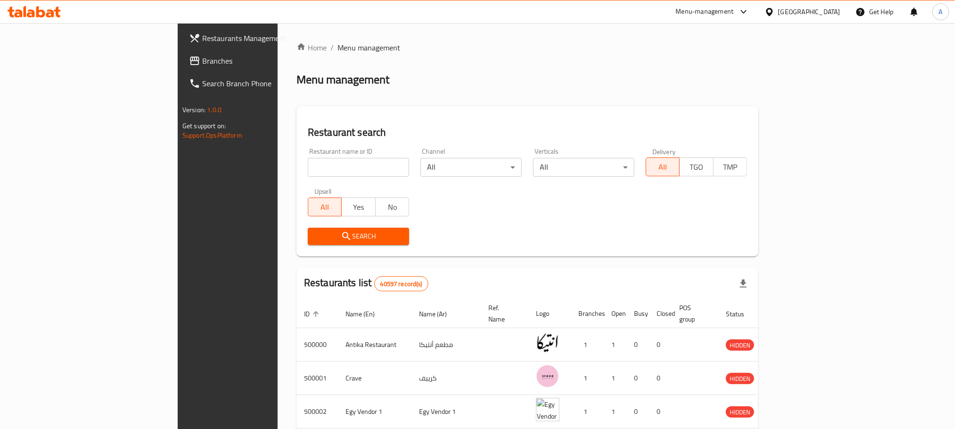
click at [308, 163] on input "search" at bounding box center [358, 167] width 101 height 19
paste input "661154"
type input "661154"
click at [315, 235] on span "Search" at bounding box center [358, 237] width 86 height 12
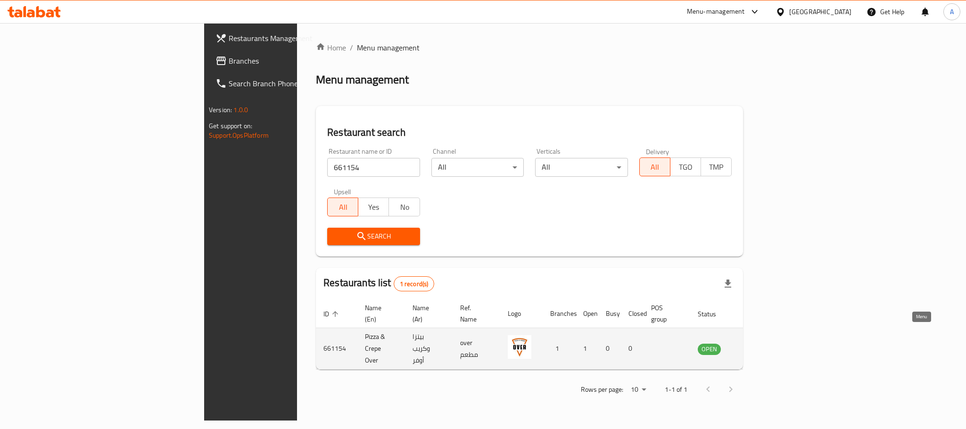
click at [759, 343] on icon "enhanced table" at bounding box center [752, 348] width 11 height 11
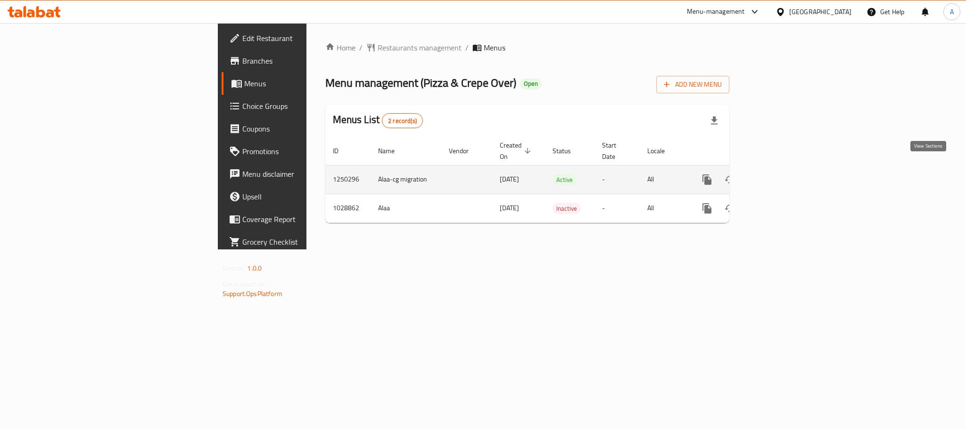
click at [781, 174] on icon "enhanced table" at bounding box center [774, 179] width 11 height 11
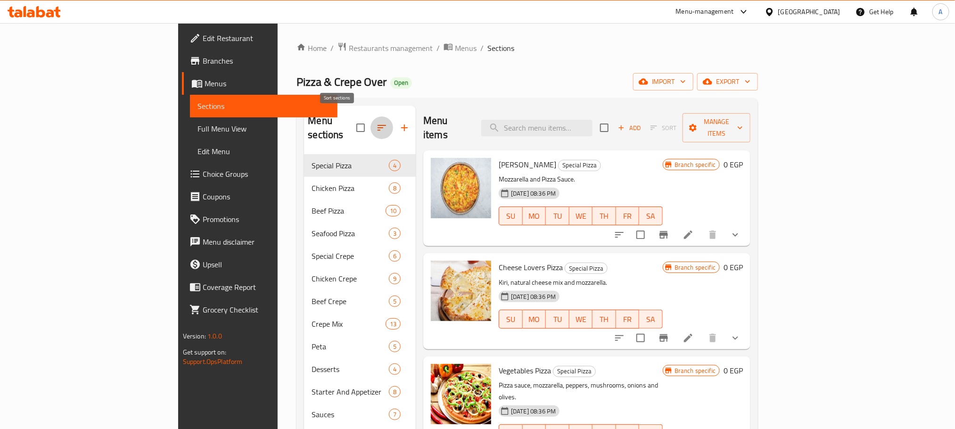
click at [376, 122] on icon "button" at bounding box center [381, 127] width 11 height 11
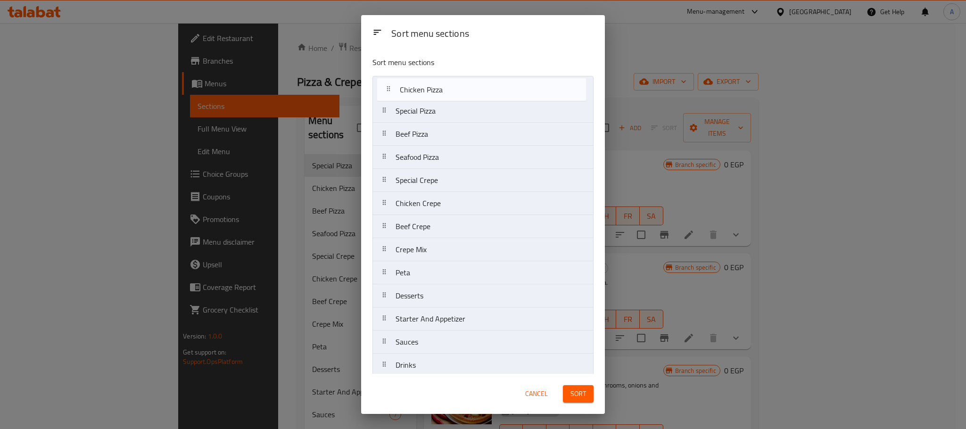
drag, startPoint x: 448, startPoint y: 115, endPoint x: 451, endPoint y: 91, distance: 24.7
click at [451, 91] on nav "Special Pizza Chicken Pizza Beef Pizza Seafood Pizza Special Crepe Chicken Crep…" at bounding box center [482, 273] width 221 height 394
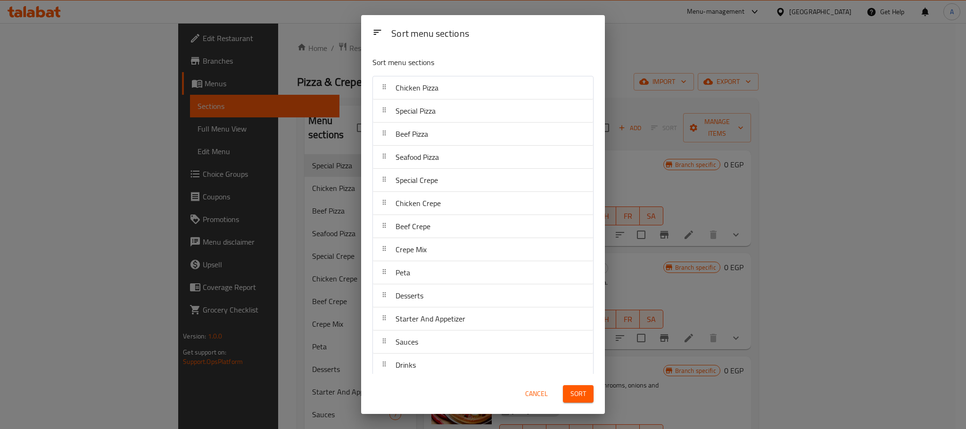
click at [577, 33] on div "Sort menu sections" at bounding box center [493, 34] width 210 height 21
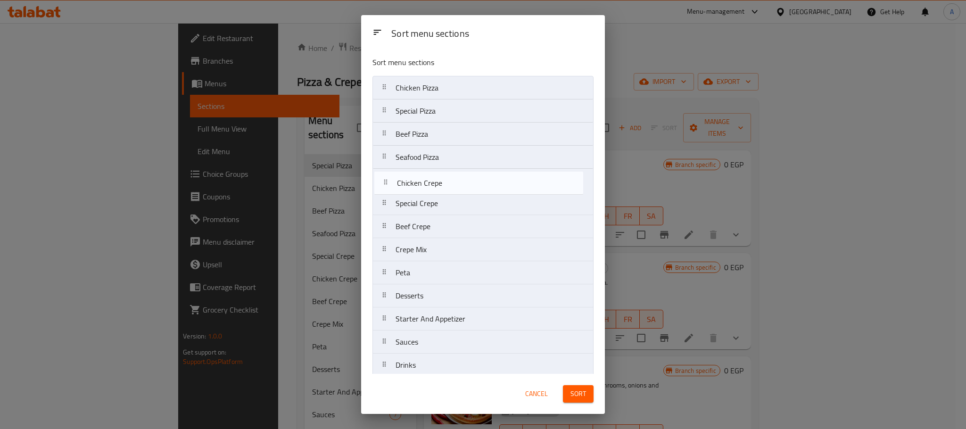
drag, startPoint x: 438, startPoint y: 207, endPoint x: 440, endPoint y: 187, distance: 19.9
click at [440, 187] on nav "Chicken Pizza Special Pizza Beef Pizza Seafood Pizza Special Crepe Chicken Crep…" at bounding box center [482, 273] width 221 height 394
drag, startPoint x: 425, startPoint y: 275, endPoint x: 429, endPoint y: 182, distance: 93.4
click at [429, 182] on nav "Chicken Pizza Special Pizza Beef Pizza Seafood Pizza Chicken Crepe Special Crep…" at bounding box center [482, 273] width 221 height 394
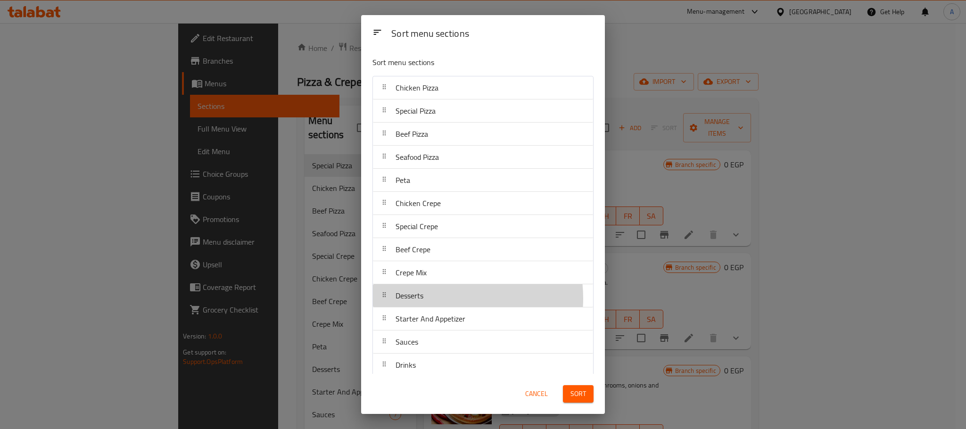
click at [437, 300] on div "Desserts" at bounding box center [483, 295] width 213 height 23
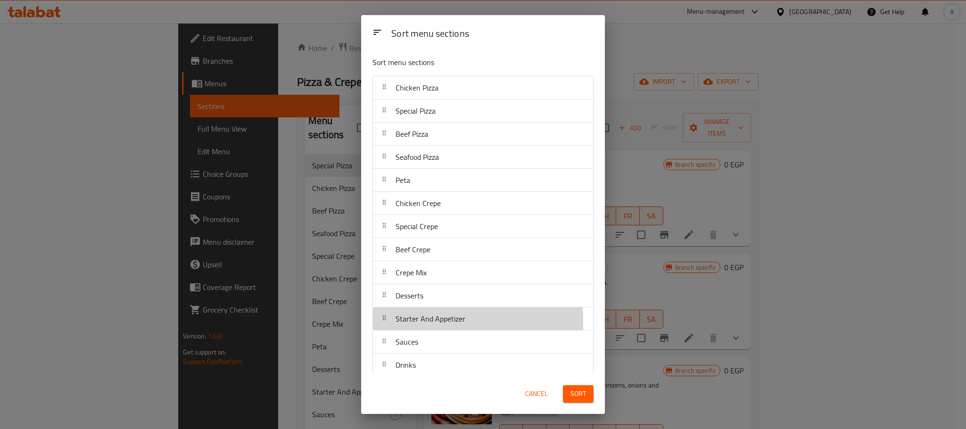
click at [438, 324] on span "Starter And Appetizer" at bounding box center [431, 319] width 70 height 14
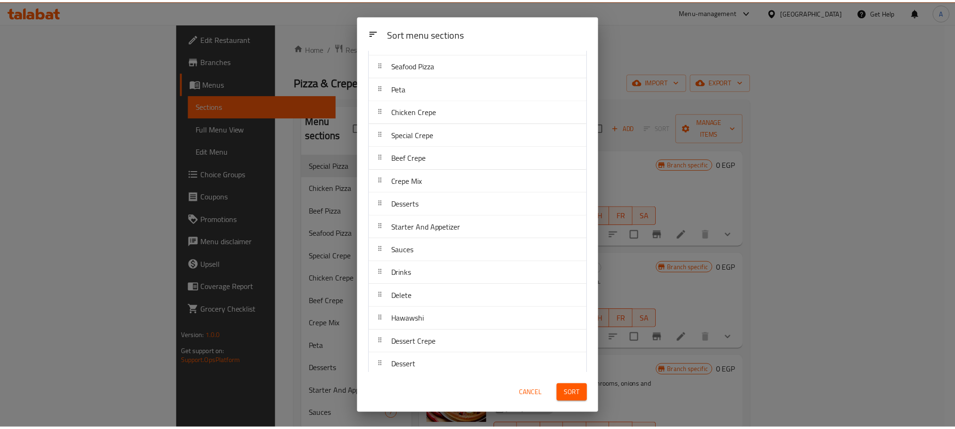
scroll to position [103, 0]
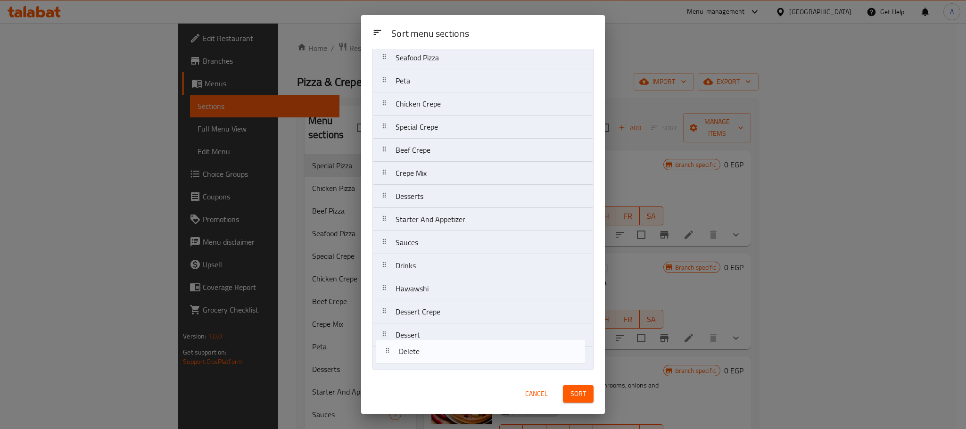
drag, startPoint x: 426, startPoint y: 297, endPoint x: 429, endPoint y: 364, distance: 67.0
click at [429, 364] on nav "Chicken Pizza Special Pizza Beef Pizza Seafood Pizza Peta Chicken Crepe Special…" at bounding box center [482, 173] width 221 height 394
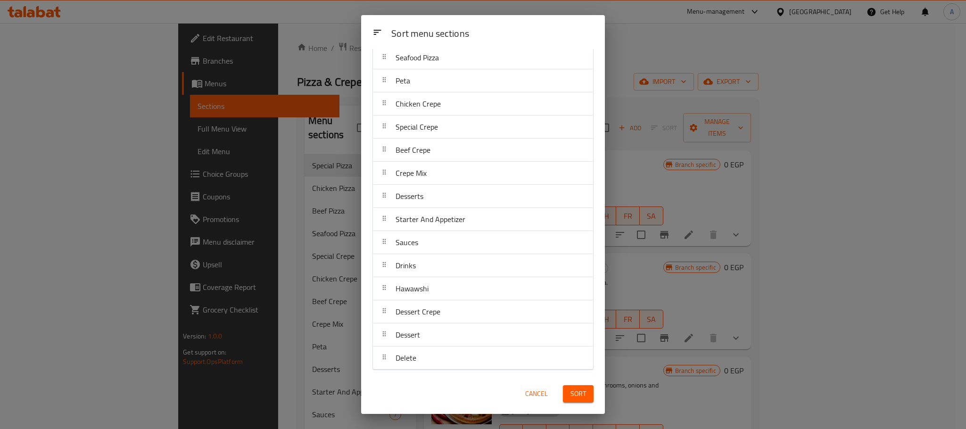
click at [580, 393] on span "Sort" at bounding box center [578, 394] width 16 height 12
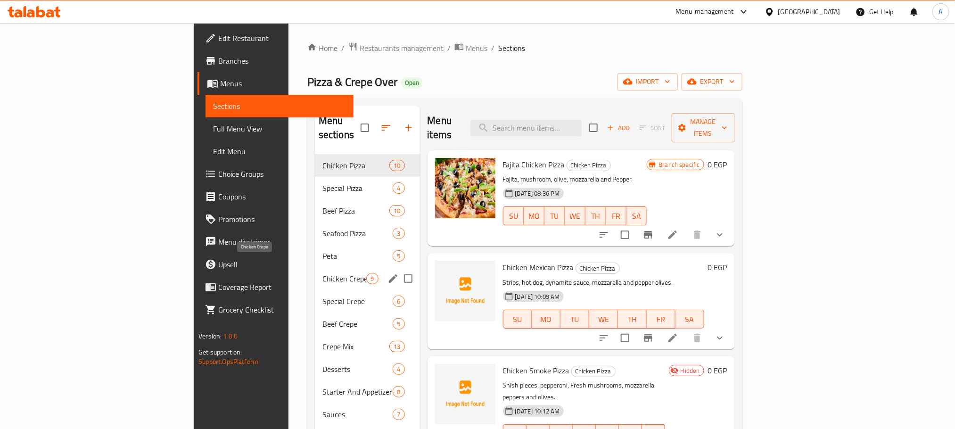
click at [322, 273] on span "Chicken Crepe" at bounding box center [344, 278] width 44 height 11
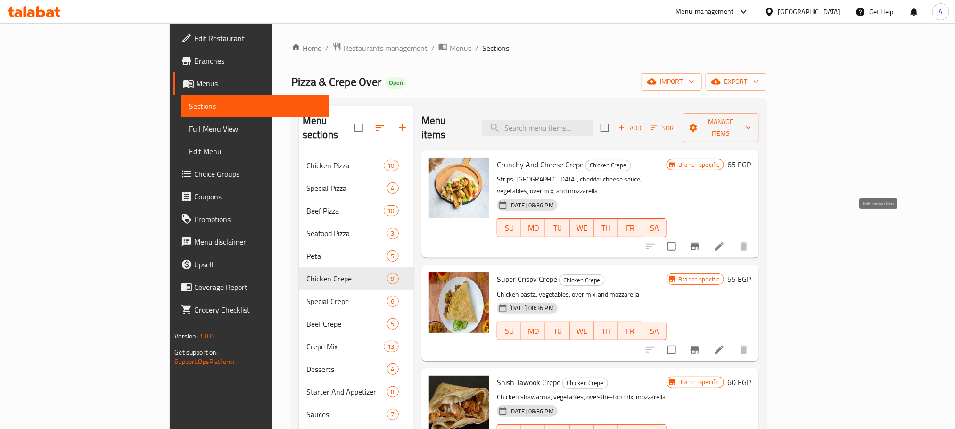
click at [725, 241] on icon at bounding box center [719, 246] width 11 height 11
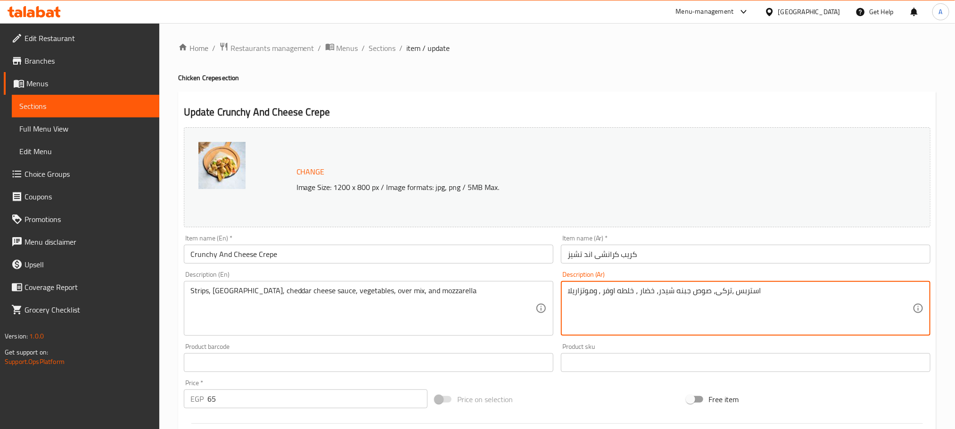
click at [686, 290] on textarea "استربس ،تركى، صوص جبنه شيدر، خضار ، خلطه اوفر ، و[PERSON_NAME]" at bounding box center [740, 308] width 345 height 45
type textarea "استربس ،تركى، صوص شيدر، خضار ، خلطه اوفر ، وموتزاريلا"
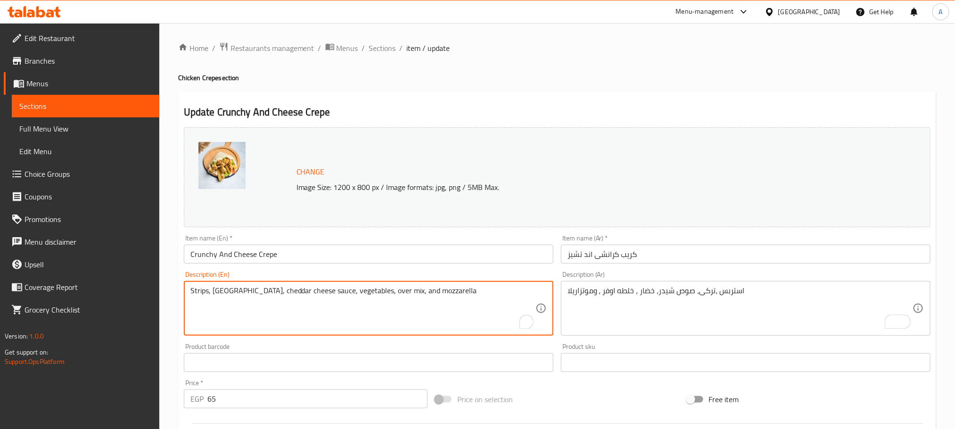
click at [273, 291] on textarea "Strips, [GEOGRAPHIC_DATA], cheddar cheese sauce, vegetables, over mix, and mozz…" at bounding box center [362, 308] width 345 height 45
type textarea "Strips, turkey, cheddar sauce, vegetables, over mix, and mozzarella"
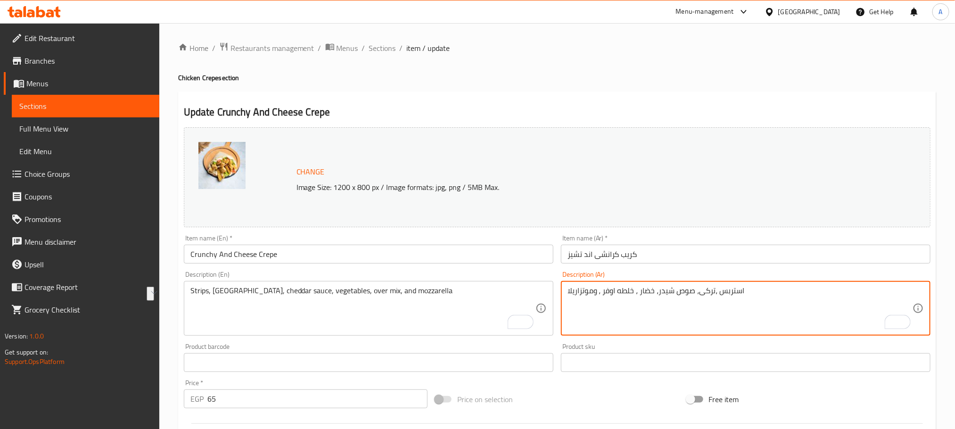
drag, startPoint x: 634, startPoint y: 291, endPoint x: 598, endPoint y: 290, distance: 35.4
type textarea "استربس ،تركى، صوص شيدر، خضار وموتزاريلا"
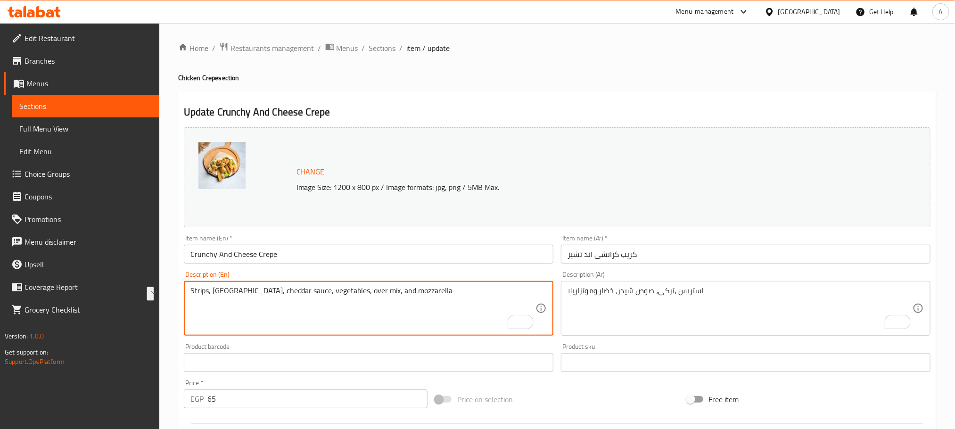
drag, startPoint x: 352, startPoint y: 290, endPoint x: 318, endPoint y: 291, distance: 34.0
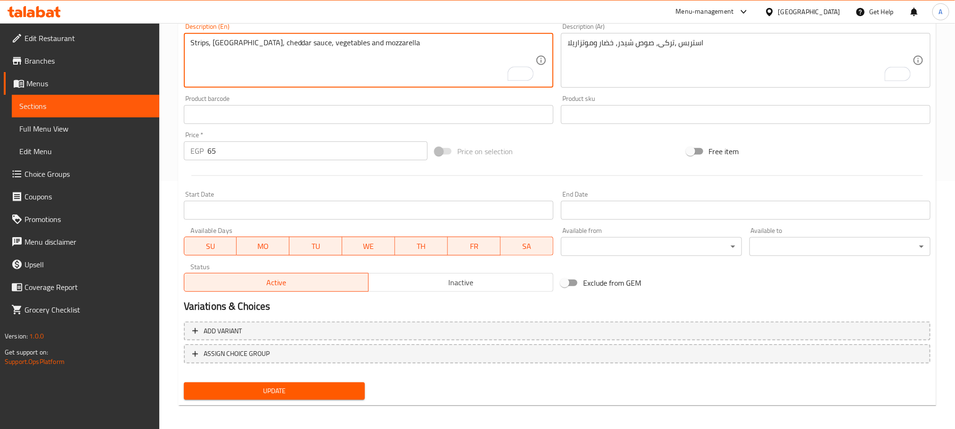
scroll to position [249, 0]
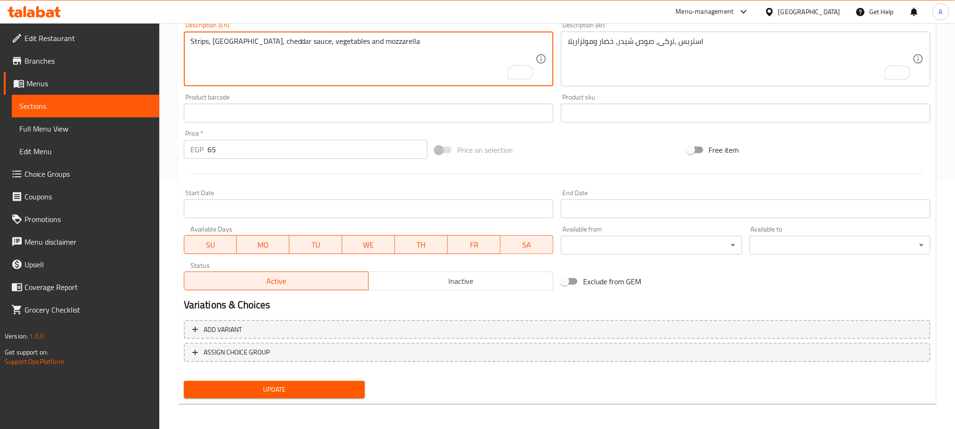
type textarea "Strips, [GEOGRAPHIC_DATA], cheddar sauce, vegetables and mozzarella"
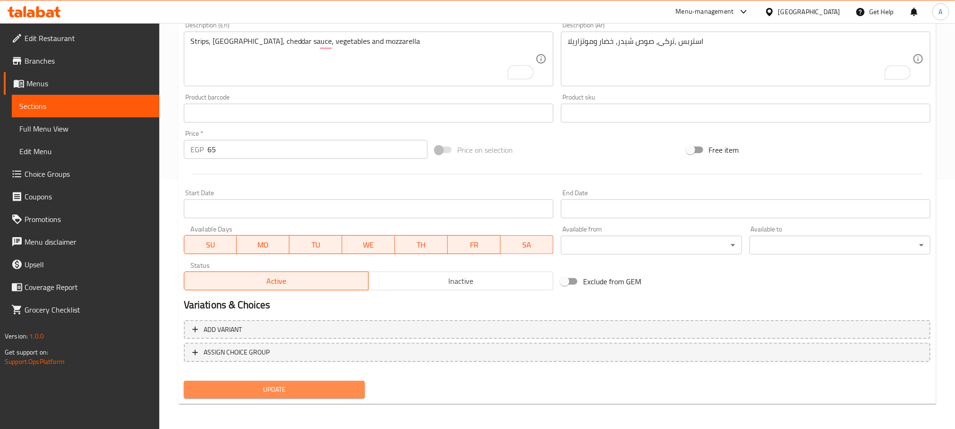
click at [291, 388] on span "Update" at bounding box center [274, 390] width 166 height 12
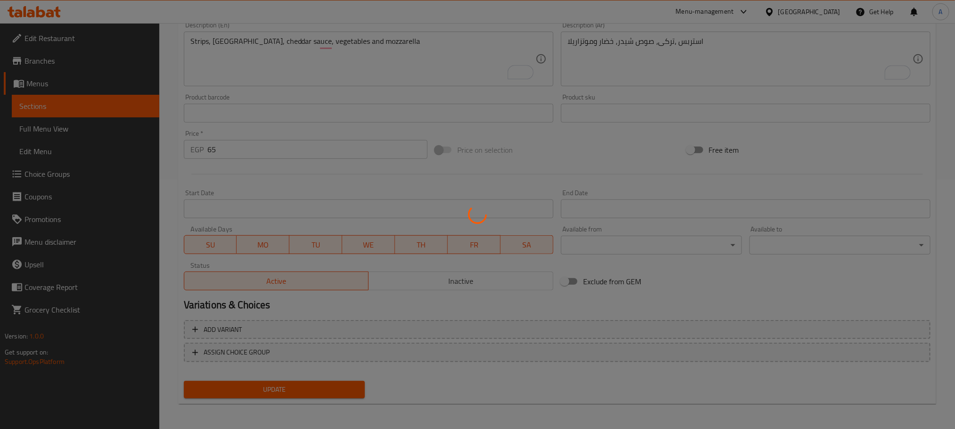
scroll to position [0, 0]
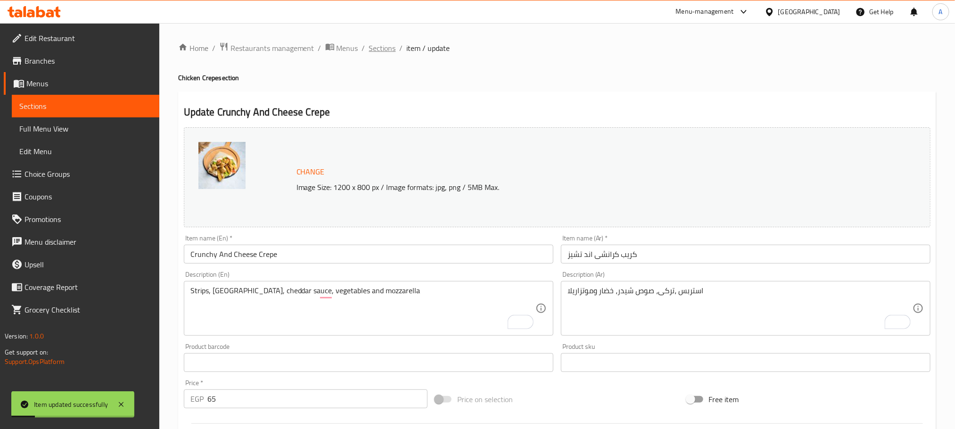
click at [392, 47] on span "Sections" at bounding box center [382, 47] width 27 height 11
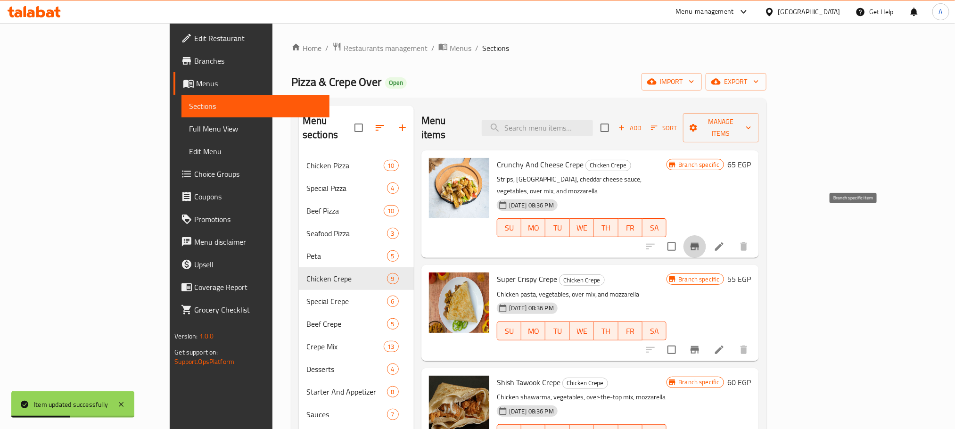
click at [699, 243] on icon "Branch-specific-item" at bounding box center [695, 247] width 8 height 8
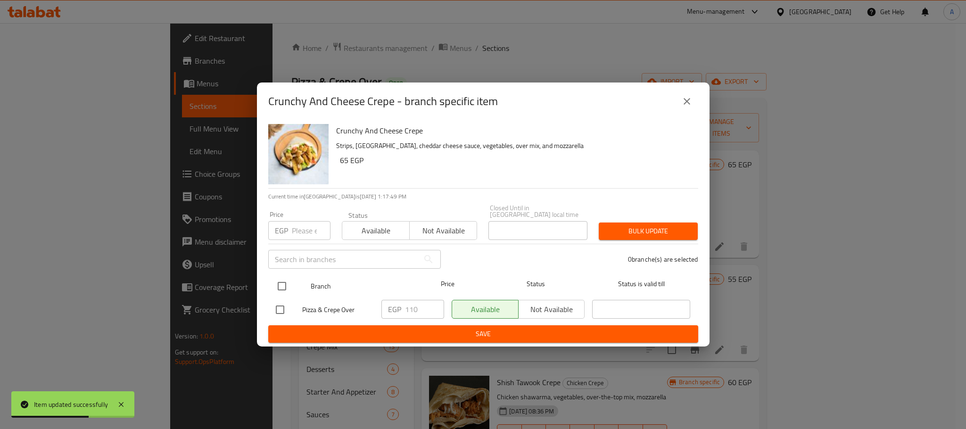
click at [284, 277] on input "checkbox" at bounding box center [282, 286] width 20 height 20
checkbox input "true"
click at [426, 308] on input "110" at bounding box center [424, 309] width 39 height 19
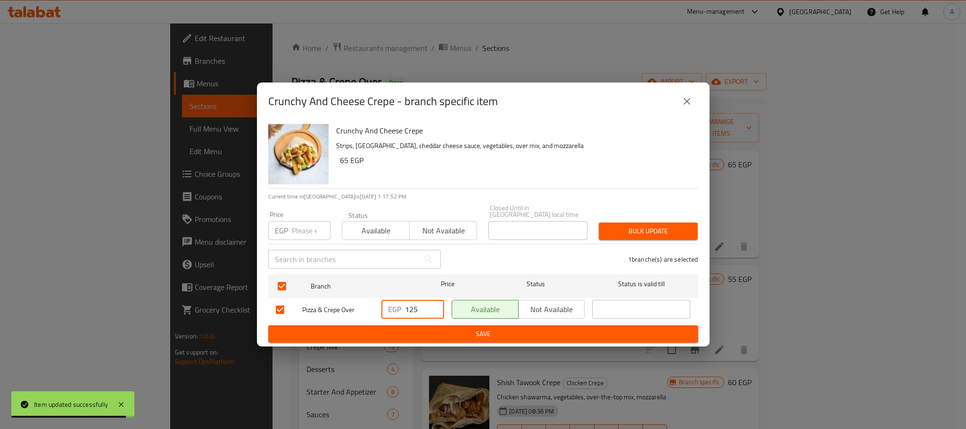
type input "125"
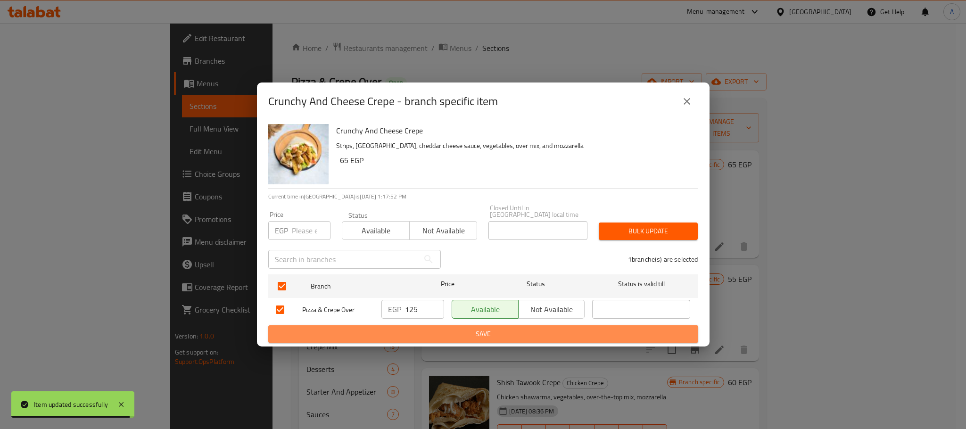
click at [439, 334] on span "Save" at bounding box center [483, 334] width 415 height 12
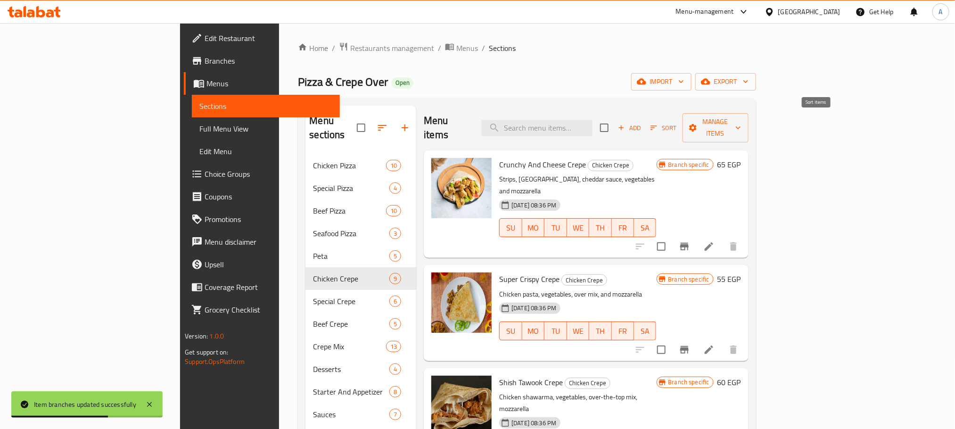
click at [677, 123] on span "Sort" at bounding box center [664, 128] width 26 height 11
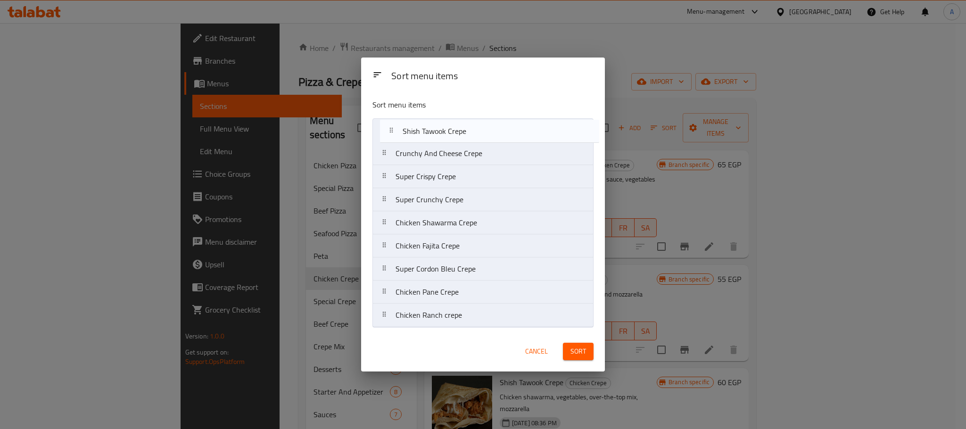
drag, startPoint x: 433, startPoint y: 180, endPoint x: 438, endPoint y: 131, distance: 49.3
click at [438, 131] on nav "Crunchy And Cheese Crepe Super Crispy Crepe Shish Tawook Crepe Super Crunchy Cr…" at bounding box center [482, 222] width 221 height 209
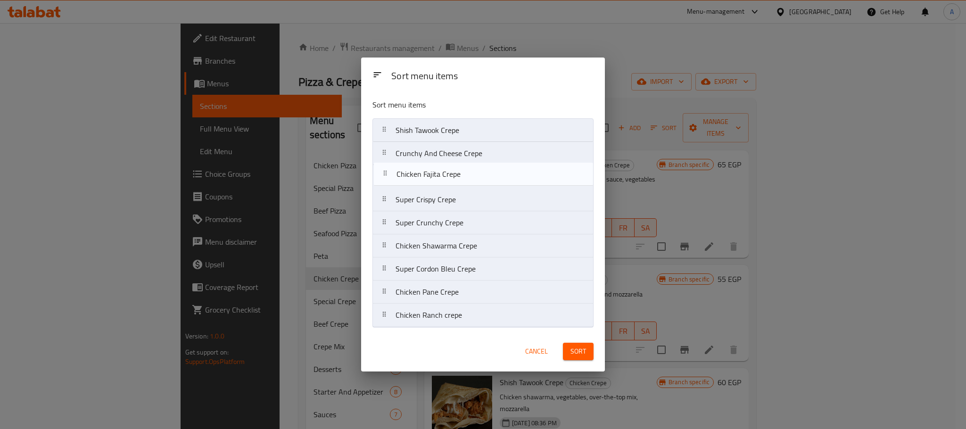
drag, startPoint x: 438, startPoint y: 249, endPoint x: 439, endPoint y: 173, distance: 76.4
click at [439, 173] on nav "Shish Tawook Crepe Crunchy And Cheese Crepe Super Crispy Crepe Super Crunchy Cr…" at bounding box center [482, 222] width 221 height 209
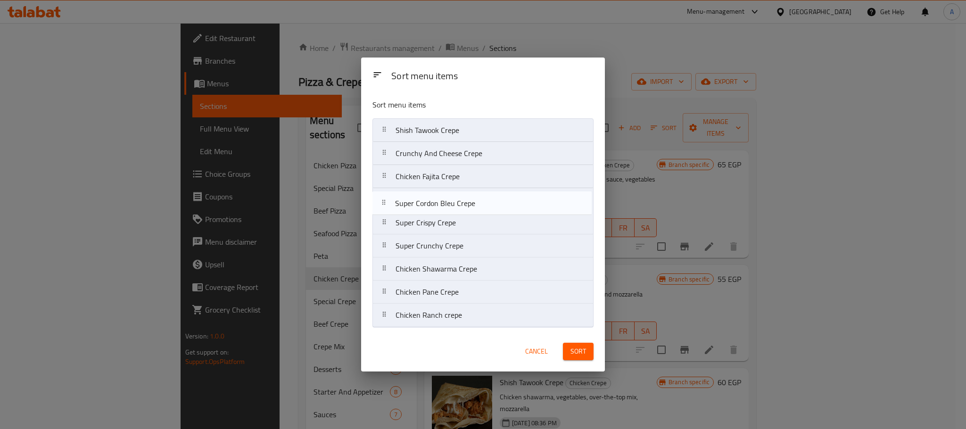
drag, startPoint x: 455, startPoint y: 272, endPoint x: 452, endPoint y: 202, distance: 69.8
click at [452, 202] on nav "Shish Tawook Crepe Crunchy And Cheese Crepe Chicken Fajita Crepe Super Crispy C…" at bounding box center [482, 222] width 221 height 209
drag, startPoint x: 447, startPoint y: 249, endPoint x: 445, endPoint y: 223, distance: 25.6
click at [445, 223] on nav "Shish Tawook Crepe Crunchy And Cheese Crepe Chicken Fajita Crepe Super Cordon B…" at bounding box center [482, 222] width 221 height 209
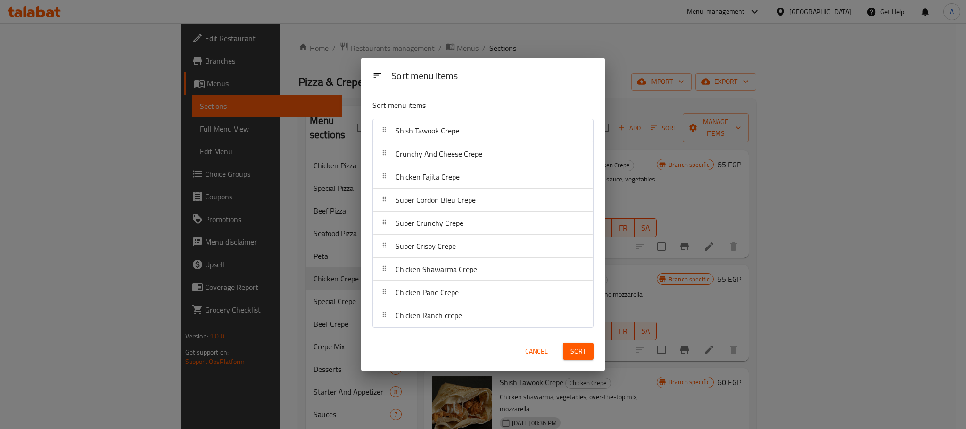
click at [573, 349] on span "Sort" at bounding box center [578, 352] width 16 height 12
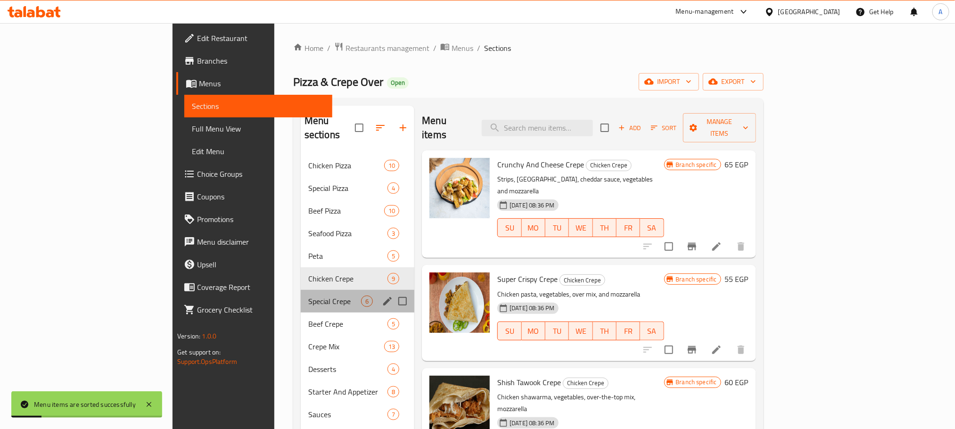
click at [301, 290] on div "Special Crepe 6" at bounding box center [358, 301] width 114 height 23
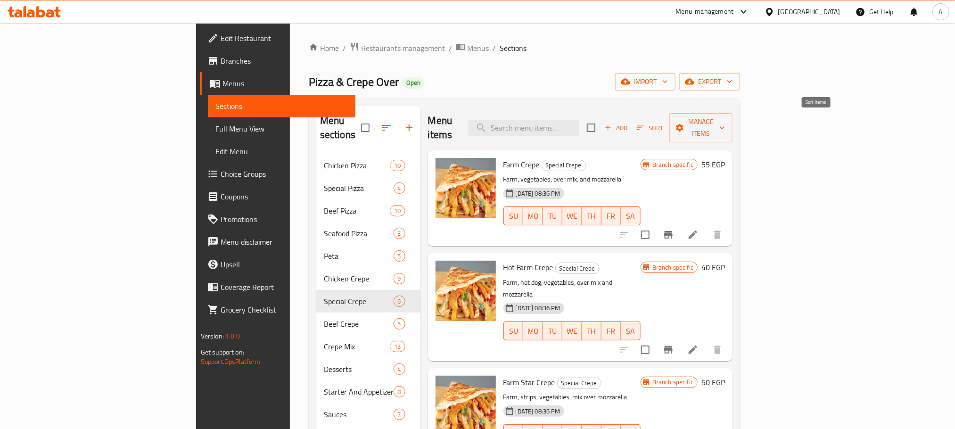
click at [663, 123] on span "Sort" at bounding box center [650, 128] width 26 height 11
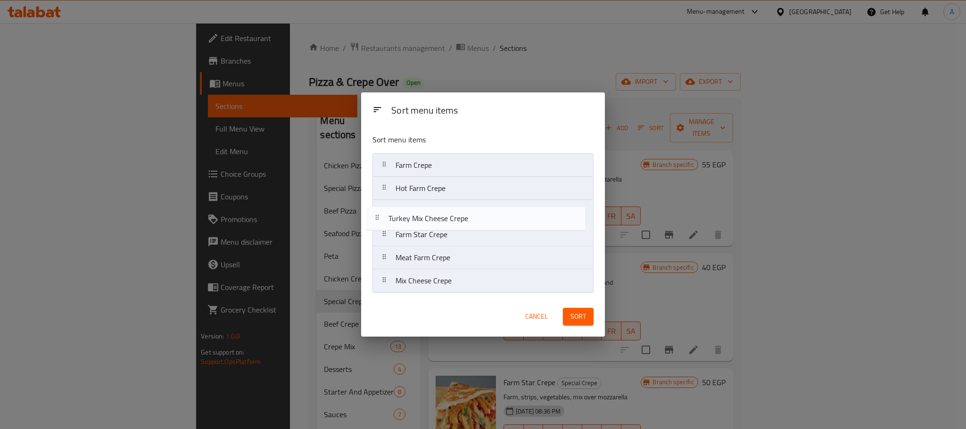
drag, startPoint x: 471, startPoint y: 283, endPoint x: 461, endPoint y: 219, distance: 64.9
click at [461, 219] on nav "Farm Crepe Hot Farm Crepe Farm Star Crepe Meat Farm Crepe Mix Cheese Crepe Turk…" at bounding box center [482, 223] width 221 height 140
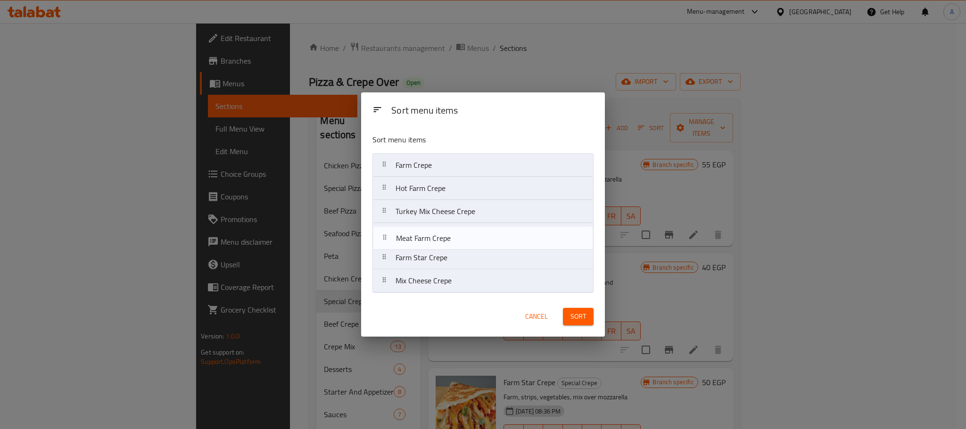
click at [446, 228] on nav "Farm Crepe Hot Farm Crepe Turkey Mix Cheese Crepe Farm Star Crepe Meat Farm Cre…" at bounding box center [482, 223] width 221 height 140
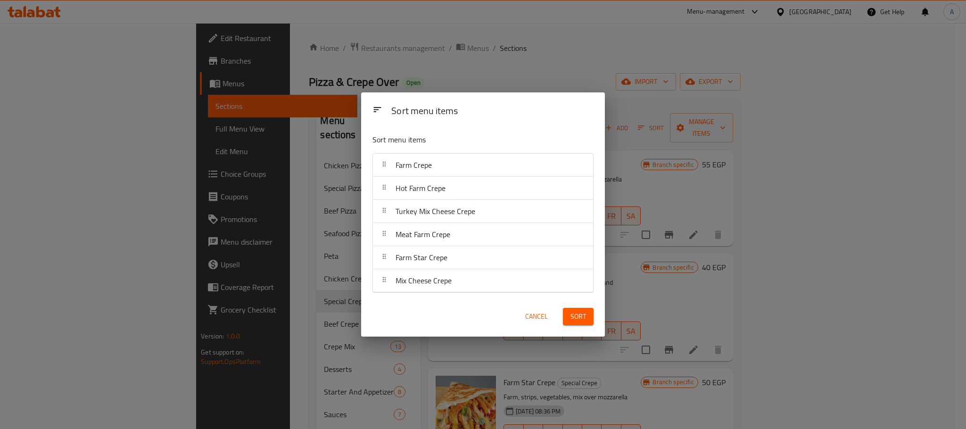
click at [580, 317] on span "Sort" at bounding box center [578, 317] width 16 height 12
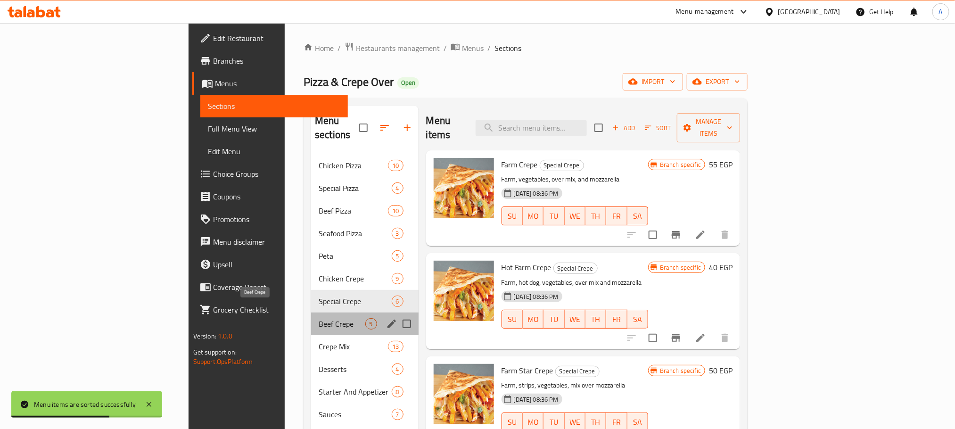
click at [319, 318] on span "Beef Crepe" at bounding box center [342, 323] width 46 height 11
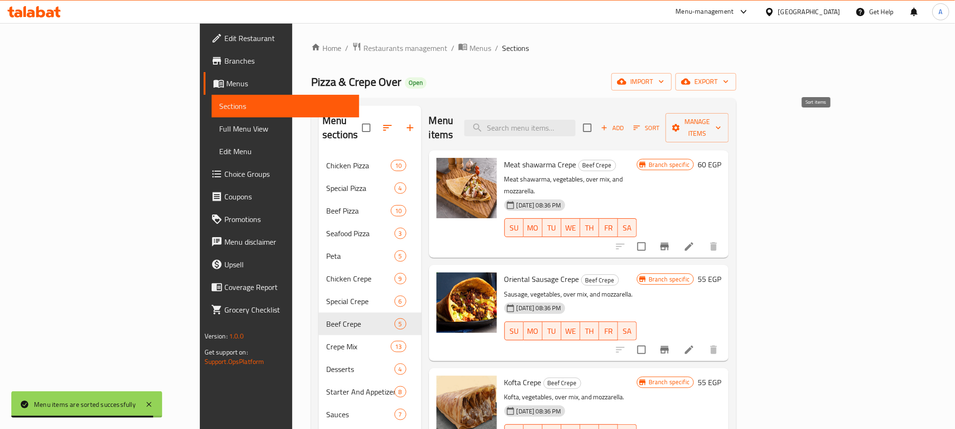
click at [660, 123] on span "Sort" at bounding box center [647, 128] width 26 height 11
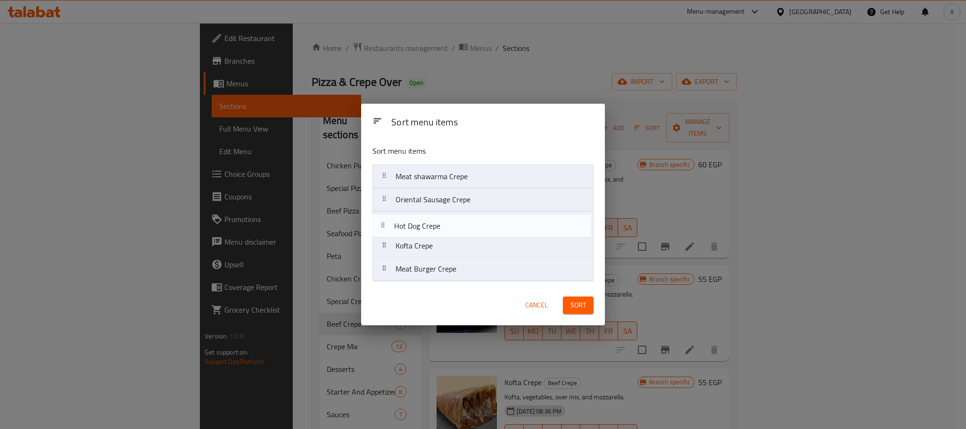
drag, startPoint x: 459, startPoint y: 245, endPoint x: 454, endPoint y: 221, distance: 25.0
click at [454, 221] on nav "Meat shawarma Crepe Oriental Sausage Crepe Kofta Crepe Hot Dog Crepe Meat Burge…" at bounding box center [482, 223] width 221 height 116
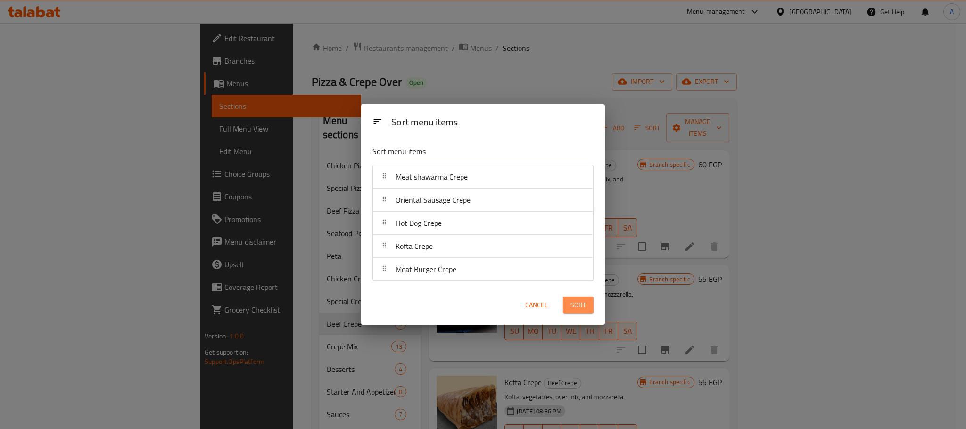
click at [580, 309] on span "Sort" at bounding box center [578, 305] width 16 height 12
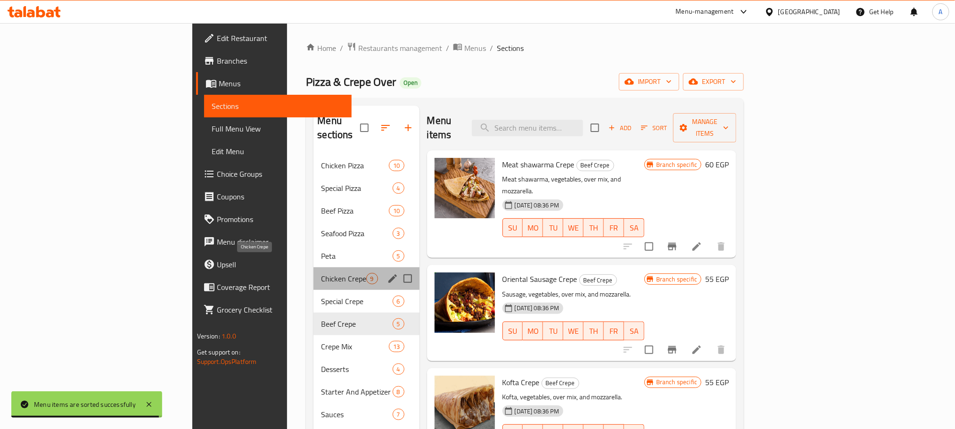
click at [321, 273] on span "Chicken Crepe" at bounding box center [343, 278] width 45 height 11
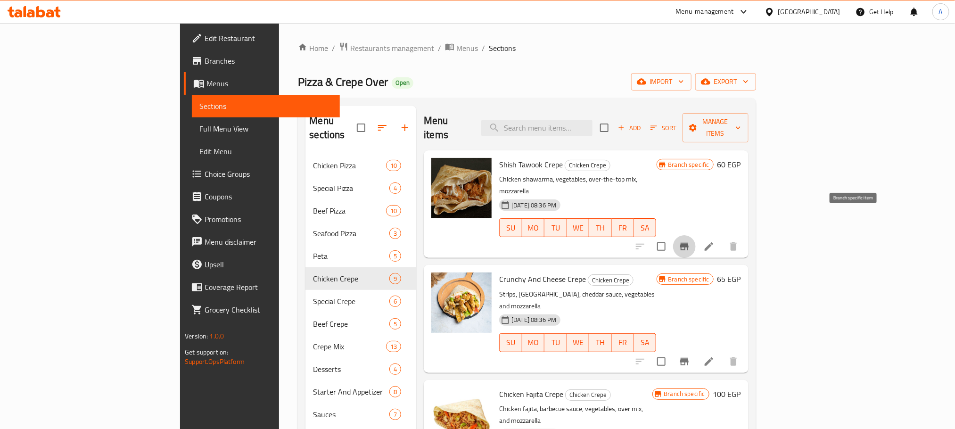
click at [690, 241] on icon "Branch-specific-item" at bounding box center [684, 246] width 11 height 11
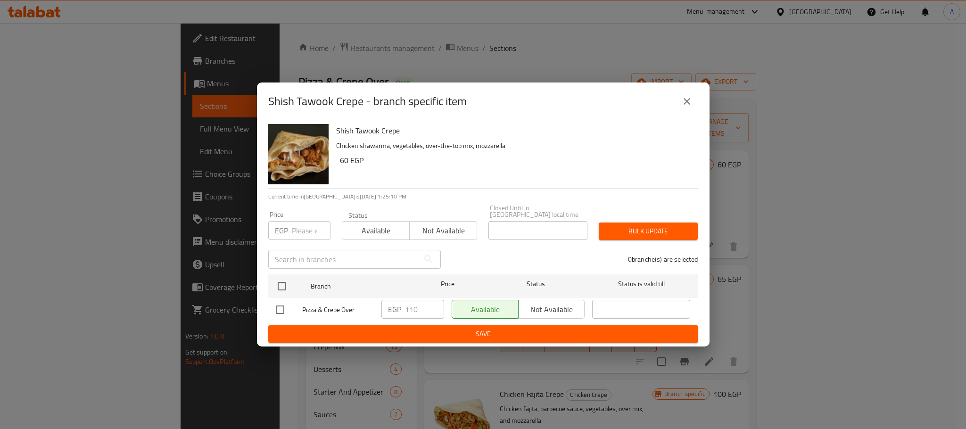
click at [683, 105] on icon "close" at bounding box center [686, 101] width 11 height 11
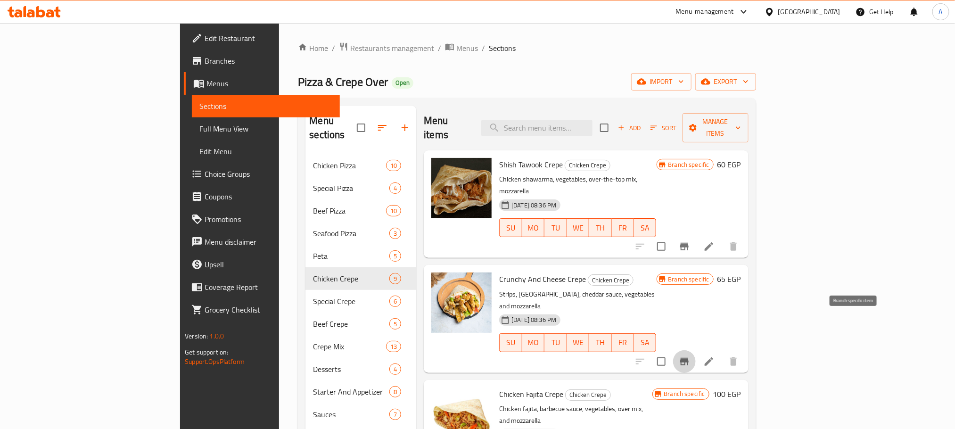
click at [690, 356] on icon "Branch-specific-item" at bounding box center [684, 361] width 11 height 11
click at [690, 241] on icon "Branch-specific-item" at bounding box center [684, 246] width 11 height 11
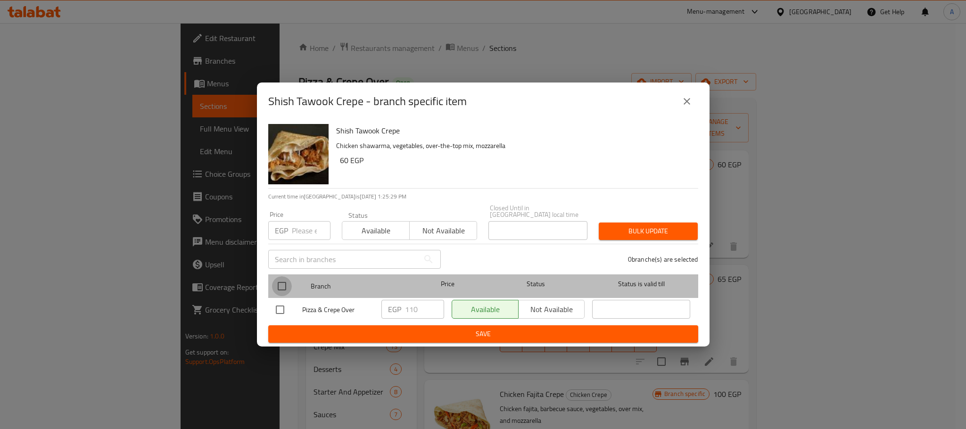
click at [279, 281] on input "checkbox" at bounding box center [282, 286] width 20 height 20
checkbox input "true"
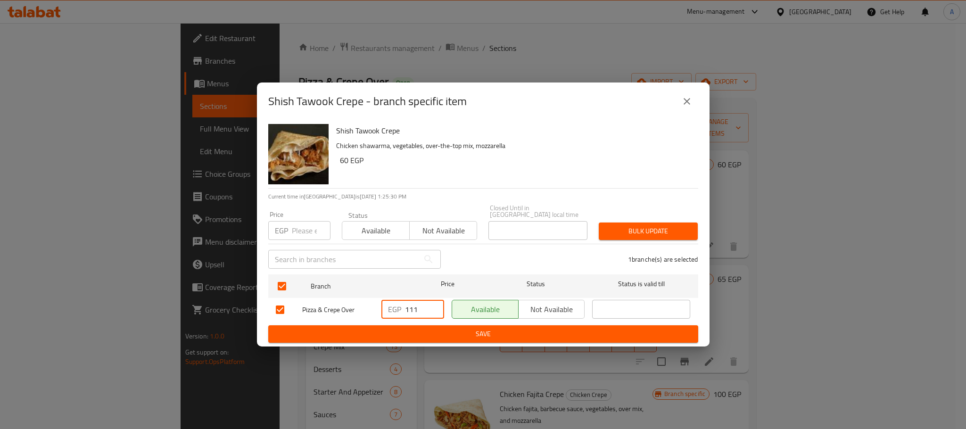
click at [431, 304] on input "111" at bounding box center [424, 309] width 39 height 19
type input "125"
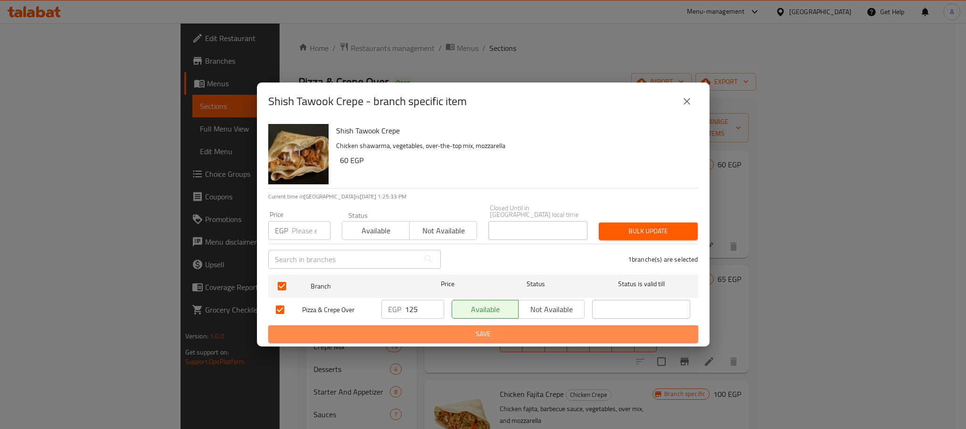
click at [441, 333] on span "Save" at bounding box center [483, 334] width 415 height 12
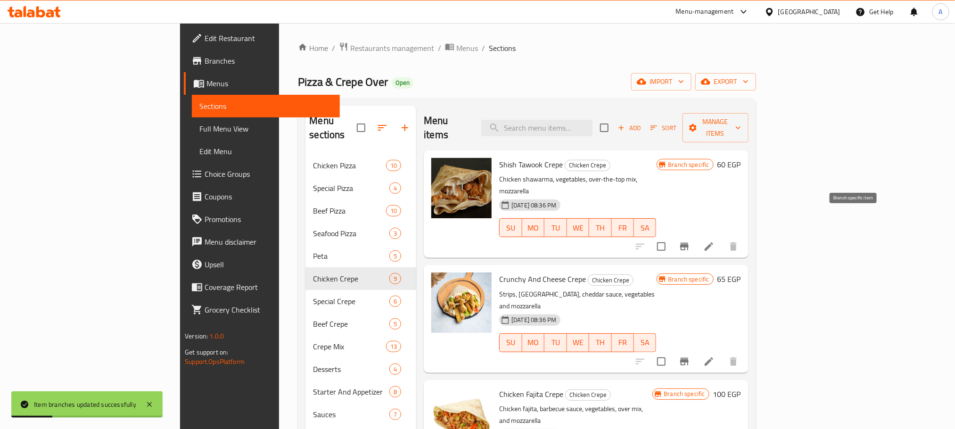
click at [690, 241] on icon "Branch-specific-item" at bounding box center [684, 246] width 11 height 11
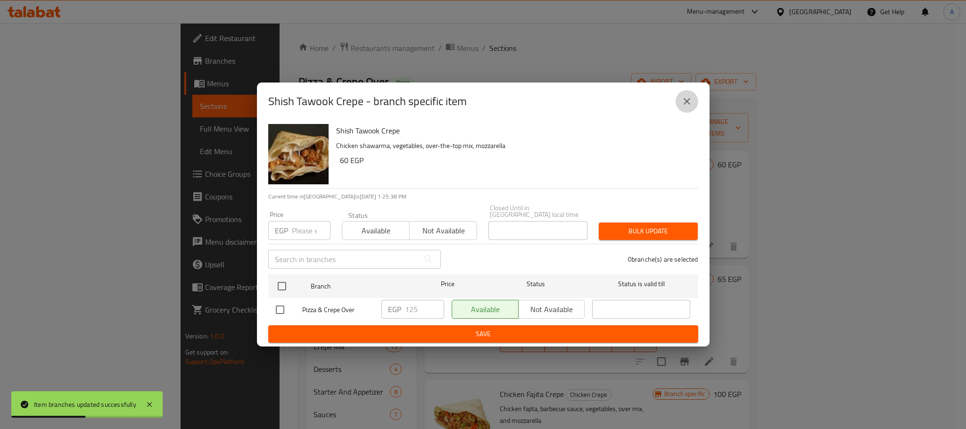
drag, startPoint x: 681, startPoint y: 102, endPoint x: 768, endPoint y: 139, distance: 94.8
click at [681, 102] on icon "close" at bounding box center [686, 101] width 11 height 11
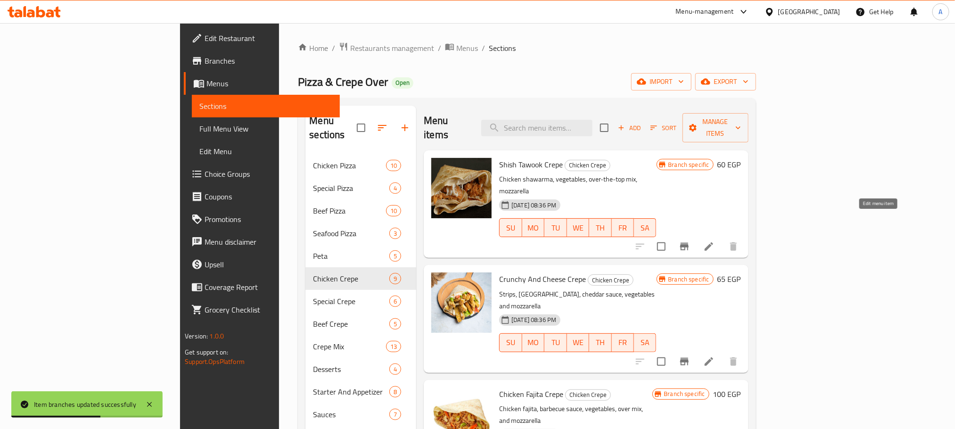
click at [715, 241] on icon at bounding box center [708, 246] width 11 height 11
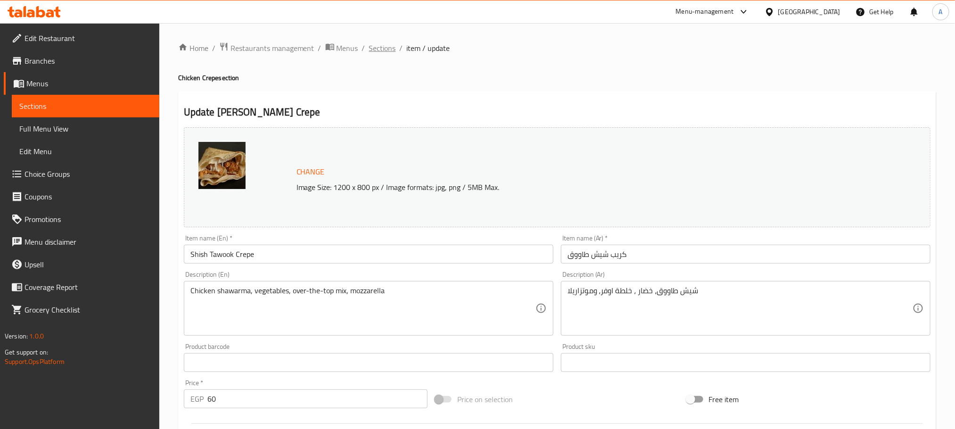
click at [387, 48] on span "Sections" at bounding box center [382, 47] width 27 height 11
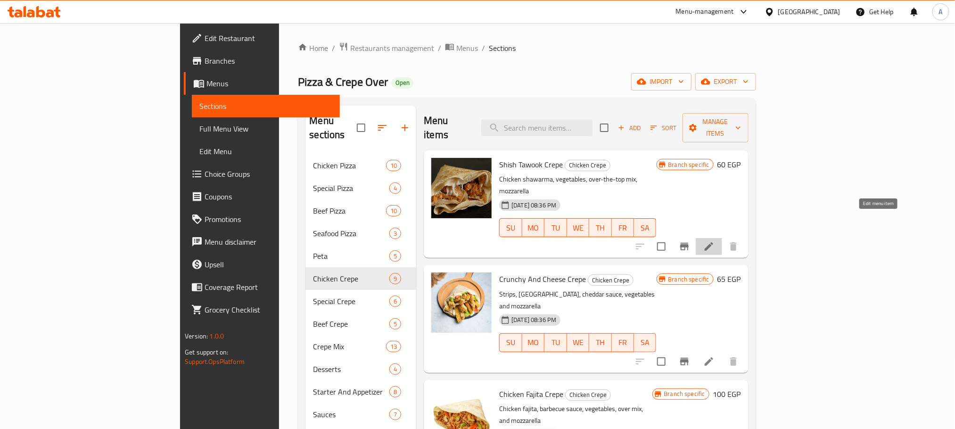
click at [715, 241] on icon at bounding box center [708, 246] width 11 height 11
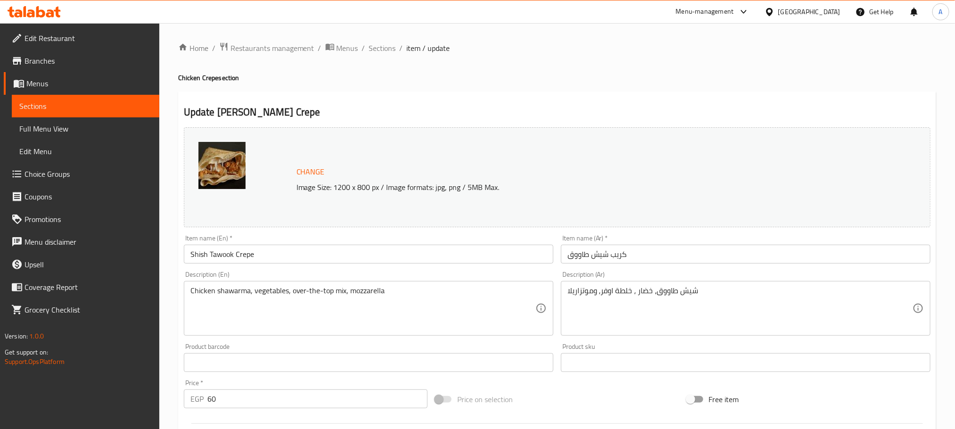
click at [225, 255] on input "Shish Tawook Crepe" at bounding box center [369, 254] width 370 height 19
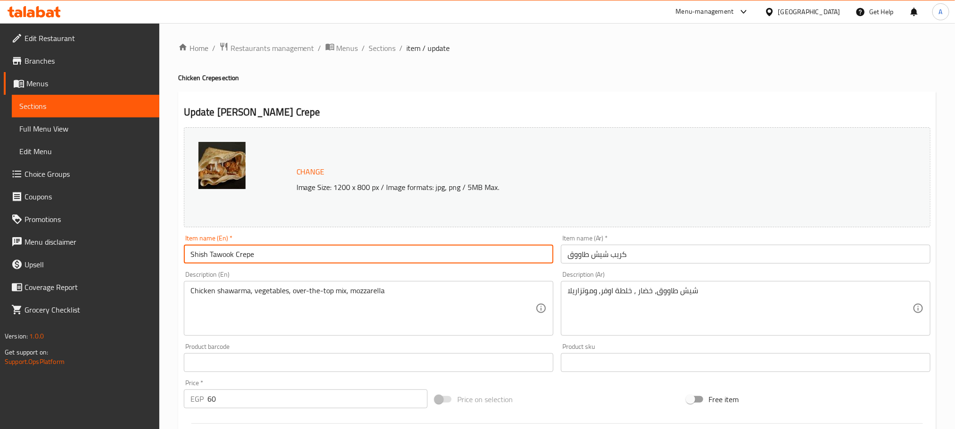
click at [225, 255] on input "Shish Tawook Crepe" at bounding box center [369, 254] width 370 height 19
type input "Shish BBQ Crepe"
click at [572, 256] on input "كريب شيش طاووق" at bounding box center [746, 254] width 370 height 19
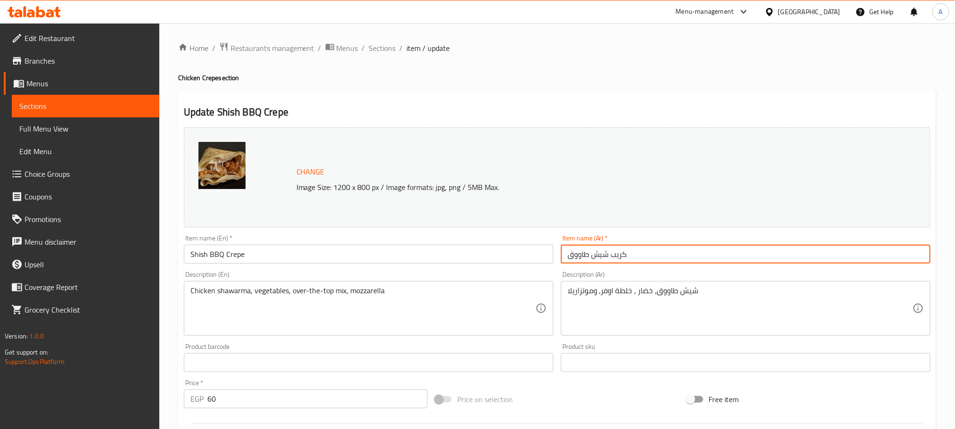
click at [572, 256] on input "كريب شيش طاووق" at bounding box center [746, 254] width 370 height 19
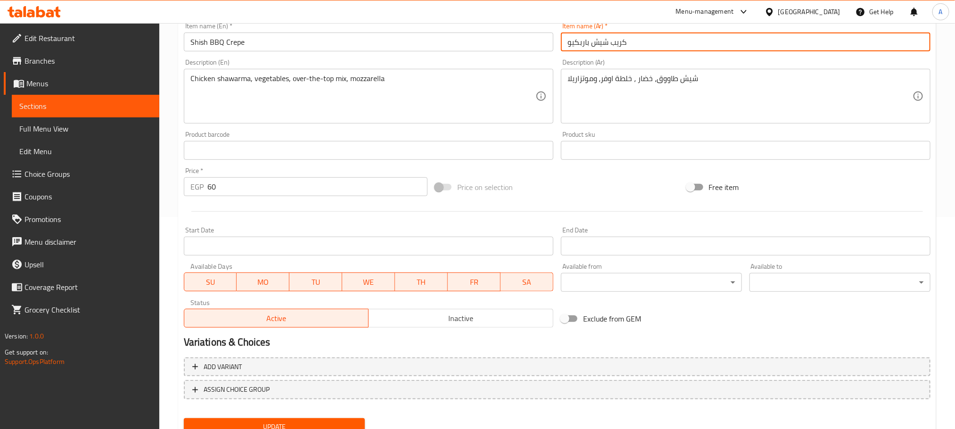
scroll to position [71, 0]
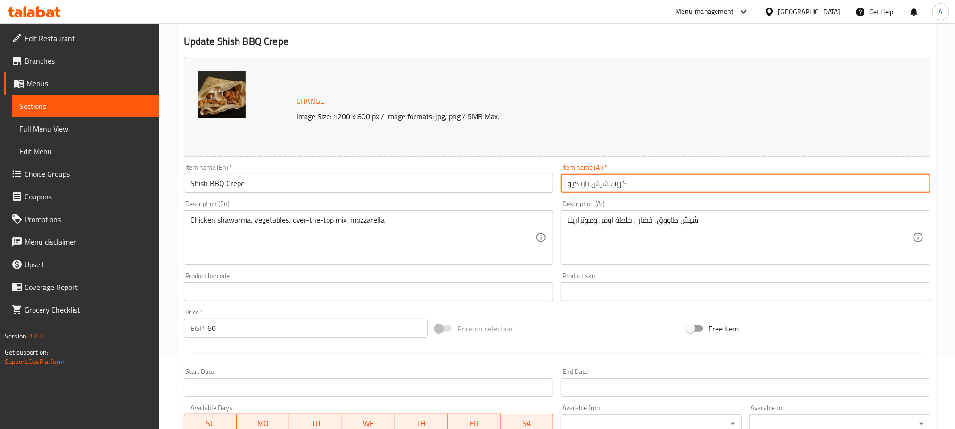
type input "كريب شيش باربكيو"
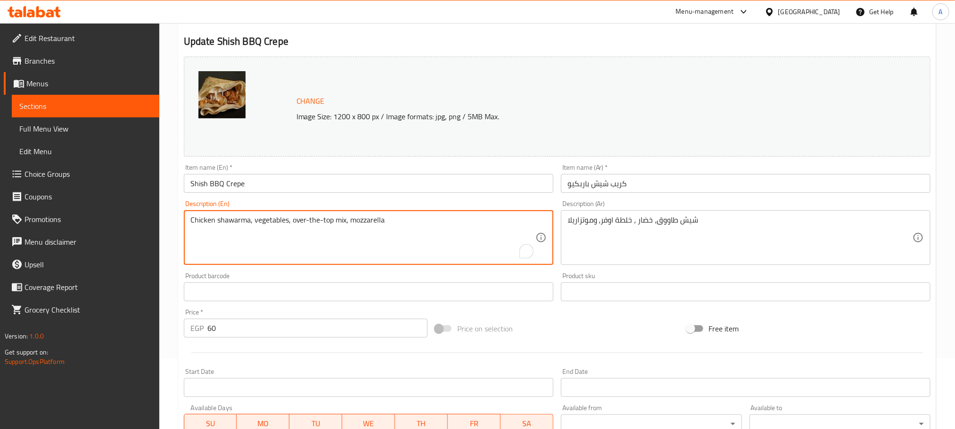
drag, startPoint x: 286, startPoint y: 217, endPoint x: 191, endPoint y: 214, distance: 94.8
click at [239, 252] on textarea "Chicken shawarma, vegetables, over-the-top mix, mozzarella" at bounding box center [362, 237] width 345 height 45
drag, startPoint x: 248, startPoint y: 220, endPoint x: 174, endPoint y: 215, distance: 73.7
click at [174, 215] on div "Home / Restaurants management / Menus / Sections / item / update Chicken Crepe …" at bounding box center [557, 280] width 796 height 657
click at [232, 221] on textarea "Shish taouk, vegetables, over-the-top mix, mozzarella" at bounding box center [362, 237] width 345 height 45
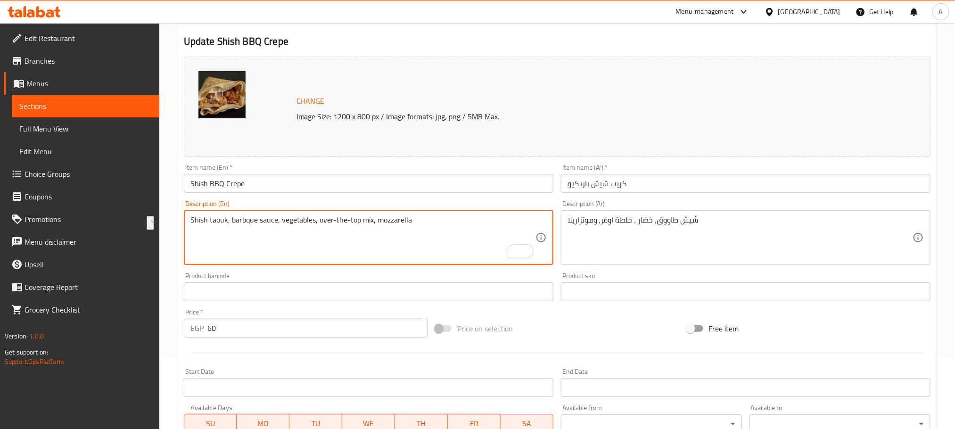
drag, startPoint x: 373, startPoint y: 218, endPoint x: 313, endPoint y: 216, distance: 60.4
click at [313, 216] on textarea "Shish taouk, barbque sauce, vegetables, over-the-top mix, mozzarella" at bounding box center [362, 237] width 345 height 45
type textarea "Shish taouk, barbque sauce, vegetables and mozzarella"
click at [249, 214] on div "Shish taouk, barbque sauce, vegetables and mozzarella Description (En)" at bounding box center [369, 237] width 370 height 55
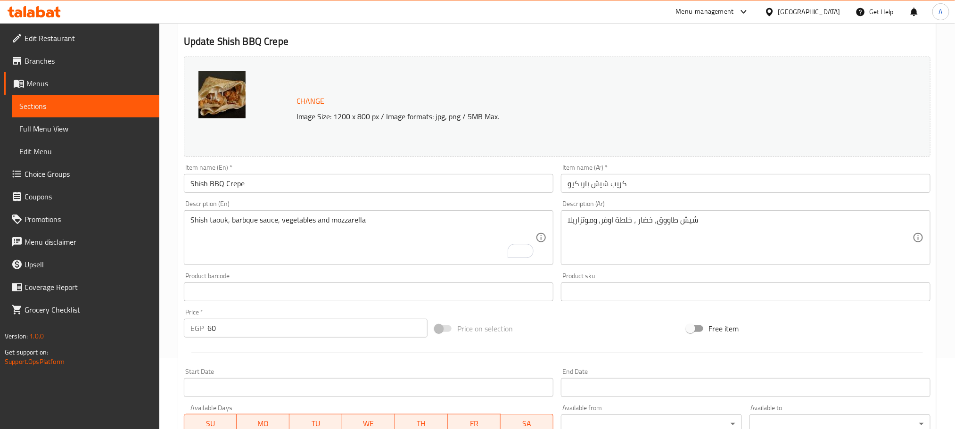
click at [249, 214] on div "Shish taouk, barbque sauce, vegetables and mozzarella Description (En)" at bounding box center [369, 237] width 370 height 55
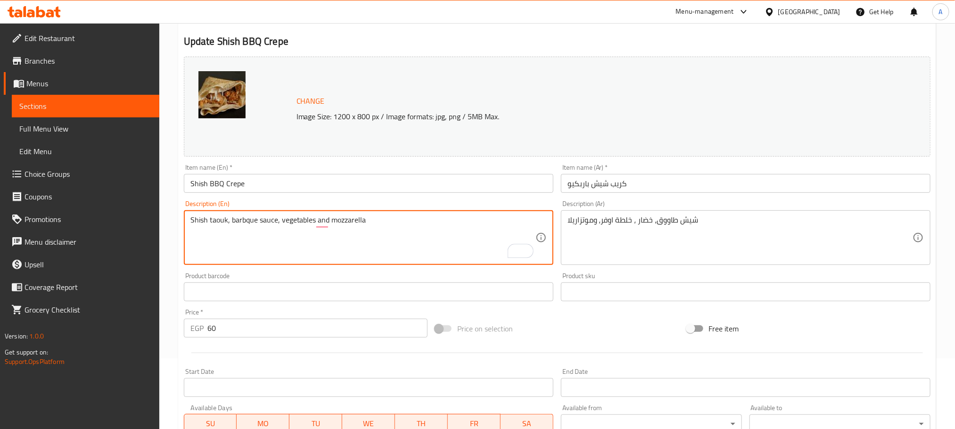
click at [338, 224] on textarea "Shish taouk, barbque sauce, vegetables and mozzarella" at bounding box center [362, 237] width 345 height 45
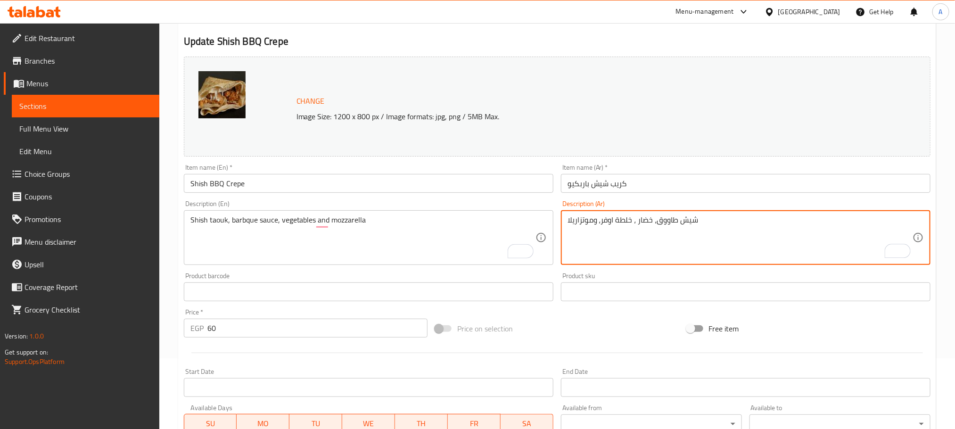
click at [678, 219] on textarea "شيش طاووق، خضار ، خلطة اوفر، وموتزاريلا" at bounding box center [740, 237] width 345 height 45
paste textarea "لصة باربكيو، خضار ومو"
click at [648, 221] on textarea "شيش طاووق، صلصة باربكيو، خضار وموزاريلا" at bounding box center [740, 237] width 345 height 45
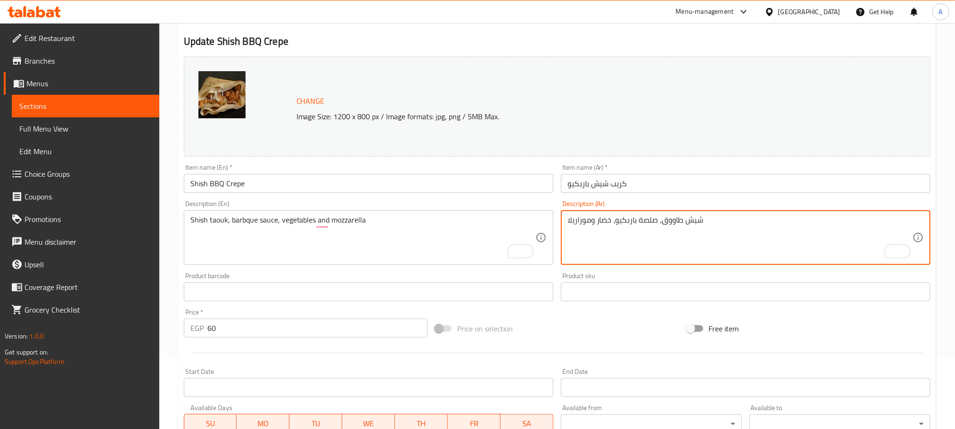
click at [642, 222] on textarea "شيش طاووق، صلصة باربكيو، خضار وموزاريلا" at bounding box center [740, 237] width 345 height 45
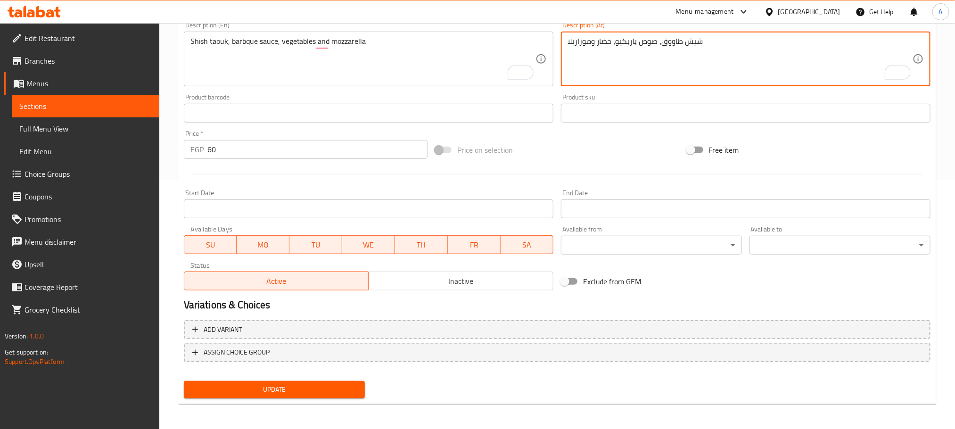
type textarea "شيش طاووق، صوص باربكيو، خضار وموزاريلا"
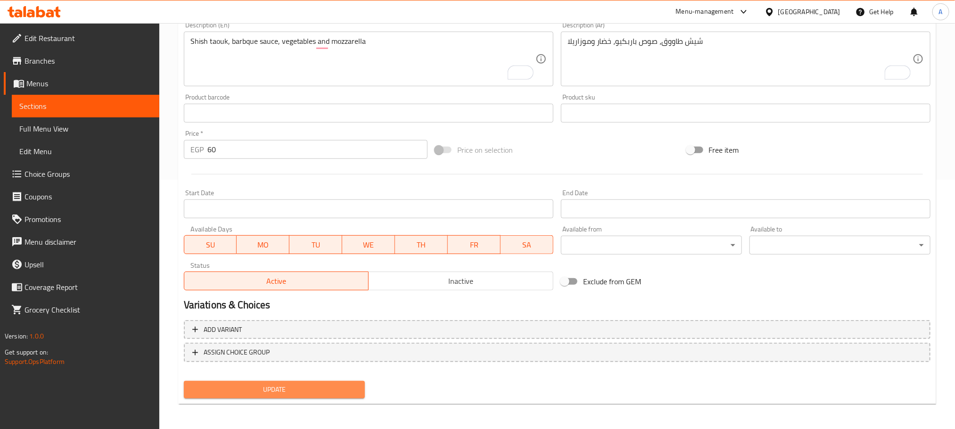
click at [314, 389] on span "Update" at bounding box center [274, 390] width 166 height 12
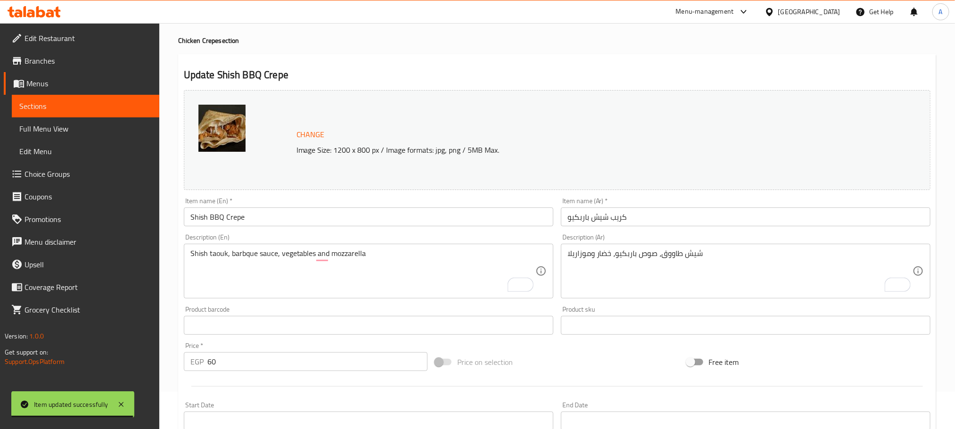
scroll to position [0, 0]
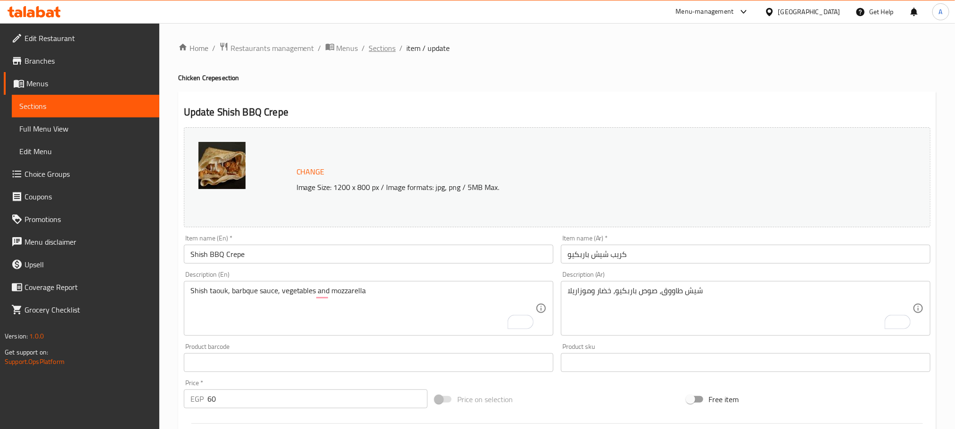
click at [375, 48] on span "Sections" at bounding box center [382, 47] width 27 height 11
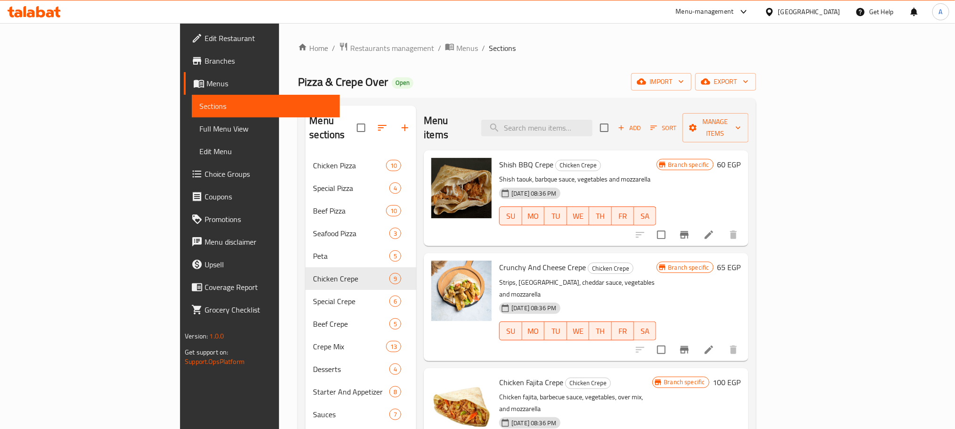
scroll to position [71, 0]
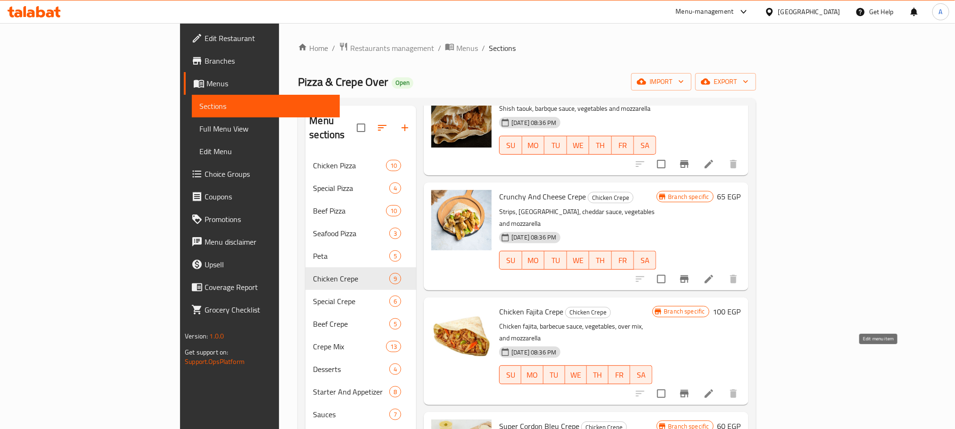
click at [713, 389] on icon at bounding box center [709, 393] width 8 height 8
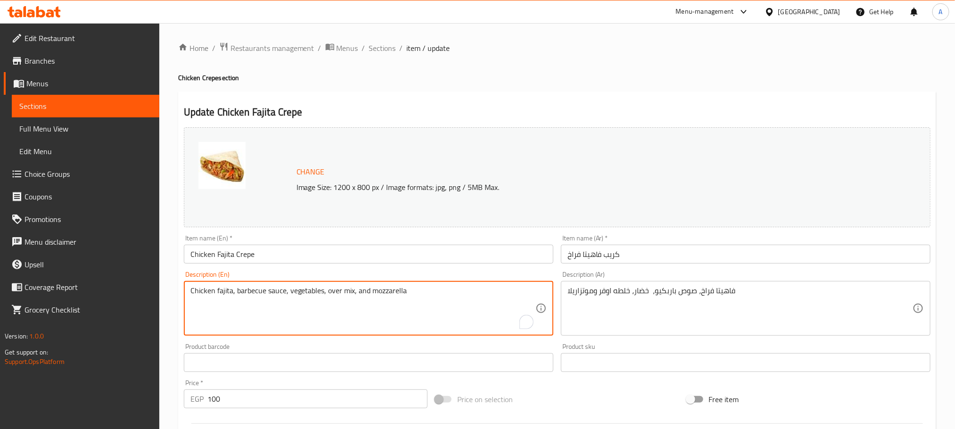
click at [223, 290] on textarea "Chicken fajita, barbecue sauce, vegetables, over mix, and mozzarella" at bounding box center [362, 308] width 345 height 45
type textarea "Chicken , barbecue sauce, vegetables, over mix, and mozzarella"
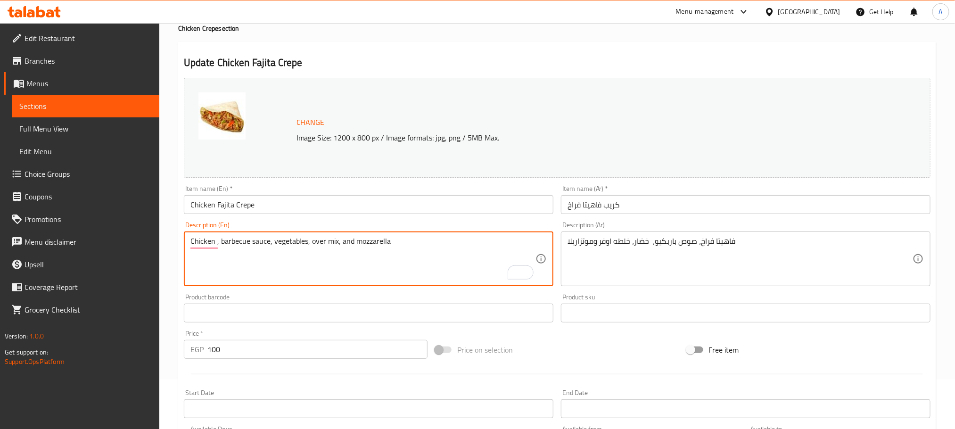
scroll to position [71, 0]
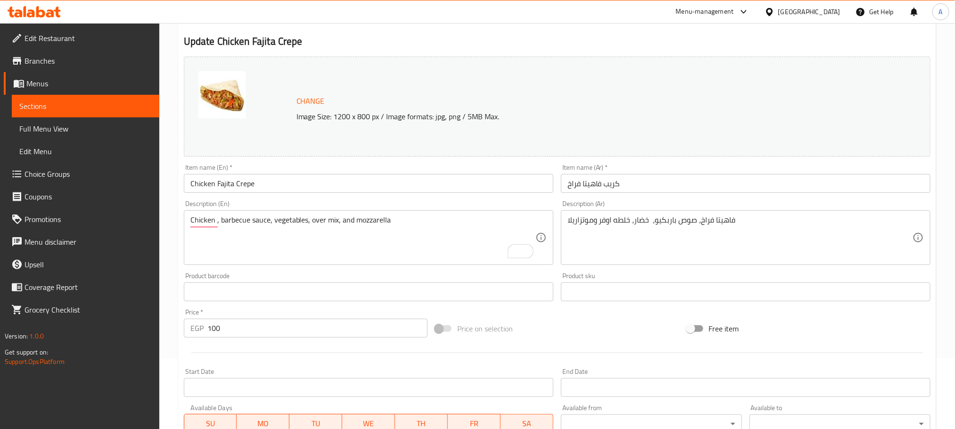
click at [242, 182] on input "Chicken Fajita Crepe" at bounding box center [369, 183] width 370 height 19
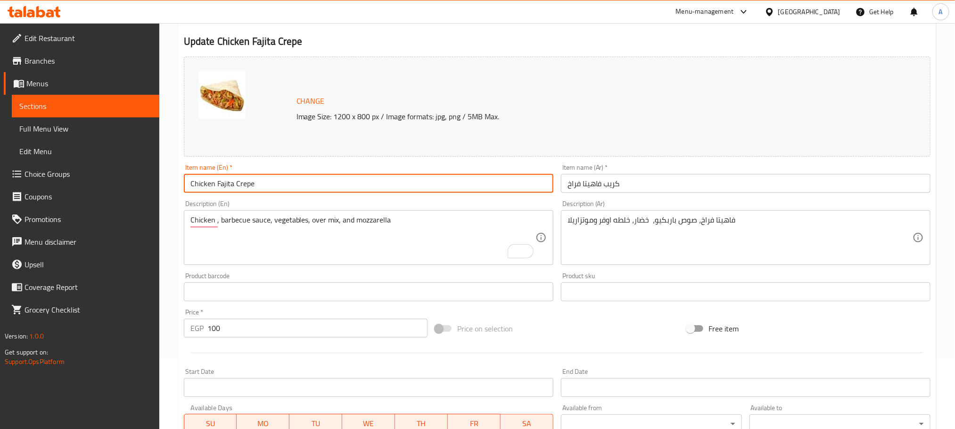
click at [242, 182] on input "Chicken Fajita Crepe" at bounding box center [369, 183] width 370 height 19
click at [242, 188] on input "Chicken Fajita Crepe" at bounding box center [369, 183] width 370 height 19
paste input "h"
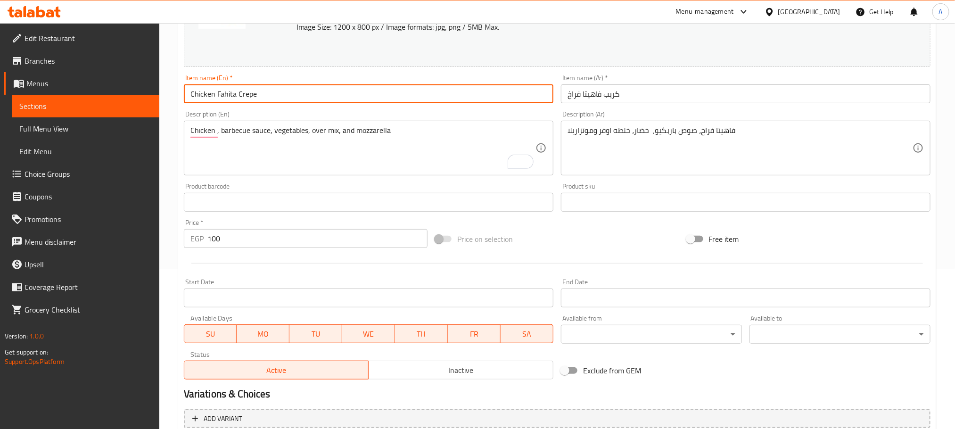
scroll to position [249, 0]
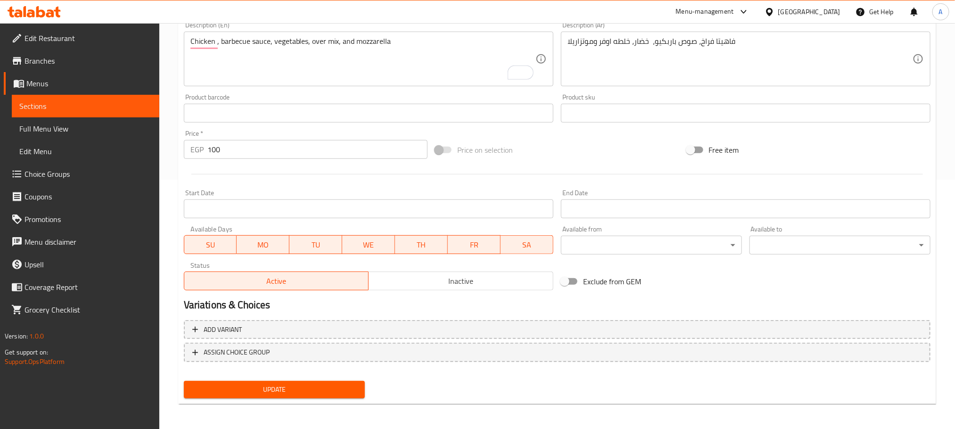
type input "Chicken Fahita Crepe"
click at [287, 384] on span "Update" at bounding box center [274, 390] width 166 height 12
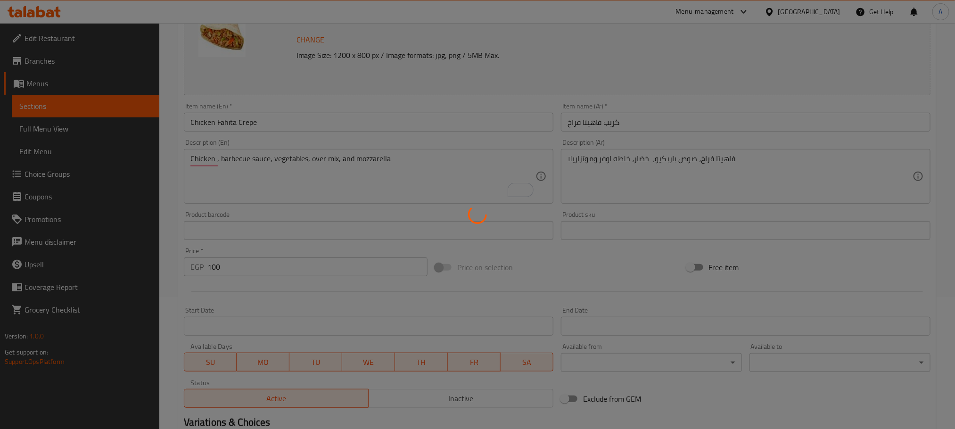
scroll to position [0, 0]
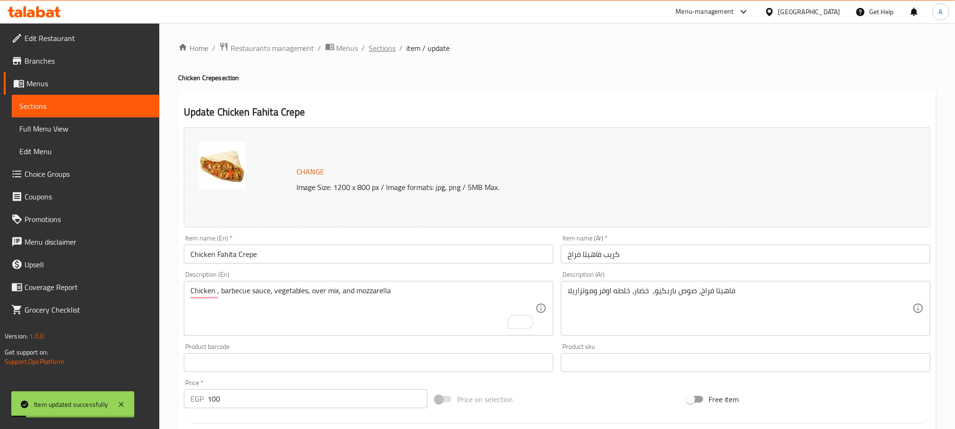
click at [379, 49] on span "Sections" at bounding box center [382, 47] width 27 height 11
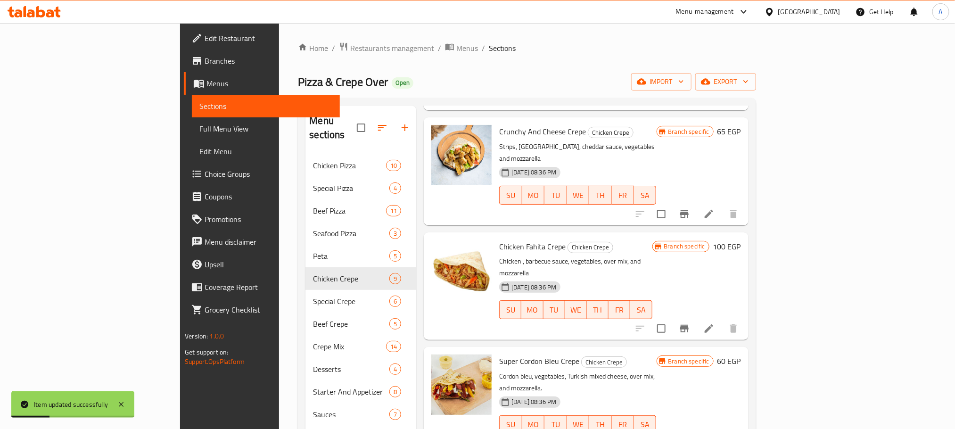
scroll to position [141, 0]
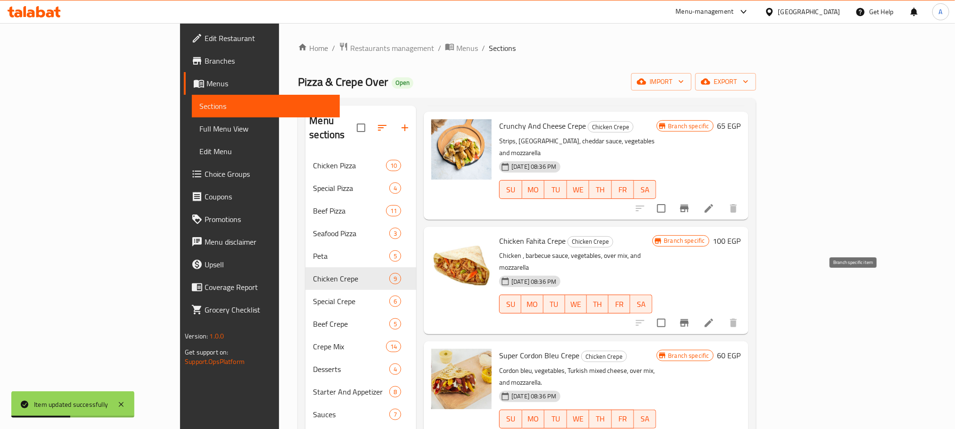
click at [689, 319] on icon "Branch-specific-item" at bounding box center [684, 323] width 8 height 8
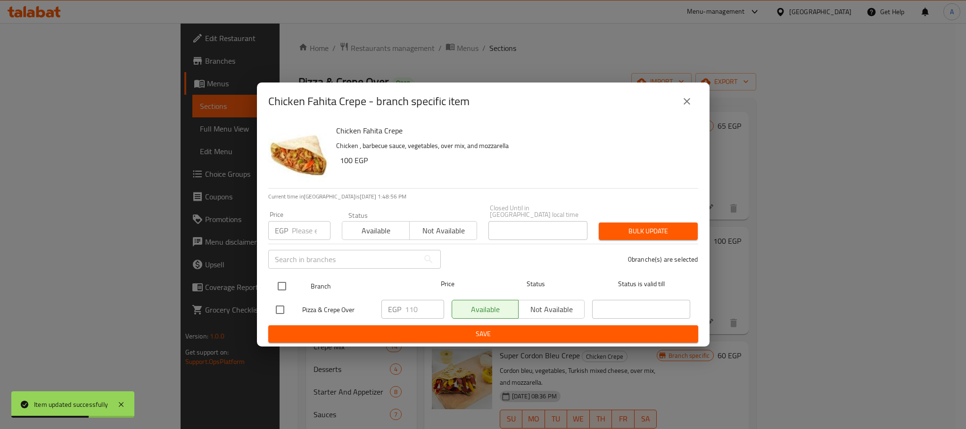
click at [286, 282] on input "checkbox" at bounding box center [282, 286] width 20 height 20
checkbox input "true"
click at [422, 305] on input "110" at bounding box center [424, 309] width 39 height 19
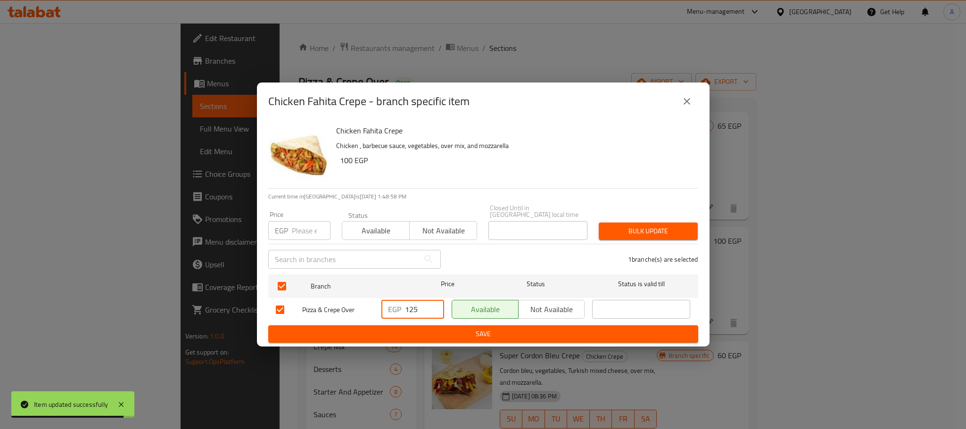
type input "125"
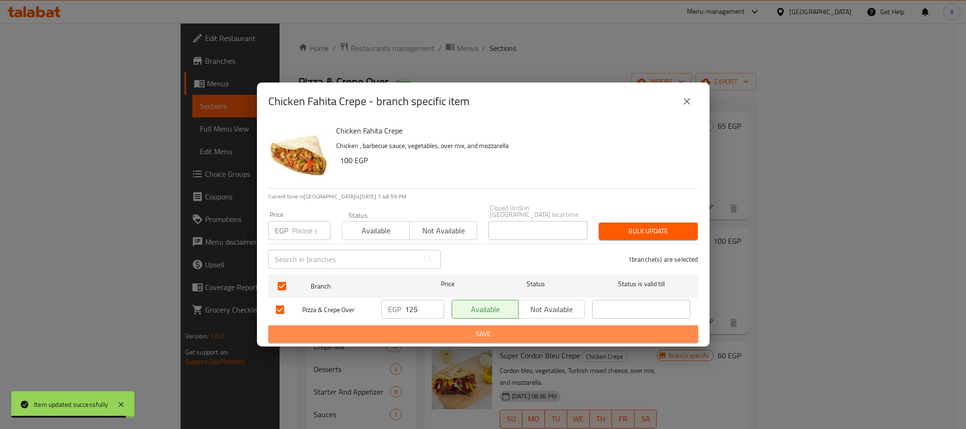
click at [447, 328] on span "Save" at bounding box center [483, 334] width 415 height 12
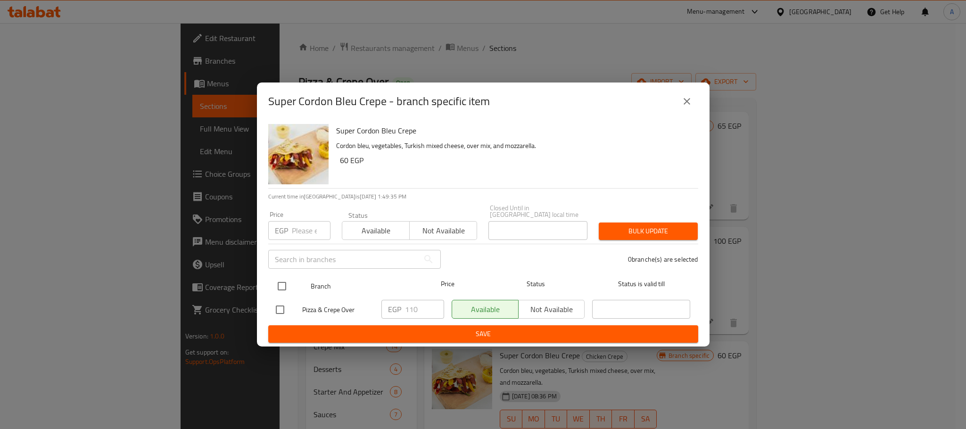
click at [281, 281] on input "checkbox" at bounding box center [282, 286] width 20 height 20
checkbox input "true"
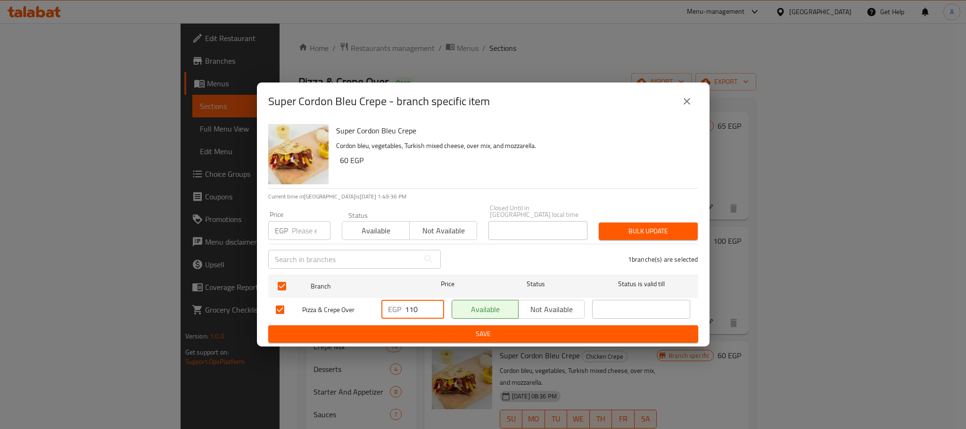
click at [427, 303] on input "110" at bounding box center [424, 309] width 39 height 19
type input "125"
click at [455, 331] on span "Save" at bounding box center [483, 334] width 415 height 12
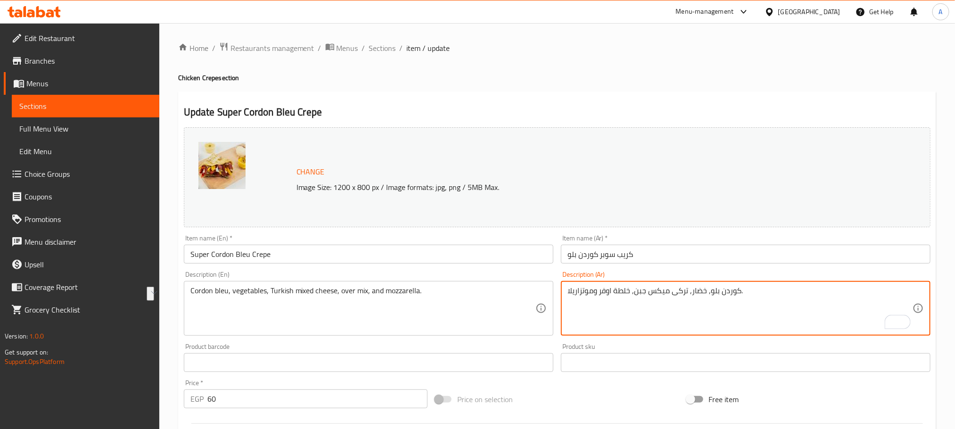
drag, startPoint x: 631, startPoint y: 290, endPoint x: 600, endPoint y: 293, distance: 31.7
click at [600, 293] on textarea "كوردن بلو, خضار, تركى ميكس جبن, خلطة اوفر وموتزاريلا." at bounding box center [740, 308] width 345 height 45
type textarea "كوردن بلو, خضار, تركى ميكس جبن, شيدر صوص وموتزاريلا."
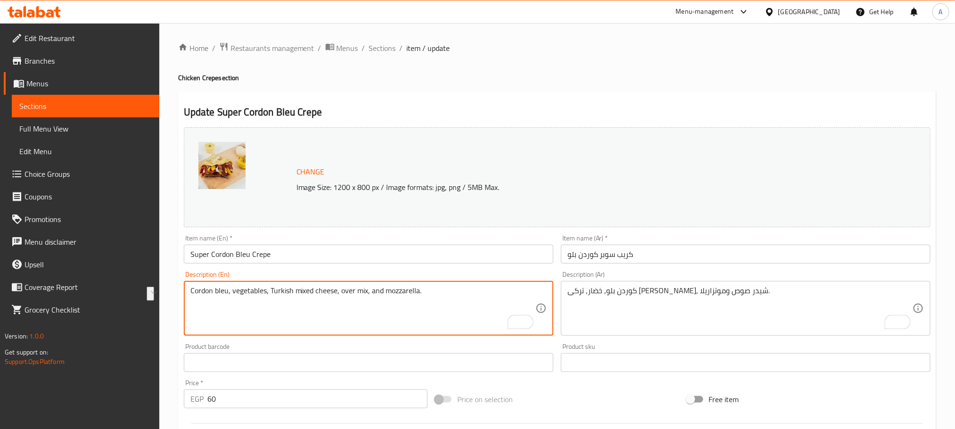
drag, startPoint x: 368, startPoint y: 291, endPoint x: 341, endPoint y: 292, distance: 26.9
click at [341, 292] on textarea "Cordon bleu, vegetables, Turkish mixed cheese, over mix, and mozzarella." at bounding box center [362, 308] width 345 height 45
click at [293, 291] on textarea "Cordon bleu, vegetables, Turkish mixed cheese, cheddar sauce and mozzarella." at bounding box center [362, 308] width 345 height 45
type textarea "Cordon bleu, vegetables, Turkey, mixed cheese, cheddar sauce and mozzarella."
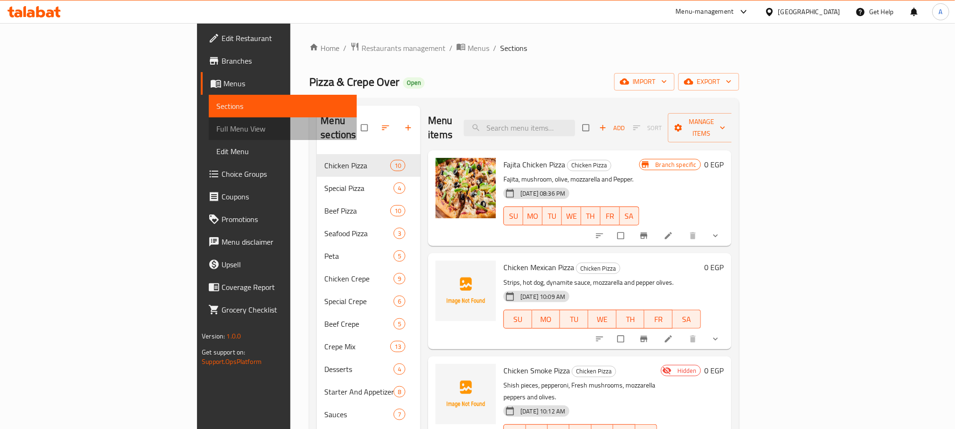
click at [216, 123] on span "Full Menu View" at bounding box center [282, 128] width 132 height 11
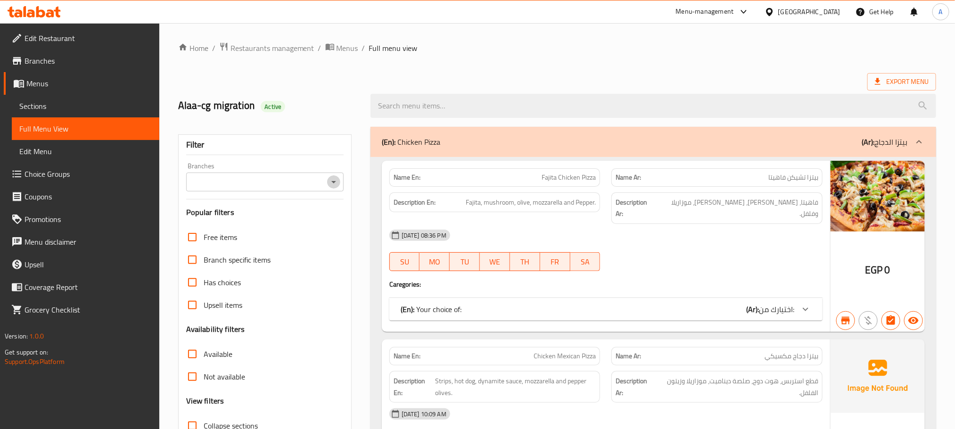
click at [334, 185] on icon "Open" at bounding box center [333, 181] width 11 height 11
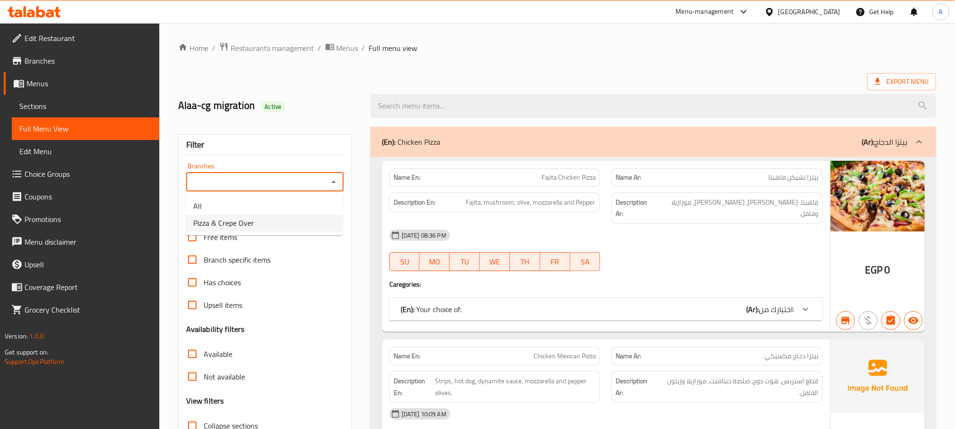
click at [272, 223] on li "Pizza & Crepe Over" at bounding box center [264, 223] width 157 height 17
type input "Pizza & Crepe Over"
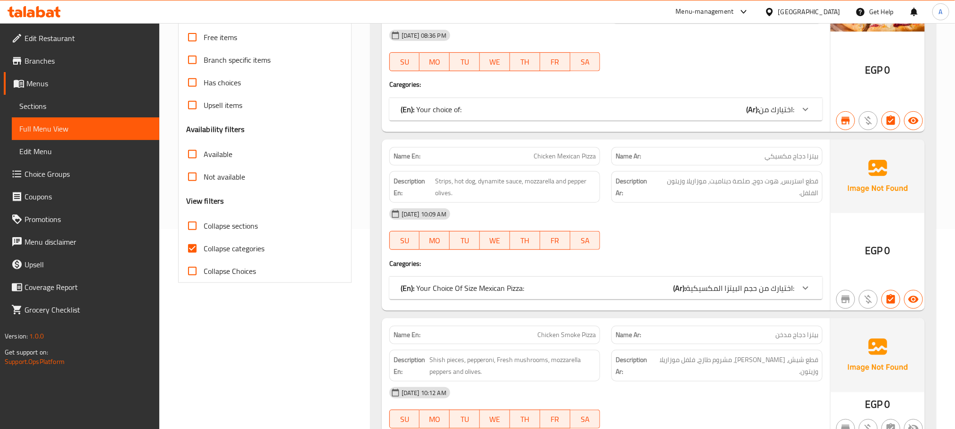
scroll to position [212, 0]
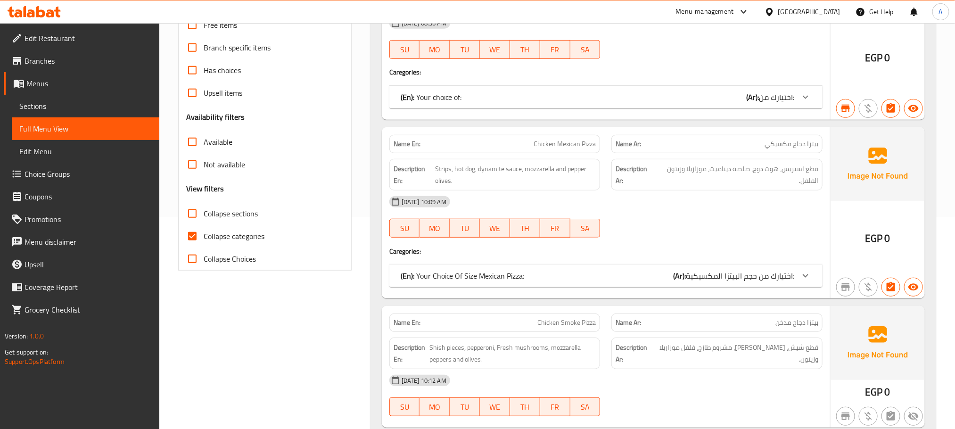
click at [191, 212] on input "Collapse sections" at bounding box center [192, 213] width 23 height 23
checkbox input "true"
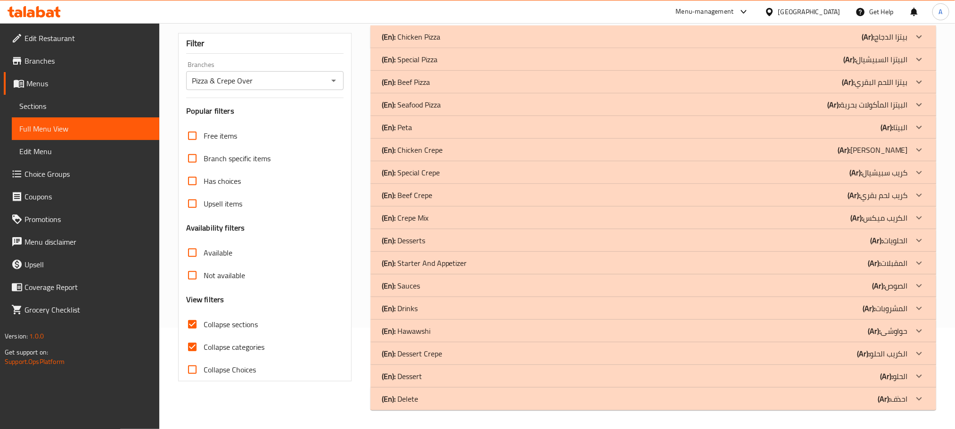
scroll to position [101, 0]
click at [481, 43] on div "(En): Chicken Crepe (Ar): [PERSON_NAME]" at bounding box center [645, 37] width 526 height 11
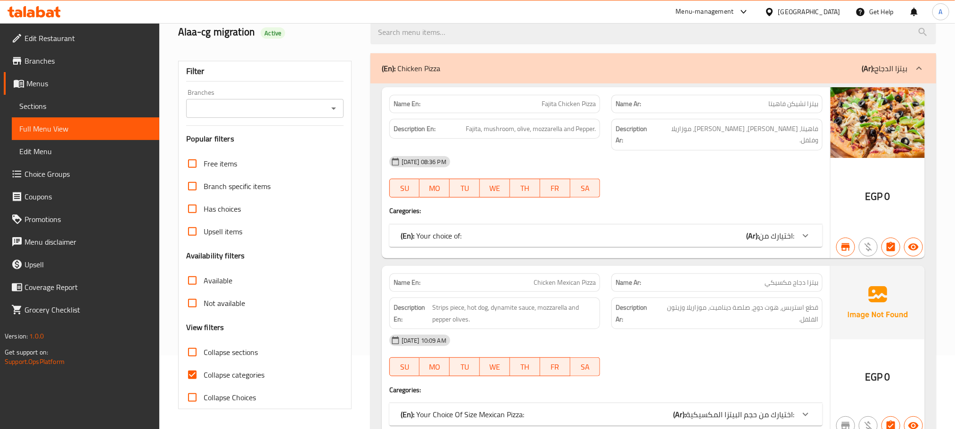
scroll to position [101, 0]
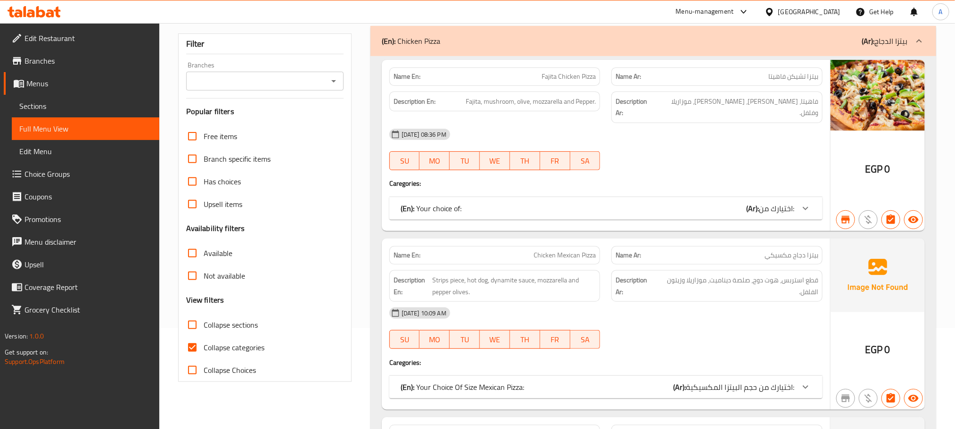
click at [331, 83] on icon "Open" at bounding box center [333, 80] width 11 height 11
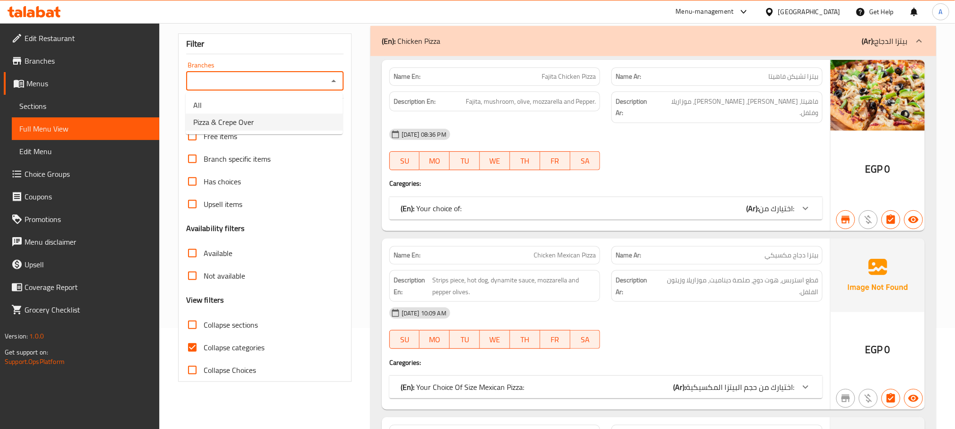
click at [266, 122] on li "Pizza & Crepe Over" at bounding box center [264, 122] width 157 height 17
type input "Pizza & Crepe Over"
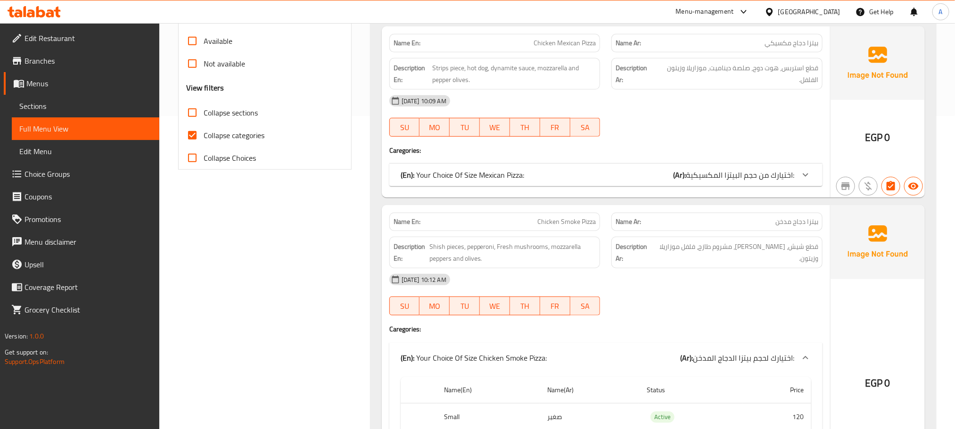
scroll to position [172, 0]
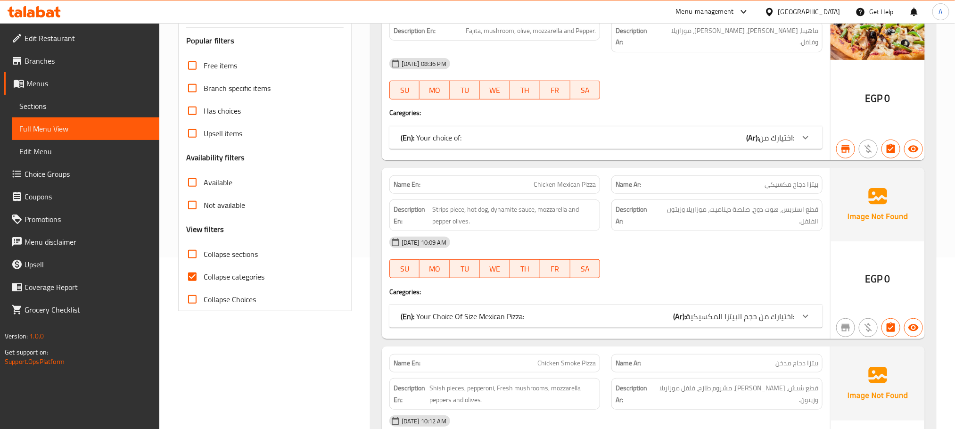
click at [192, 256] on input "Collapse sections" at bounding box center [192, 254] width 23 height 23
checkbox input "true"
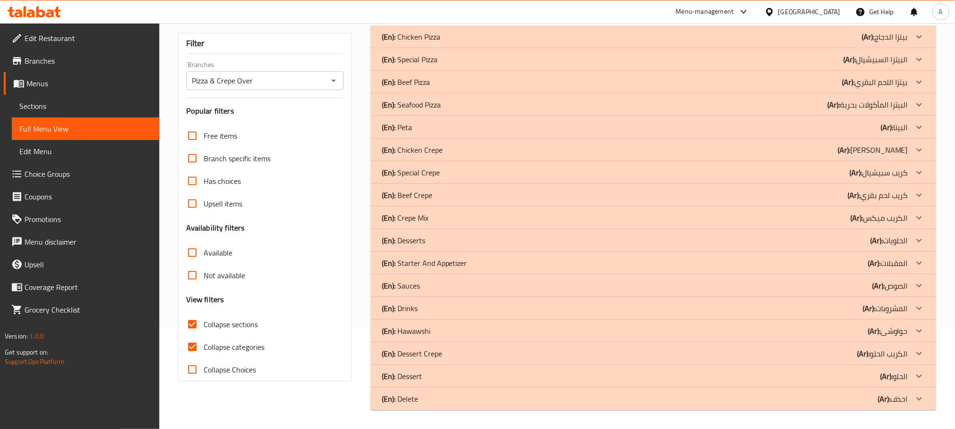
scroll to position [101, 0]
click at [445, 43] on div "(En): Chicken Crepe (Ar): كريب الدجاج" at bounding box center [645, 37] width 526 height 11
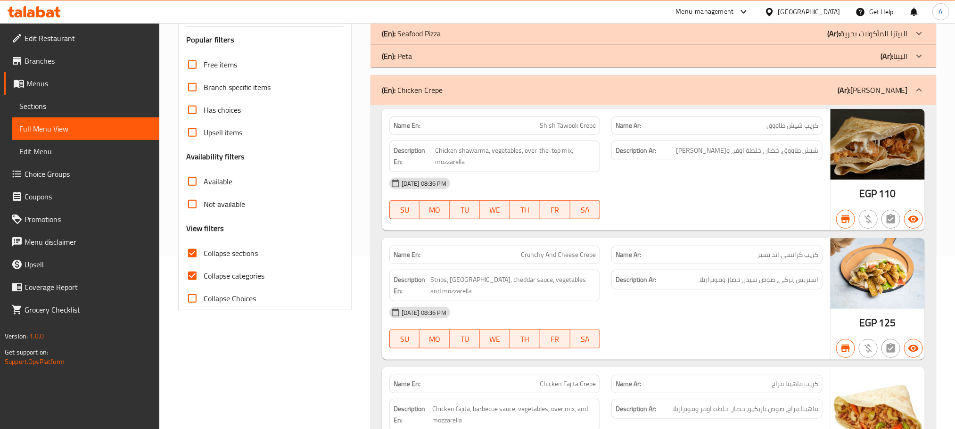
scroll to position [172, 0]
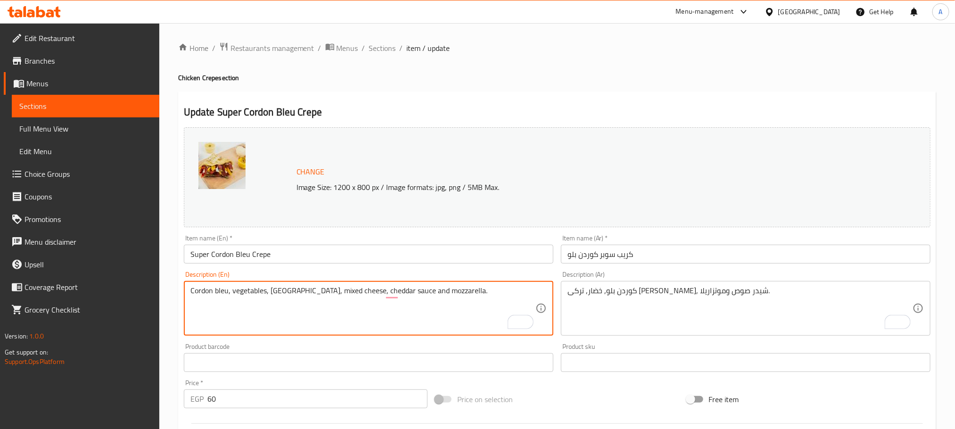
click at [281, 290] on textarea "Cordon bleu, vegetables, [GEOGRAPHIC_DATA], mixed cheese, cheddar sauce and moz…" at bounding box center [362, 308] width 345 height 45
drag, startPoint x: 337, startPoint y: 290, endPoint x: 289, endPoint y: 289, distance: 47.6
click at [289, 289] on textarea "Cordon bleu, vegetables, [GEOGRAPHIC_DATA], mixed cheese, cheddar sauce and moz…" at bounding box center [362, 308] width 345 height 45
type textarea "Cordon bleu, vegetables, Turkey, cheddar sauce and mozzarella."
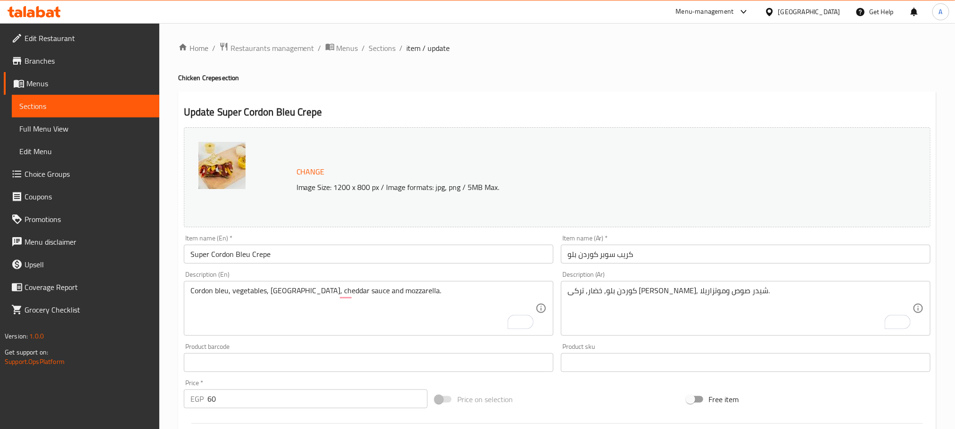
drag, startPoint x: 674, startPoint y: 286, endPoint x: 651, endPoint y: 288, distance: 22.7
click at [651, 288] on div "كوردن بلو, خضار, تركى ميكس جبن, شيدر صوص وموتزاريلا. Description (Ar)" at bounding box center [746, 308] width 370 height 55
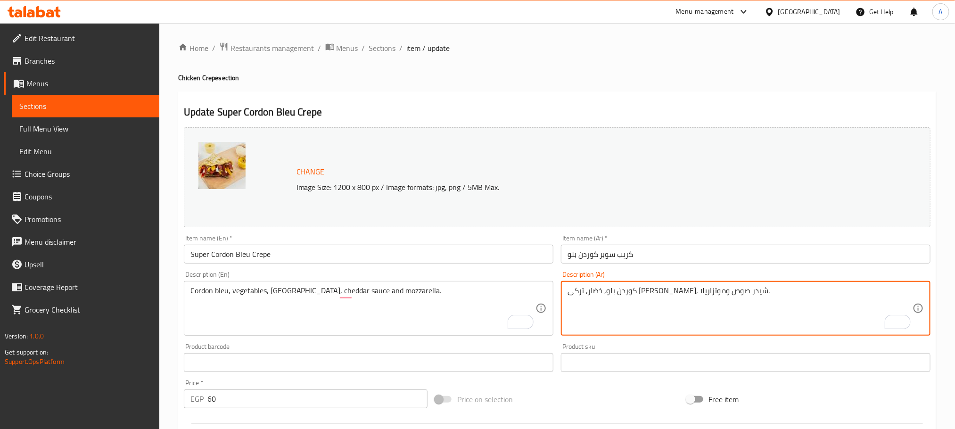
click at [661, 290] on textarea "كوردن بلو, خضار, تركى [PERSON_NAME], شيدر صوص وموتزاريلا." at bounding box center [740, 308] width 345 height 45
drag, startPoint x: 672, startPoint y: 289, endPoint x: 637, endPoint y: 289, distance: 35.8
click at [637, 289] on textarea "كوردن بلو, خضار, تركى ميكس جبن, شيدر صوص وموتزاريلا." at bounding box center [740, 308] width 345 height 45
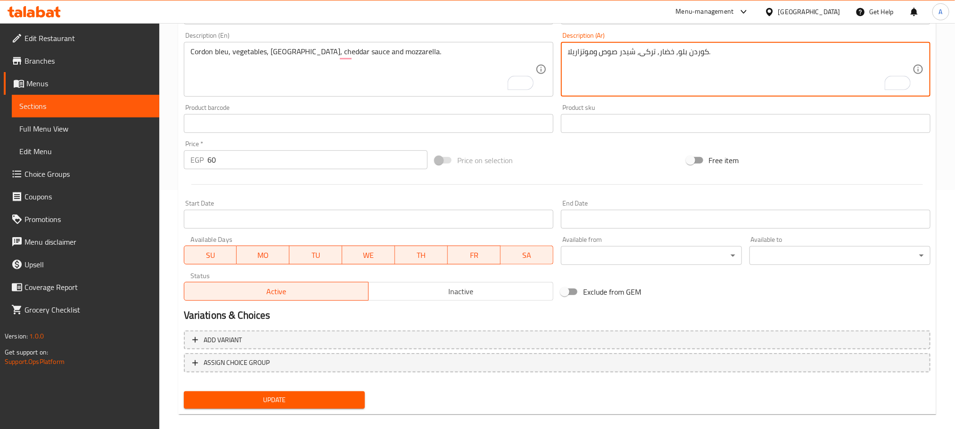
scroll to position [249, 0]
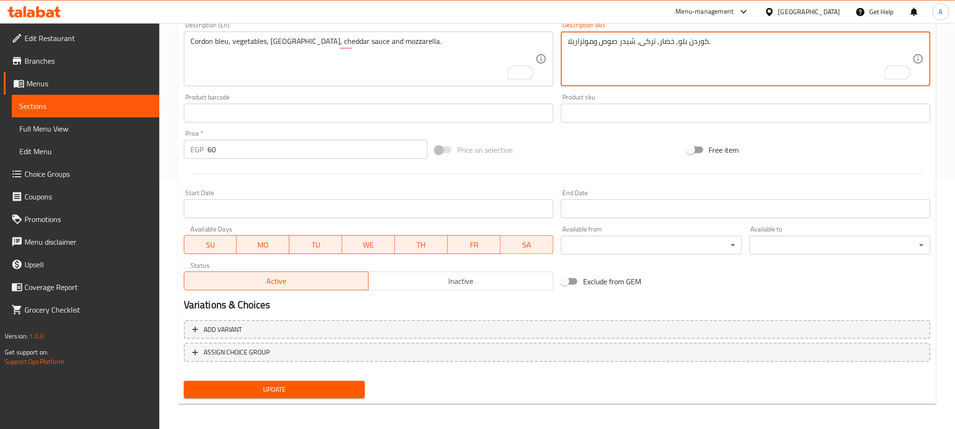
type textarea "كوردن بلو, خضار, تركى، شيدر صوص وموتزاريلا."
click at [281, 389] on span "Update" at bounding box center [274, 390] width 166 height 12
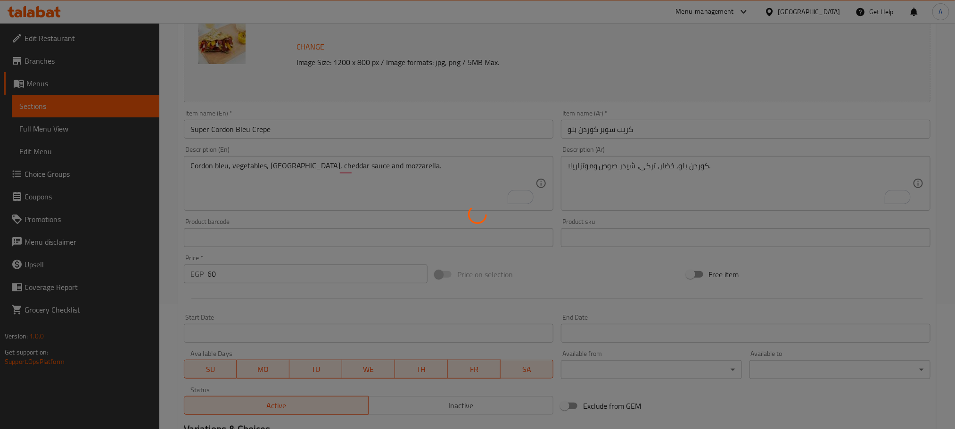
scroll to position [0, 0]
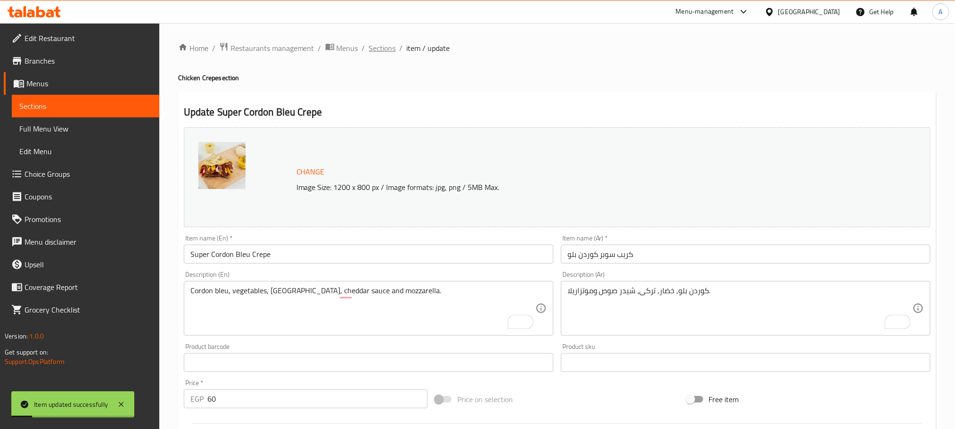
click at [388, 46] on span "Sections" at bounding box center [382, 47] width 27 height 11
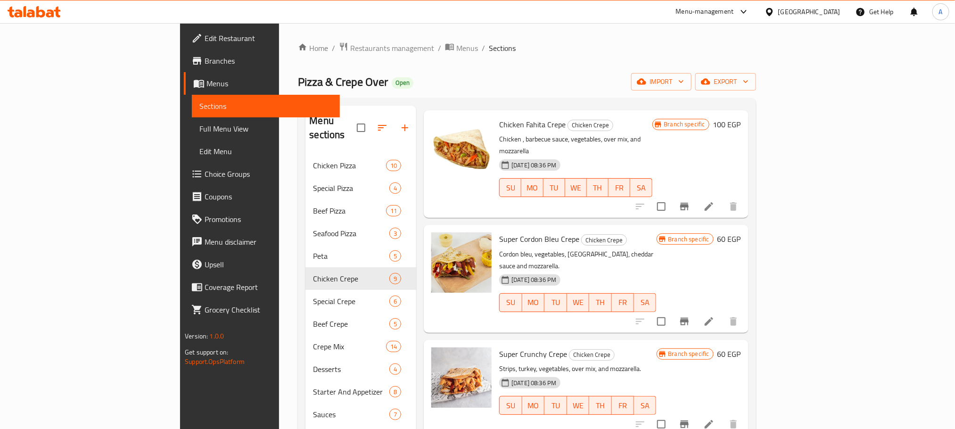
scroll to position [283, 0]
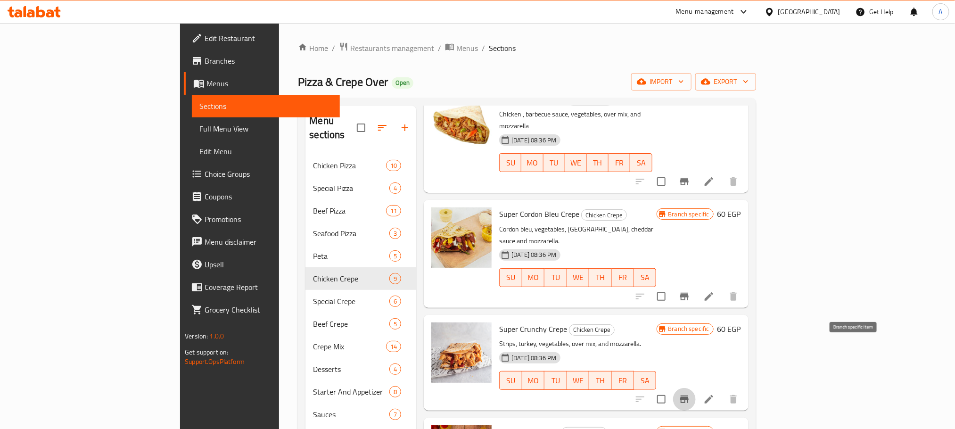
click at [689, 396] on icon "Branch-specific-item" at bounding box center [684, 400] width 8 height 8
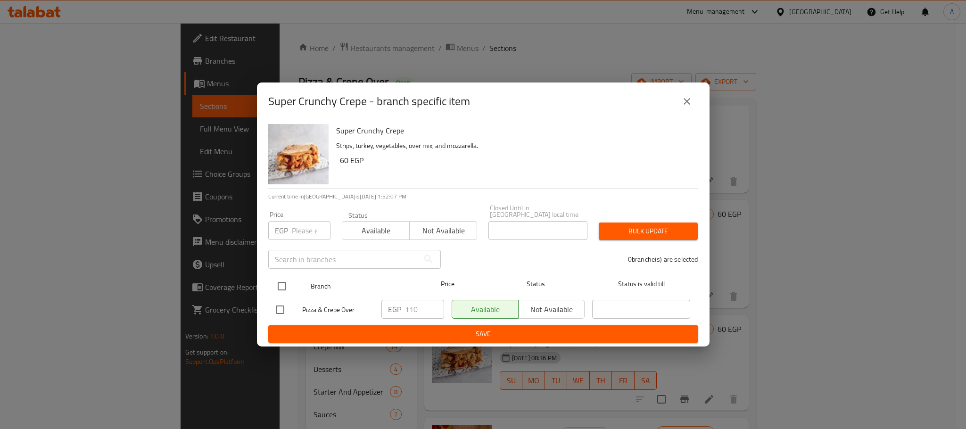
click at [279, 283] on input "checkbox" at bounding box center [282, 286] width 20 height 20
checkbox input "true"
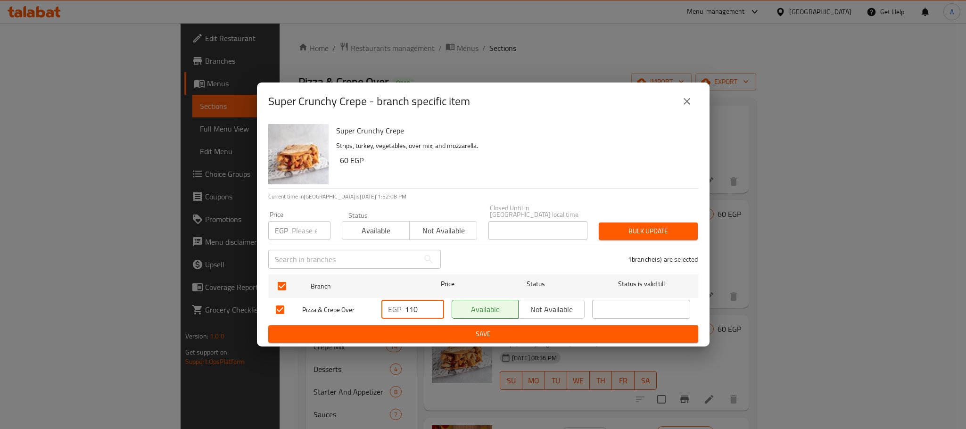
click at [425, 302] on input "110" at bounding box center [424, 309] width 39 height 19
type input "125"
click at [508, 328] on span "Save" at bounding box center [483, 334] width 415 height 12
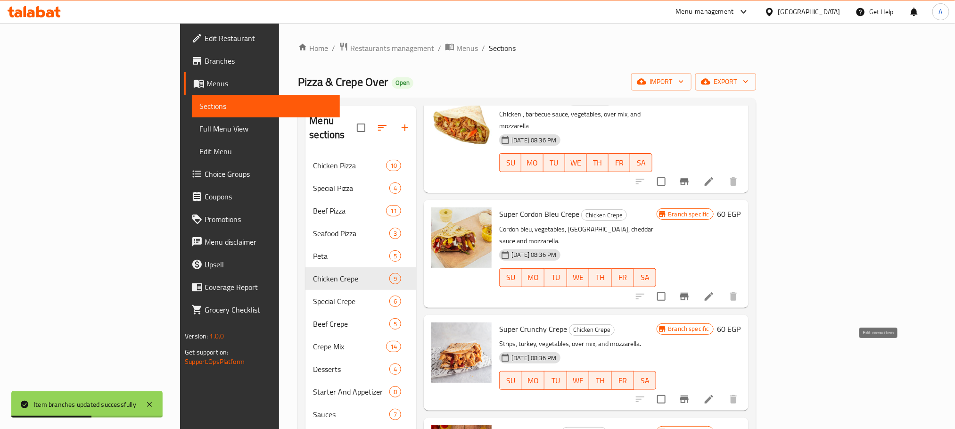
click at [715, 394] on icon at bounding box center [708, 399] width 11 height 11
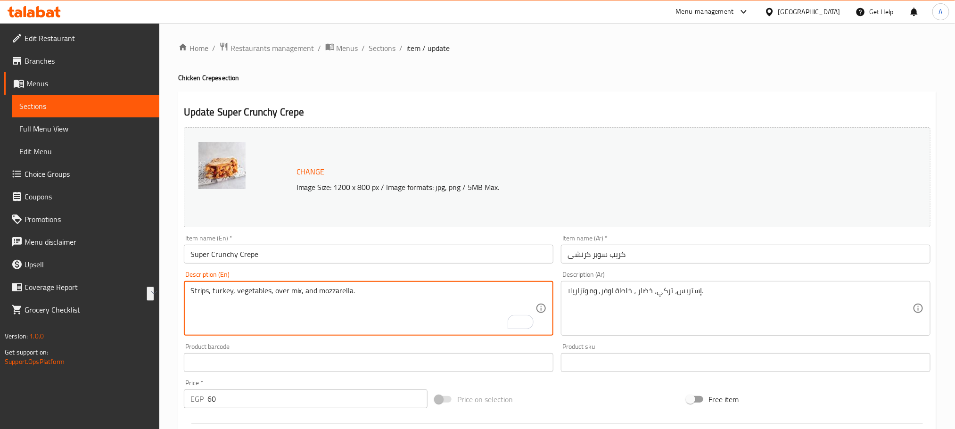
drag, startPoint x: 299, startPoint y: 291, endPoint x: 273, endPoint y: 288, distance: 26.2
click at [236, 293] on textarea "Strips, turkey, vegetables, and mozzarella." at bounding box center [362, 308] width 345 height 45
click at [252, 290] on textarea "Strips, turkey, cheddar sauce, vegetables, and mozzarella." at bounding box center [362, 308] width 345 height 45
drag, startPoint x: 282, startPoint y: 290, endPoint x: 235, endPoint y: 289, distance: 46.7
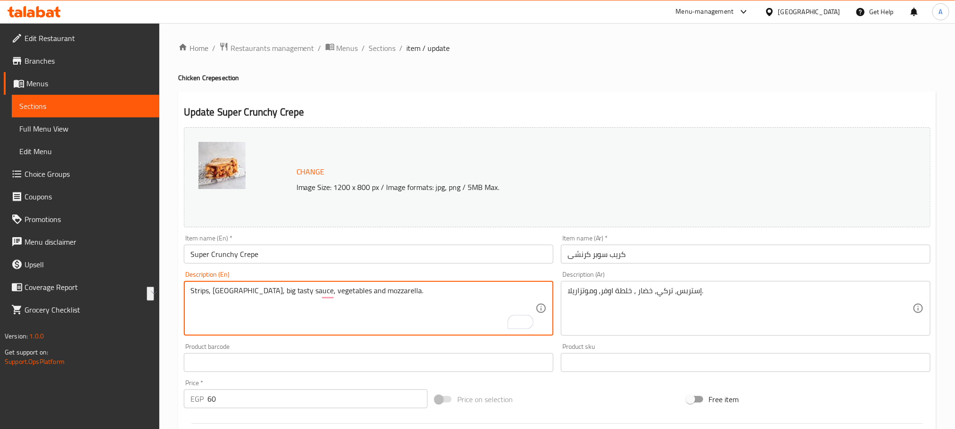
click at [235, 289] on textarea "Strips, turkey, big tasty sauce, vegetables and mozzarella." at bounding box center [362, 308] width 345 height 45
type textarea "Strips, turkey, big tasty sauce, vegetables and mozzarella."
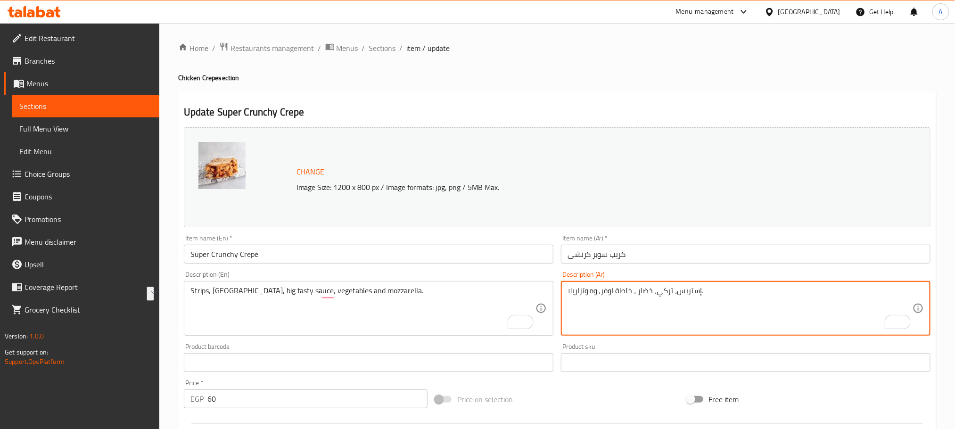
drag, startPoint x: 631, startPoint y: 290, endPoint x: 600, endPoint y: 289, distance: 31.2
click at [600, 289] on textarea "إستربس، تركي، خضار ، خلطة اوفر، و[PERSON_NAME]." at bounding box center [740, 308] width 345 height 45
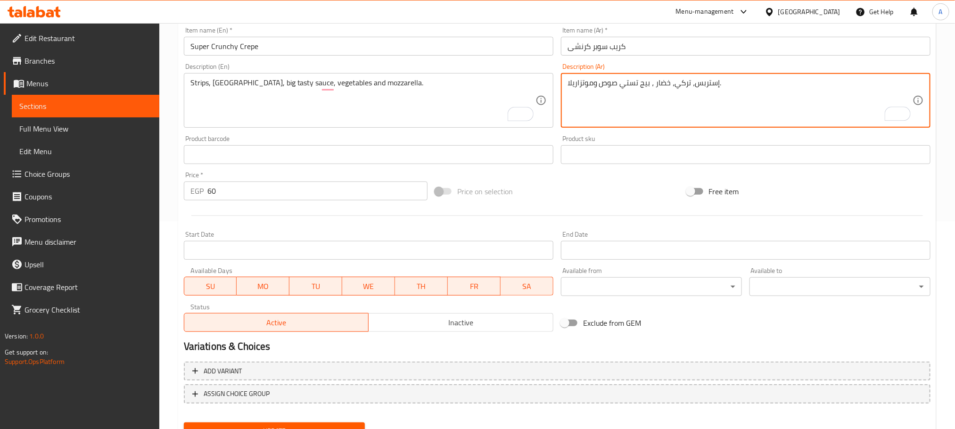
scroll to position [249, 0]
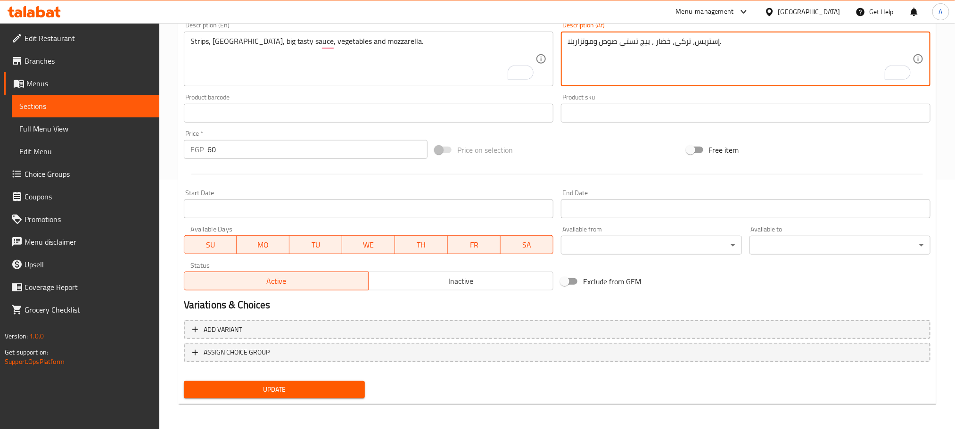
type textarea "إستربس، تركي، خضار ، بيج تستي صوص وموتزاريلا."
click at [310, 390] on span "Update" at bounding box center [274, 390] width 166 height 12
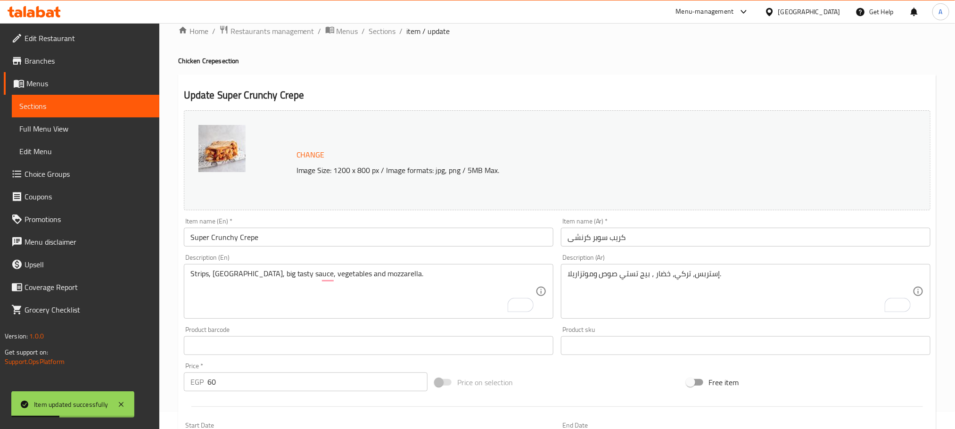
scroll to position [0, 0]
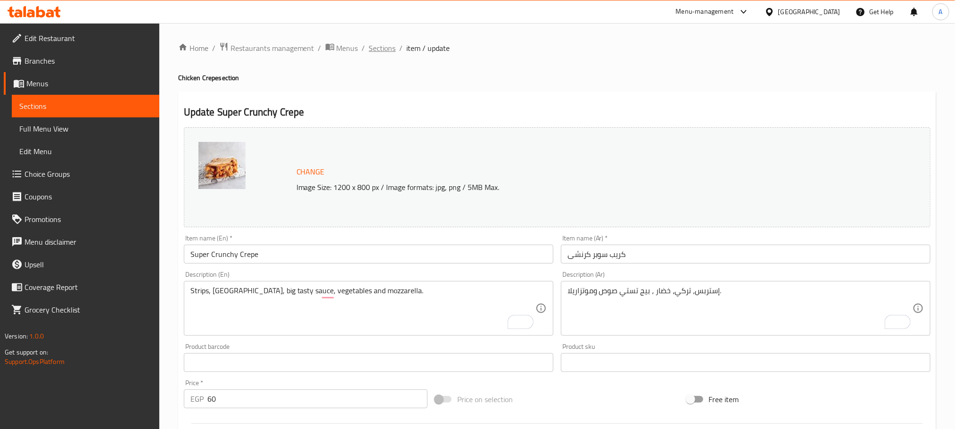
click at [388, 47] on span "Sections" at bounding box center [382, 47] width 27 height 11
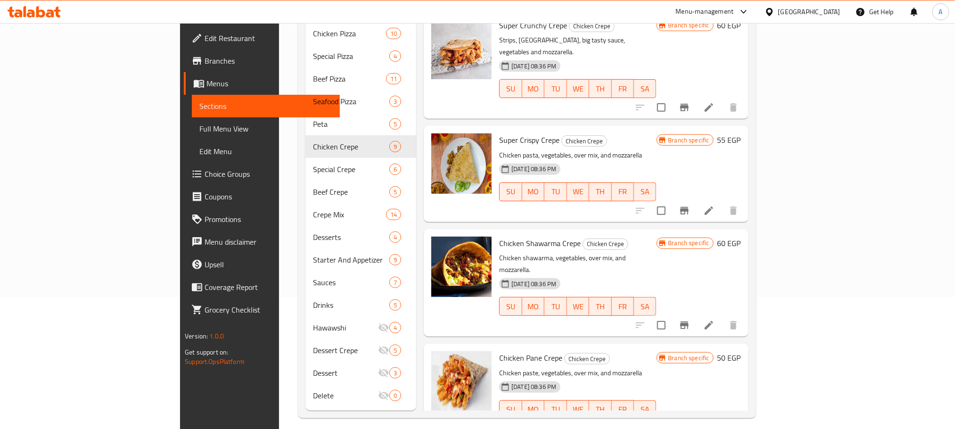
scroll to position [521, 0]
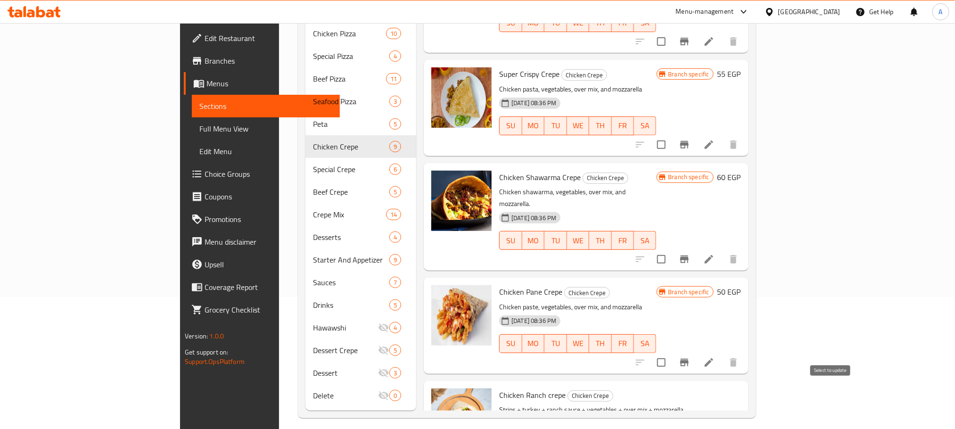
checkbox input "true"
click at [671, 353] on input "checkbox" at bounding box center [662, 363] width 20 height 20
checkbox input "true"
click at [671, 249] on input "checkbox" at bounding box center [662, 259] width 20 height 20
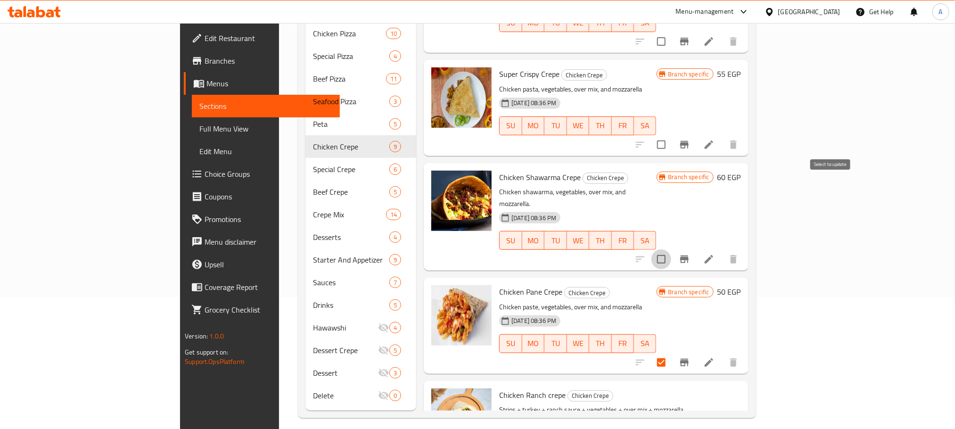
checkbox input "true"
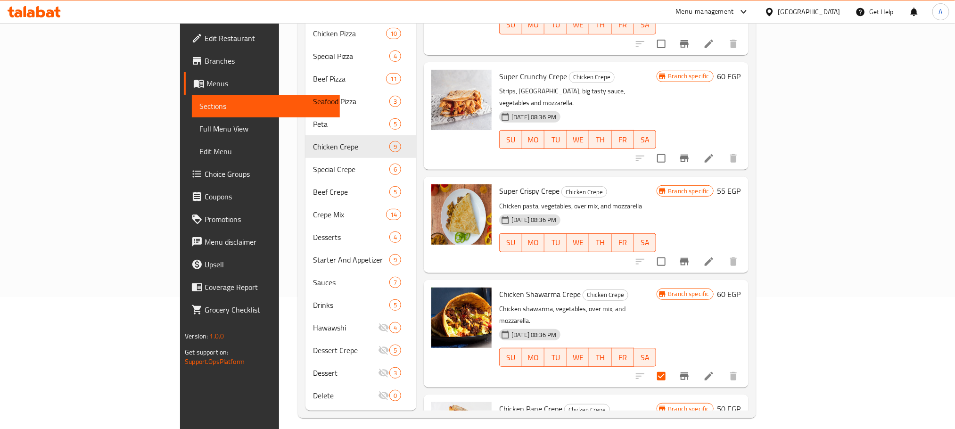
scroll to position [379, 0]
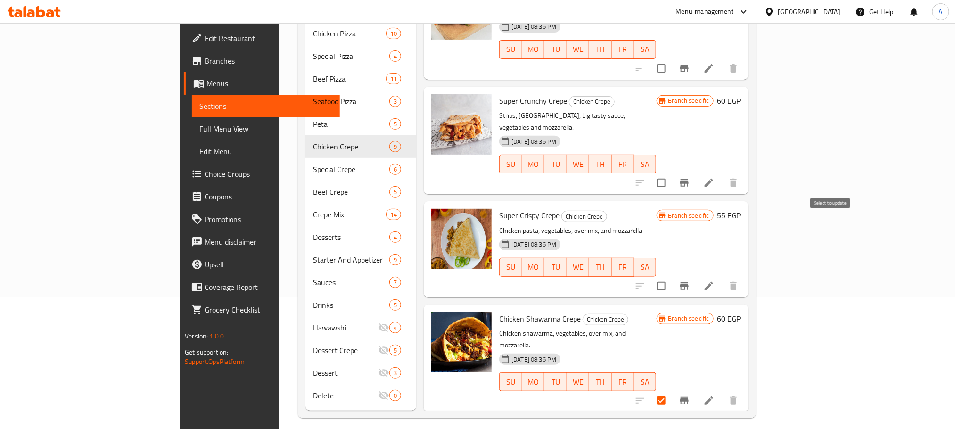
click at [671, 276] on input "checkbox" at bounding box center [662, 286] width 20 height 20
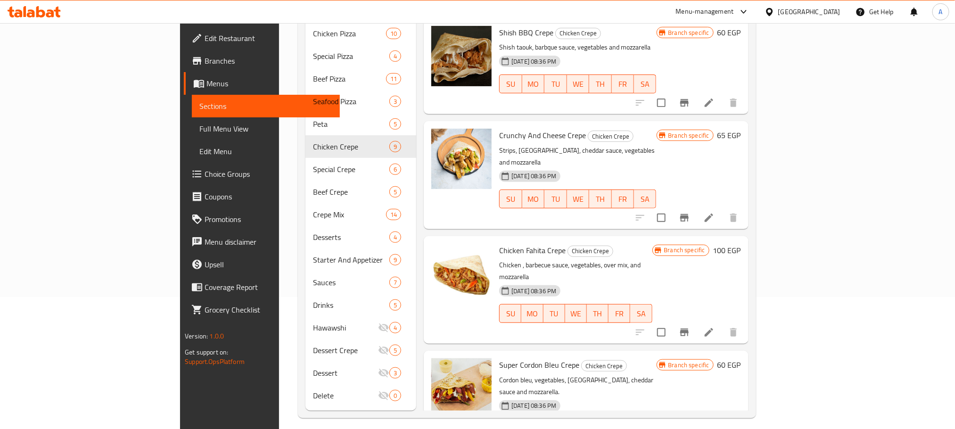
scroll to position [0, 0]
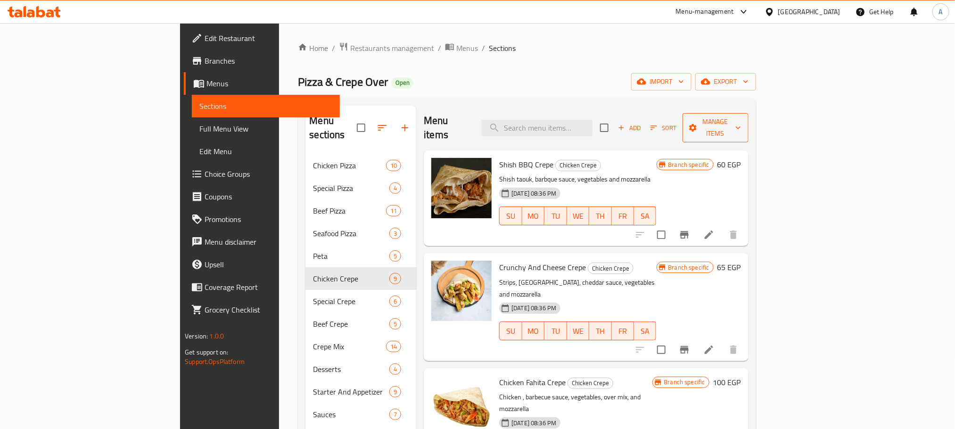
click at [741, 122] on span "Manage items" at bounding box center [715, 128] width 51 height 24
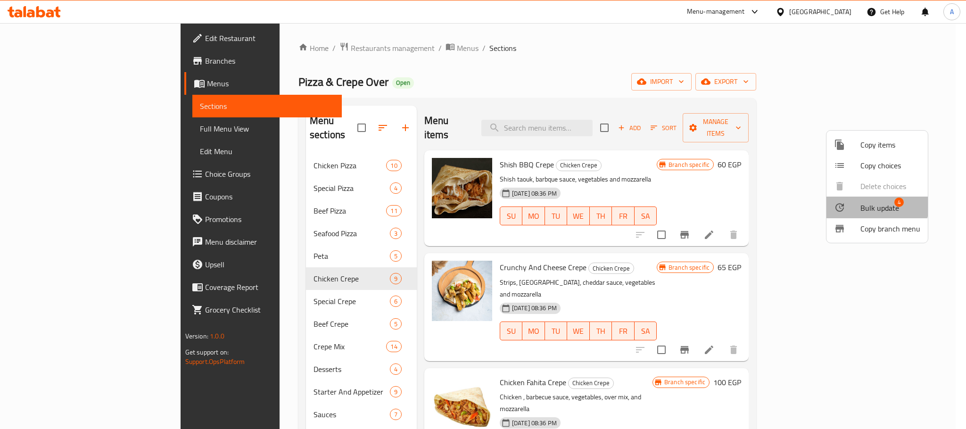
click at [876, 204] on span "Bulk update" at bounding box center [879, 207] width 39 height 11
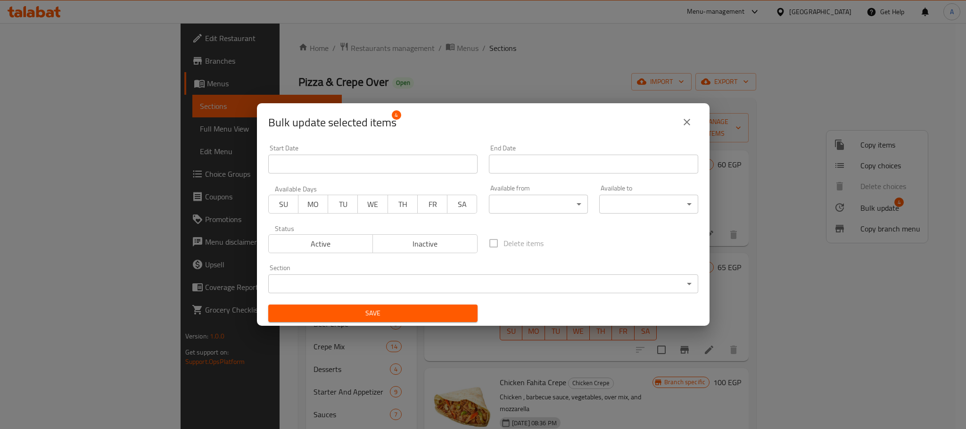
click at [411, 247] on span "Inactive" at bounding box center [425, 244] width 97 height 14
click at [416, 310] on span "Save" at bounding box center [373, 313] width 194 height 12
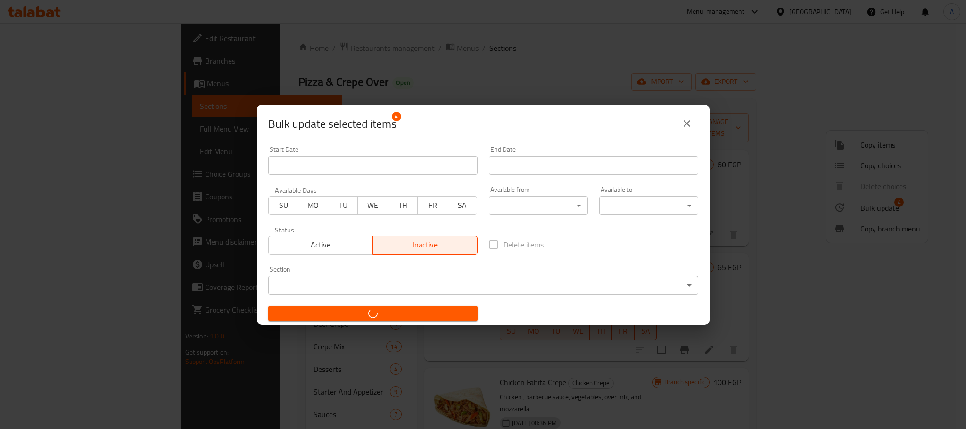
checkbox input "false"
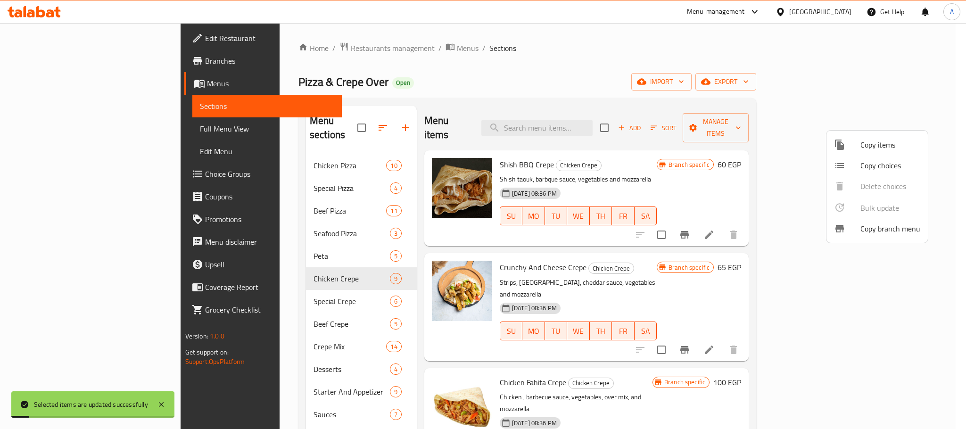
click at [785, 147] on div at bounding box center [483, 214] width 966 height 429
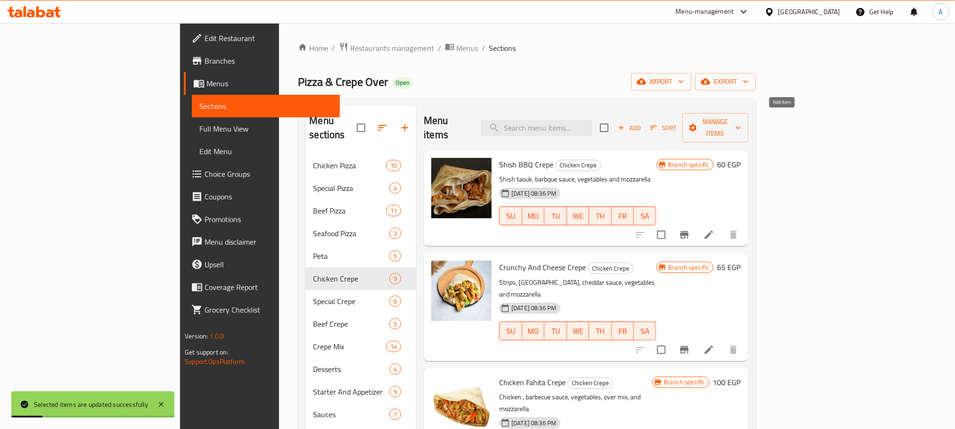
click at [642, 123] on span "Add" at bounding box center [629, 128] width 25 height 11
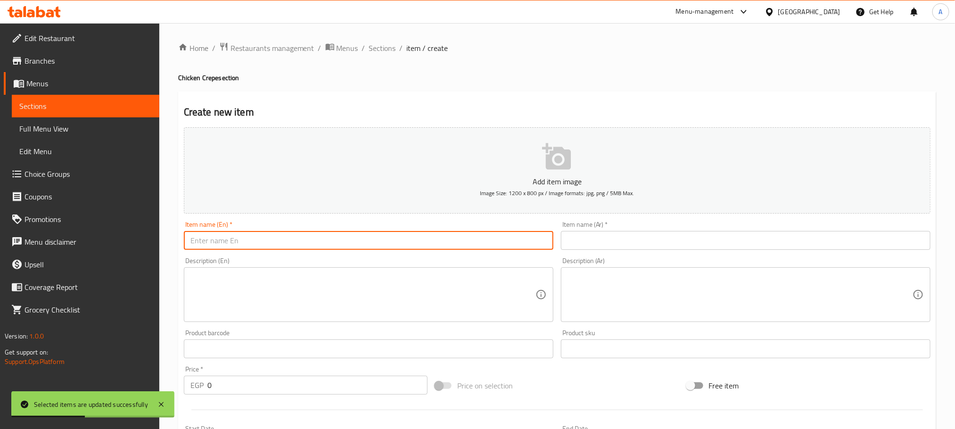
click at [376, 245] on input "text" at bounding box center [369, 240] width 370 height 19
type input "d"
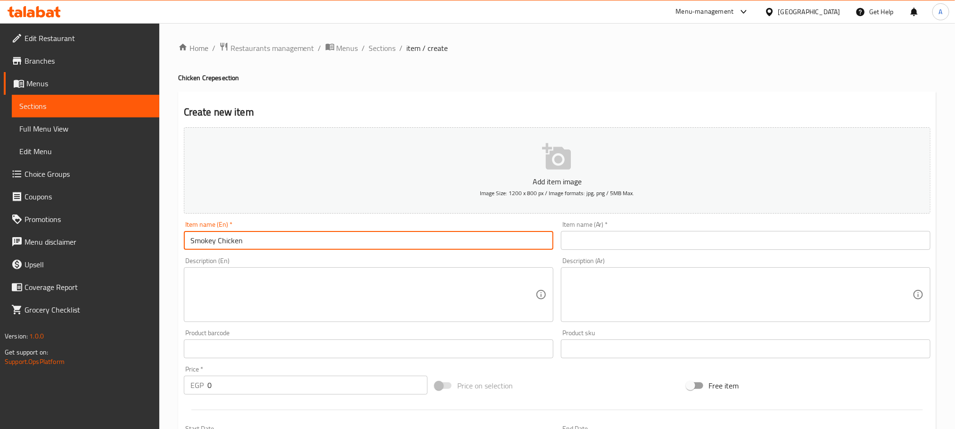
type input "Smokey Chicken"
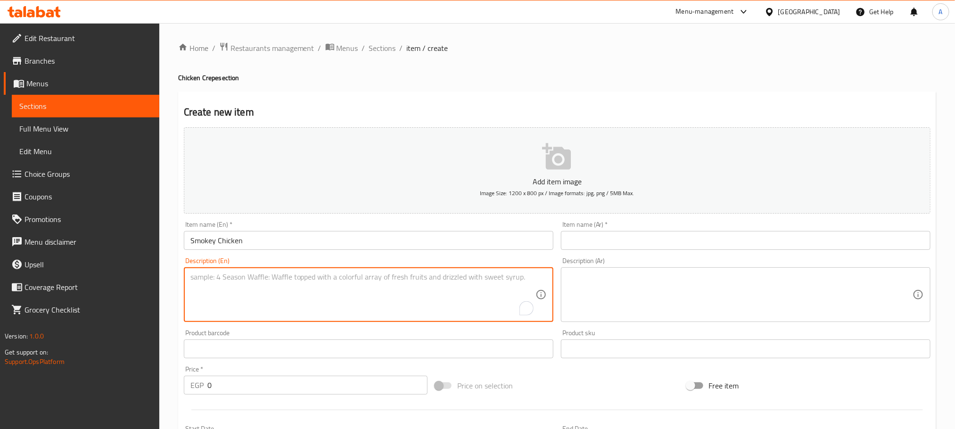
click at [290, 285] on textarea "To enrich screen reader interactions, please activate Accessibility in Grammarl…" at bounding box center [362, 295] width 345 height 45
click at [288, 273] on textarea "Grilled breasts, pepperoni, big tasty, onions and peppers" at bounding box center [362, 295] width 345 height 45
type textarea "Grilled breasts, pepperoni, big tasty, onions and peppers"
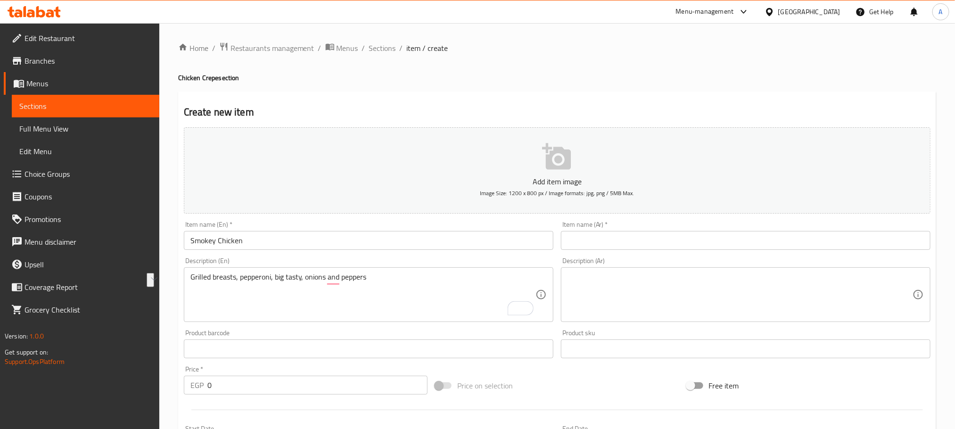
click at [723, 279] on textarea at bounding box center [740, 295] width 345 height 45
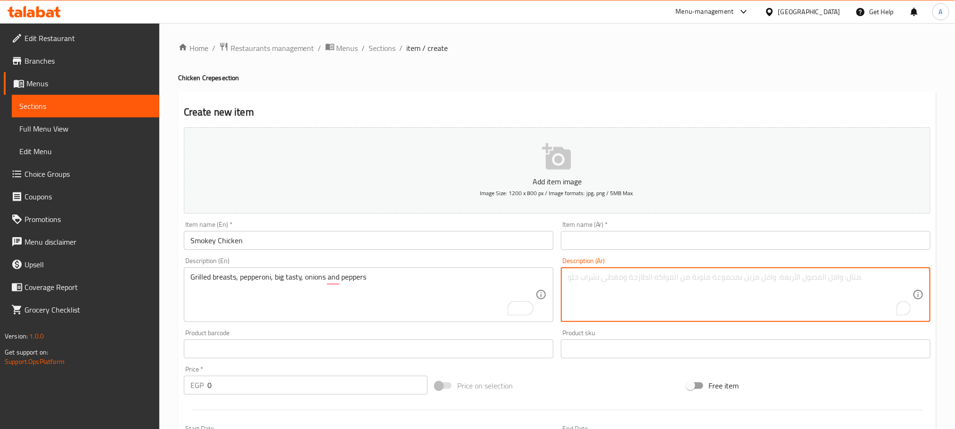
paste textarea "صدور دجاج مشوية، بيبروني، لحم بقري كبير، بصل وفلفل"
click at [716, 279] on textarea "صدور دجاج مشوية، بيبروني، لحم بقري كبير، بصل وفلفل" at bounding box center [740, 295] width 345 height 45
type textarea "صدور مشوية، بيبروني، بيج تستي، بصل وفلفل"
click at [614, 235] on input "text" at bounding box center [746, 240] width 370 height 19
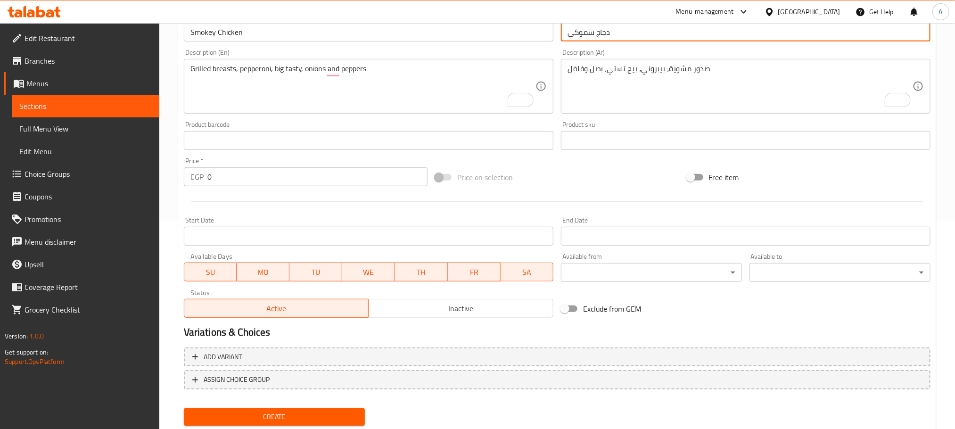
scroll to position [212, 0]
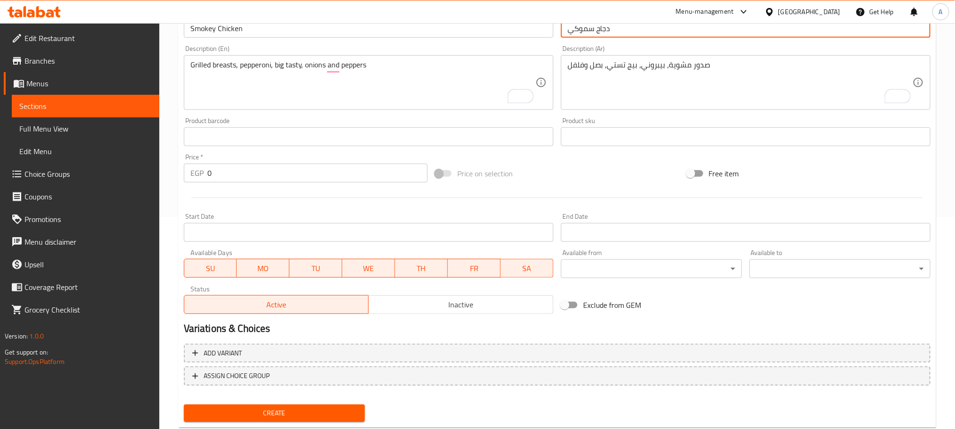
type input "دجاج سموكي"
click at [333, 409] on span "Create" at bounding box center [274, 413] width 166 height 12
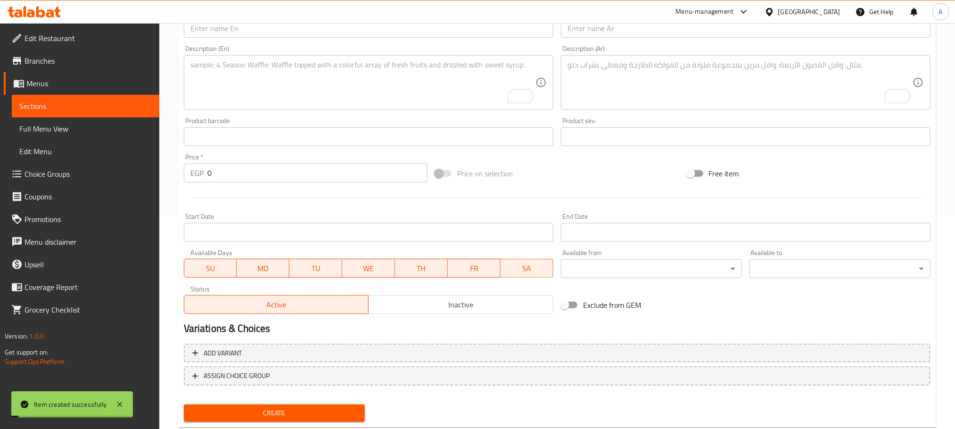
scroll to position [0, 0]
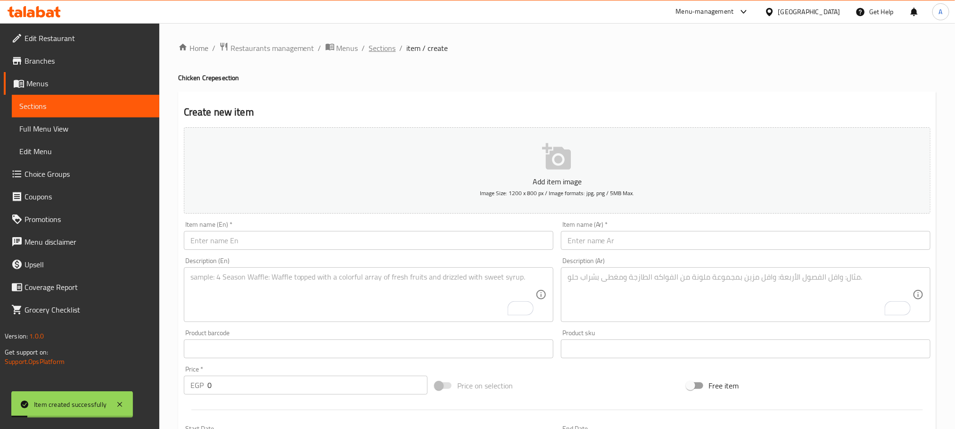
click at [388, 46] on span "Sections" at bounding box center [382, 47] width 27 height 11
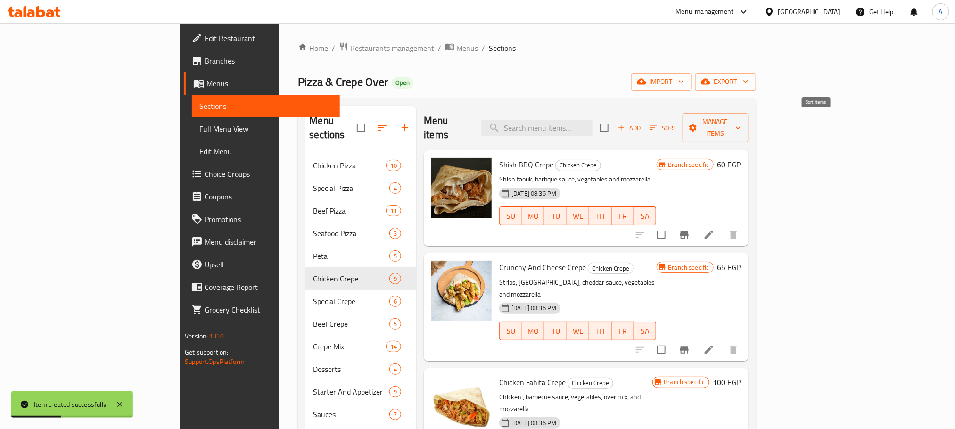
click at [677, 123] on span "Sort" at bounding box center [664, 128] width 26 height 11
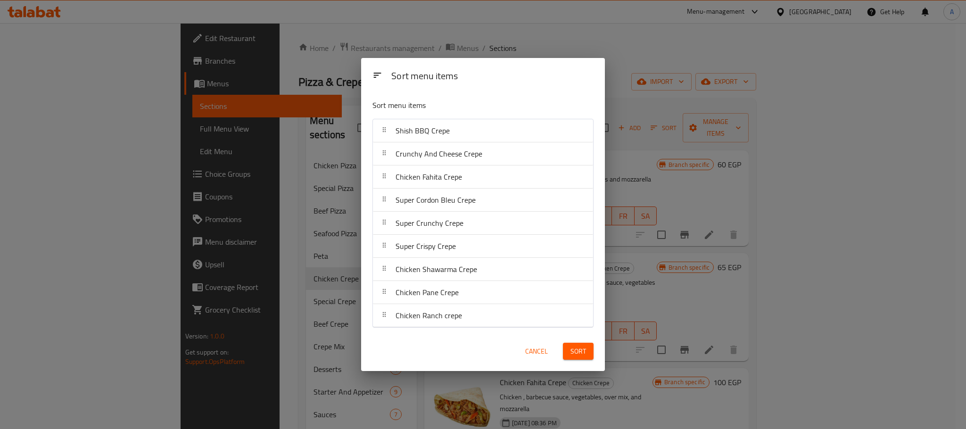
click at [548, 354] on button "Cancel" at bounding box center [536, 351] width 30 height 17
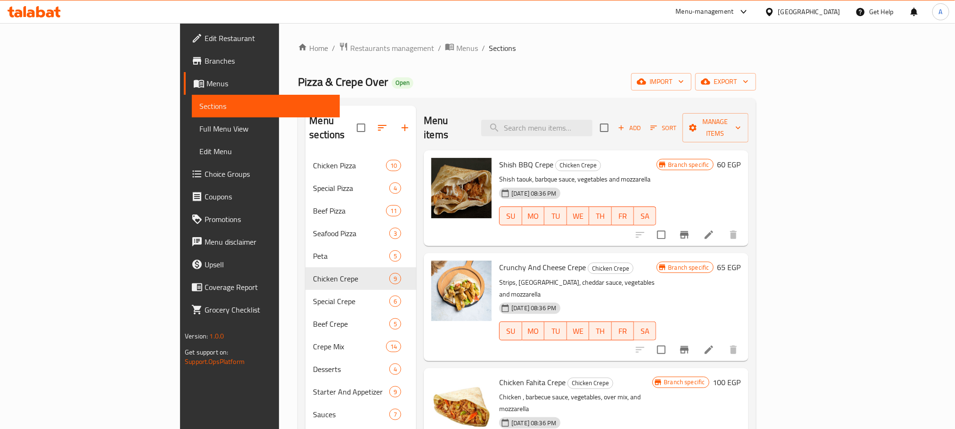
click at [689, 77] on div "Pizza & Crepe Over Open import export" at bounding box center [527, 81] width 458 height 17
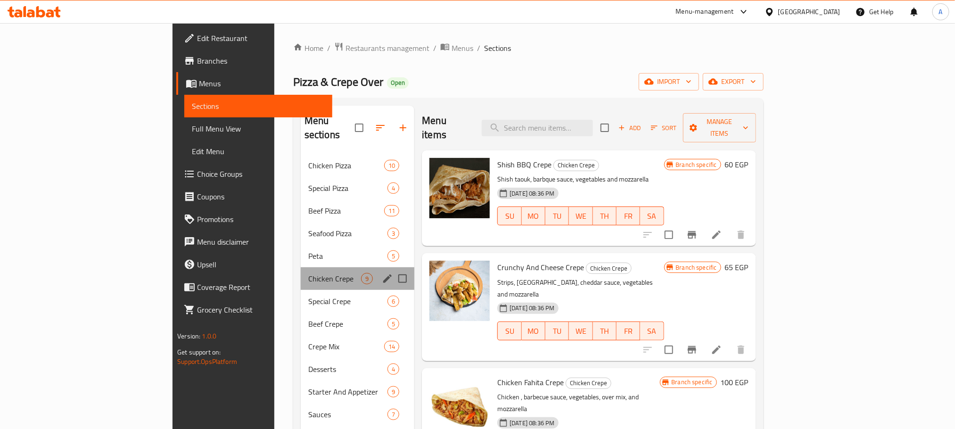
click at [301, 267] on div "Chicken Crepe 9" at bounding box center [358, 278] width 114 height 23
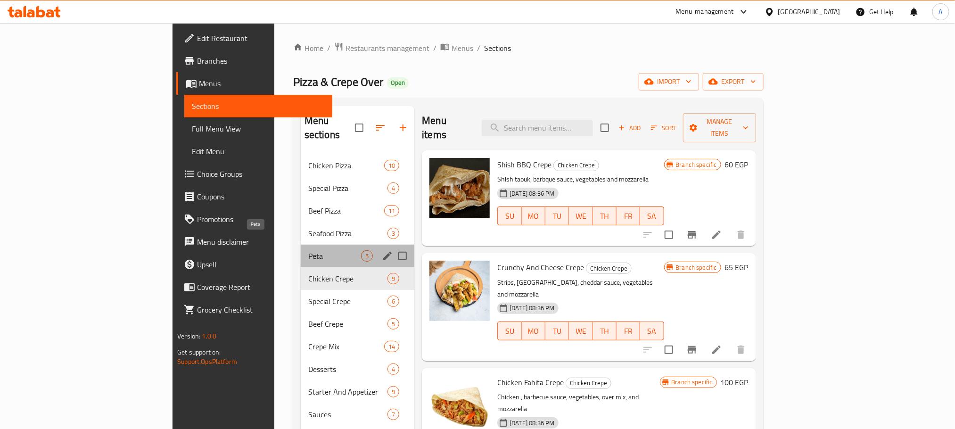
click at [308, 250] on span "Peta" at bounding box center [334, 255] width 53 height 11
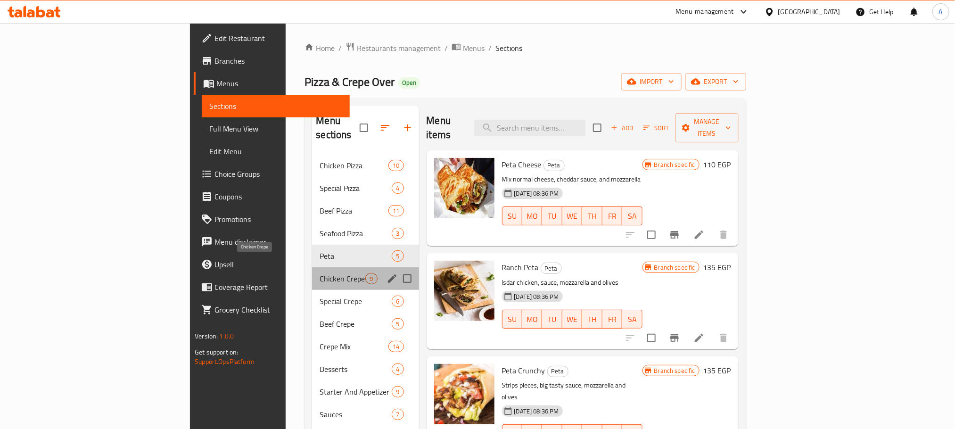
click at [320, 273] on span "Chicken Crepe" at bounding box center [343, 278] width 46 height 11
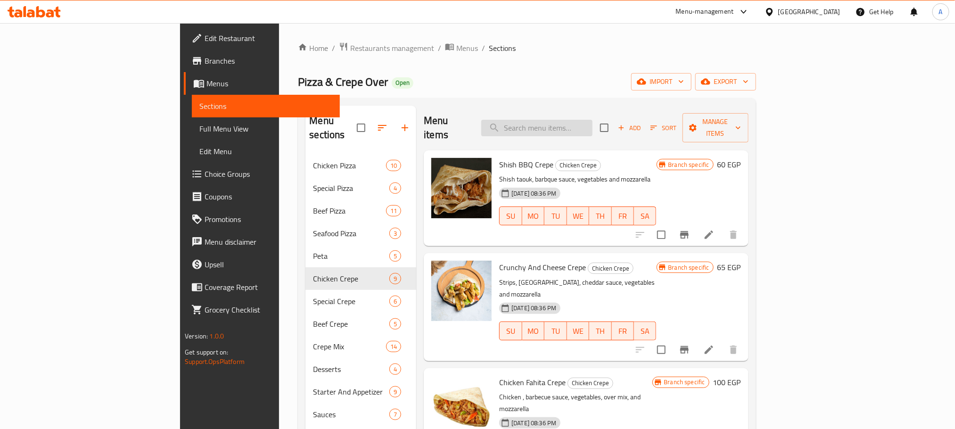
click at [583, 128] on input "search" at bounding box center [536, 128] width 111 height 17
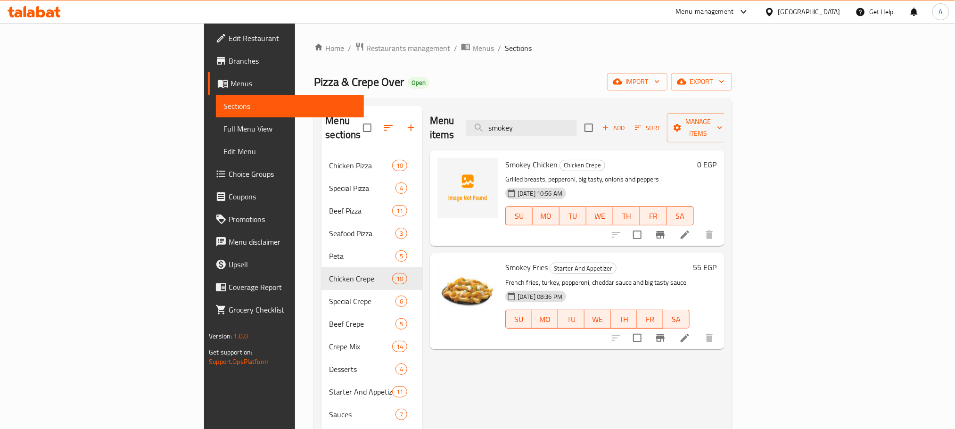
drag, startPoint x: 593, startPoint y: 117, endPoint x: 498, endPoint y: 114, distance: 95.3
click at [498, 114] on div "Menu items smokey Add Sort Manage items" at bounding box center [577, 128] width 295 height 45
type input "smokey"
copy span "Smokey Chicken"
drag, startPoint x: 505, startPoint y: 151, endPoint x: 452, endPoint y: 150, distance: 53.8
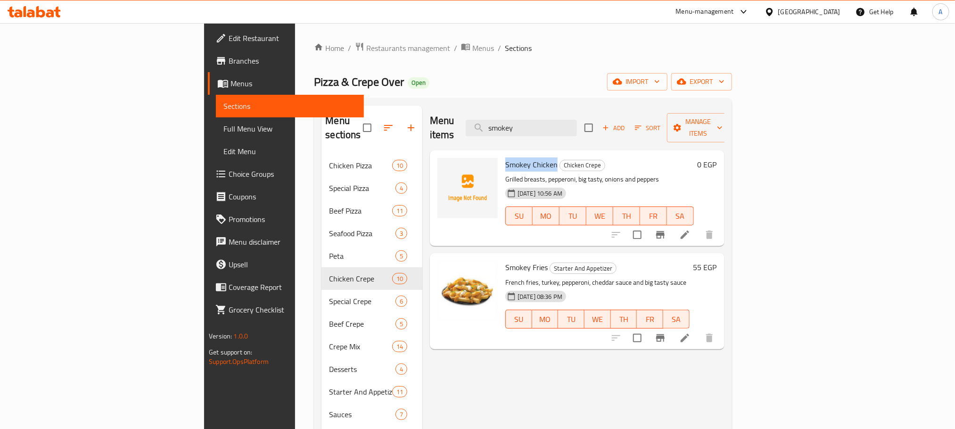
click at [502, 154] on div "Smokey Chicken Chicken Crepe Grilled breasts, pepperoni, big tasty, onions and …" at bounding box center [600, 198] width 196 height 88
drag, startPoint x: 609, startPoint y: 127, endPoint x: 428, endPoint y: 122, distance: 181.1
click at [430, 122] on div "Menu items smokey Add Sort Manage items" at bounding box center [577, 128] width 295 height 45
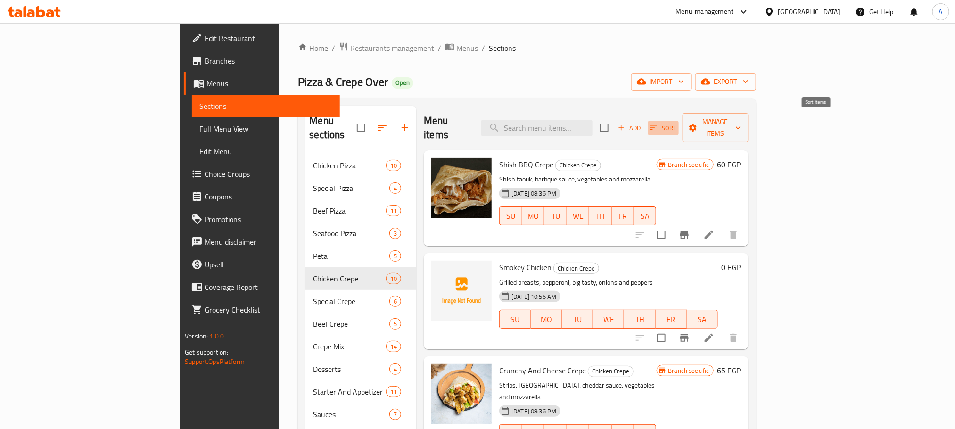
click at [677, 123] on span "Sort" at bounding box center [664, 128] width 26 height 11
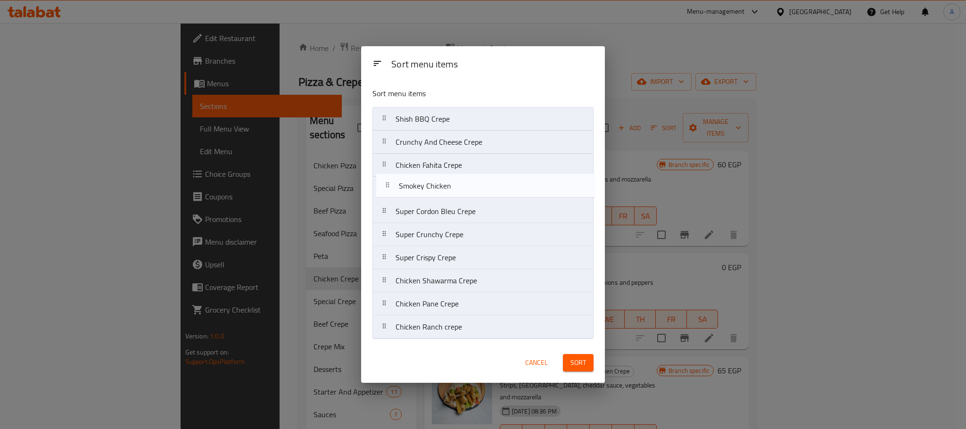
drag, startPoint x: 443, startPoint y: 151, endPoint x: 447, endPoint y: 203, distance: 51.6
click at [447, 203] on nav "Shish BBQ Crepe Smokey Chicken Crunchy And Cheese Crepe Chicken Fahita Crepe Su…" at bounding box center [482, 223] width 221 height 232
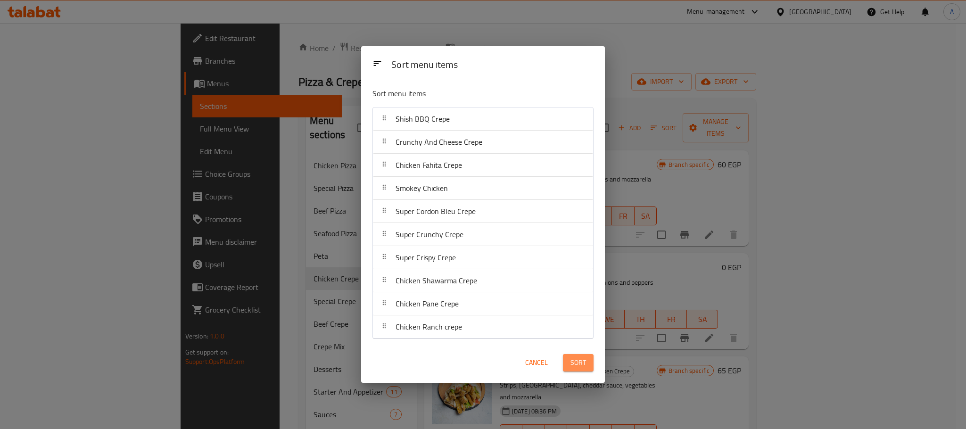
click at [581, 368] on span "Sort" at bounding box center [578, 363] width 16 height 12
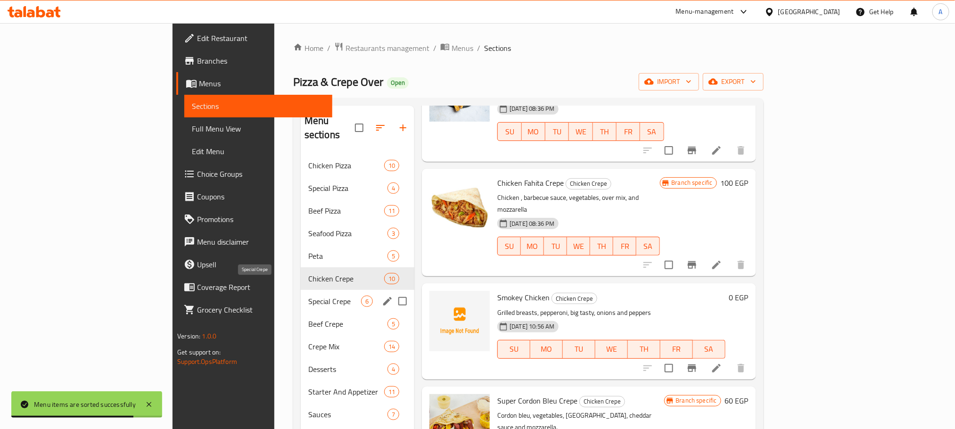
click at [308, 296] on span "Special Crepe" at bounding box center [334, 301] width 53 height 11
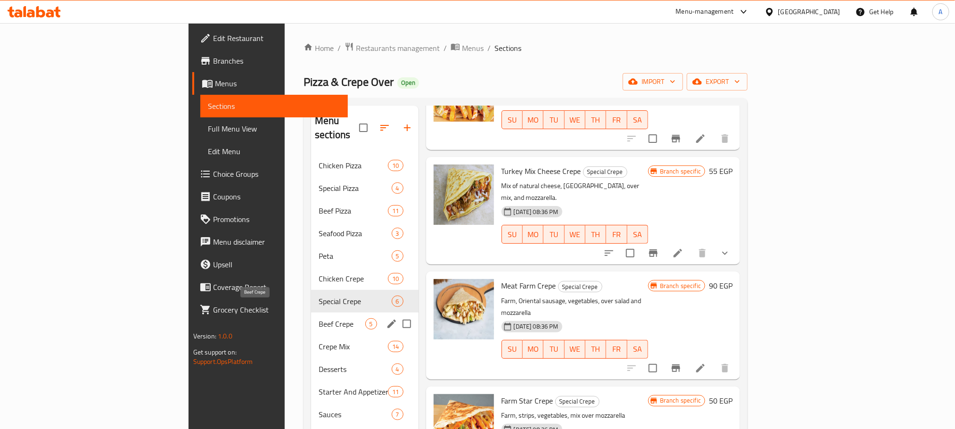
click at [319, 318] on span "Beef Crepe" at bounding box center [342, 323] width 46 height 11
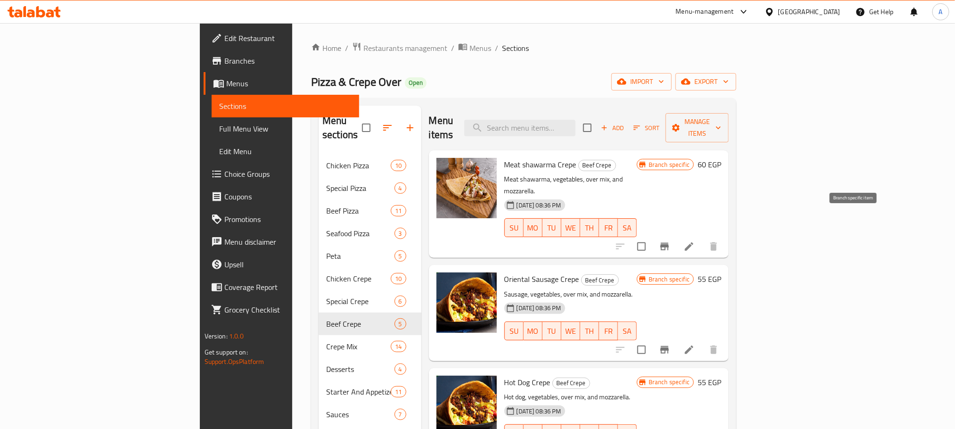
click at [670, 241] on icon "Branch-specific-item" at bounding box center [664, 246] width 11 height 11
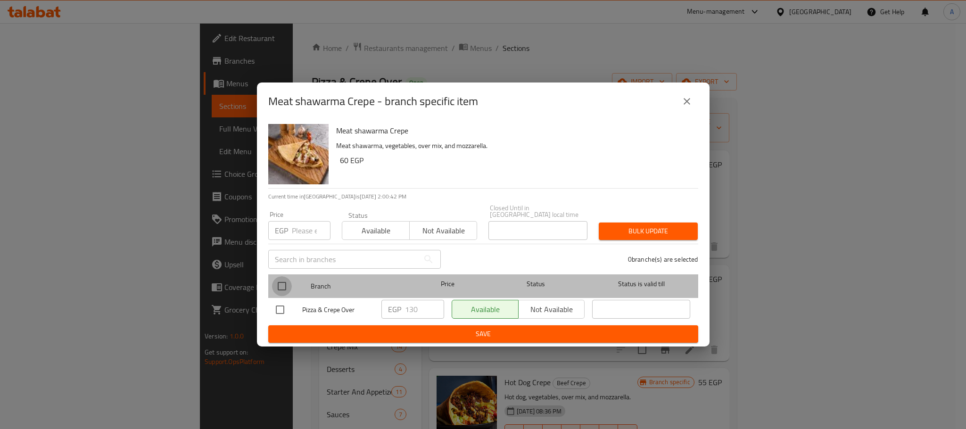
click at [279, 280] on input "checkbox" at bounding box center [282, 286] width 20 height 20
checkbox input "true"
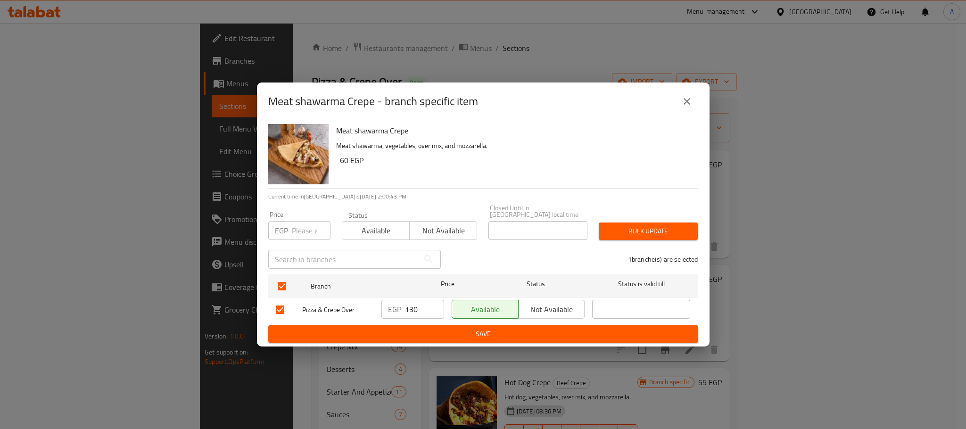
click at [419, 307] on input "130" at bounding box center [424, 309] width 39 height 19
type input "145"
click at [446, 330] on span "Save" at bounding box center [483, 334] width 415 height 12
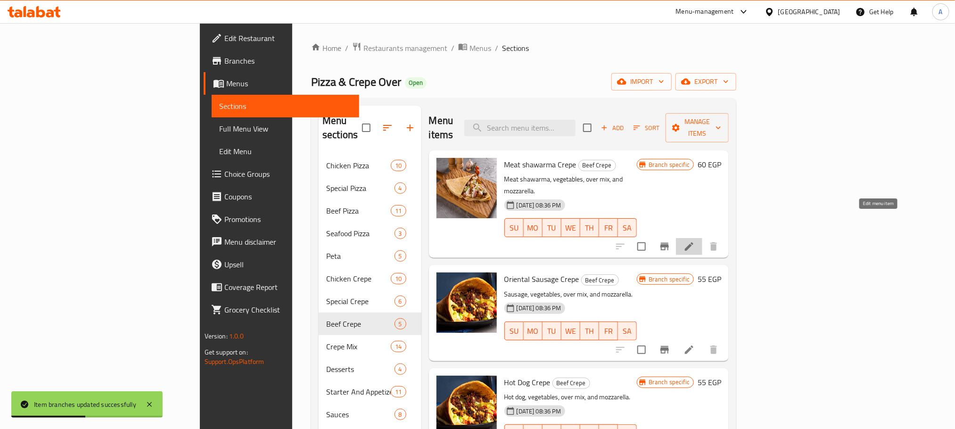
click at [695, 241] on icon at bounding box center [689, 246] width 11 height 11
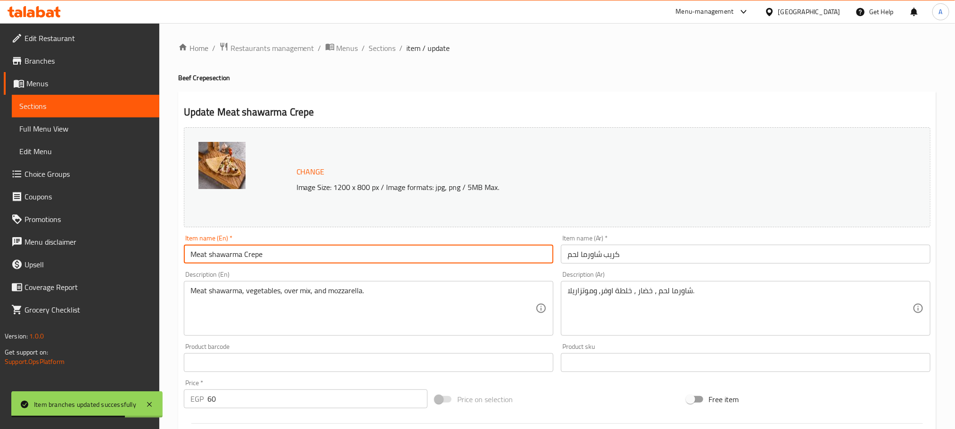
click at [198, 257] on input "Meat shawarma Crepe" at bounding box center [369, 254] width 370 height 19
click at [190, 253] on input "Beef shawarma Crepe" at bounding box center [369, 254] width 370 height 19
type input "Beef shawarma Crepe"
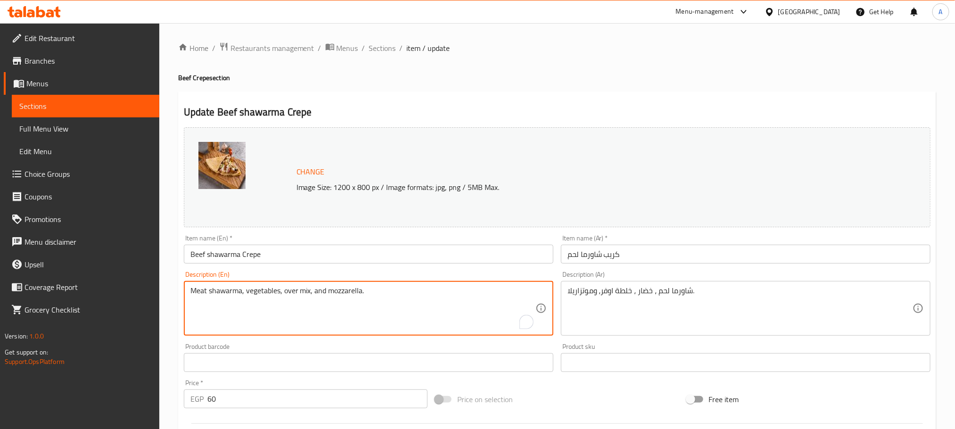
click at [197, 288] on textarea "Meat shawarma, vegetables, over mix, and mozzarella." at bounding box center [362, 308] width 345 height 45
paste textarea "Beef"
click at [244, 289] on textarea "Beef shawarma, vegetables, over mix, and mozzarella." at bounding box center [362, 308] width 345 height 45
drag, startPoint x: 342, startPoint y: 289, endPoint x: 310, endPoint y: 289, distance: 32.5
click at [310, 289] on textarea "Beef shawarma, barbecue, vegetables, over mix, and mozzarella." at bounding box center [362, 308] width 345 height 45
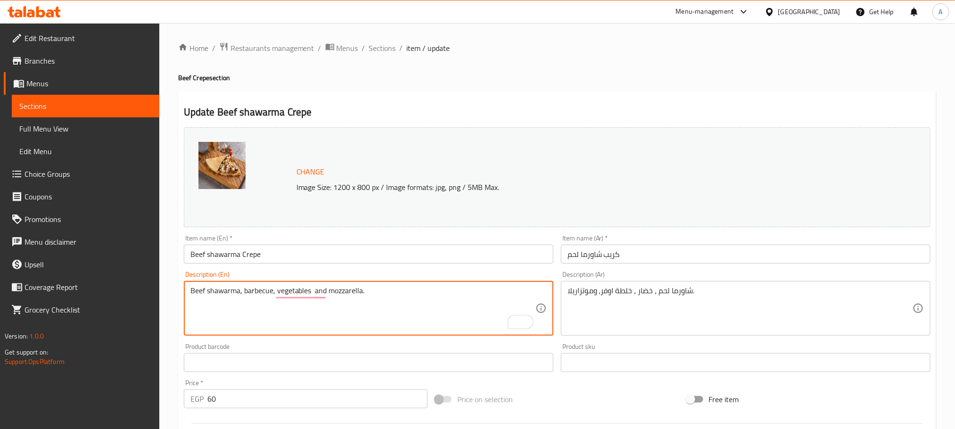
click at [400, 289] on textarea "Beef shawarma, barbecue, vegetables and mozzarella." at bounding box center [362, 308] width 345 height 45
click at [256, 289] on textarea "Beef shawarma, barbecue, vegetables and mozzarella." at bounding box center [362, 308] width 345 height 45
type textarea "Beef shawarma, barbecue, vegetables and mozzarella."
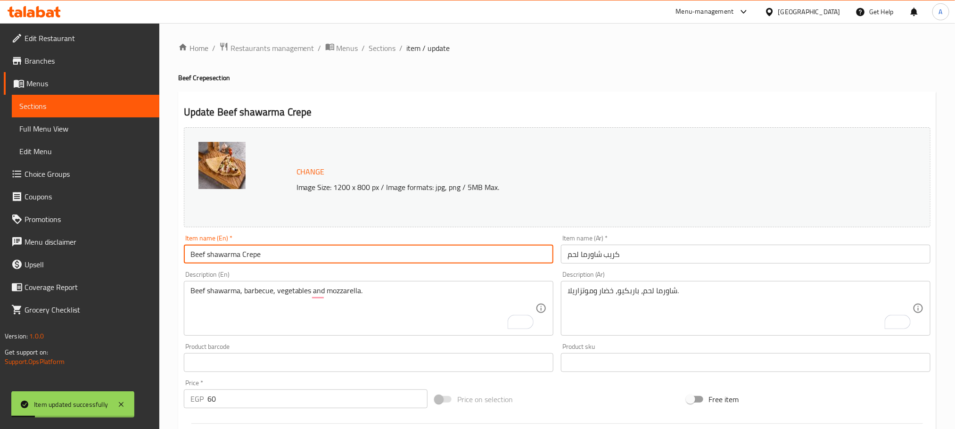
click at [241, 251] on input "Beef shawarma Crepe" at bounding box center [369, 254] width 370 height 19
type input "Beef Shawarma Crepe"
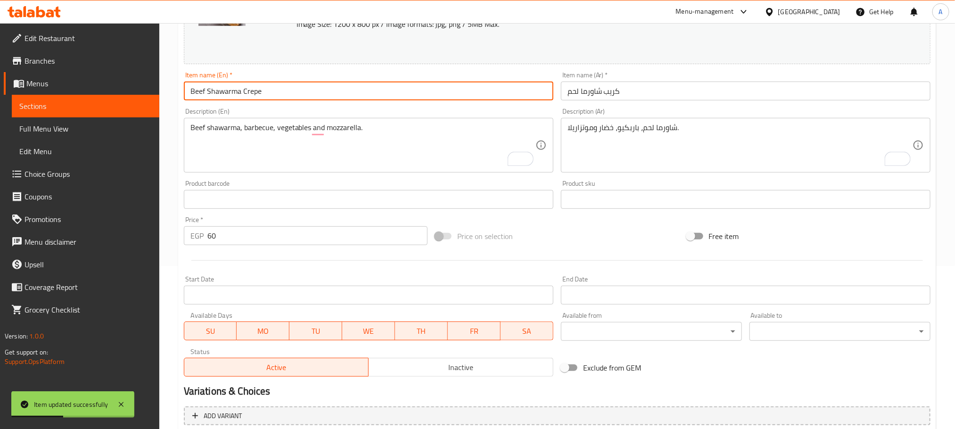
scroll to position [249, 0]
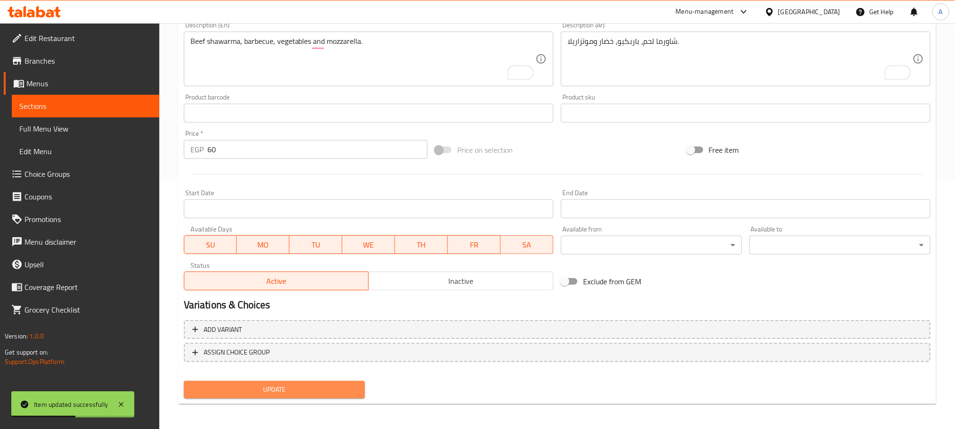
click at [317, 381] on button "Update" at bounding box center [274, 389] width 181 height 17
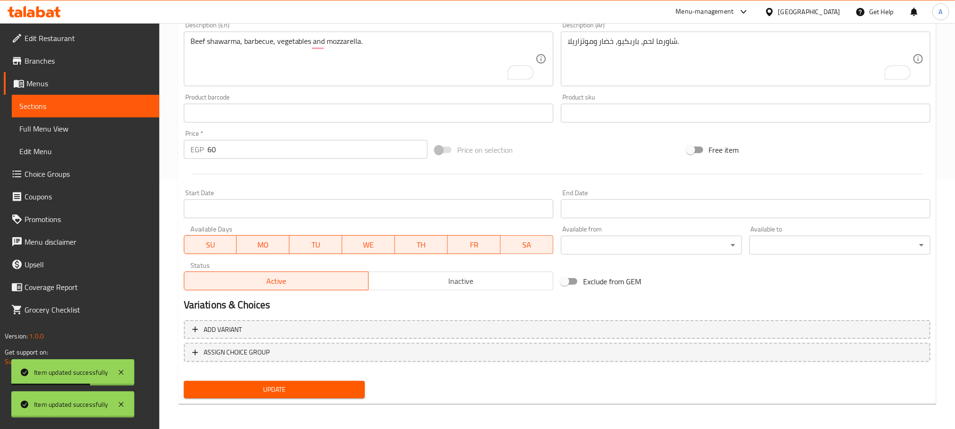
scroll to position [0, 0]
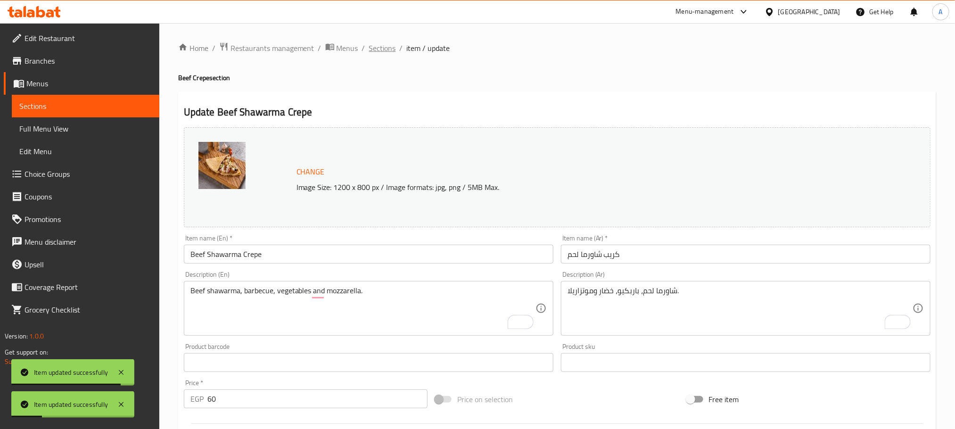
click at [381, 46] on span "Sections" at bounding box center [382, 47] width 27 height 11
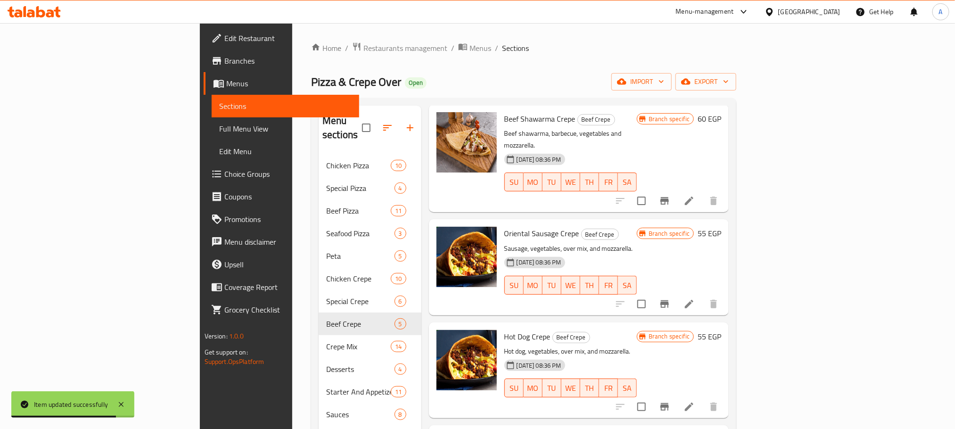
scroll to position [71, 0]
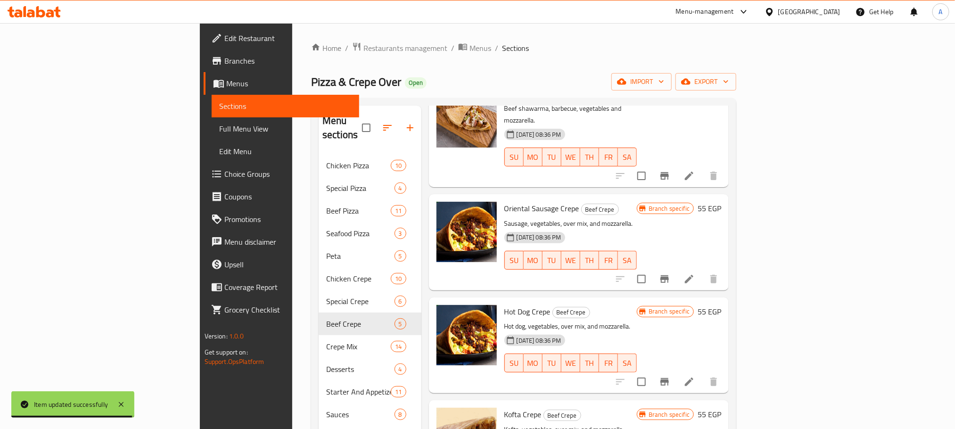
click at [703, 271] on li at bounding box center [689, 279] width 26 height 17
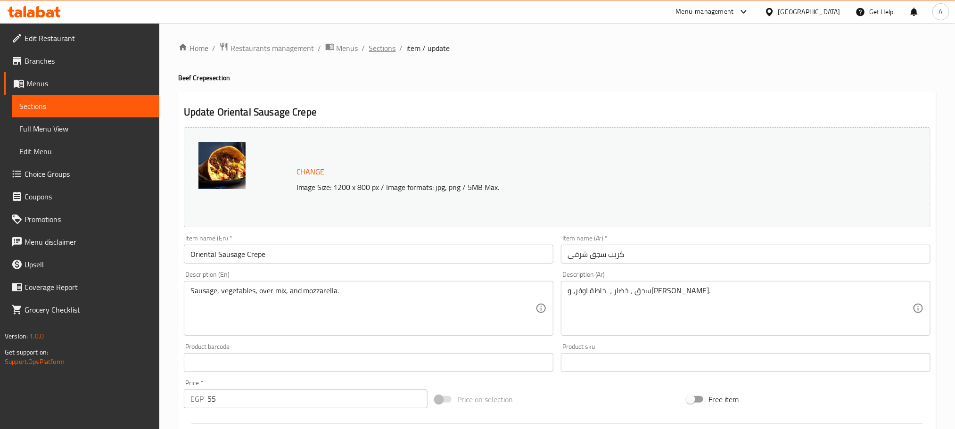
click at [378, 51] on span "Sections" at bounding box center [382, 47] width 27 height 11
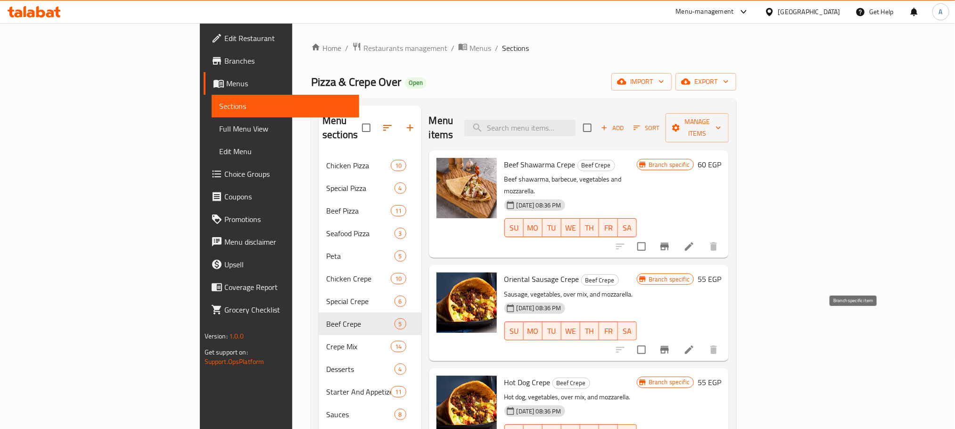
click at [669, 346] on icon "Branch-specific-item" at bounding box center [665, 350] width 8 height 8
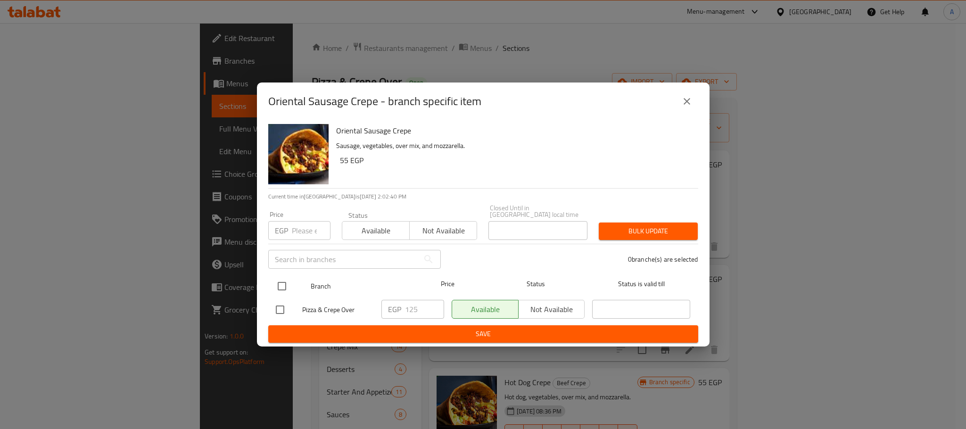
click at [281, 286] on input "checkbox" at bounding box center [282, 286] width 20 height 20
checkbox input "true"
click at [418, 307] on input "125" at bounding box center [424, 309] width 39 height 19
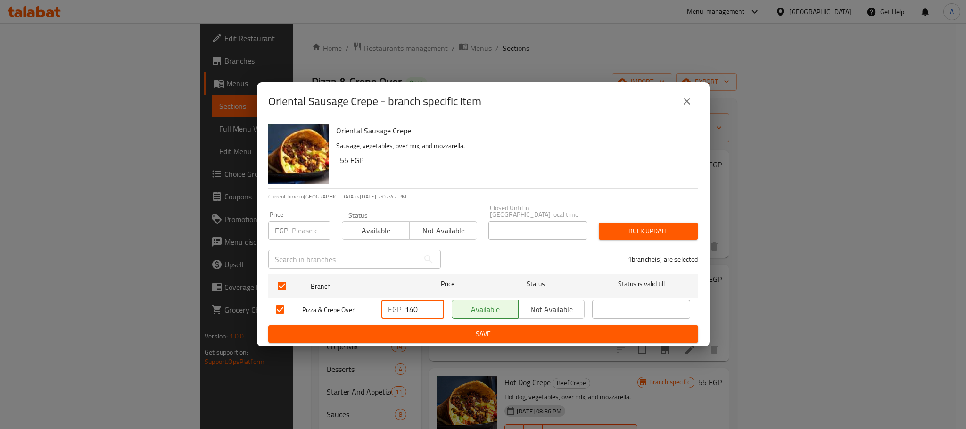
type input "140"
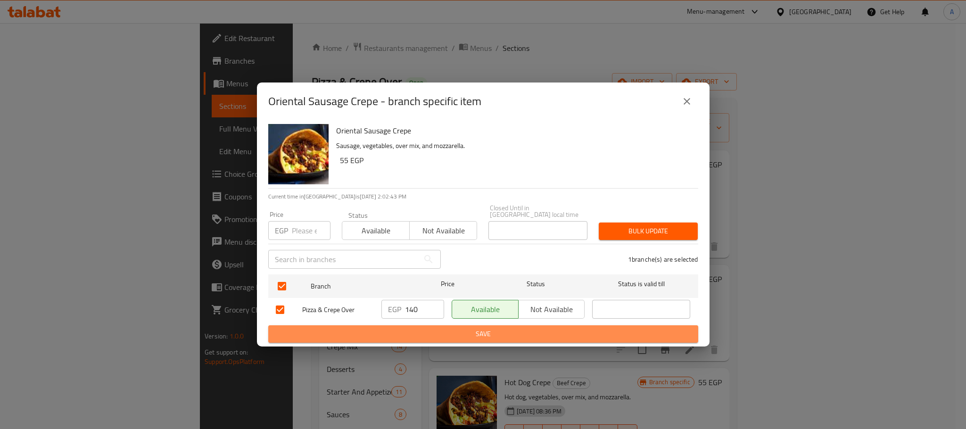
click at [429, 330] on span "Save" at bounding box center [483, 334] width 415 height 12
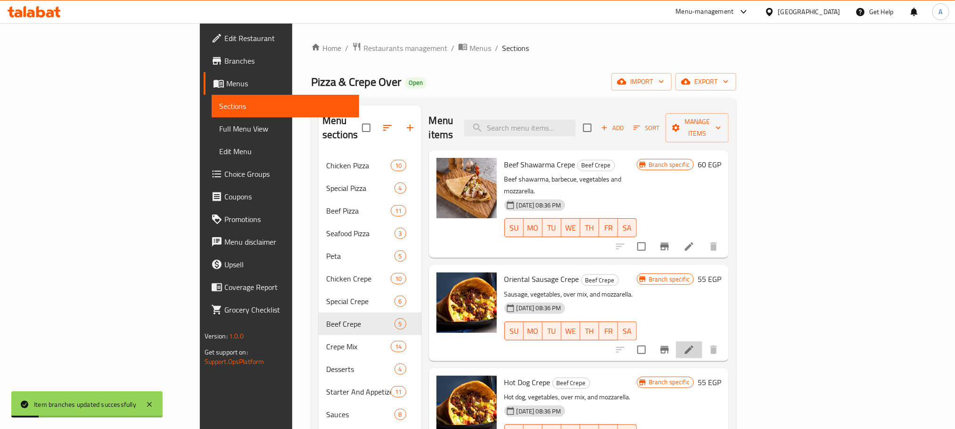
click at [703, 341] on li at bounding box center [689, 349] width 26 height 17
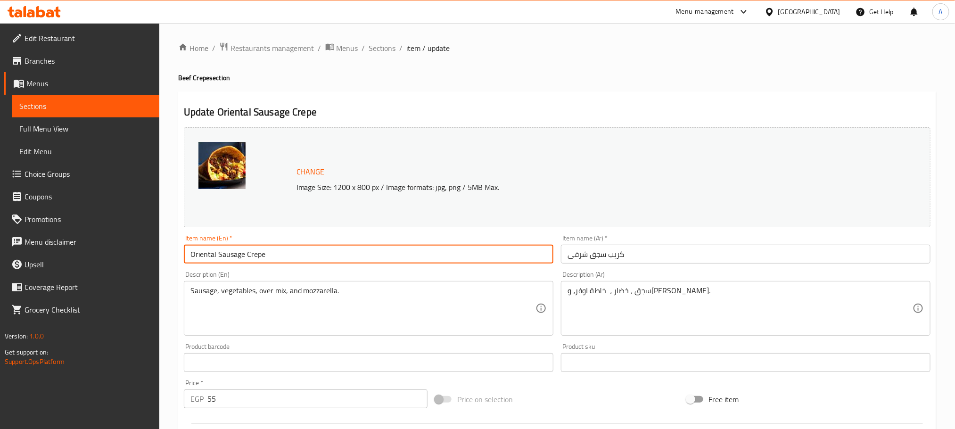
drag, startPoint x: 245, startPoint y: 252, endPoint x: 170, endPoint y: 254, distance: 74.5
click at [170, 254] on div "Home / Restaurants management / Menus / Sections / item / update Beef Crepe sec…" at bounding box center [557, 351] width 796 height 657
click at [281, 256] on input "Oriental Sausage Crepe" at bounding box center [369, 254] width 370 height 19
drag, startPoint x: 243, startPoint y: 254, endPoint x: 85, endPoint y: 248, distance: 158.0
click at [85, 248] on div "Edit Restaurant Branches Menus Sections Full Menu View Edit Menu Choice Groups …" at bounding box center [477, 351] width 955 height 657
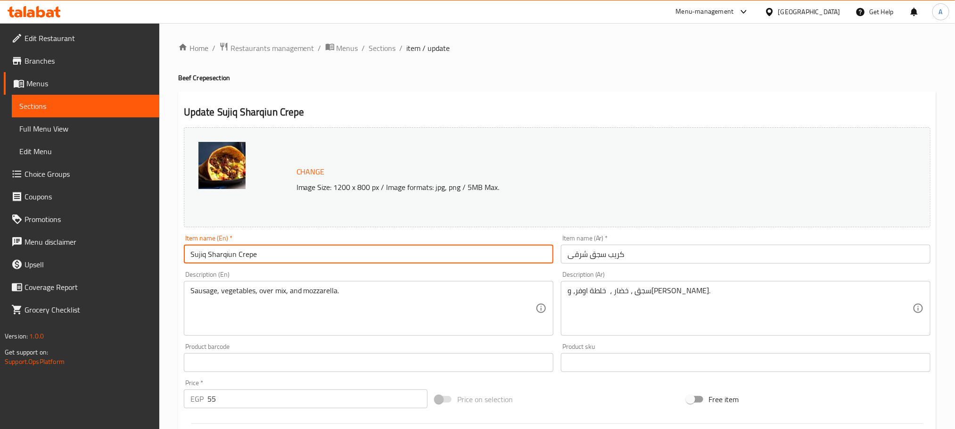
type input "Sujiq Sharqiun Crepe"
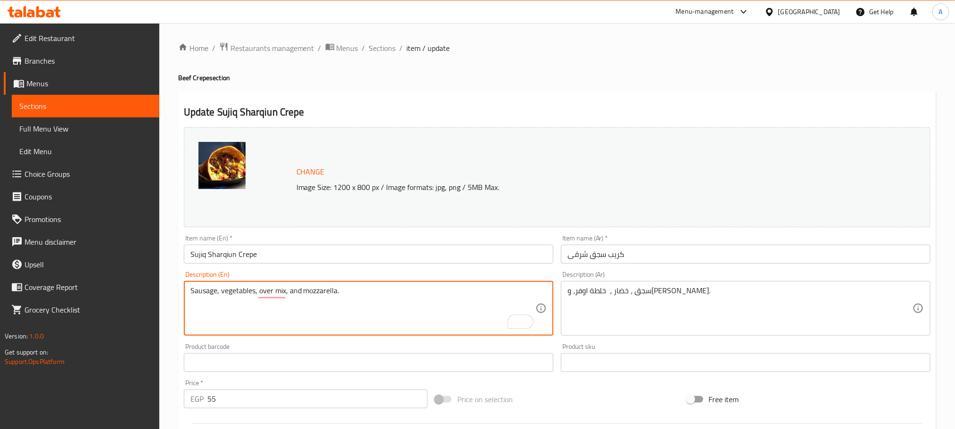
drag, startPoint x: 302, startPoint y: 292, endPoint x: 259, endPoint y: 294, distance: 42.5
click at [300, 289] on textarea "Sausage, vegetables, mozzarella." at bounding box center [362, 308] width 345 height 45
click at [221, 293] on textarea "Sausage, vegetables, mozzarella and onions" at bounding box center [362, 308] width 345 height 45
type textarea "Sausage, barbecue, vegetables, mozzarella and onions"
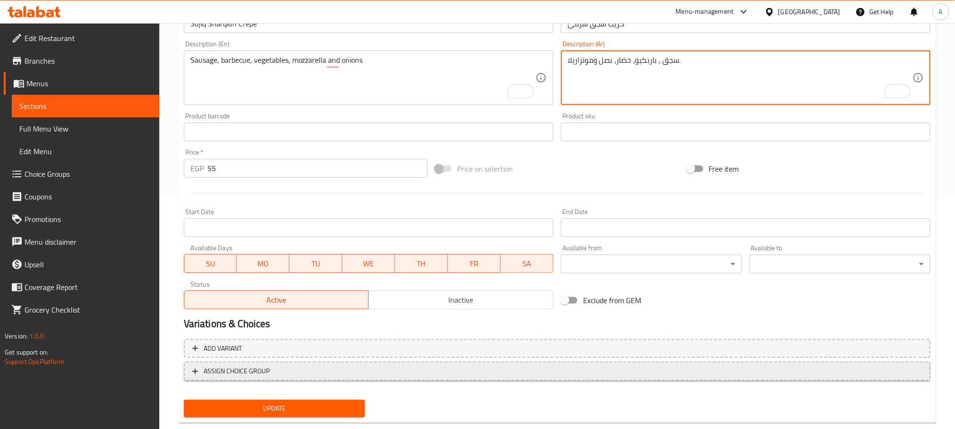
scroll to position [249, 0]
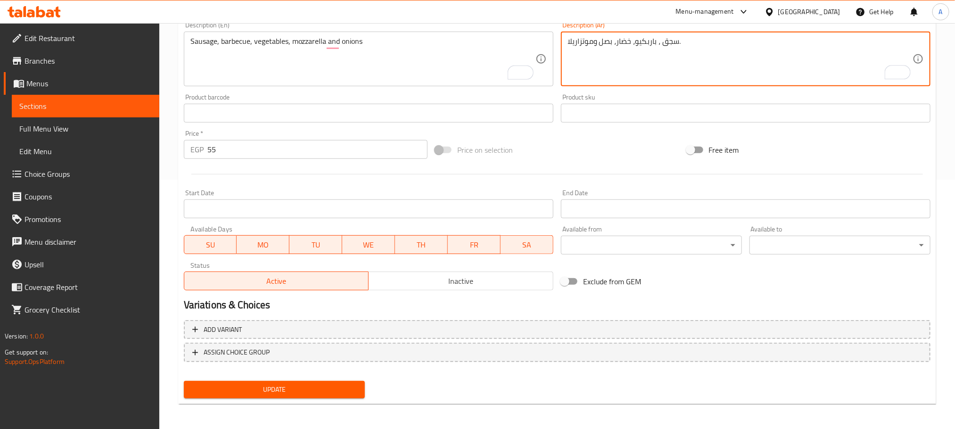
type textarea "سجق ، باربكيو، خضار، بصل وموتزاريلا."
click at [260, 384] on span "Update" at bounding box center [274, 390] width 166 height 12
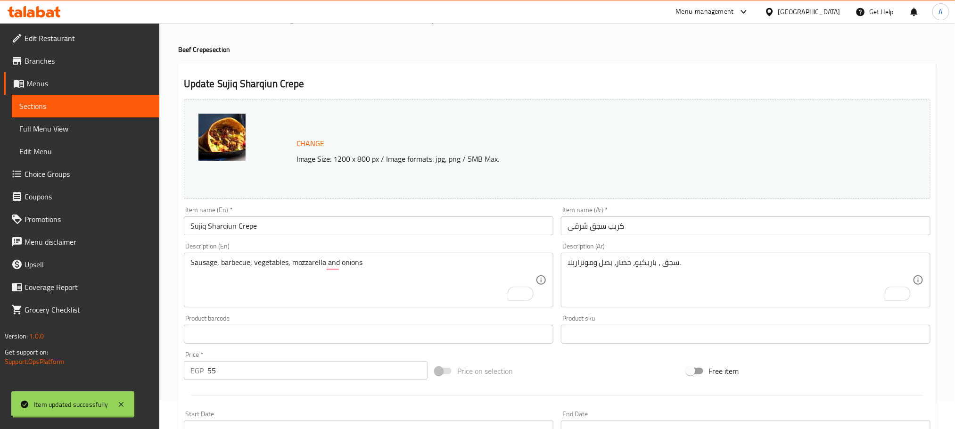
scroll to position [0, 0]
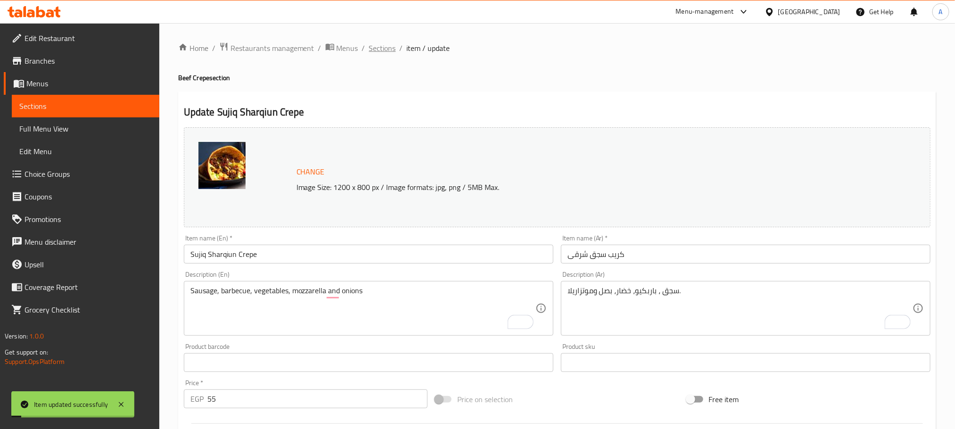
click at [387, 47] on span "Sections" at bounding box center [382, 47] width 27 height 11
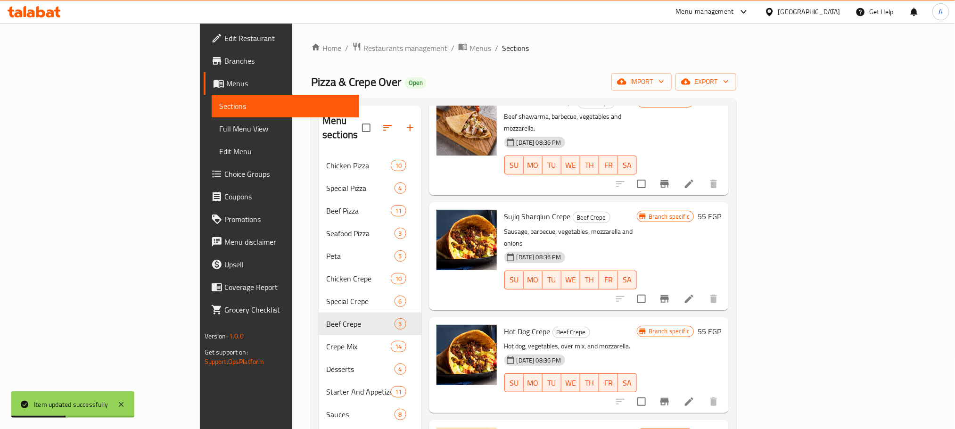
scroll to position [38, 0]
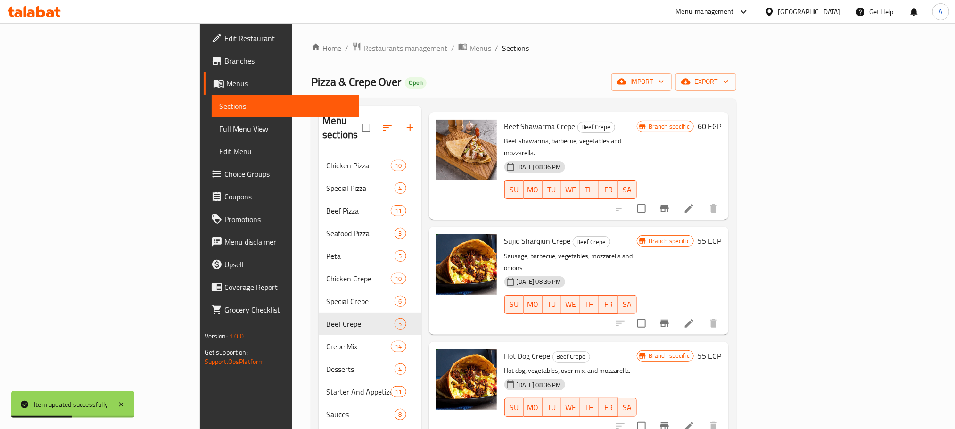
click at [669, 320] on icon "Branch-specific-item" at bounding box center [665, 324] width 8 height 8
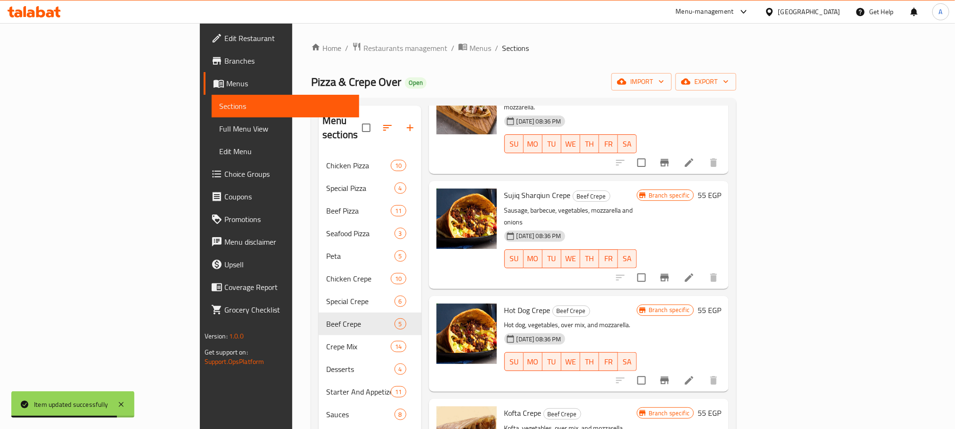
scroll to position [109, 0]
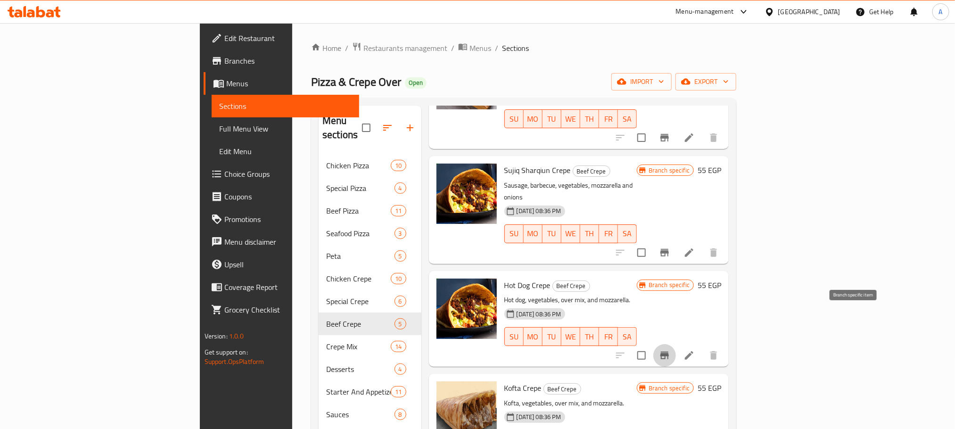
click at [669, 352] on icon "Branch-specific-item" at bounding box center [665, 356] width 8 height 8
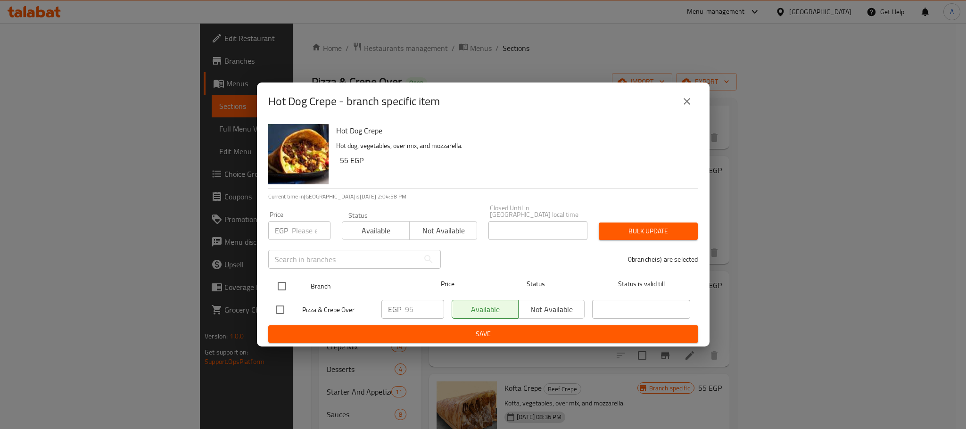
click at [284, 280] on input "checkbox" at bounding box center [282, 286] width 20 height 20
checkbox input "true"
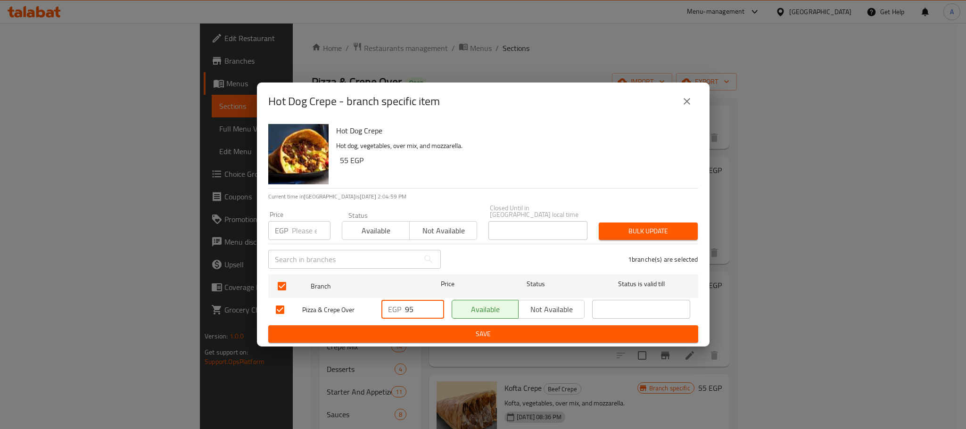
drag, startPoint x: 410, startPoint y: 307, endPoint x: 396, endPoint y: 309, distance: 14.3
click at [396, 309] on div "EGP 95 ​" at bounding box center [412, 309] width 63 height 19
type input "105"
click at [406, 330] on span "Save" at bounding box center [483, 334] width 415 height 12
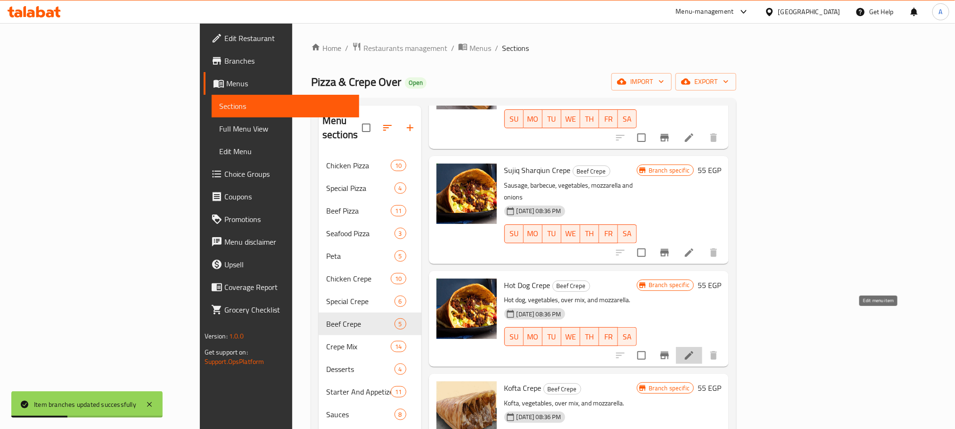
click at [694, 351] on icon at bounding box center [689, 355] width 8 height 8
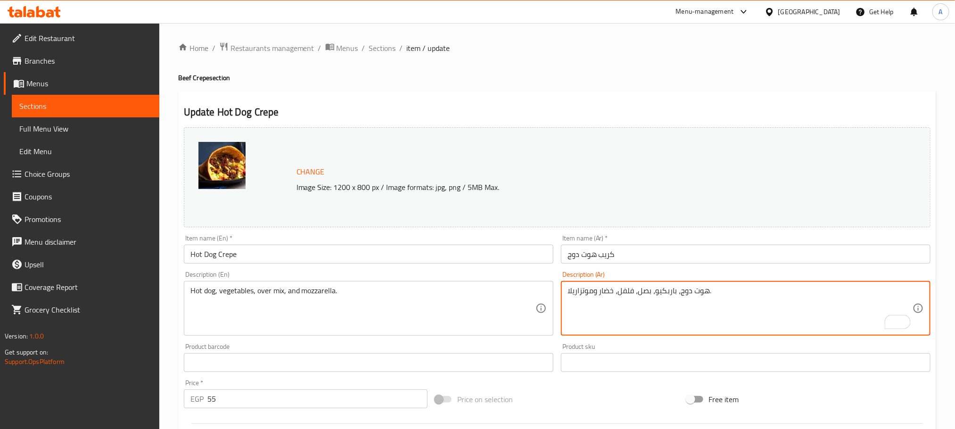
type textarea "هوت دوج، باربكيو، بصل، فلفل، خضار وموتزاريلا."
drag, startPoint x: 220, startPoint y: 292, endPoint x: 245, endPoint y: 319, distance: 36.7
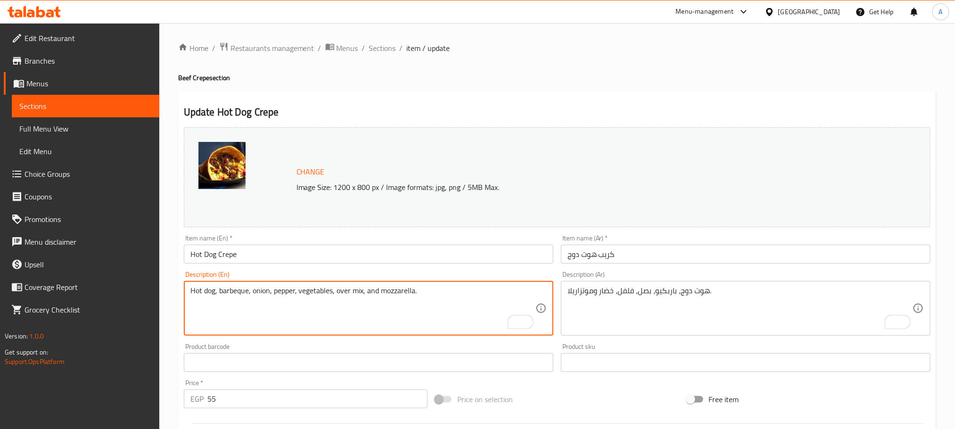
click at [367, 292] on textarea "Hot dog, barbeque, onion, pepper, vegetables, over mix, and mozzarella." at bounding box center [362, 308] width 345 height 45
drag, startPoint x: 365, startPoint y: 291, endPoint x: 336, endPoint y: 288, distance: 29.5
click at [336, 288] on textarea "Hot dog, barbeque, onion, pepper, vegetables, over mix, and mozzarella." at bounding box center [362, 308] width 345 height 45
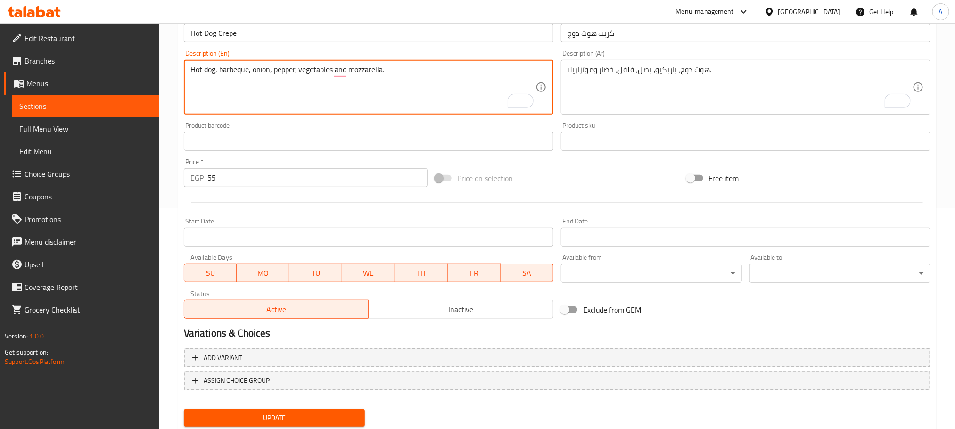
scroll to position [249, 0]
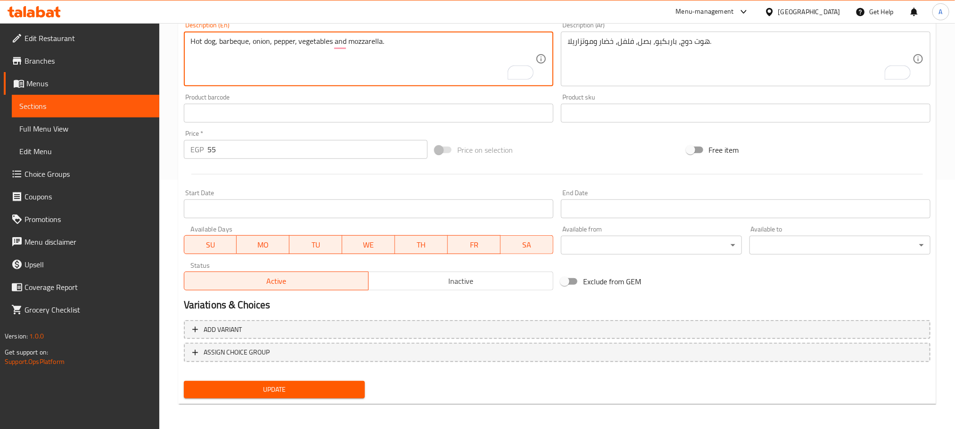
type textarea "Hot dog, barbeque, onion, pepper, vegetables and mozzarella."
click at [289, 395] on button "Update" at bounding box center [274, 389] width 181 height 17
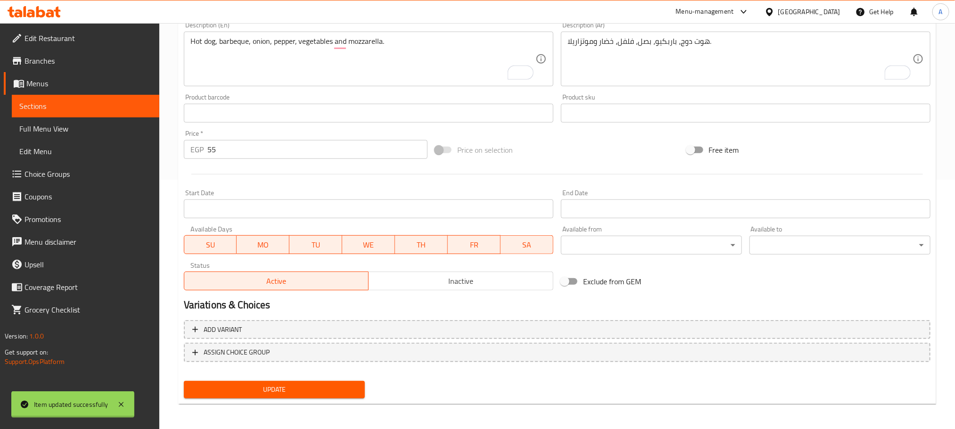
scroll to position [37, 0]
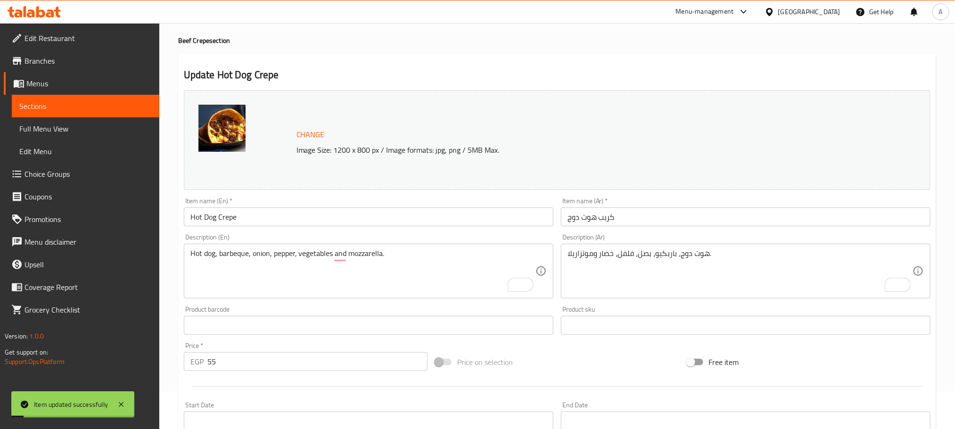
click at [252, 223] on input "Hot Dog Crepe" at bounding box center [369, 216] width 370 height 19
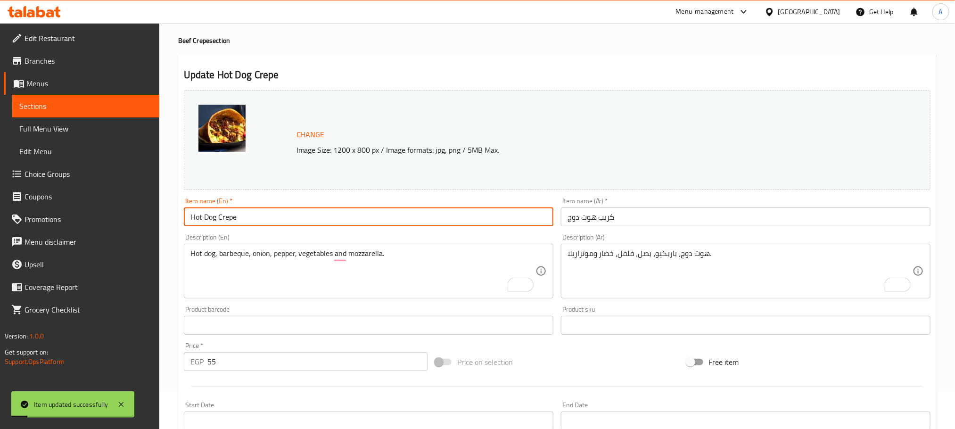
click at [252, 223] on input "Hot Dog Crepe" at bounding box center [369, 216] width 370 height 19
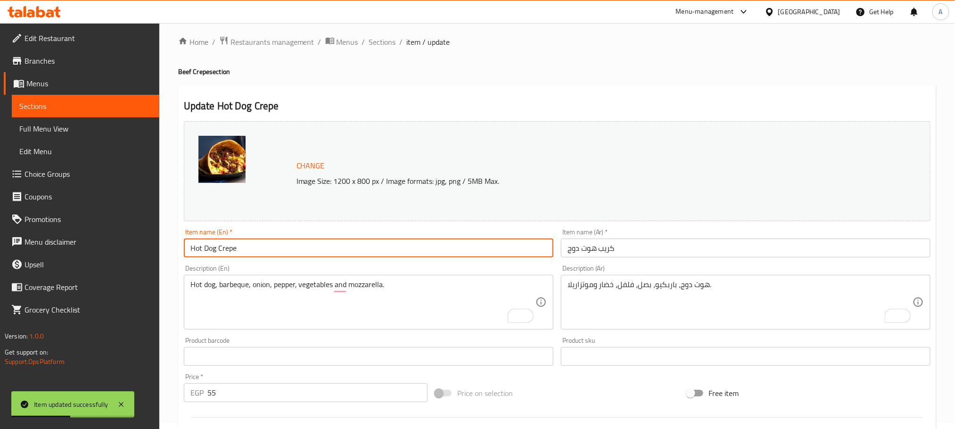
scroll to position [0, 0]
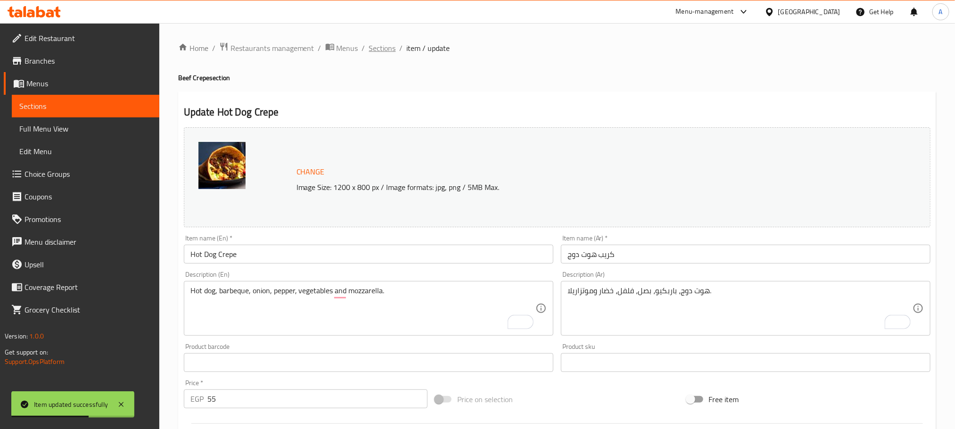
click at [383, 47] on span "Sections" at bounding box center [382, 47] width 27 height 11
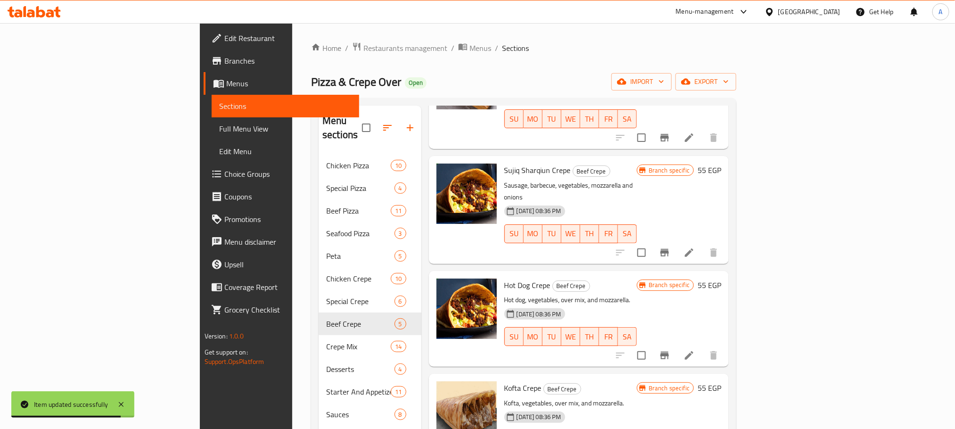
scroll to position [132, 0]
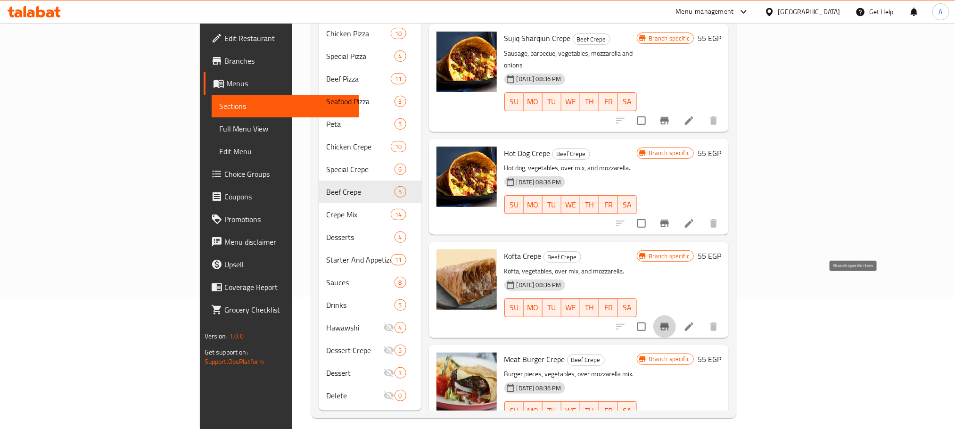
click at [669, 323] on icon "Branch-specific-item" at bounding box center [665, 327] width 8 height 8
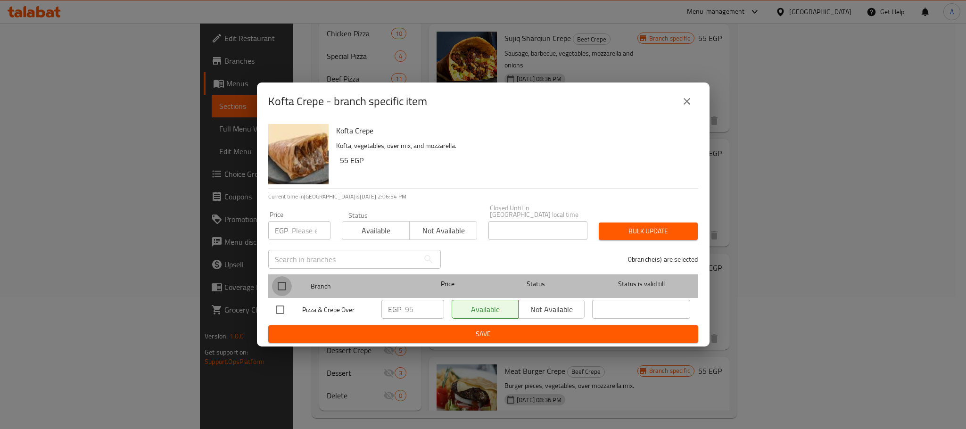
click at [284, 283] on input "checkbox" at bounding box center [282, 286] width 20 height 20
checkbox input "true"
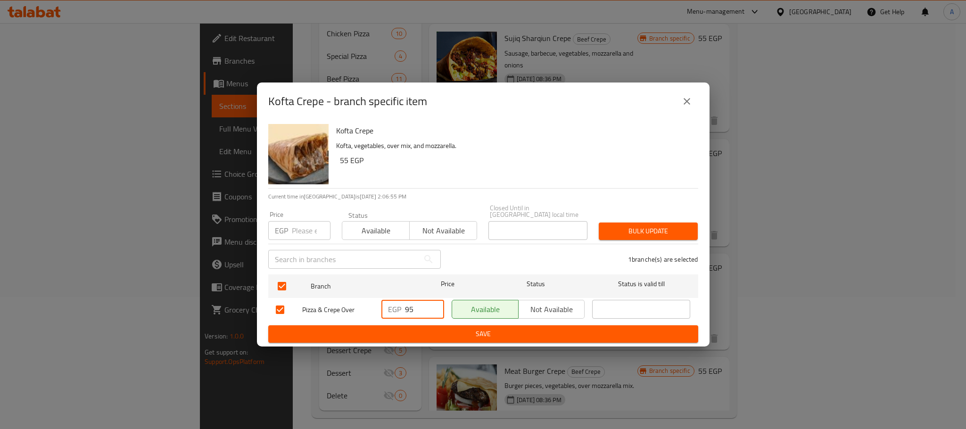
drag, startPoint x: 408, startPoint y: 303, endPoint x: 401, endPoint y: 303, distance: 7.1
click at [401, 303] on div "EGP 95 ​" at bounding box center [412, 309] width 63 height 19
type input "105"
click at [446, 330] on span "Save" at bounding box center [483, 334] width 415 height 12
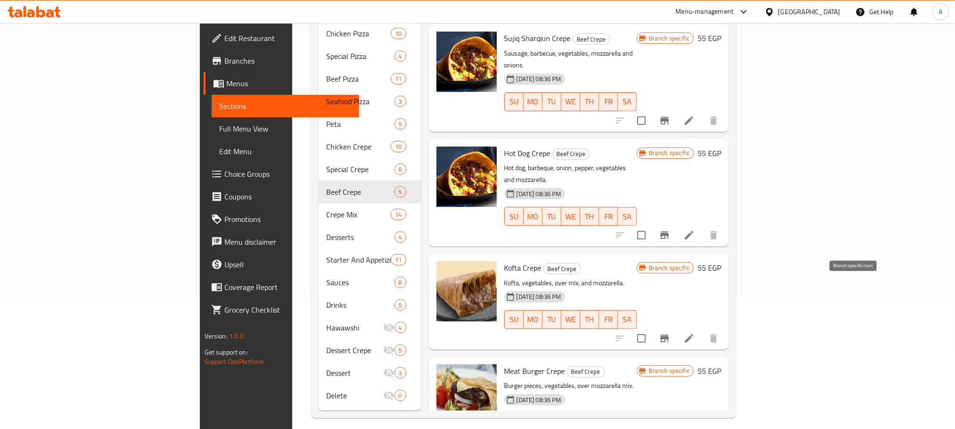
click at [669, 335] on icon "Branch-specific-item" at bounding box center [665, 339] width 8 height 8
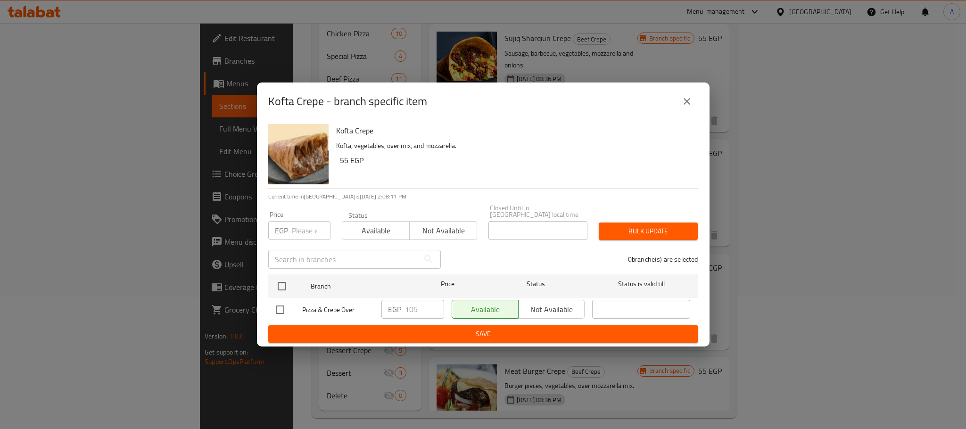
click at [685, 107] on icon "close" at bounding box center [686, 101] width 11 height 11
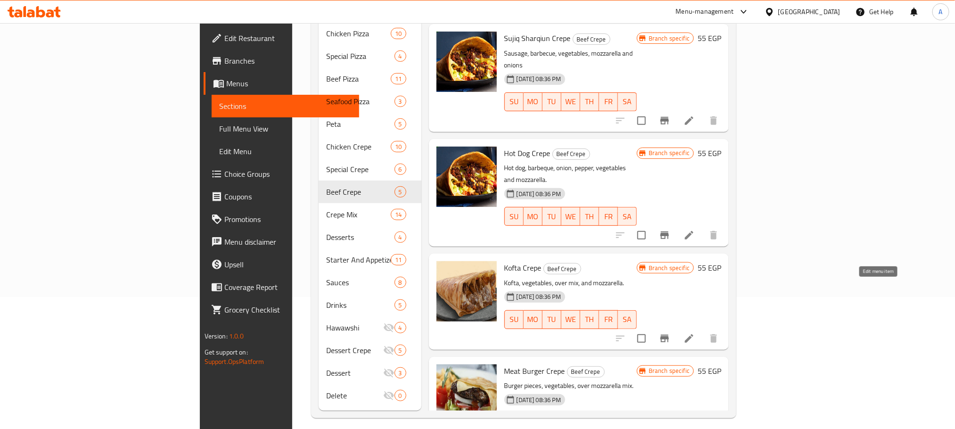
click at [695, 333] on icon at bounding box center [689, 338] width 11 height 11
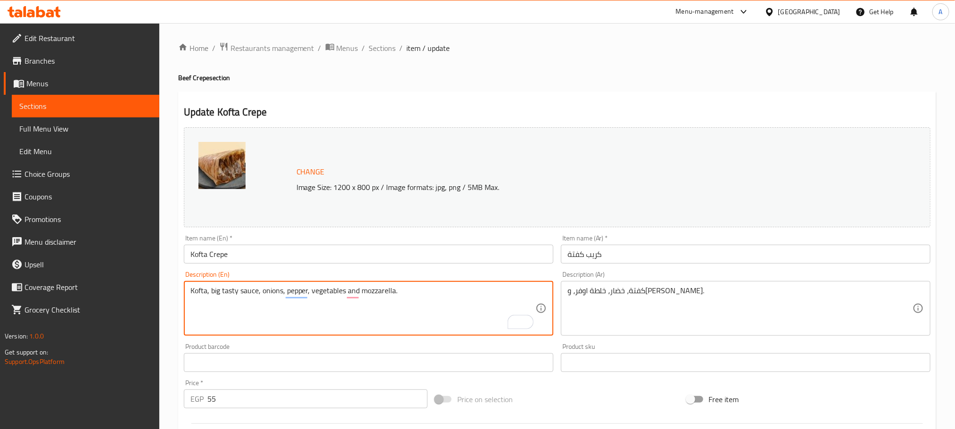
click at [323, 290] on textarea "Kofta, big tasty sauce, onions, pepper, vegetables and mozzarella." at bounding box center [362, 308] width 345 height 45
type textarea "Kofta, big tasty sauce, onions, pepper, vegetables and mozzarella."
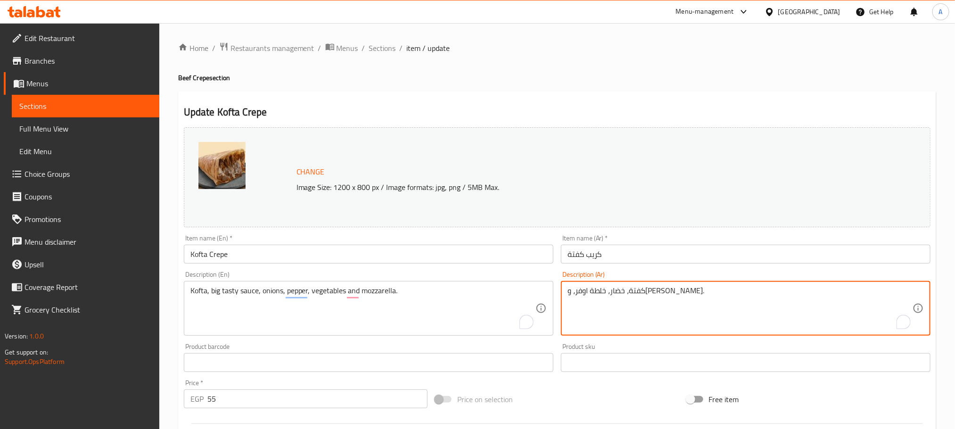
click at [591, 291] on textarea "كفتة، خضار، خلطة اوفر، وموتزاريلا." at bounding box center [740, 308] width 345 height 45
paste textarea "لصة كبيرة لذيذة، بصل، فلفل، خضار وموزاريلا."
drag, startPoint x: 706, startPoint y: 292, endPoint x: 652, endPoint y: 288, distance: 54.4
click at [652, 288] on textarea "كفتة، صلصة كبيرة لذيذة، بصل، فلفل، خضار وموزاريلا." at bounding box center [740, 308] width 345 height 45
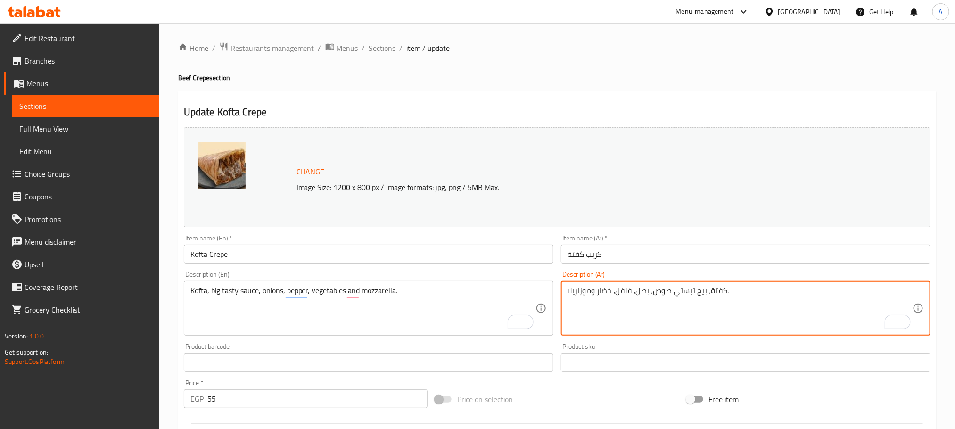
type textarea "كفتة، بيج تيستي صوص، بصل، فلفل، خضار وموزاريلا."
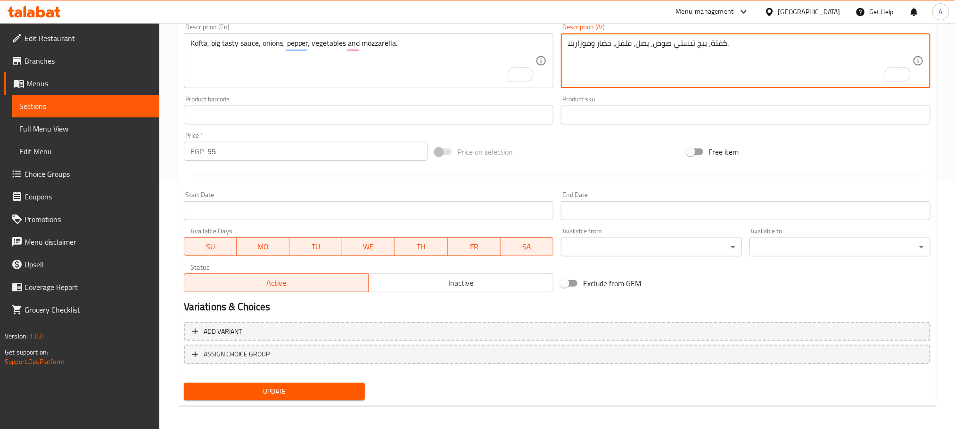
scroll to position [249, 0]
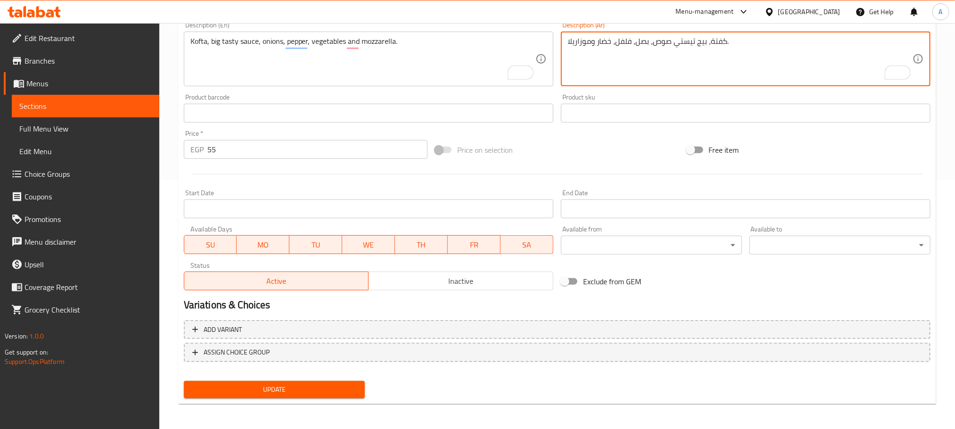
click at [327, 386] on span "Update" at bounding box center [274, 390] width 166 height 12
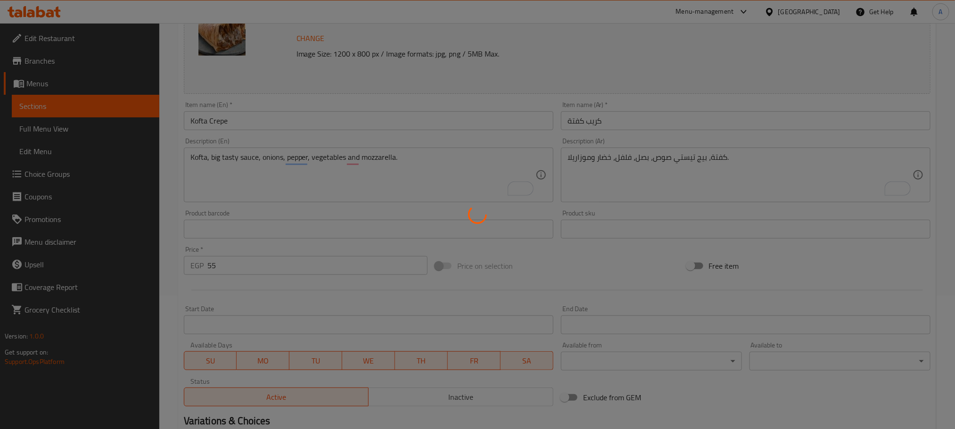
scroll to position [0, 0]
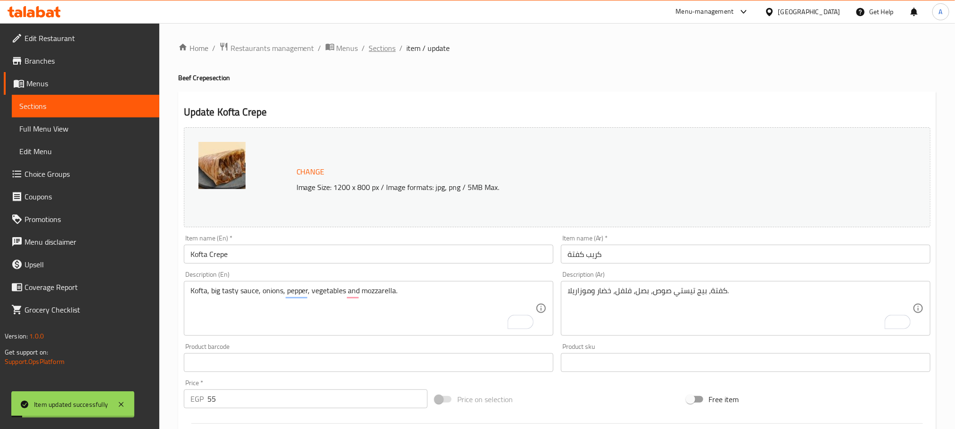
click at [379, 46] on span "Sections" at bounding box center [382, 47] width 27 height 11
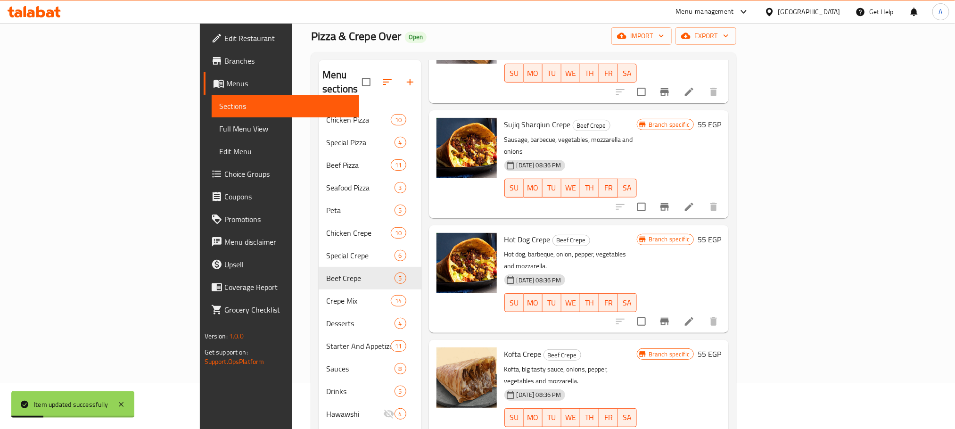
scroll to position [71, 0]
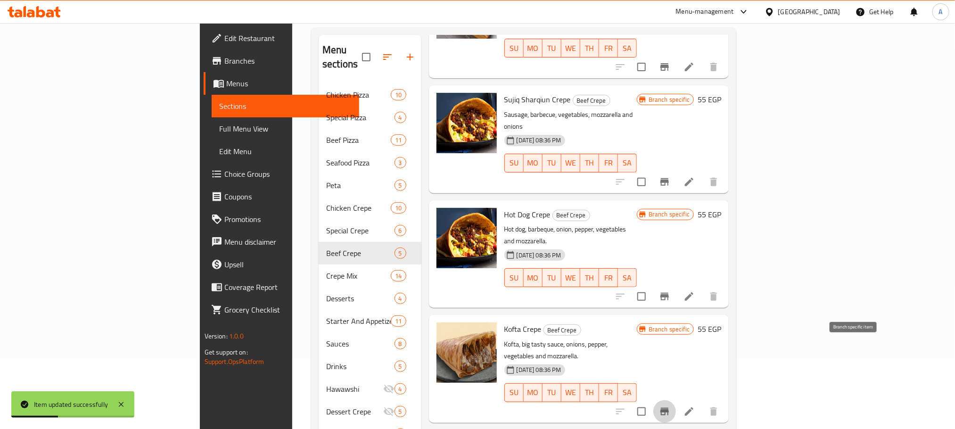
click at [669, 408] on icon "Branch-specific-item" at bounding box center [665, 412] width 8 height 8
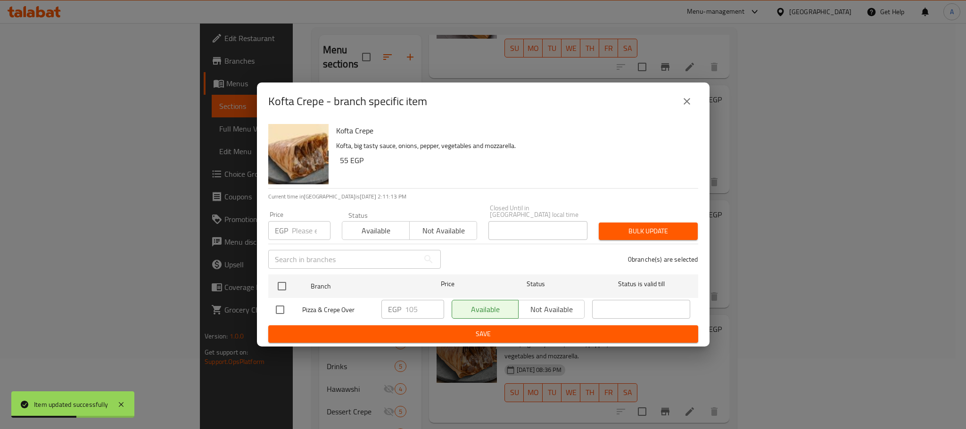
click at [693, 105] on button "close" at bounding box center [687, 101] width 23 height 23
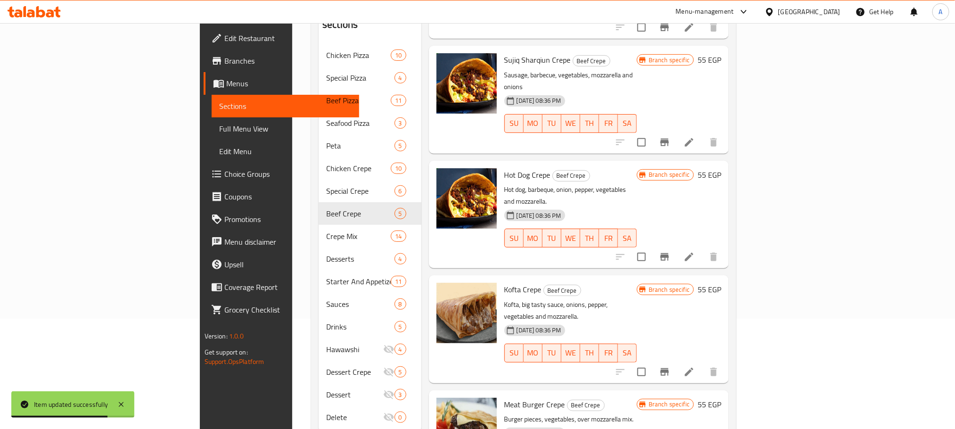
scroll to position [132, 0]
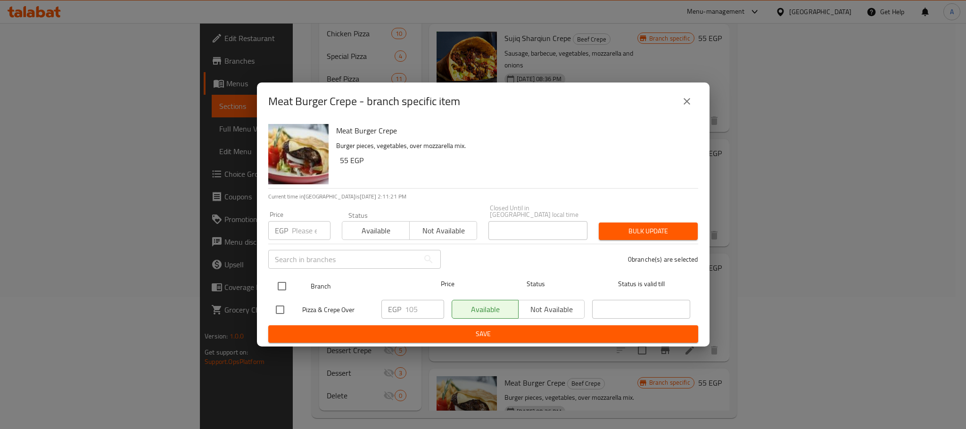
click at [283, 282] on input "checkbox" at bounding box center [282, 286] width 20 height 20
checkbox input "true"
click at [409, 308] on input "105" at bounding box center [424, 309] width 39 height 19
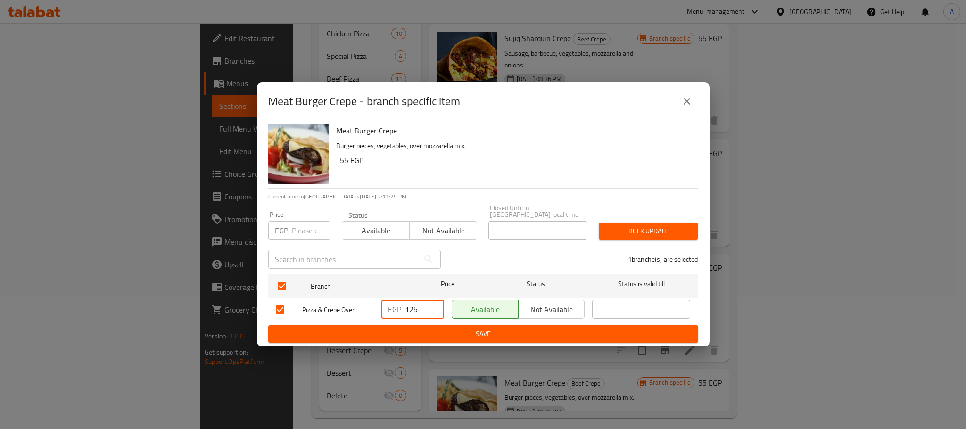
type input "125"
click at [517, 328] on span "Save" at bounding box center [483, 334] width 415 height 12
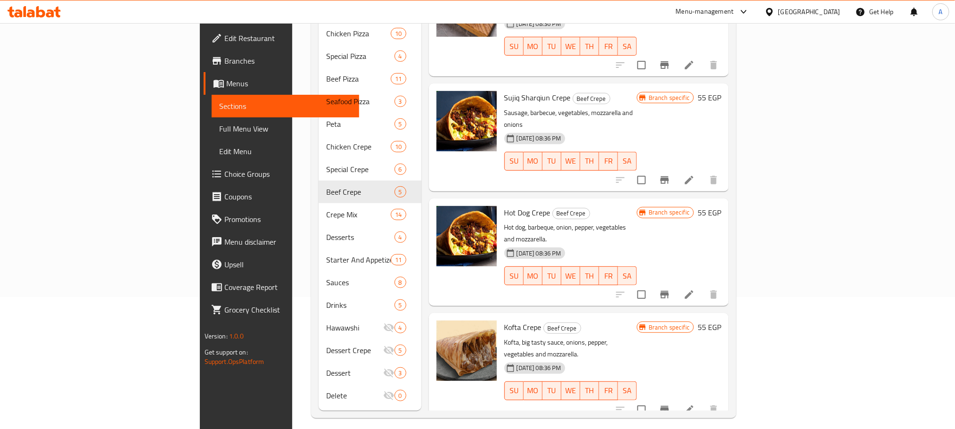
scroll to position [109, 0]
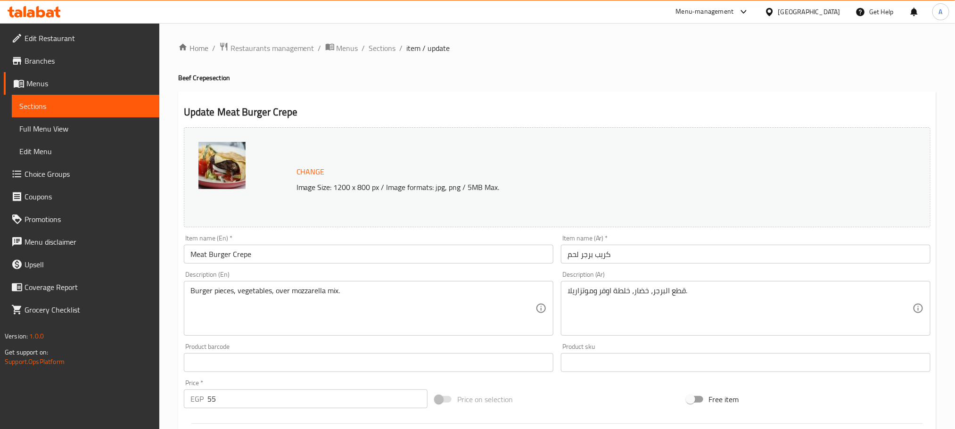
scroll to position [71, 0]
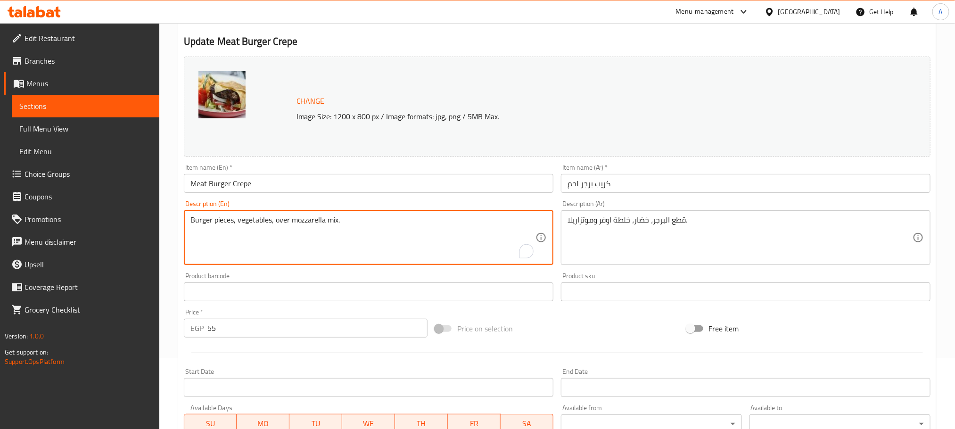
drag, startPoint x: 233, startPoint y: 220, endPoint x: 169, endPoint y: 216, distance: 64.7
click at [376, 221] on textarea "Pepperoni, burger, big tasy, cheese sauce and mozzarella mix." at bounding box center [362, 237] width 345 height 45
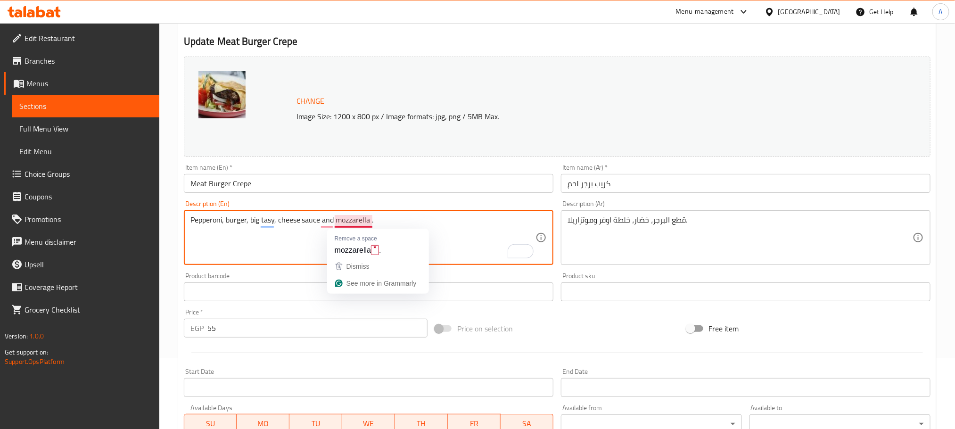
click at [346, 221] on textarea "Pepperoni, burger, big tasy, cheese sauce and mozzarella ." at bounding box center [362, 237] width 345 height 45
click at [325, 221] on textarea "Pepperoni, burger, big tasy, cheese sauce and vegetables." at bounding box center [362, 237] width 345 height 45
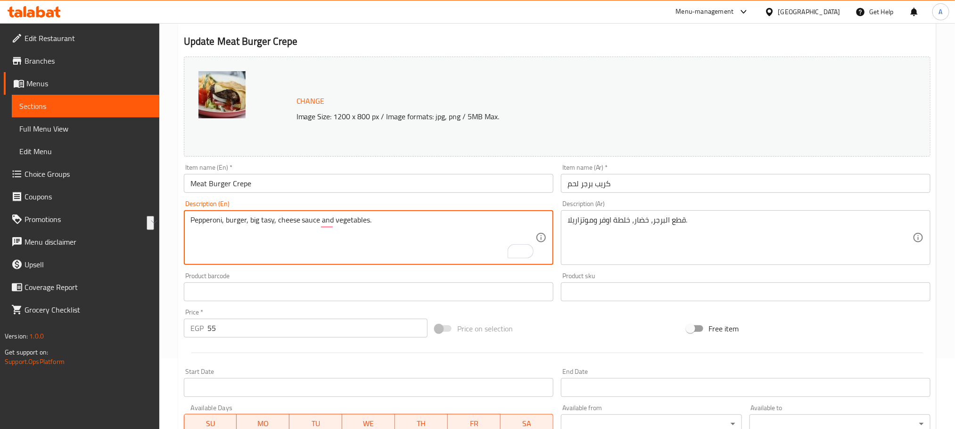
type textarea "Pepperoni, burger, big tasy, cheese sauce and vegetables."
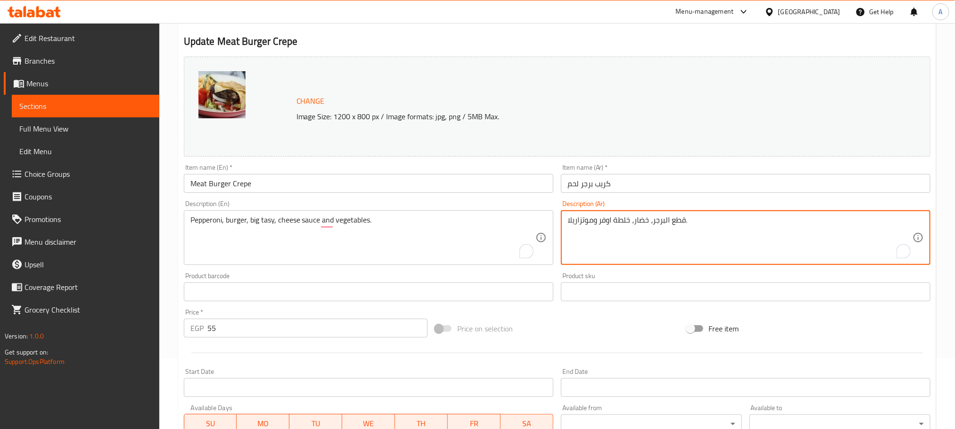
click at [656, 224] on textarea "قطع البرجر، خضار، خلطة اوفر وموتزاريلا." at bounding box center [740, 237] width 345 height 45
paste textarea "بيبروني، برجر، بيج تاسي، صلصة الجبن والخضروات."
click at [653, 223] on textarea "بيبروني، برجر، بيج تاسي، صلصة الجبن والخضروات." at bounding box center [740, 237] width 345 height 45
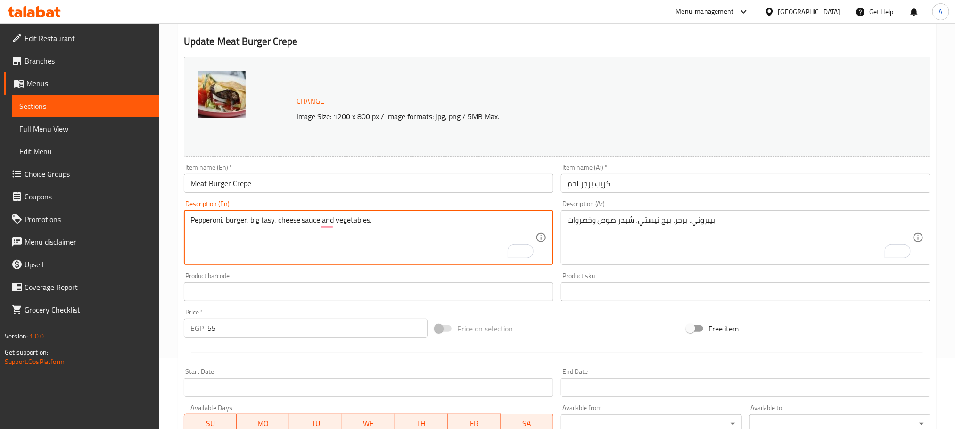
click at [286, 221] on textarea "Pepperoni, burger, big tasy, cheese sauce and vegetables." at bounding box center [362, 237] width 345 height 45
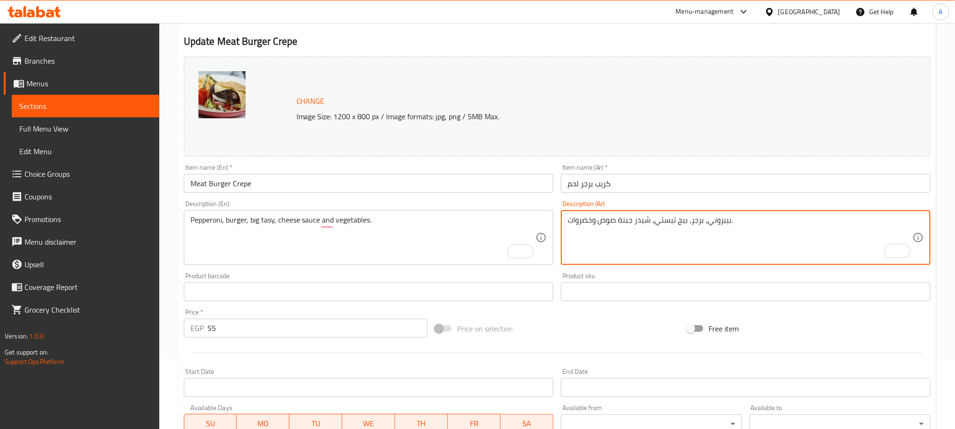
type textarea "بيبروني، برجر، بيج تيستي، شيدر جبنة صوص وخضروات."
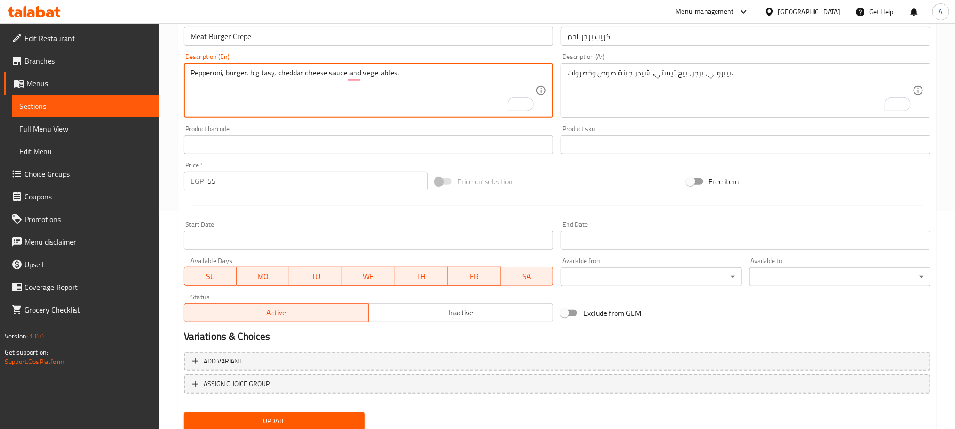
scroll to position [249, 0]
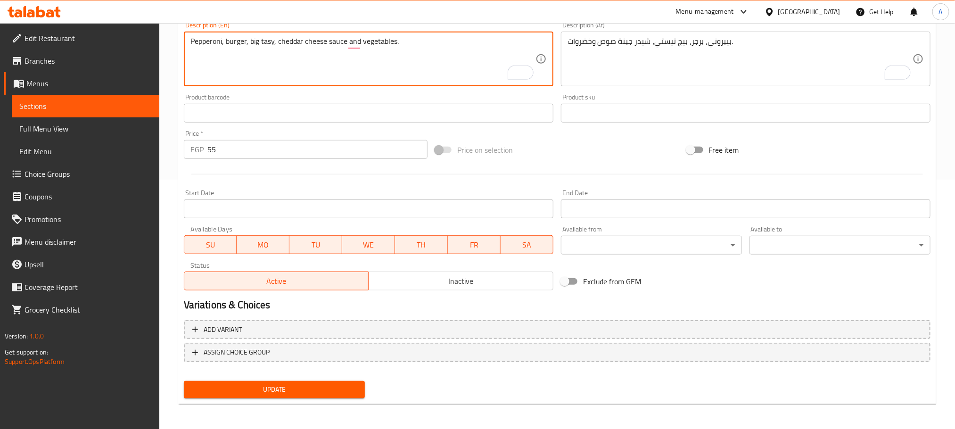
type textarea "Pepperoni, burger, big tasy, cheddar cheese sauce and vegetables."
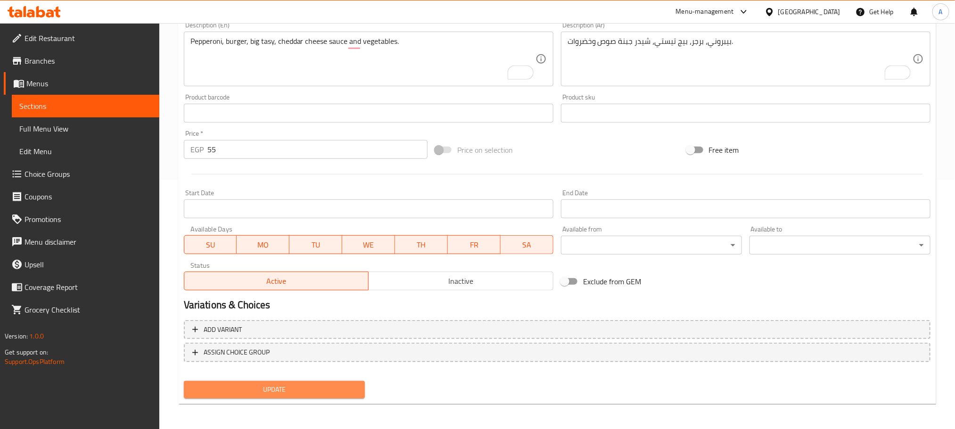
click at [281, 386] on span "Update" at bounding box center [274, 390] width 166 height 12
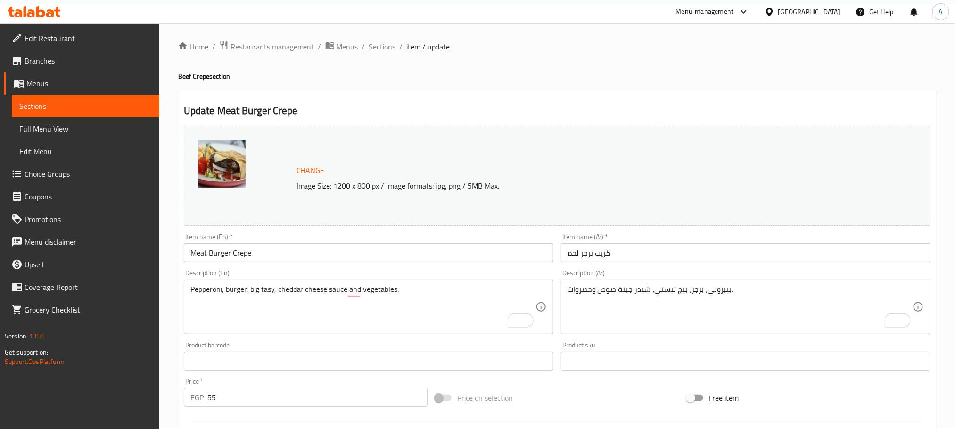
scroll to position [0, 0]
click at [369, 48] on span "Sections" at bounding box center [382, 47] width 27 height 11
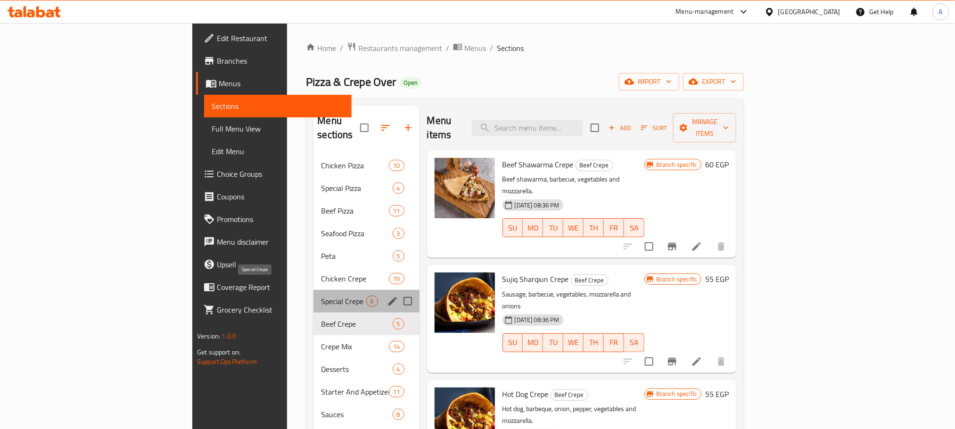
click at [321, 296] on span "Special Crepe" at bounding box center [343, 301] width 45 height 11
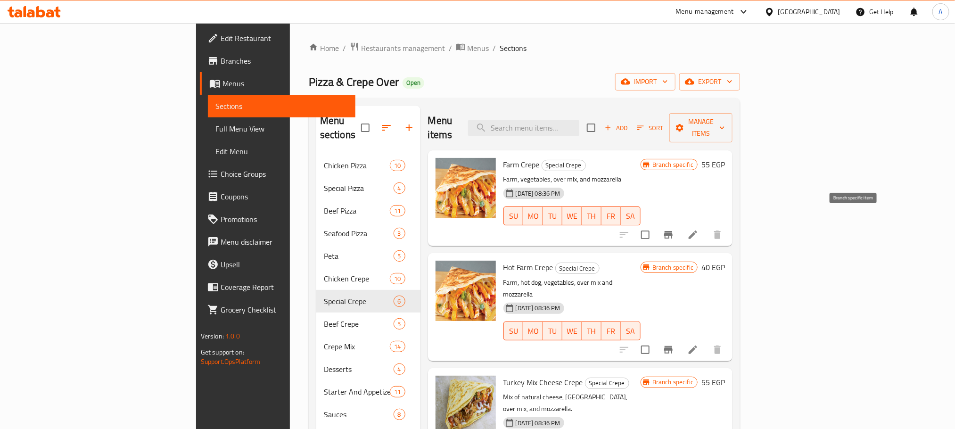
click at [673, 231] on icon "Branch-specific-item" at bounding box center [668, 235] width 8 height 8
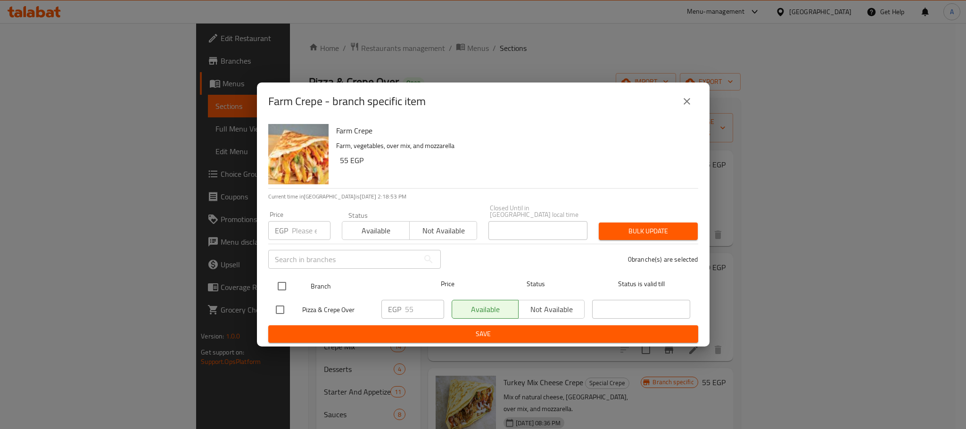
click at [281, 282] on input "checkbox" at bounding box center [282, 286] width 20 height 20
checkbox input "true"
drag, startPoint x: 419, startPoint y: 304, endPoint x: 378, endPoint y: 286, distance: 45.0
click at [378, 286] on ul "Branch Price Status Status is valid till Pizza & Crepe Over EGP 55 ​ Available …" at bounding box center [483, 298] width 430 height 55
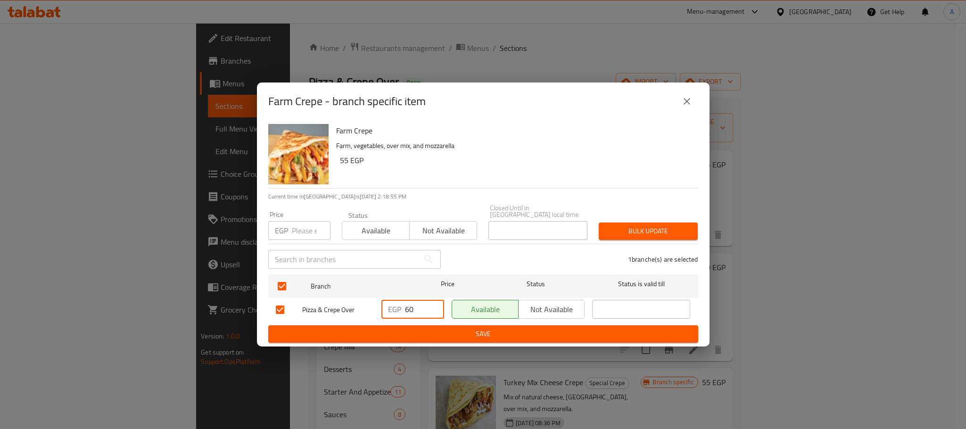
type input "60"
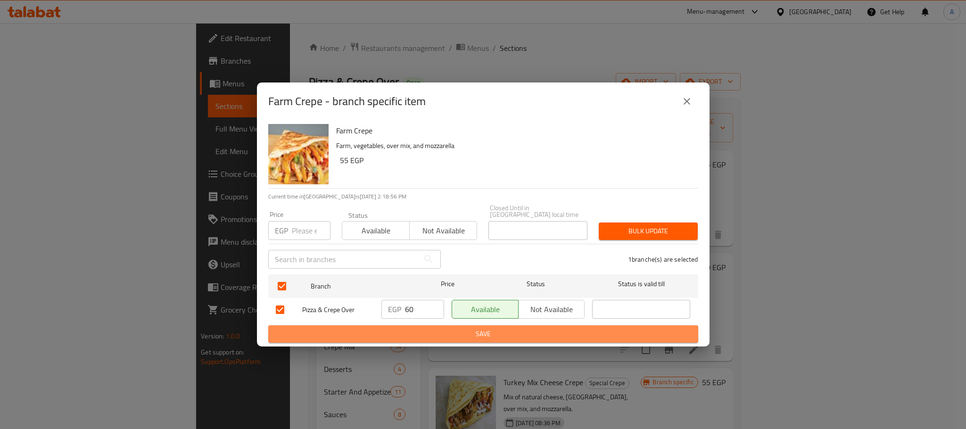
click at [389, 337] on button "Save" at bounding box center [483, 333] width 430 height 17
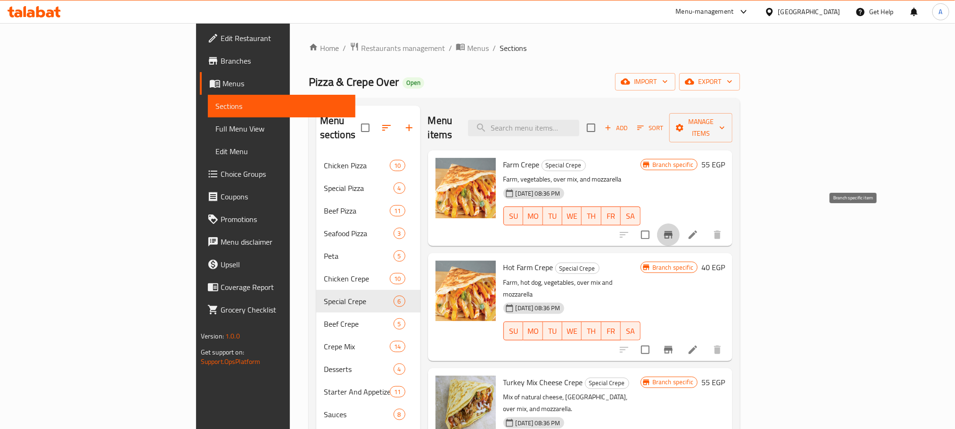
click at [674, 229] on icon "Branch-specific-item" at bounding box center [668, 234] width 11 height 11
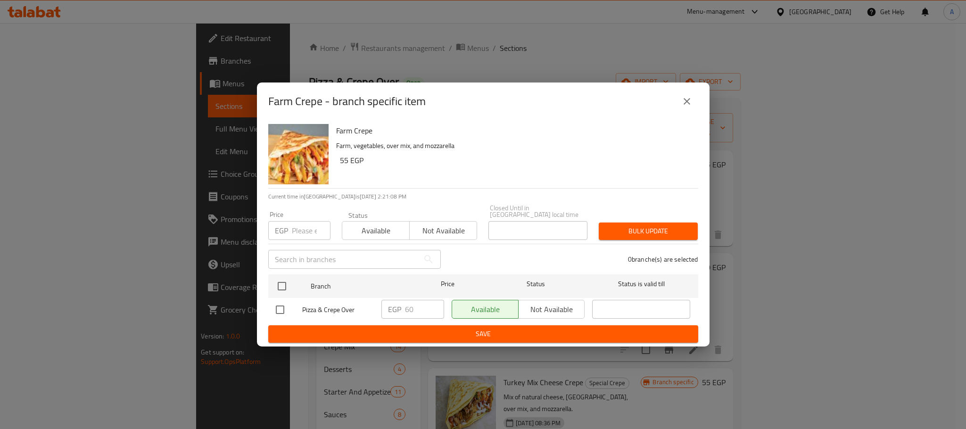
click at [677, 107] on button "close" at bounding box center [687, 101] width 23 height 23
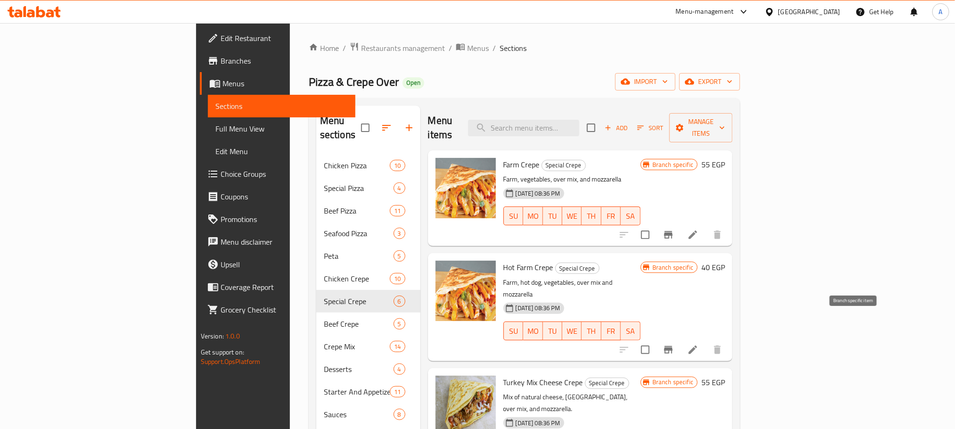
click at [673, 346] on icon "Branch-specific-item" at bounding box center [668, 350] width 8 height 8
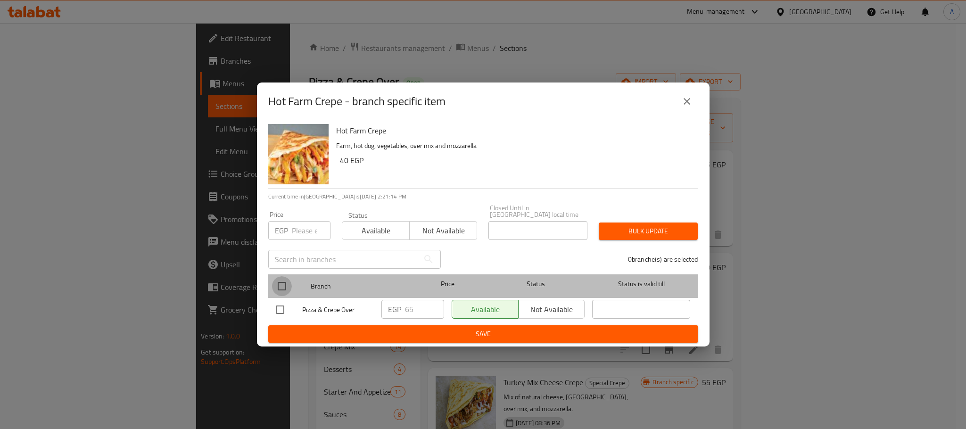
click at [277, 284] on input "checkbox" at bounding box center [282, 286] width 20 height 20
checkbox input "true"
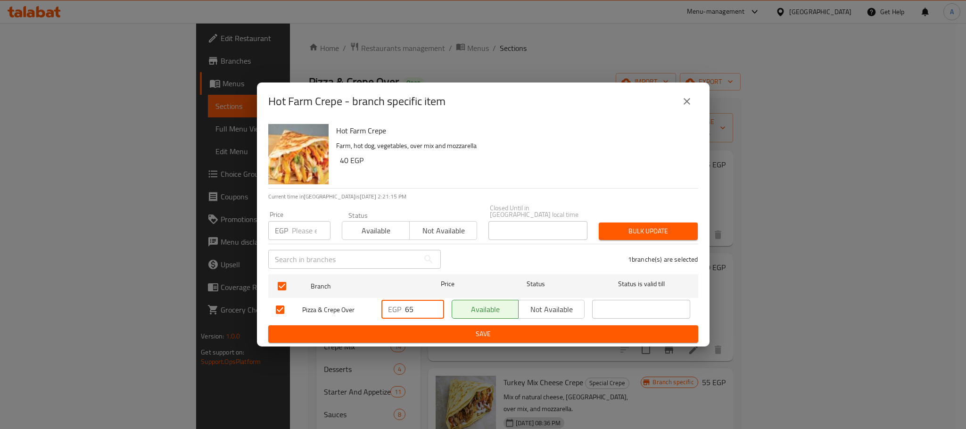
drag, startPoint x: 410, startPoint y: 307, endPoint x: 400, endPoint y: 306, distance: 10.1
click at [400, 306] on div "EGP 65 ​" at bounding box center [412, 309] width 63 height 19
type input "75"
click at [416, 334] on span "Save" at bounding box center [483, 334] width 415 height 12
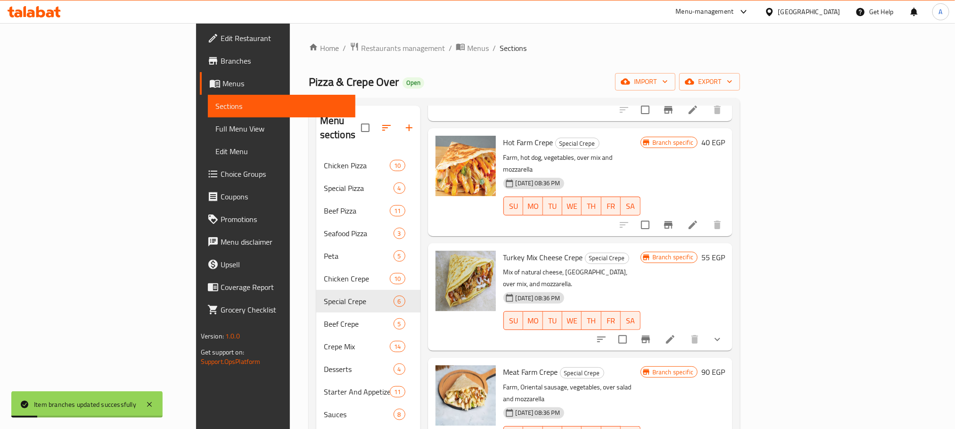
scroll to position [141, 0]
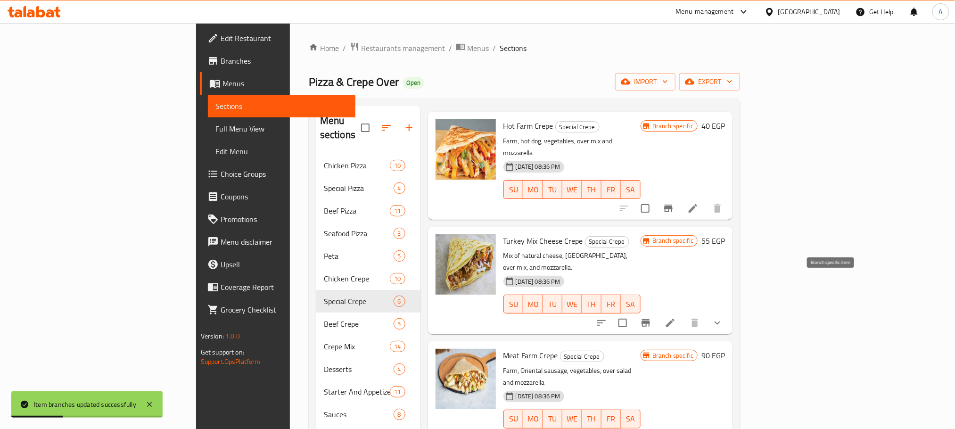
click at [650, 319] on icon "Branch-specific-item" at bounding box center [646, 323] width 8 height 8
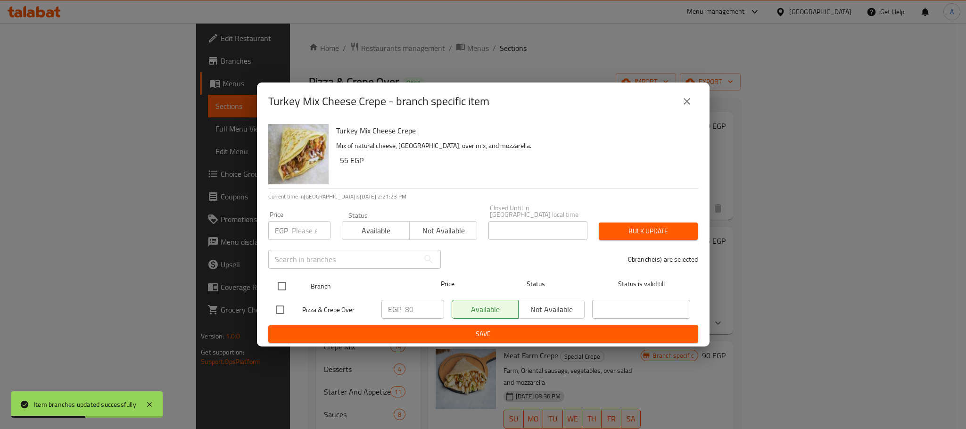
click at [284, 281] on input "checkbox" at bounding box center [282, 286] width 20 height 20
checkbox input "true"
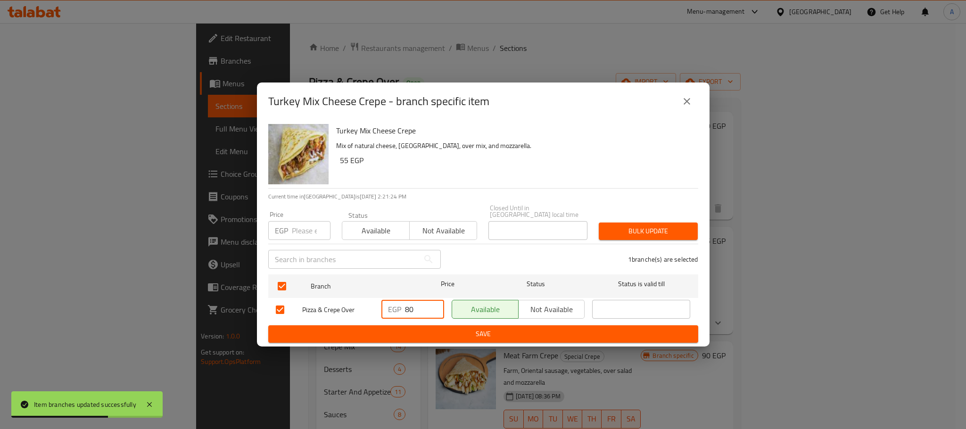
drag, startPoint x: 409, startPoint y: 306, endPoint x: 392, endPoint y: 303, distance: 17.6
click at [392, 303] on div "EGP 80 ​" at bounding box center [412, 309] width 63 height 19
type input "90"
click at [396, 330] on span "Save" at bounding box center [483, 334] width 415 height 12
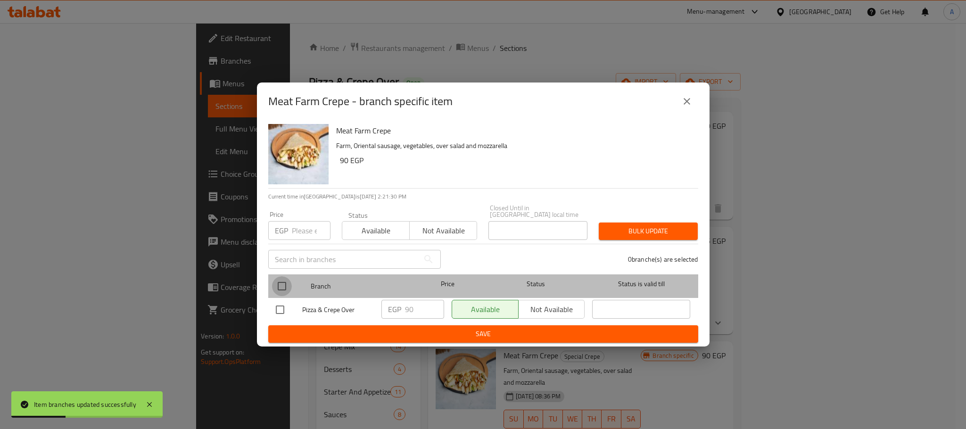
click at [283, 281] on input "checkbox" at bounding box center [282, 286] width 20 height 20
checkbox input "true"
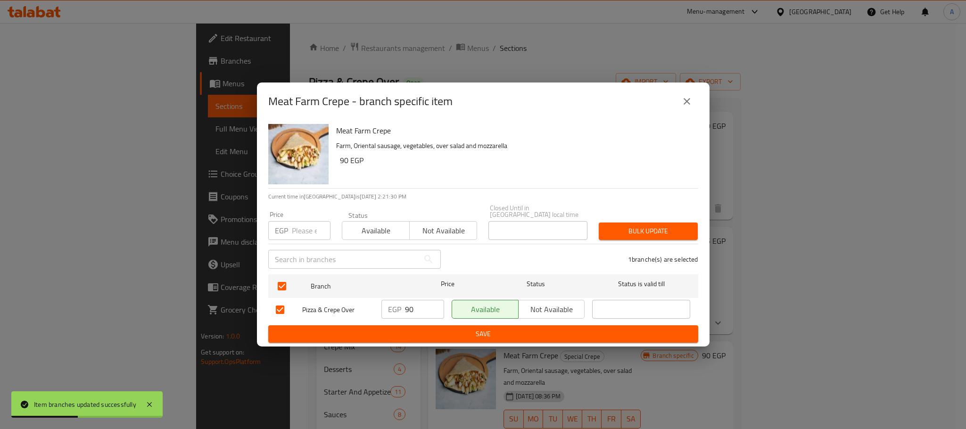
click at [414, 302] on input "90" at bounding box center [424, 309] width 39 height 19
type input "95"
click at [419, 329] on span "Save" at bounding box center [483, 334] width 415 height 12
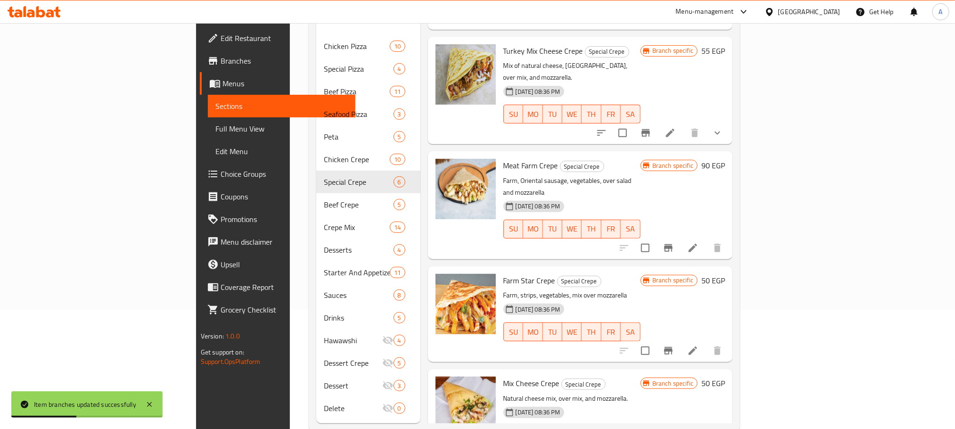
scroll to position [132, 0]
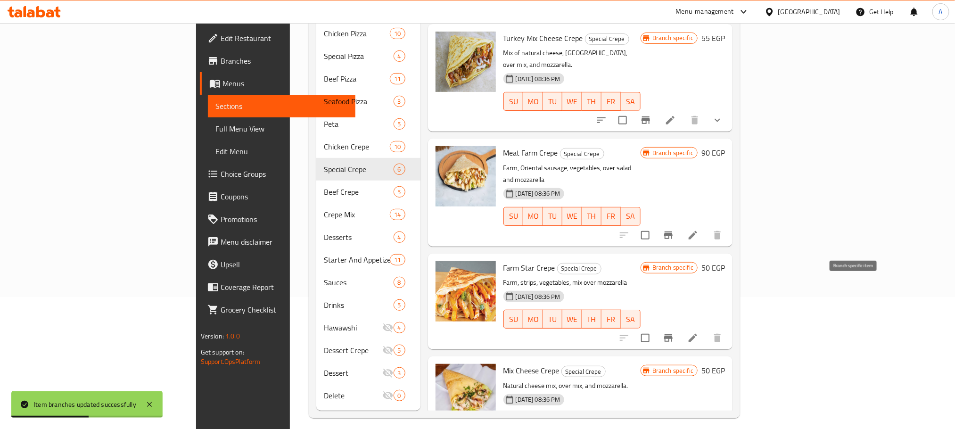
click at [674, 332] on icon "Branch-specific-item" at bounding box center [668, 337] width 11 height 11
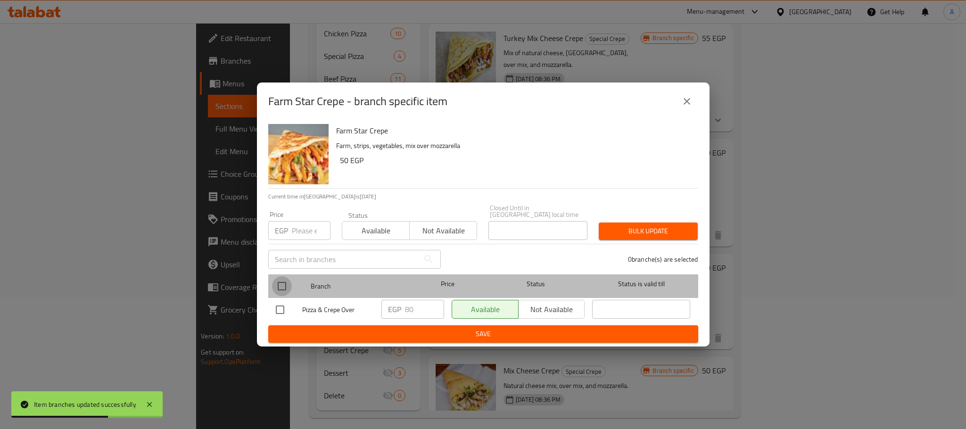
click at [278, 281] on input "checkbox" at bounding box center [282, 286] width 20 height 20
checkbox input "true"
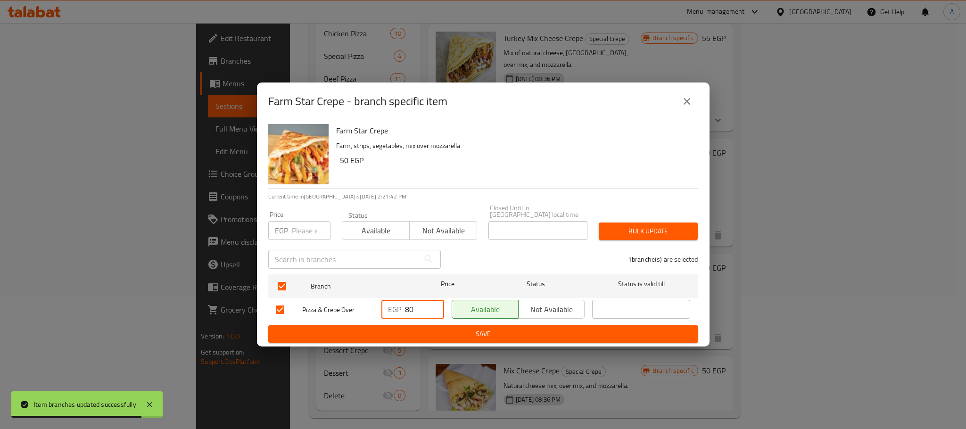
click at [412, 304] on input "80" at bounding box center [424, 309] width 39 height 19
type input "85"
click at [433, 331] on span "Save" at bounding box center [483, 334] width 415 height 12
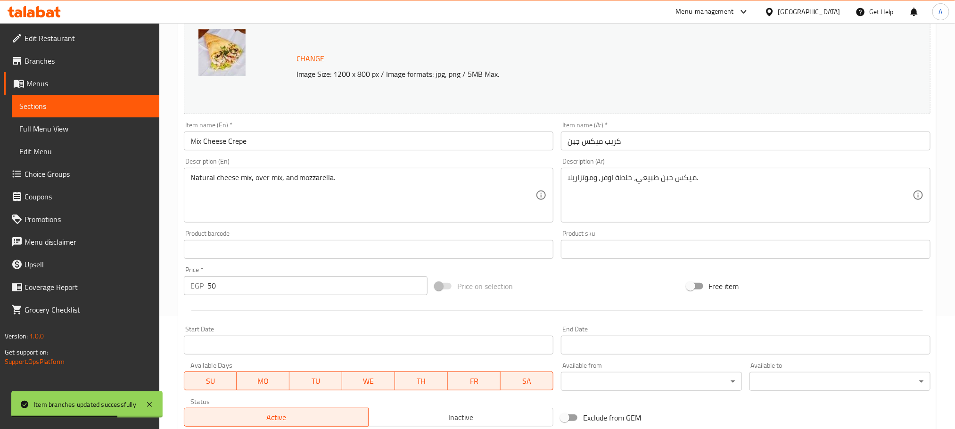
scroll to position [249, 0]
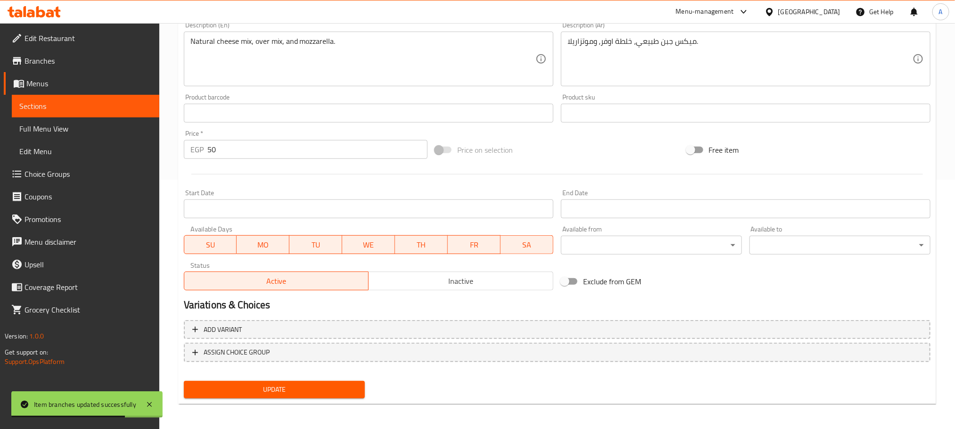
click at [481, 278] on span "Inactive" at bounding box center [460, 281] width 177 height 14
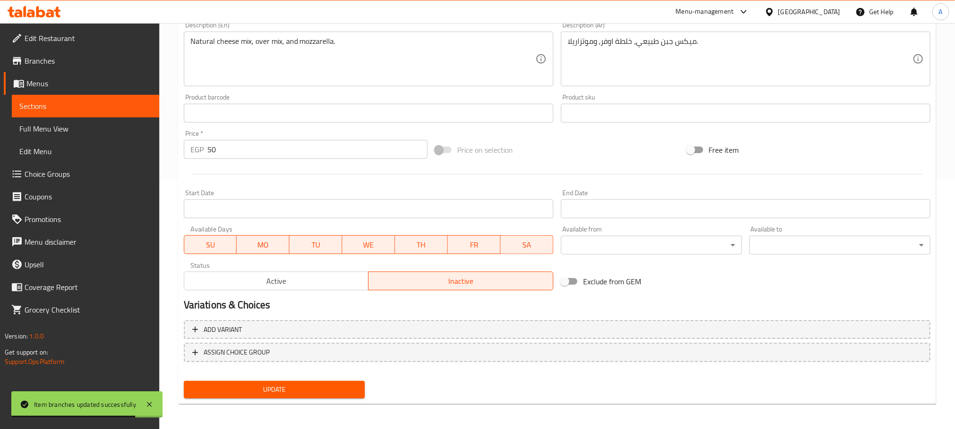
click at [299, 385] on span "Update" at bounding box center [274, 390] width 166 height 12
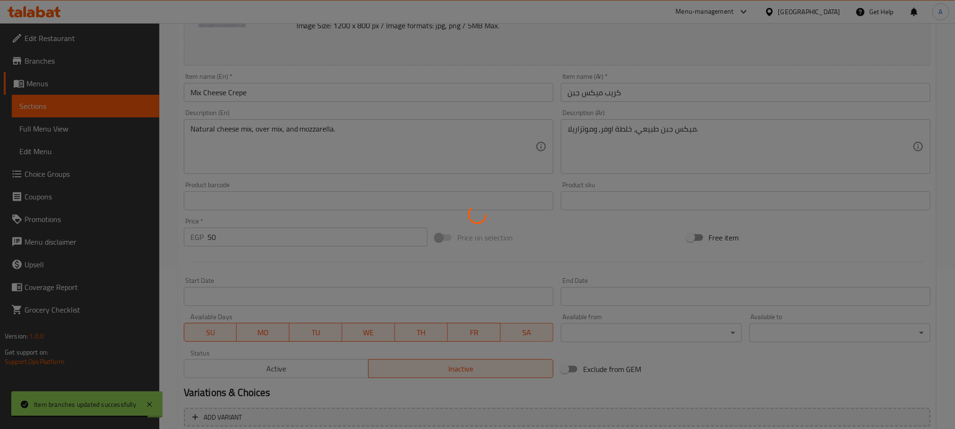
scroll to position [0, 0]
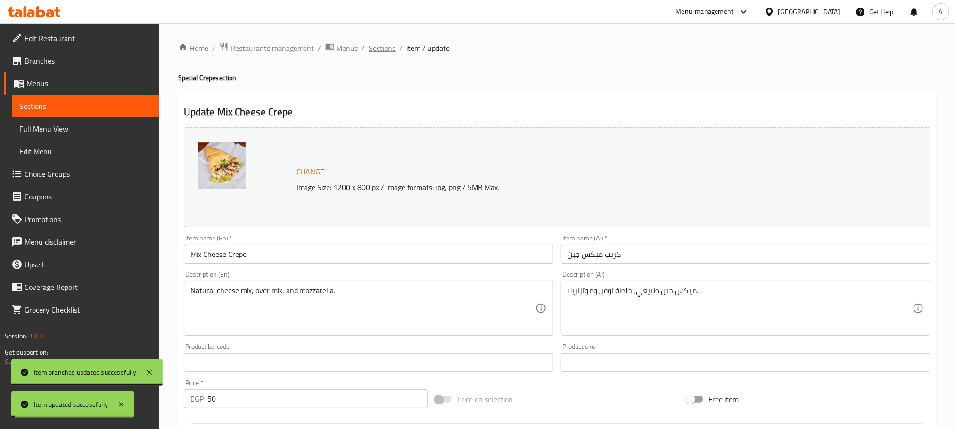
click at [377, 43] on span "Sections" at bounding box center [382, 47] width 27 height 11
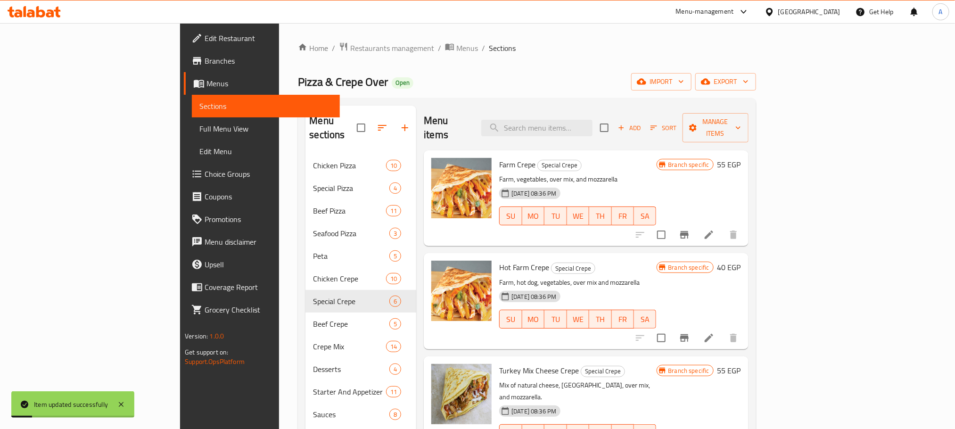
click at [617, 158] on h6 "Farm Crepe Special Crepe" at bounding box center [577, 164] width 157 height 13
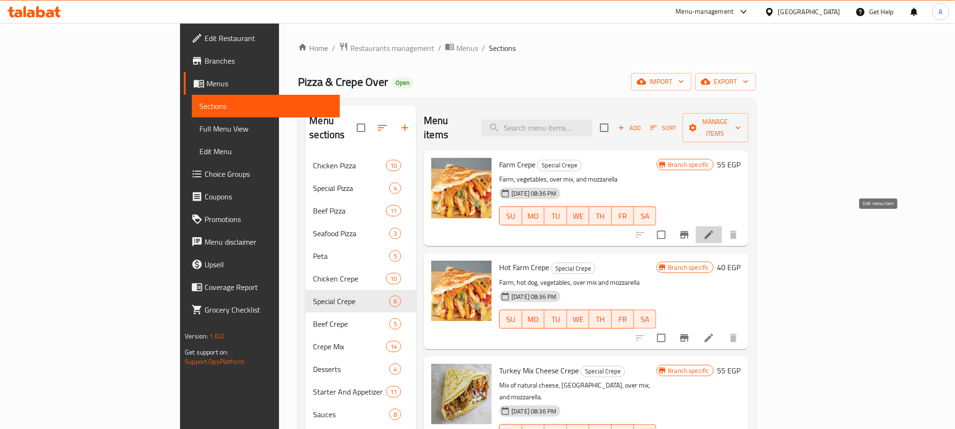
click at [715, 229] on icon at bounding box center [708, 234] width 11 height 11
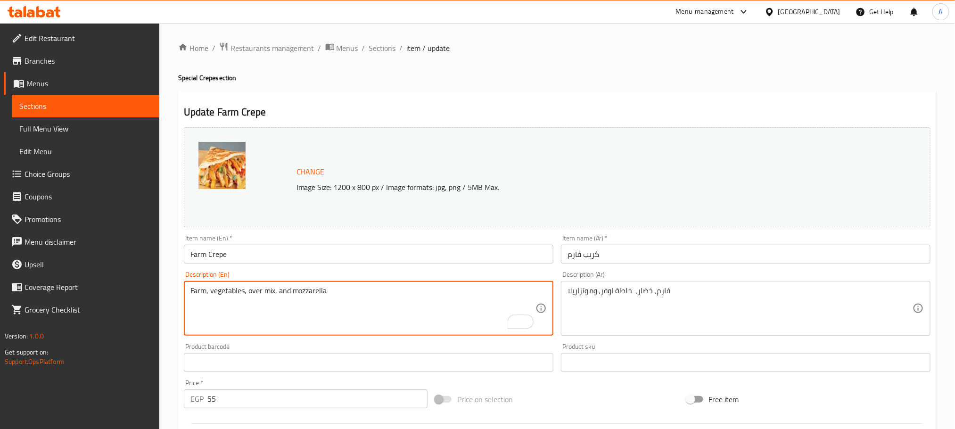
drag, startPoint x: 290, startPoint y: 289, endPoint x: 249, endPoint y: 283, distance: 41.9
click at [313, 292] on textarea "Farm, vegetables, mozzarella" at bounding box center [362, 308] width 345 height 45
click at [323, 294] on textarea "Farm, vegetables, mozzarella and mozzarella" at bounding box center [362, 308] width 345 height 45
type textarea "Farm, vegetables, mozzarella and cheese sauce"
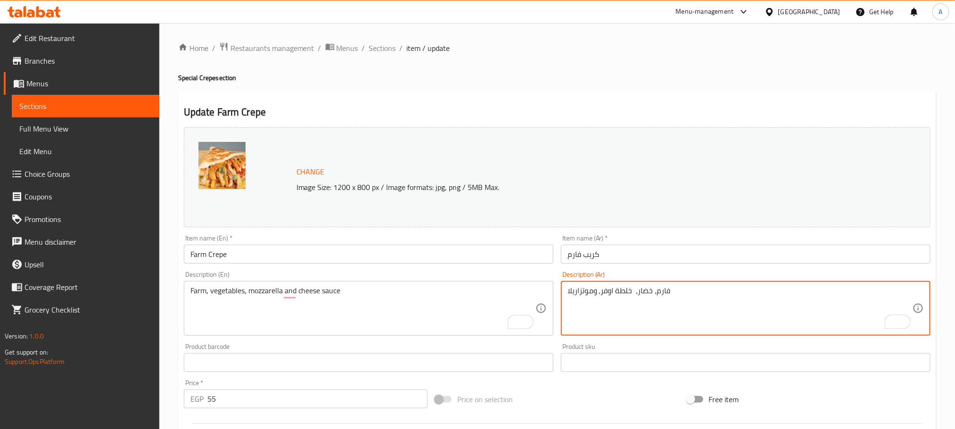
drag, startPoint x: 633, startPoint y: 293, endPoint x: 594, endPoint y: 289, distance: 38.8
click at [644, 288] on textarea "فارم، خضار، موتزاريلا" at bounding box center [740, 308] width 345 height 45
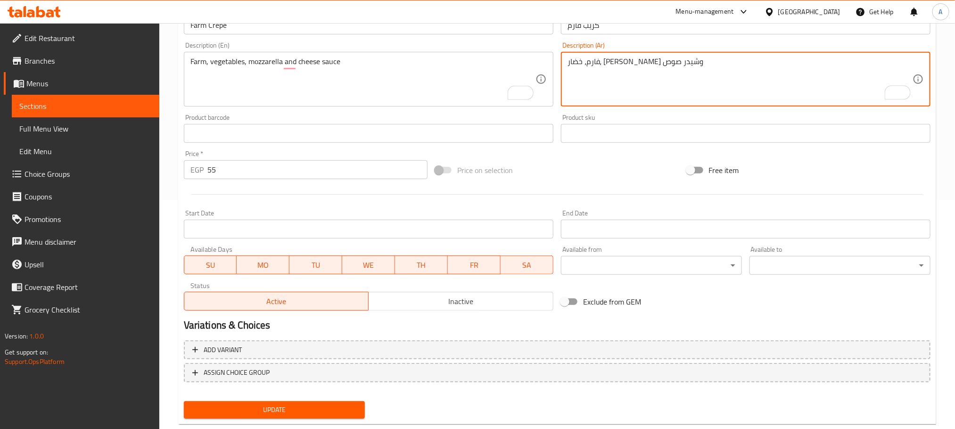
scroll to position [249, 0]
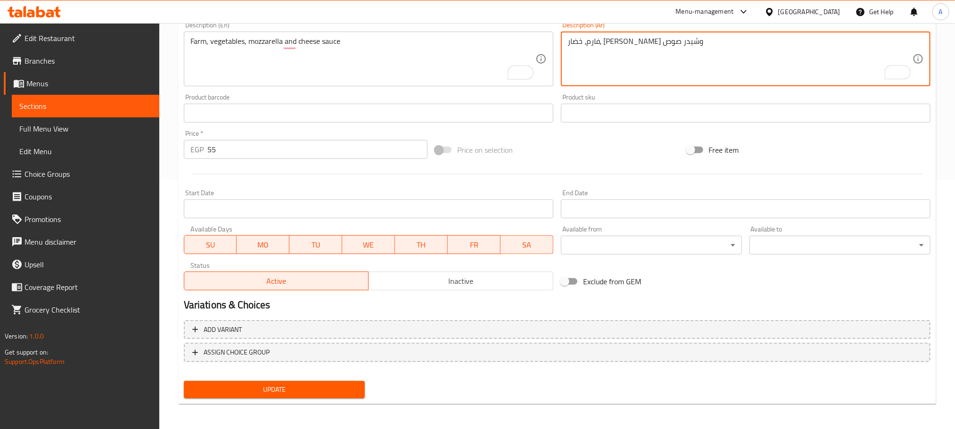
type textarea "فارم، خضار، موتزاريلا وشيدر صوص"
click at [313, 382] on button "Update" at bounding box center [274, 389] width 181 height 17
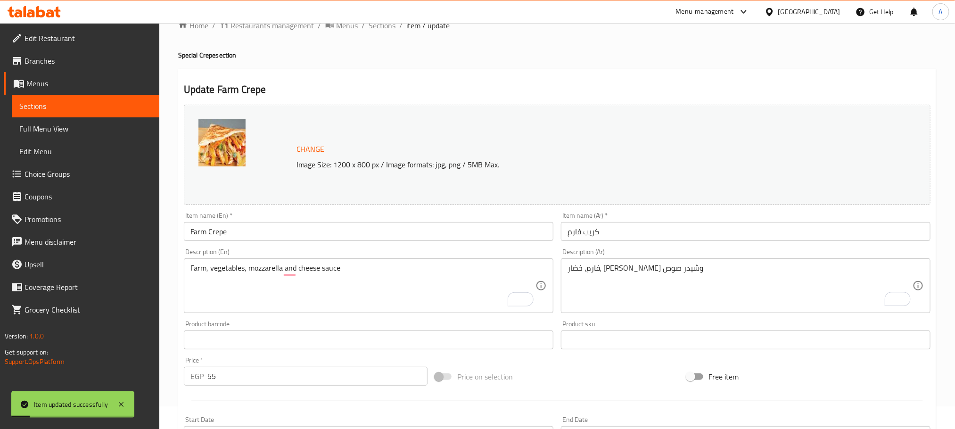
scroll to position [0, 0]
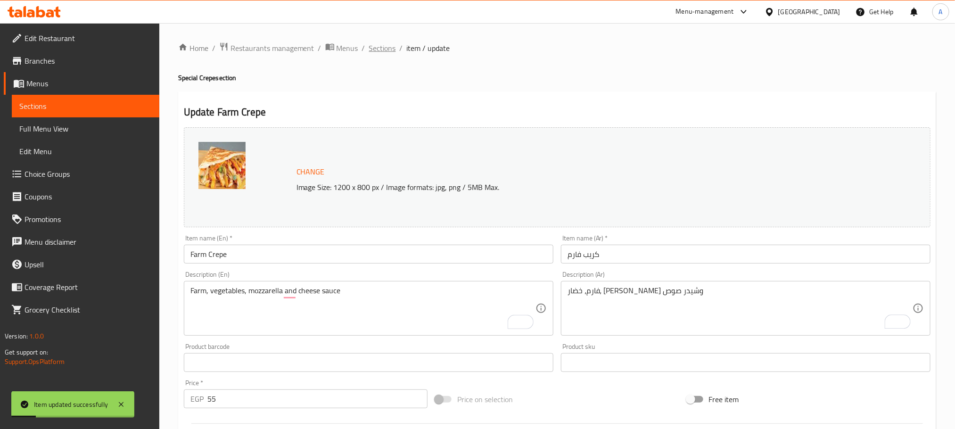
click at [393, 49] on span "Sections" at bounding box center [382, 47] width 27 height 11
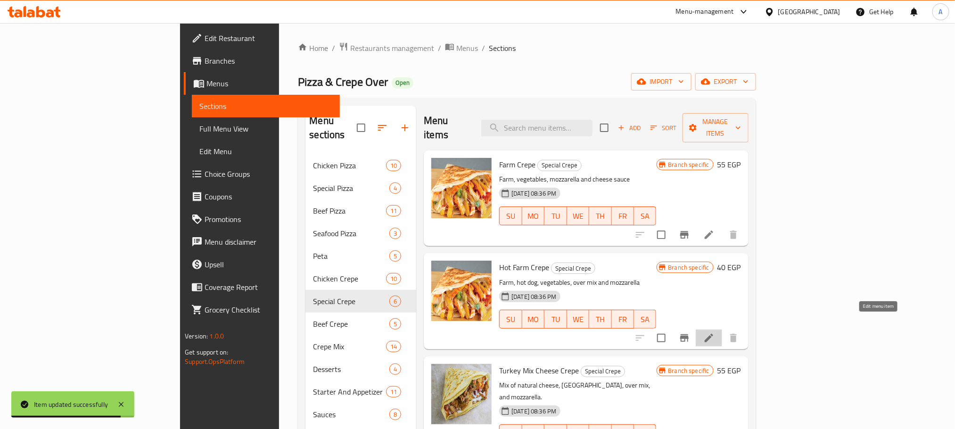
click at [715, 332] on icon at bounding box center [708, 337] width 11 height 11
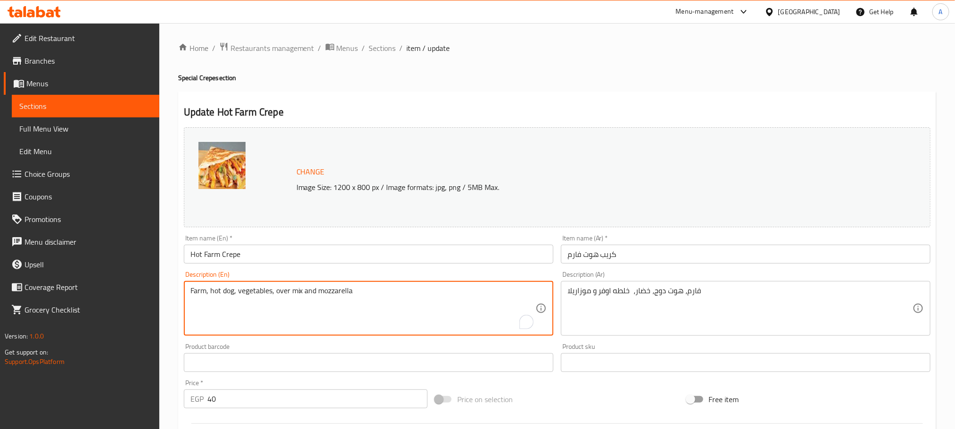
click at [244, 292] on textarea "Farm, hot dog, vegetables, over mix and mozzarella" at bounding box center [362, 308] width 345 height 45
click at [351, 293] on textarea "Farm, hot dog, , over mix and mozzarella" at bounding box center [362, 308] width 345 height 45
paste textarea "vegetables"
click at [294, 289] on textarea "Farm, hot dog, , over mix and mozzarella vegetables" at bounding box center [362, 308] width 345 height 45
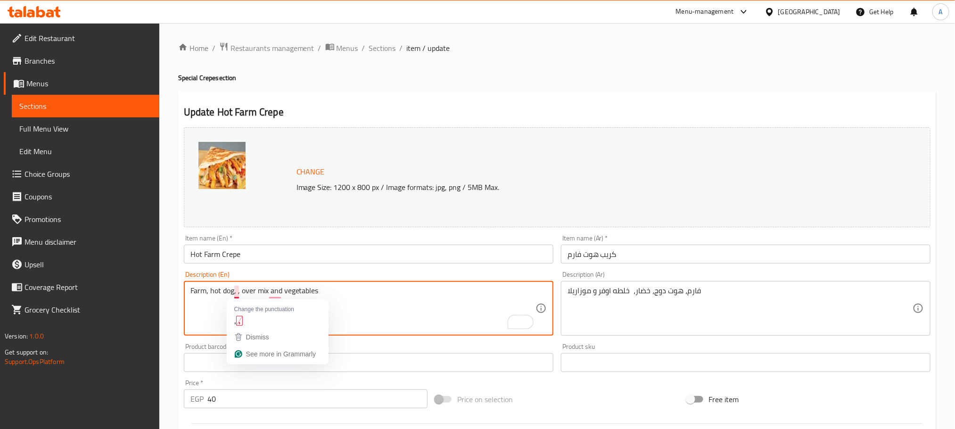
click at [238, 291] on textarea "Farm, hot dog, , over mix and vegetables" at bounding box center [362, 308] width 345 height 45
paste textarea "mozzarella"
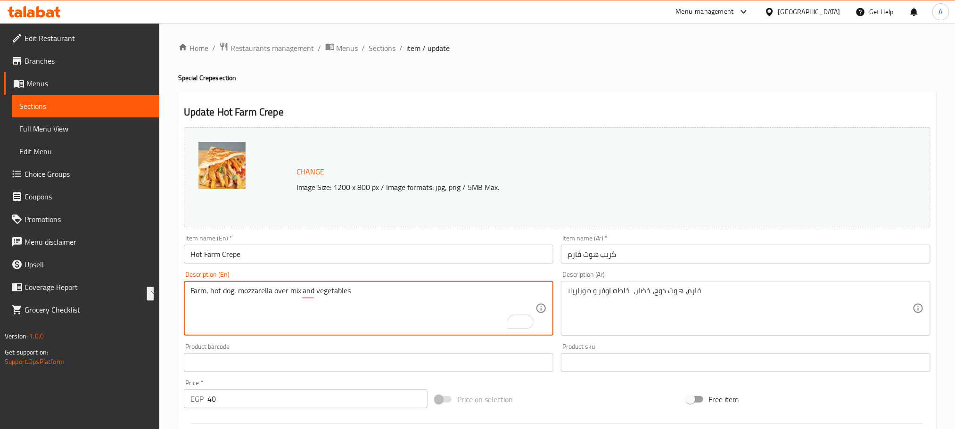
drag, startPoint x: 299, startPoint y: 288, endPoint x: 272, endPoint y: 290, distance: 27.0
click at [272, 290] on textarea "Farm, hot dog, mozzarella over mix and vegetables" at bounding box center [362, 308] width 345 height 45
click at [239, 289] on textarea "Farm, hot dog, mozzarella, and vegetables" at bounding box center [362, 308] width 345 height 45
type textarea "Farm, hot dog, barbeqmozzarella, and vegetables"
click at [356, 292] on textarea "Farm, hot dog, barbeque, cheddar sauce, mozzarella, and vegetables" at bounding box center [362, 308] width 345 height 45
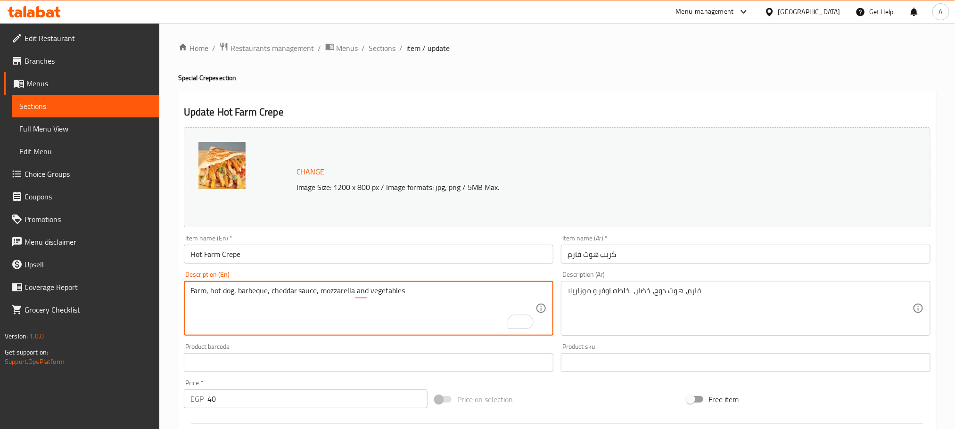
type textarea "Farm, hot dog, barbeque, cheddar sauce, mozzarella and vegetables"
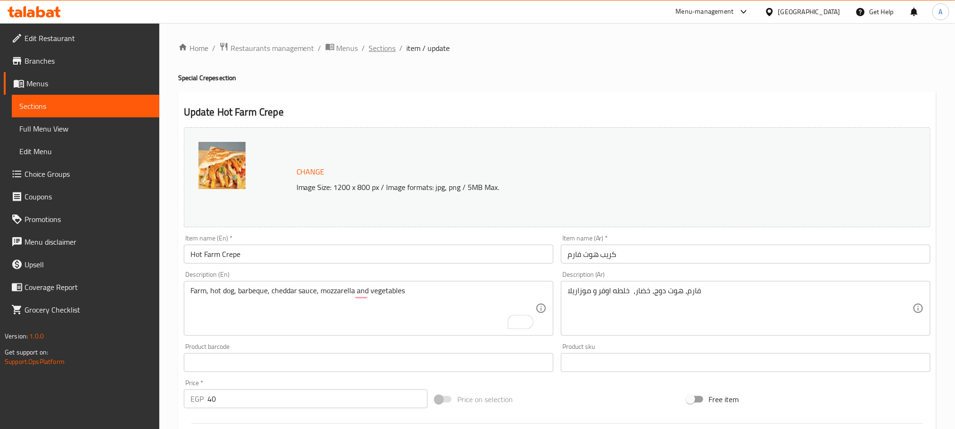
click at [375, 46] on span "Sections" at bounding box center [382, 47] width 27 height 11
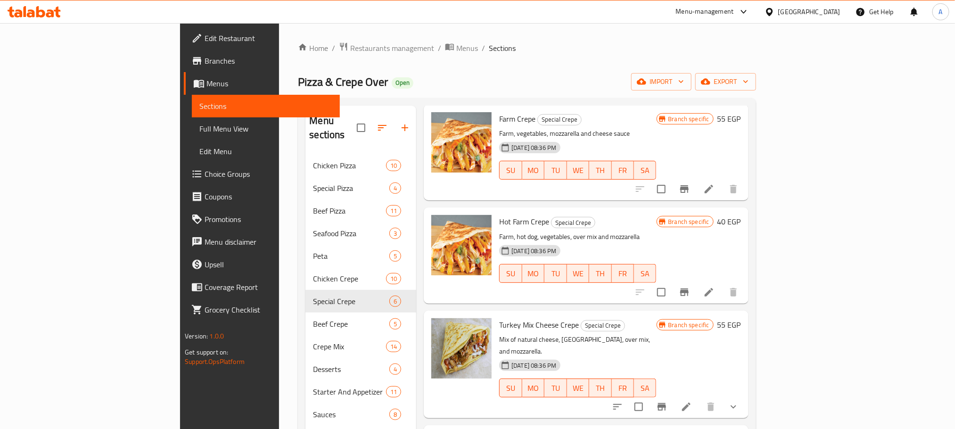
scroll to position [71, 0]
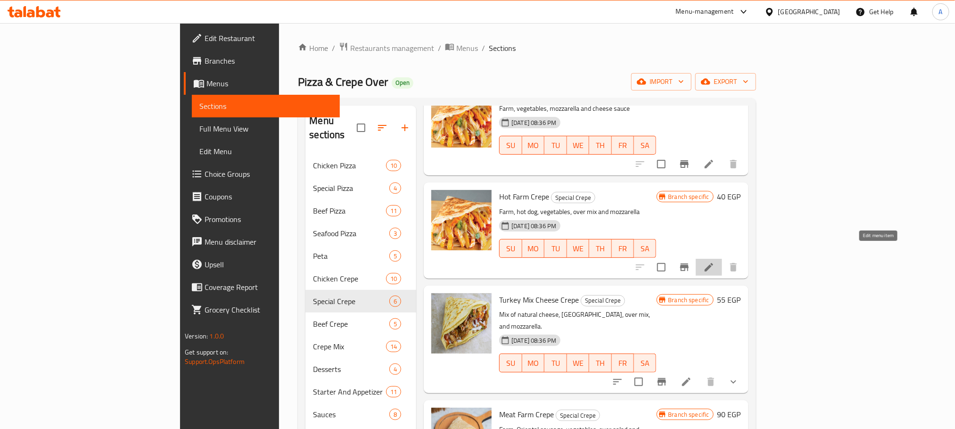
click at [715, 262] on icon at bounding box center [708, 267] width 11 height 11
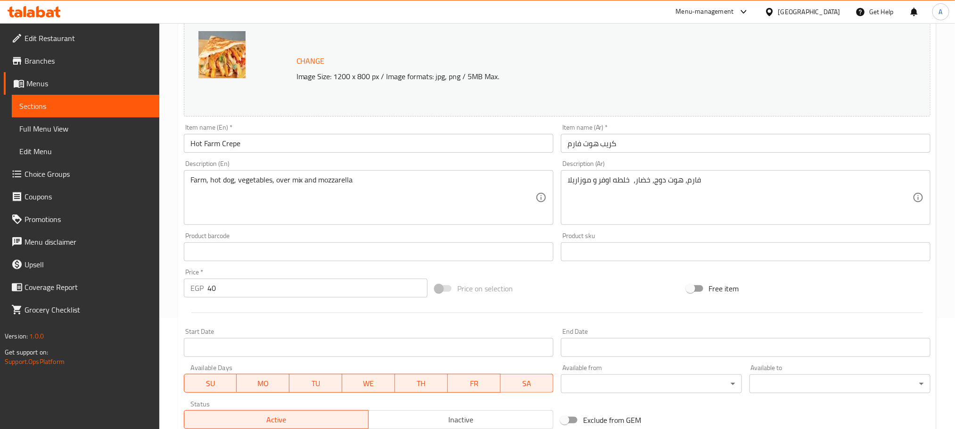
scroll to position [141, 0]
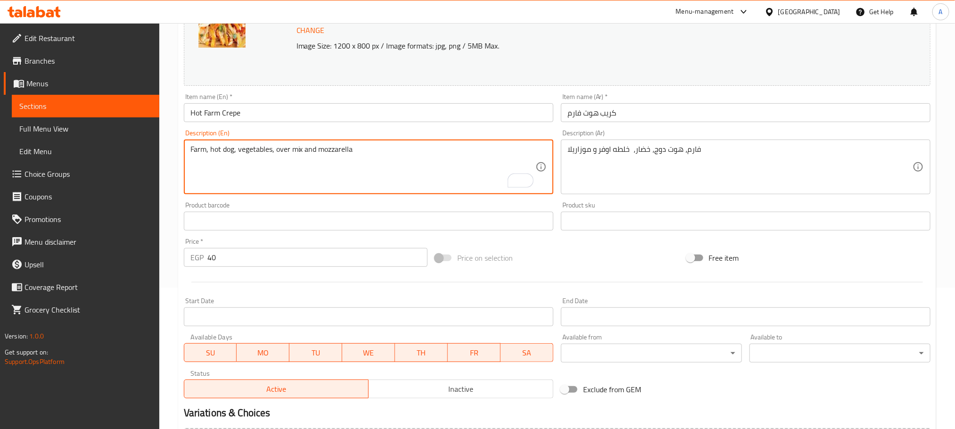
drag, startPoint x: 316, startPoint y: 151, endPoint x: 290, endPoint y: 149, distance: 25.6
click at [303, 151] on textarea "Farm, hot dog, vegetables, over mix and mozzarella" at bounding box center [362, 167] width 345 height 45
drag, startPoint x: 301, startPoint y: 149, endPoint x: 275, endPoint y: 149, distance: 26.4
click at [275, 149] on textarea "Farm, hot dog, vegetables, over mix and mozzarella" at bounding box center [362, 167] width 345 height 45
click at [213, 149] on textarea "Farm, hot dog, vegetables and mozzarella" at bounding box center [362, 167] width 345 height 45
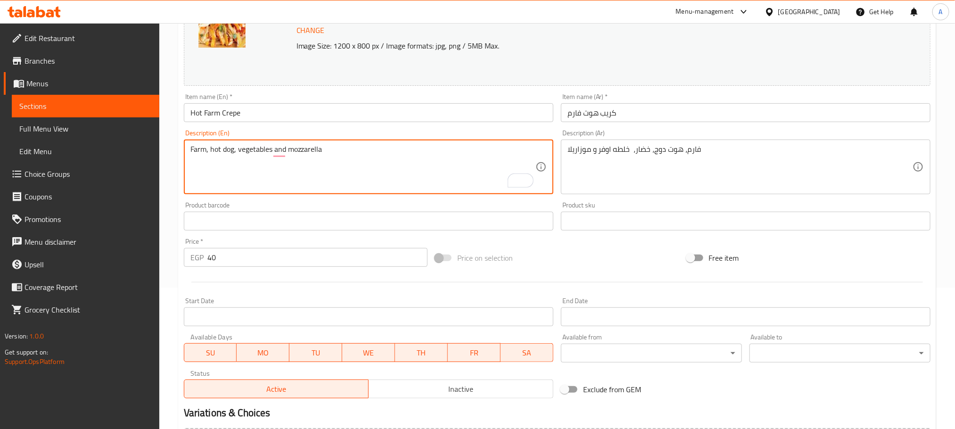
click at [235, 151] on textarea "Farm, hot dog, vegetables and mozzarella" at bounding box center [362, 167] width 345 height 45
click at [390, 146] on textarea "Farm, hot dog, barbeque, cheddar sauce, vegetables and mozzarella" at bounding box center [362, 167] width 345 height 45
click at [317, 149] on textarea "Farm, hot dog, barbeque, cheddar sauce, vegetables and" at bounding box center [362, 167] width 345 height 45
paste textarea "mozzarella"
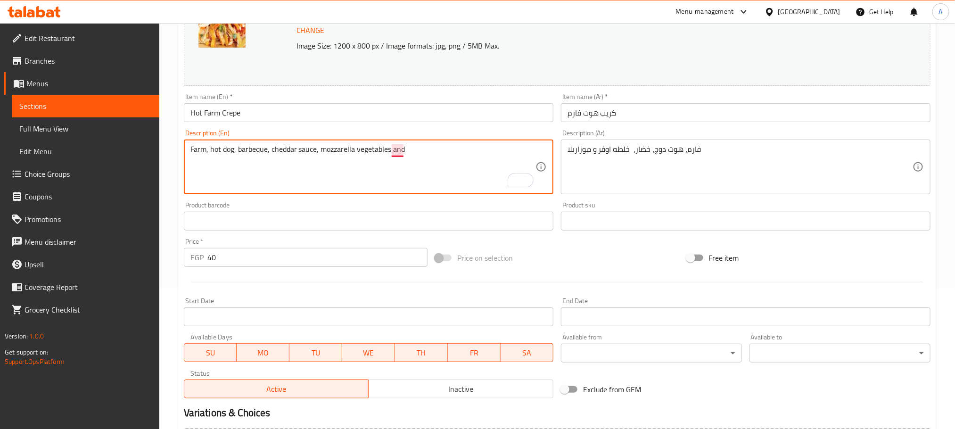
click at [396, 150] on textarea "Farm, hot dog, barbeque, cheddar sauce, mozzarella vegetables and" at bounding box center [362, 167] width 345 height 45
click at [356, 150] on textarea "Farm, hot dog, barbeque, cheddar sauce, mozzarella vegetables" at bounding box center [362, 167] width 345 height 45
paste textarea "and"
type textarea "Farm, hot dog, barbeque, cheddar sauce, mozzarella and vegetables"
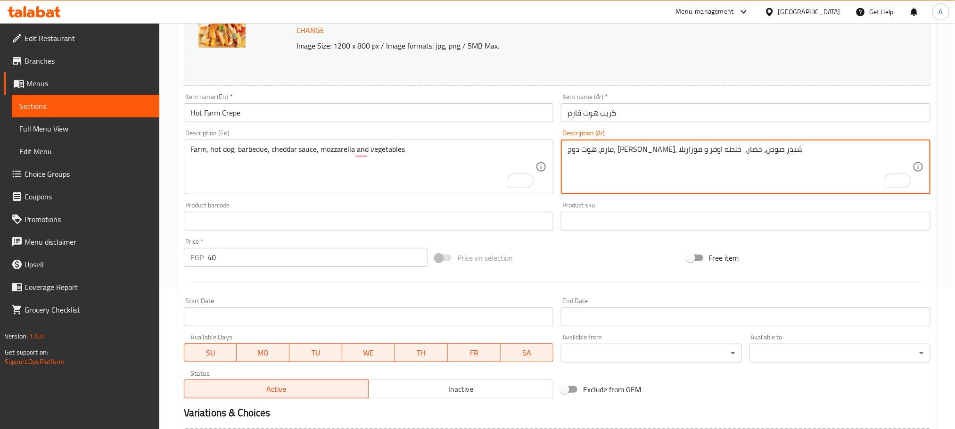
click at [581, 150] on textarea "فارم، هوت دوج، باربكيو، شيدر صوص، خضار، خلطه اوفر و موزاريلا" at bounding box center [740, 167] width 345 height 45
click at [576, 153] on textarea "فارم، هوت دوج، باربكيو، شيدر صوص، خضار، خلطه اوفر و موتزاريلا" at bounding box center [740, 167] width 345 height 45
click at [627, 149] on textarea "فارم، هوت دوج، باربكيو، شيدر صوص، خضار، خلطه اوفر و" at bounding box center [740, 167] width 345 height 45
paste textarea "موتزاريلا"
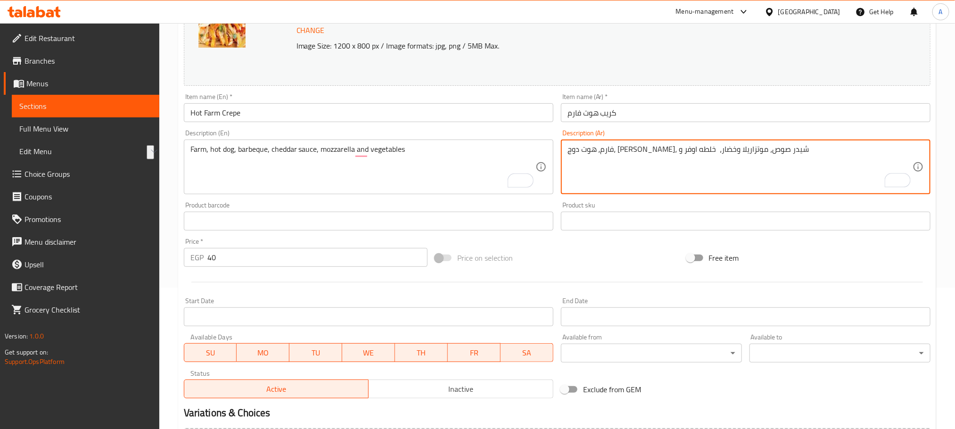
drag, startPoint x: 610, startPoint y: 153, endPoint x: 565, endPoint y: 150, distance: 44.9
click at [565, 150] on div "فارم، هوت دوج، باربكيو، شيدر صوص، موتزاريلا وخضار، خلطه اوفر و Description (Ar)" at bounding box center [746, 167] width 370 height 55
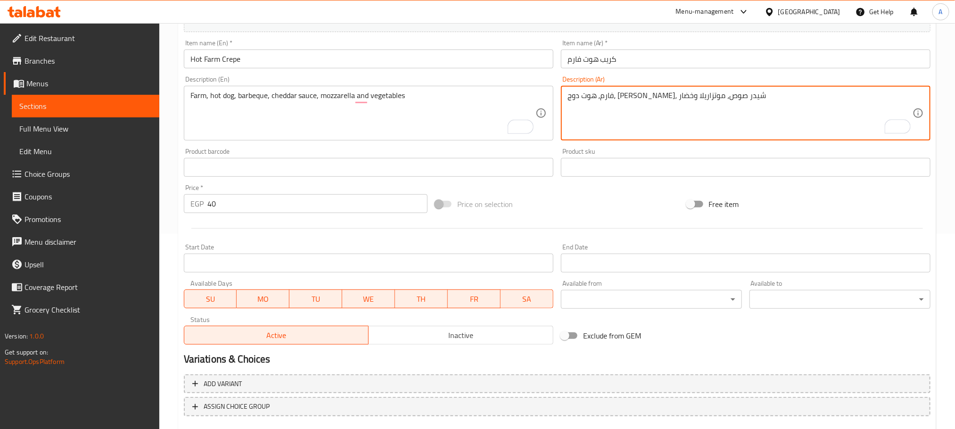
scroll to position [249, 0]
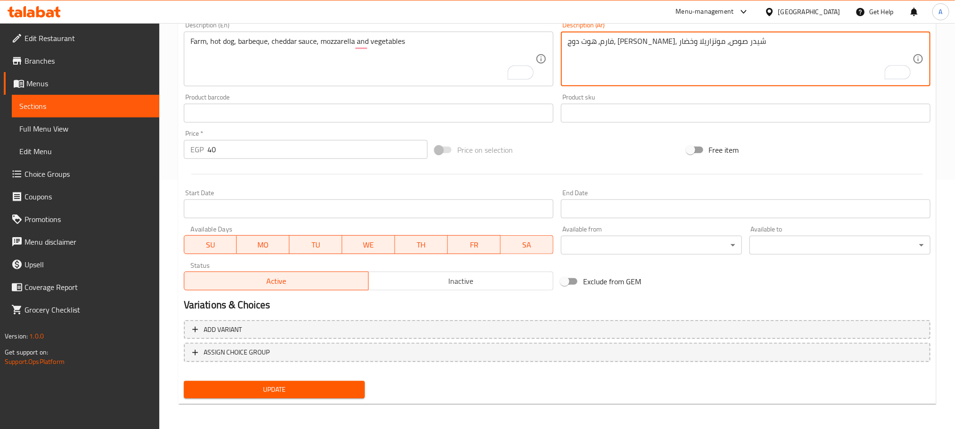
type textarea "فارم، هوت دوج، باربكيو، شيدر صوص، موتزاريلا وخضار"
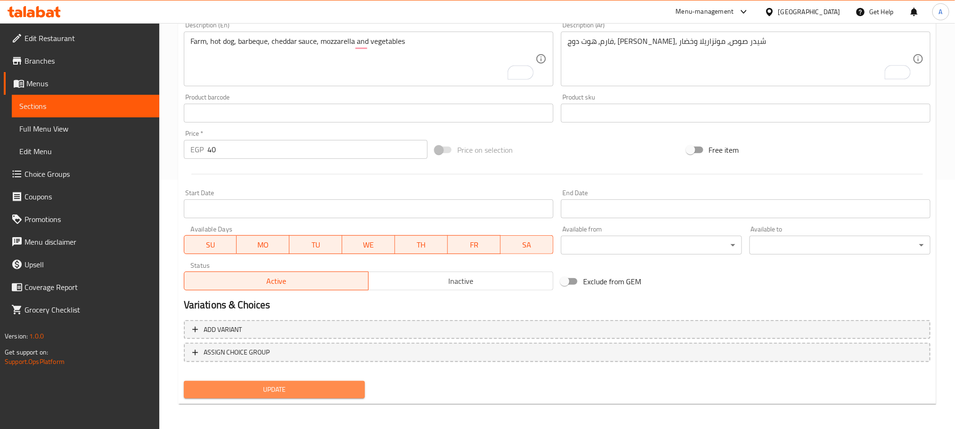
click at [286, 385] on span "Update" at bounding box center [274, 390] width 166 height 12
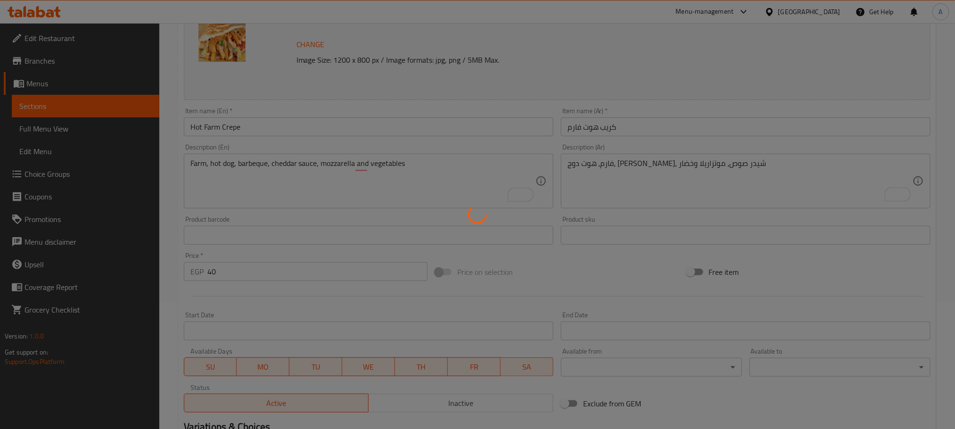
scroll to position [0, 0]
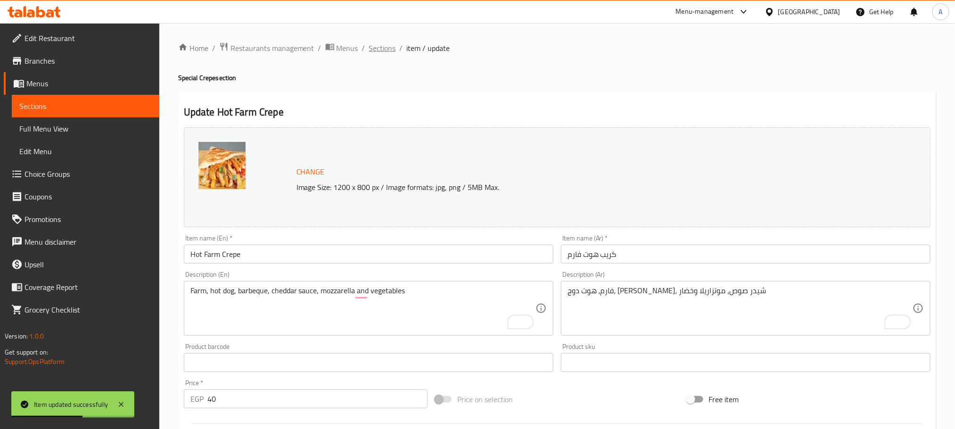
click at [382, 53] on span "Sections" at bounding box center [382, 47] width 27 height 11
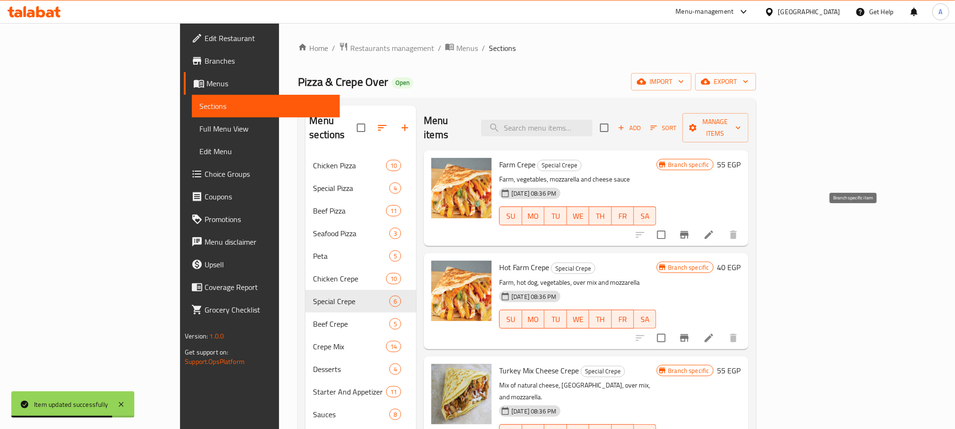
click at [689, 231] on icon "Branch-specific-item" at bounding box center [684, 235] width 8 height 8
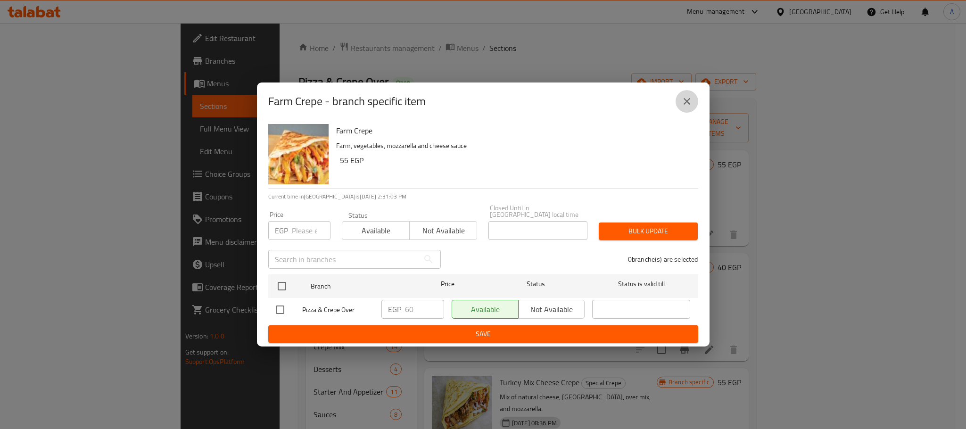
click at [685, 107] on icon "close" at bounding box center [686, 101] width 11 height 11
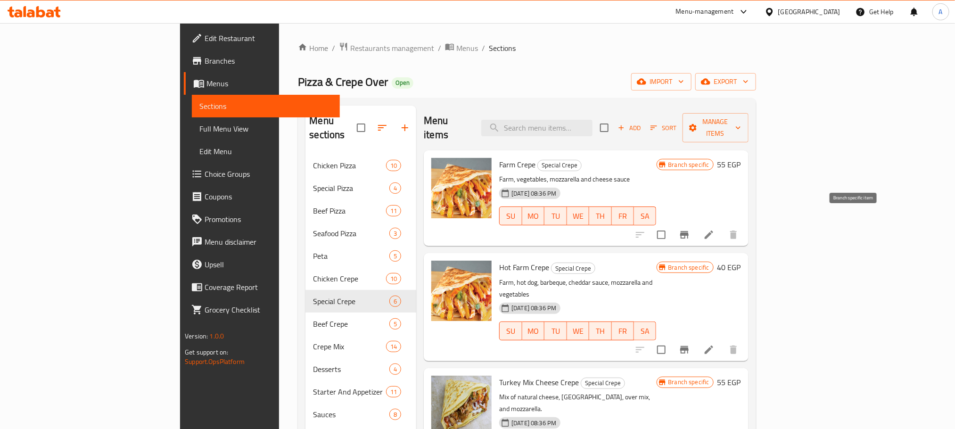
click at [689, 231] on icon "Branch-specific-item" at bounding box center [684, 235] width 8 height 8
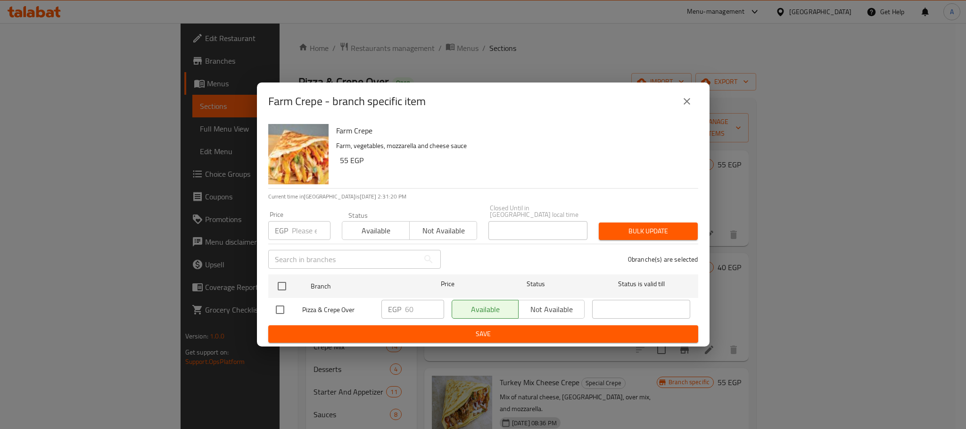
click at [683, 105] on icon "close" at bounding box center [686, 101] width 11 height 11
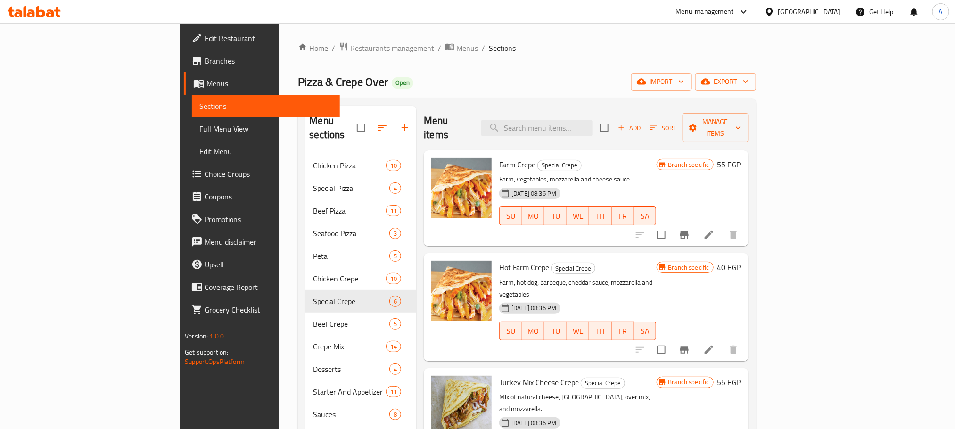
click at [689, 346] on icon "Branch-specific-item" at bounding box center [684, 350] width 8 height 8
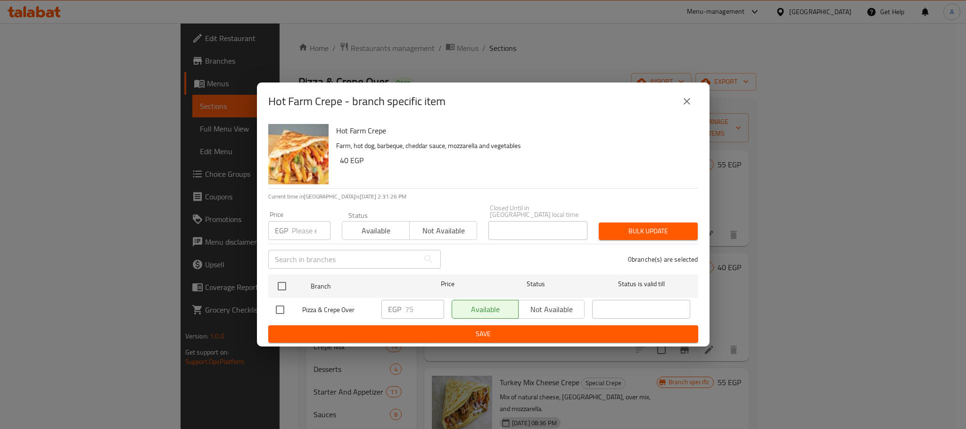
click at [685, 96] on button "close" at bounding box center [687, 101] width 23 height 23
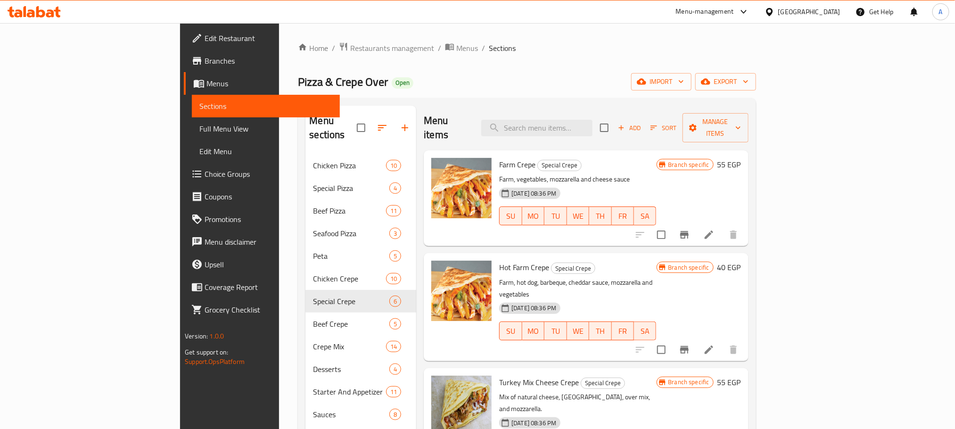
scroll to position [71, 0]
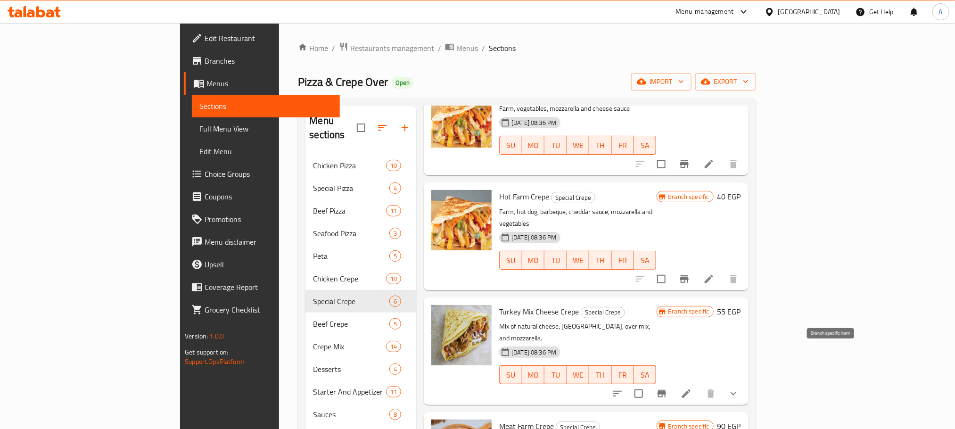
click at [666, 390] on icon "Branch-specific-item" at bounding box center [662, 394] width 8 height 8
click at [691, 389] on icon at bounding box center [686, 393] width 8 height 8
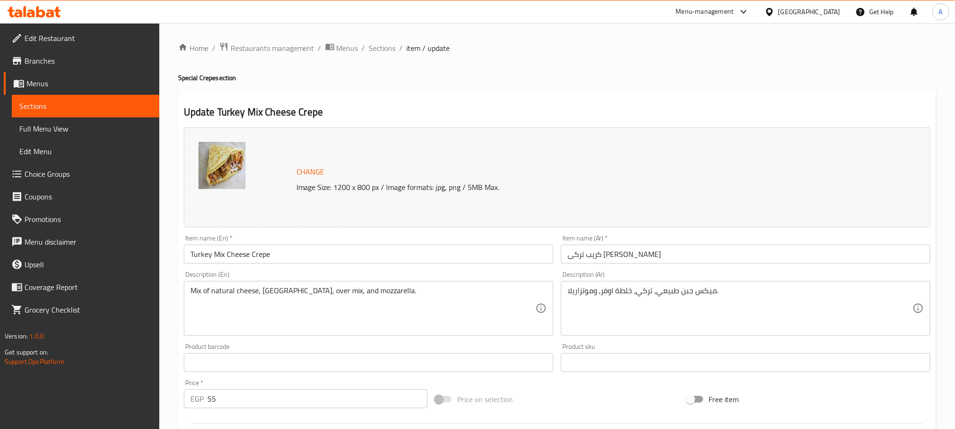
scroll to position [71, 0]
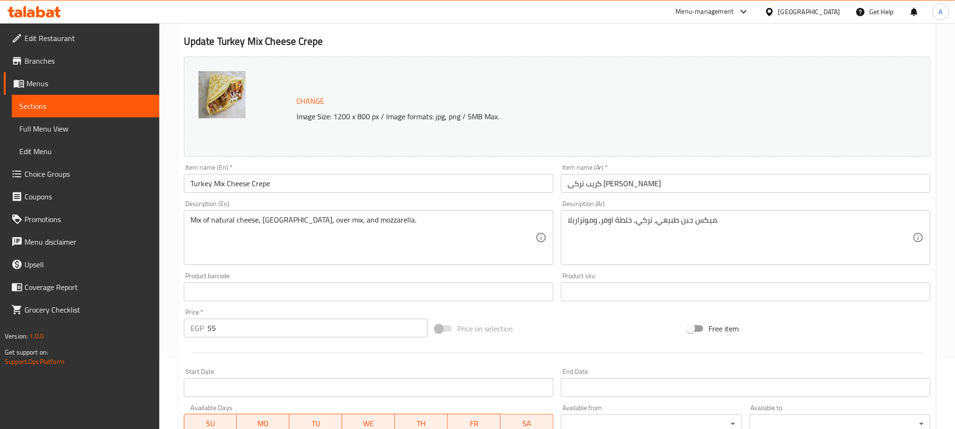
click at [232, 184] on input "Turkey Mix Cheese Crepe" at bounding box center [369, 183] width 370 height 19
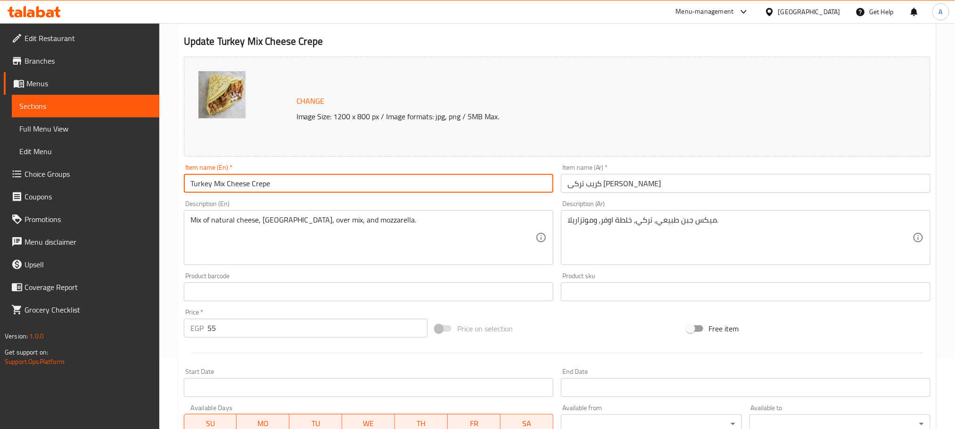
click at [232, 184] on input "Turkey Mix Cheese Crepe" at bounding box center [369, 183] width 370 height 19
click at [214, 184] on input "Turkey Mix Crepe" at bounding box center [369, 183] width 370 height 19
paste input "Cheese"
type input "Turkey Cheese Mix Crepe"
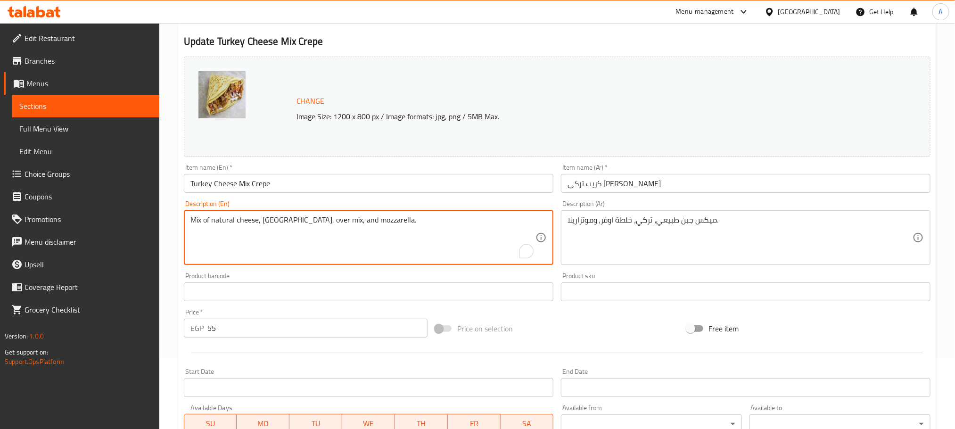
drag, startPoint x: 214, startPoint y: 221, endPoint x: 159, endPoint y: 212, distance: 55.9
click at [238, 219] on textarea "Natural cheese, Turkey, over mix, and mozzarella." at bounding box center [362, 237] width 345 height 45
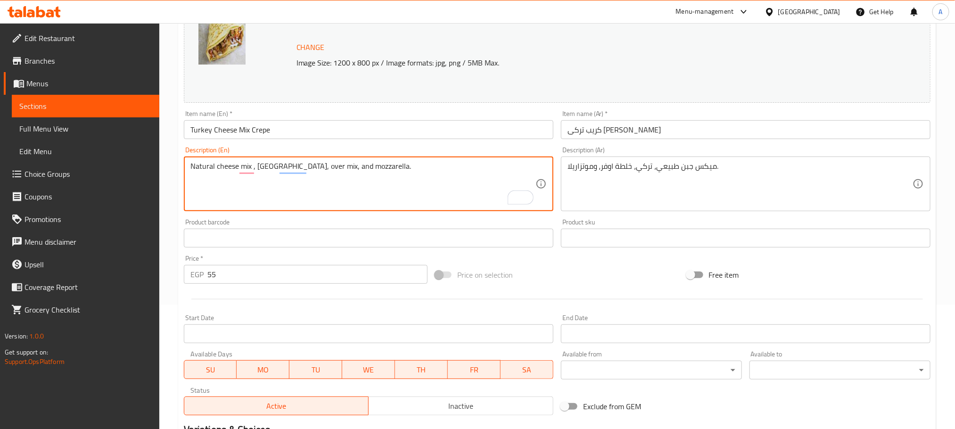
scroll to position [212, 0]
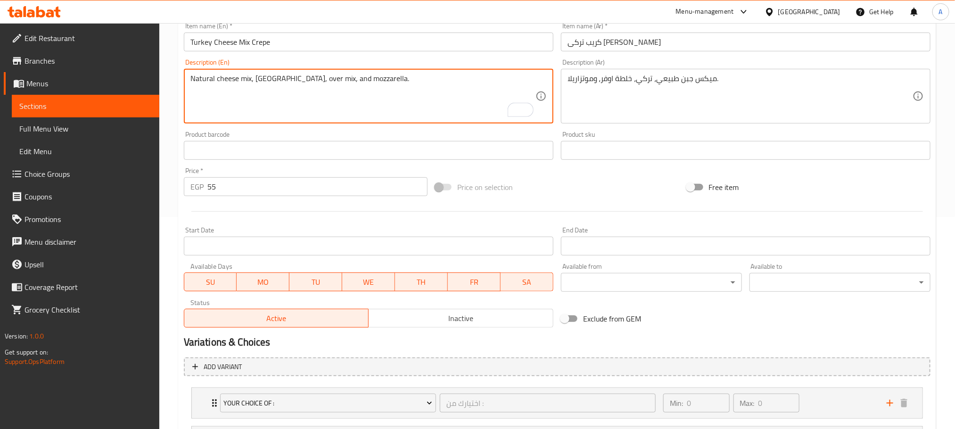
click at [259, 71] on div "Natural cheese mix, Turkey, over mix, and mozzarella. Description (En)" at bounding box center [369, 96] width 370 height 55
drag, startPoint x: 319, startPoint y: 78, endPoint x: 276, endPoint y: 75, distance: 43.0
click at [276, 75] on textarea "Natural cheese mix, turkey, over mix, and mozzarella." at bounding box center [362, 96] width 345 height 45
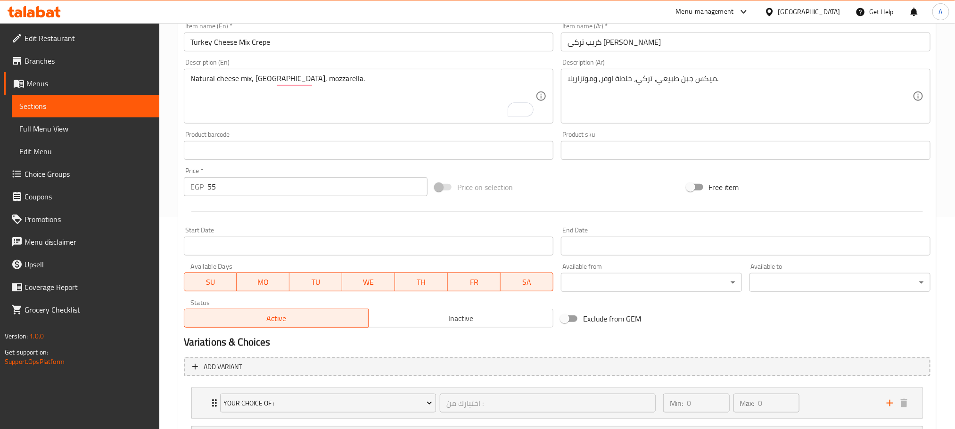
click at [317, 72] on div "Natural cheese mix, turkey, mozzarella. Description (En)" at bounding box center [369, 96] width 370 height 55
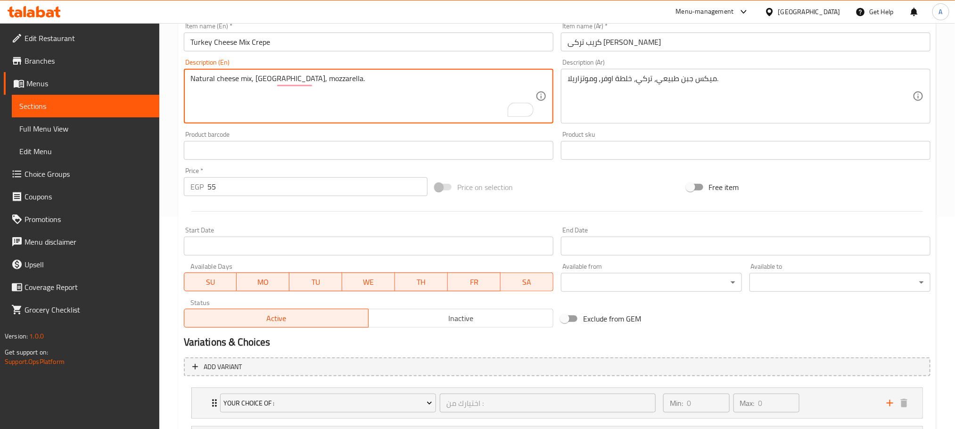
click at [322, 80] on textarea "Natural cheese mix, turkey, mozzarella." at bounding box center [362, 96] width 345 height 45
type textarea "Natural cheese mix, [GEOGRAPHIC_DATA], mozzarella and cheddar sauce"
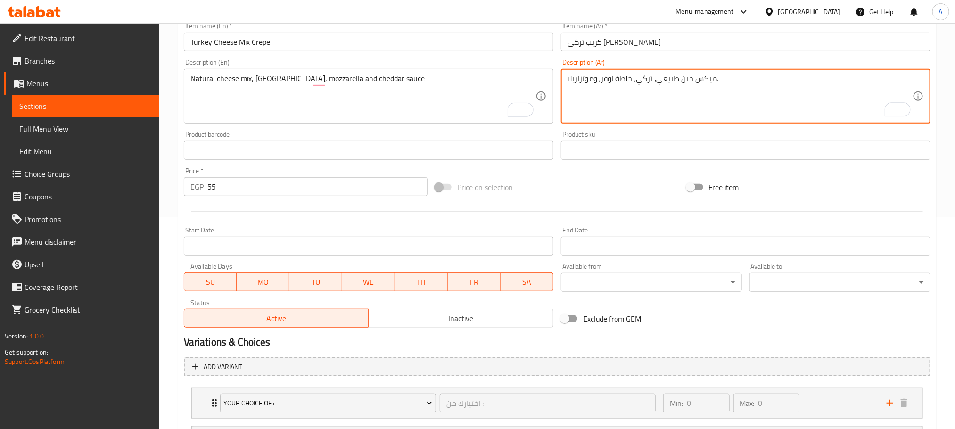
drag, startPoint x: 631, startPoint y: 78, endPoint x: 601, endPoint y: 75, distance: 29.8
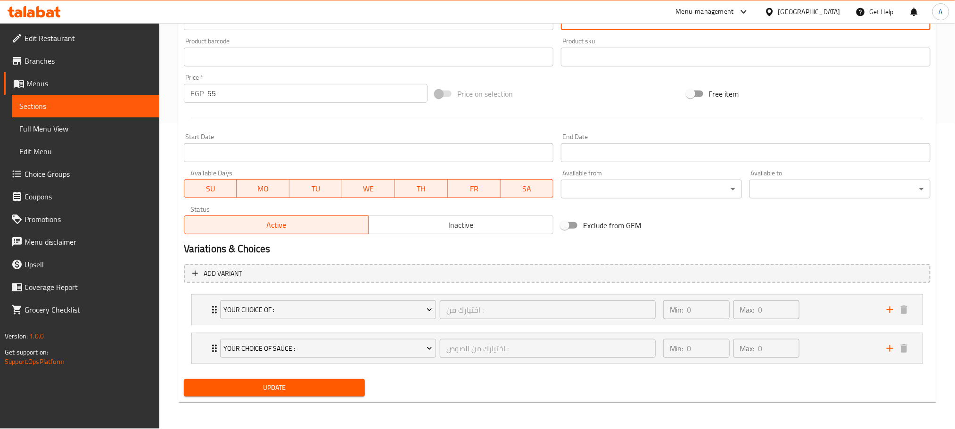
scroll to position [306, 0]
type textarea "ميكس جبن طبيعي، تركي، صوص شيدر وموتزاريلا."
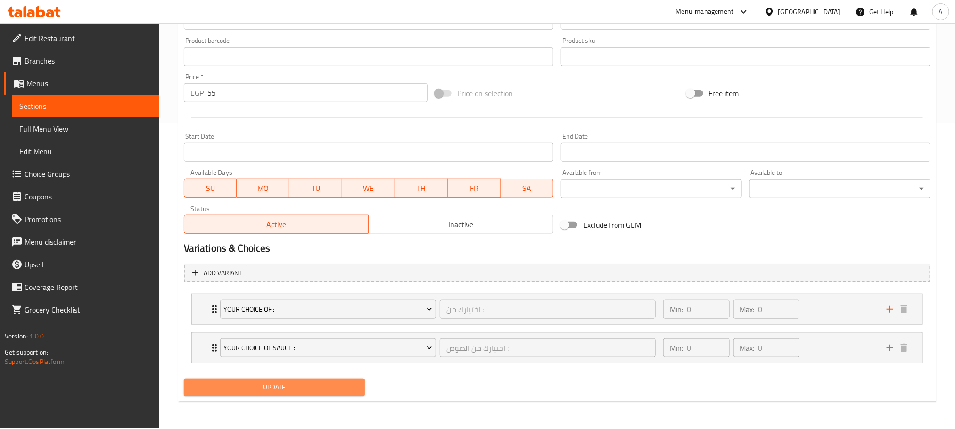
click at [312, 392] on span "Update" at bounding box center [274, 387] width 166 height 12
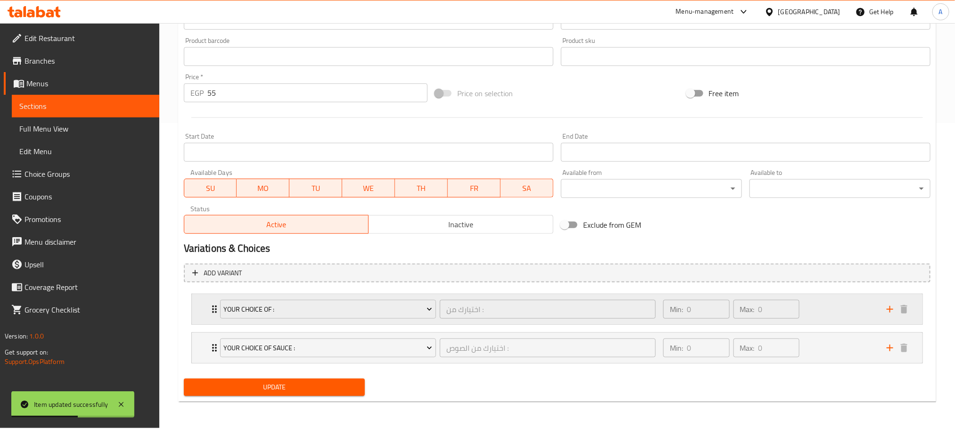
click at [217, 310] on div "Your Choice Of : اختيارك من : ​" at bounding box center [438, 309] width 447 height 30
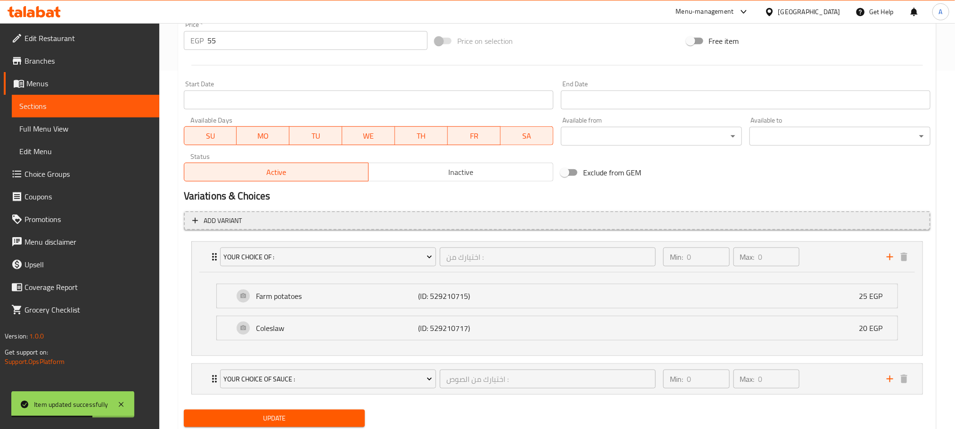
scroll to position [390, 0]
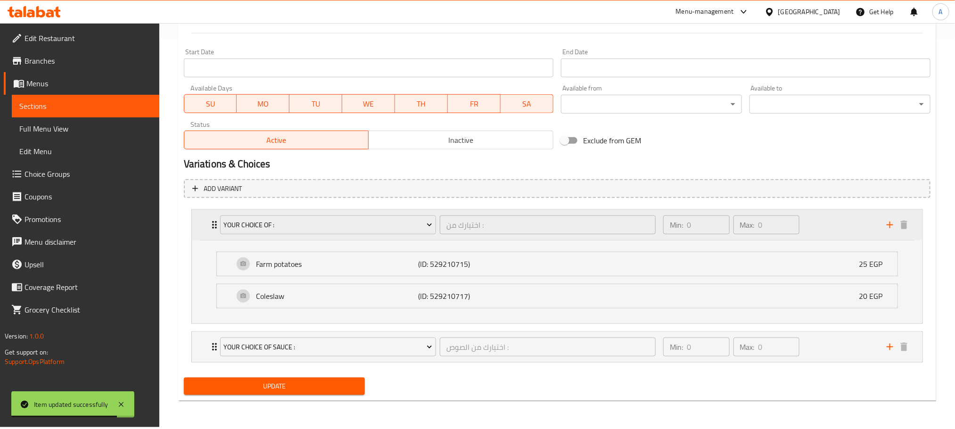
click at [207, 226] on div "Your Choice Of : اختيارك من : ​ Min: 0 ​ Max: 0 ​" at bounding box center [557, 225] width 731 height 30
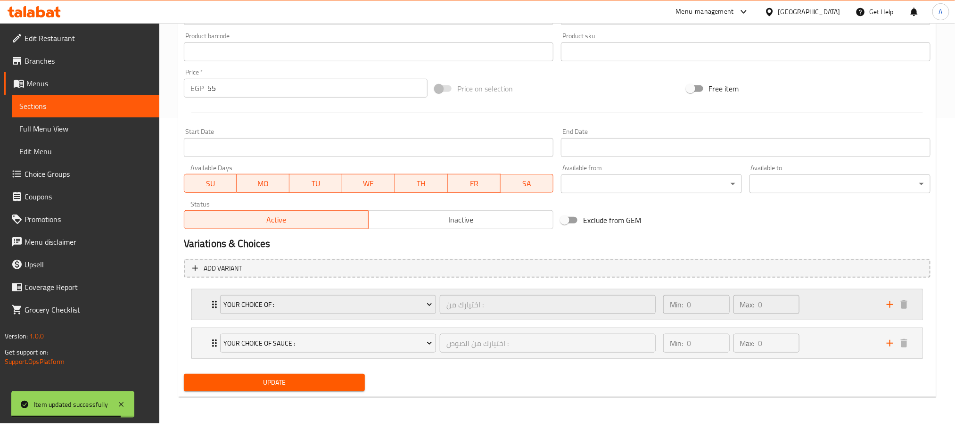
scroll to position [306, 0]
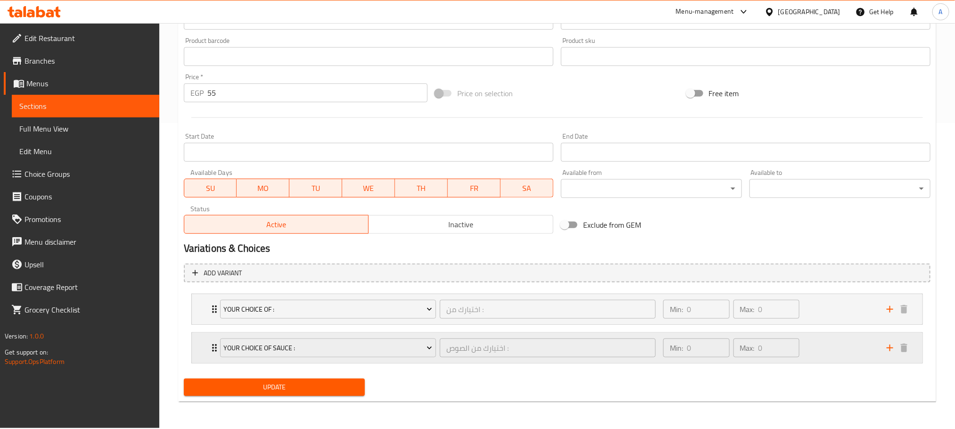
click at [211, 351] on icon "Expand" at bounding box center [214, 347] width 11 height 11
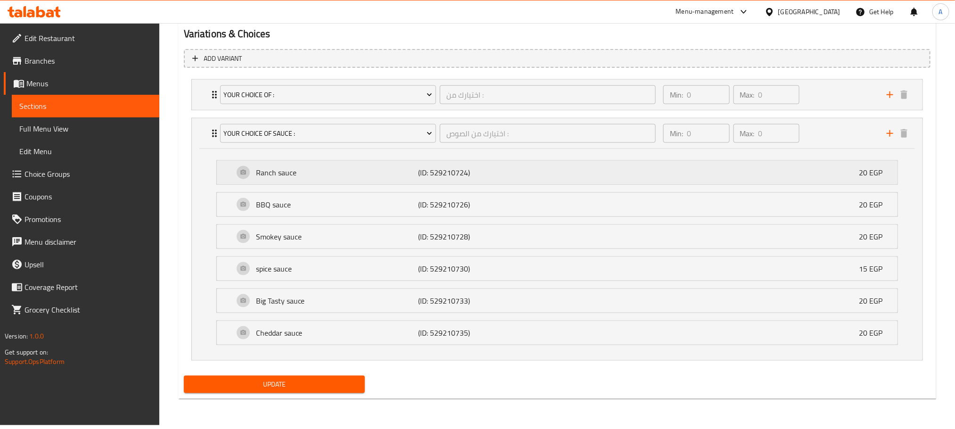
scroll to position [379, 0]
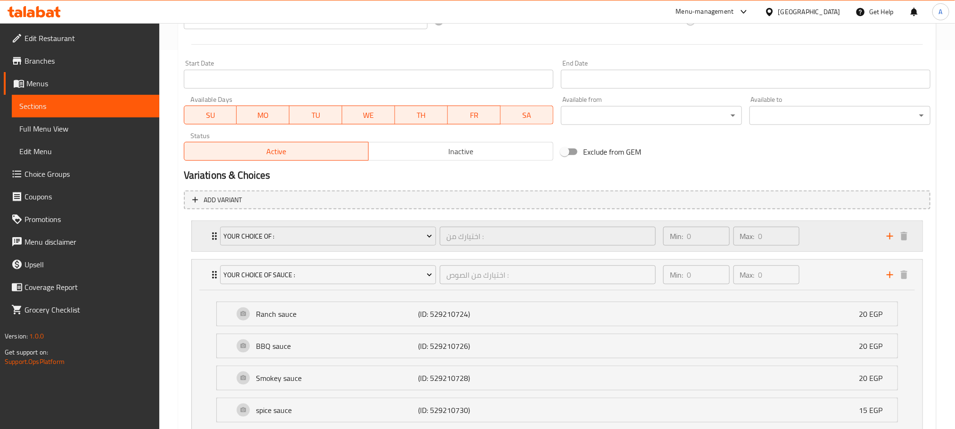
click at [211, 239] on icon "Expand" at bounding box center [214, 236] width 11 height 11
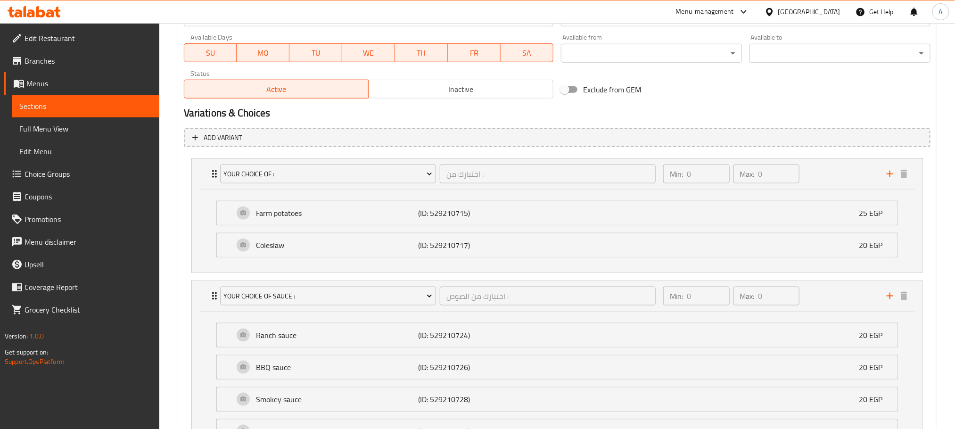
scroll to position [450, 0]
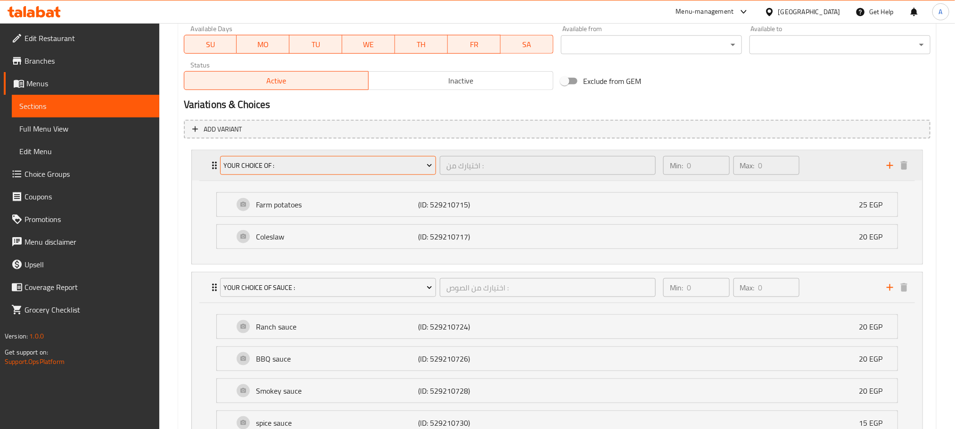
click at [401, 165] on span "Your Choice Of :" at bounding box center [327, 166] width 209 height 12
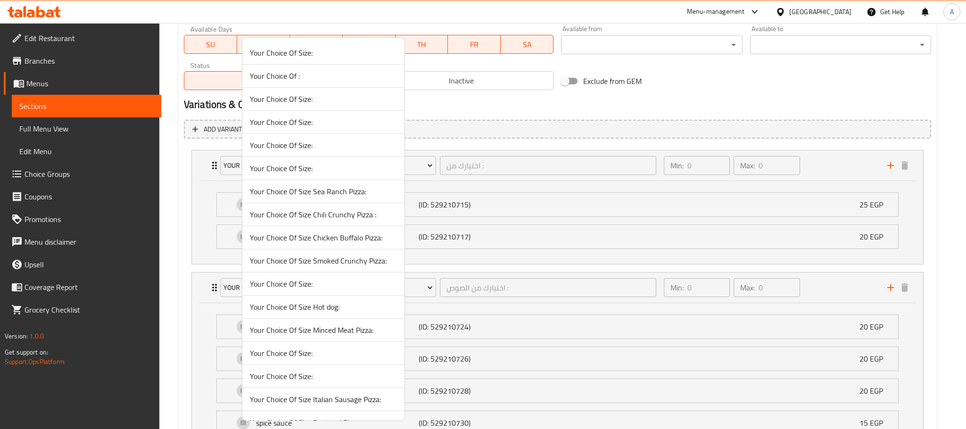
click at [322, 286] on span "Your Choice Of Size:" at bounding box center [323, 283] width 147 height 11
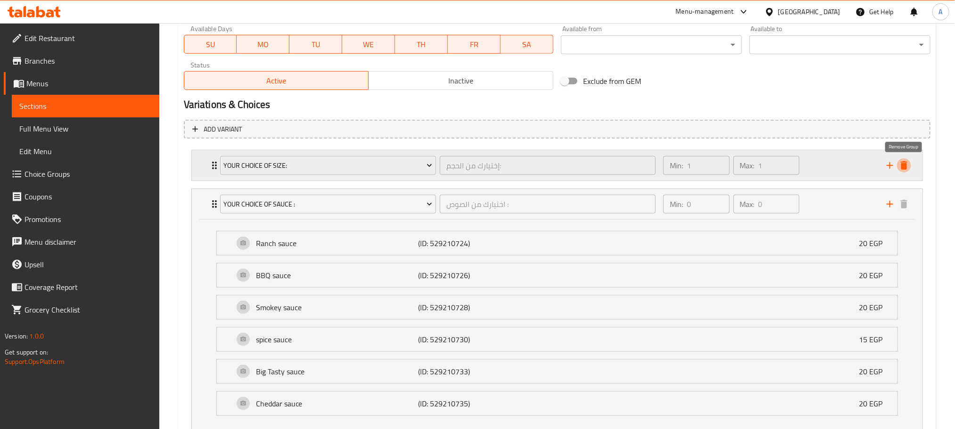
click at [902, 169] on icon "delete" at bounding box center [904, 165] width 7 height 8
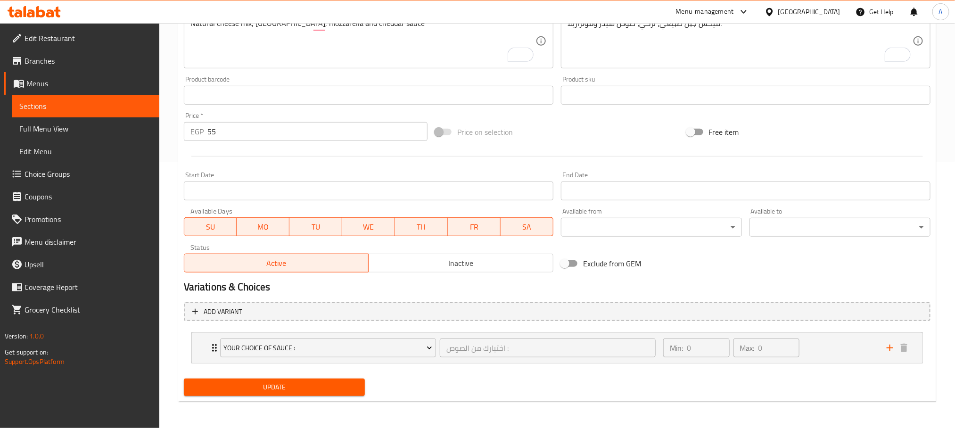
scroll to position [266, 0]
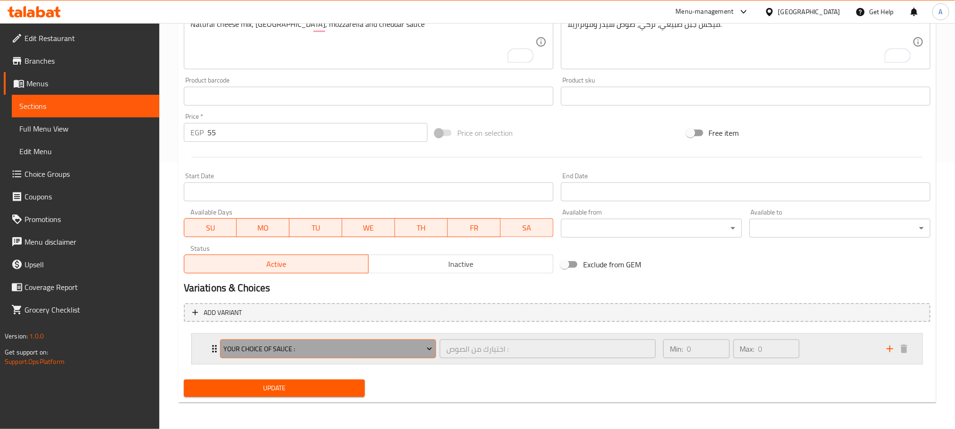
click at [341, 357] on button "Your Choice Of sauce :" at bounding box center [328, 348] width 216 height 19
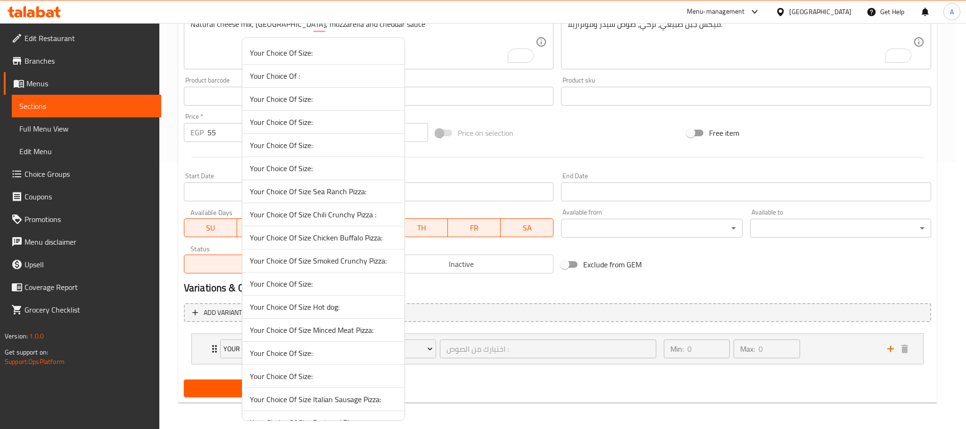
click at [319, 354] on span "Your Choice Of Size:" at bounding box center [323, 352] width 147 height 11
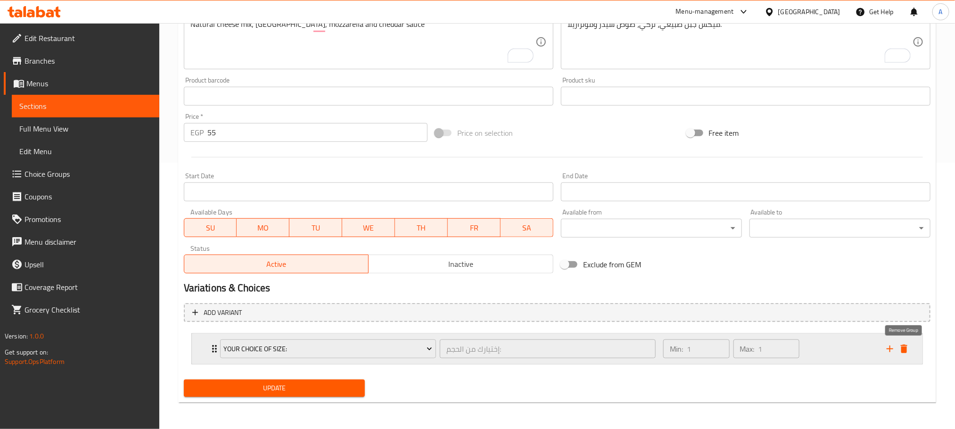
click at [901, 352] on icon "delete" at bounding box center [904, 349] width 7 height 8
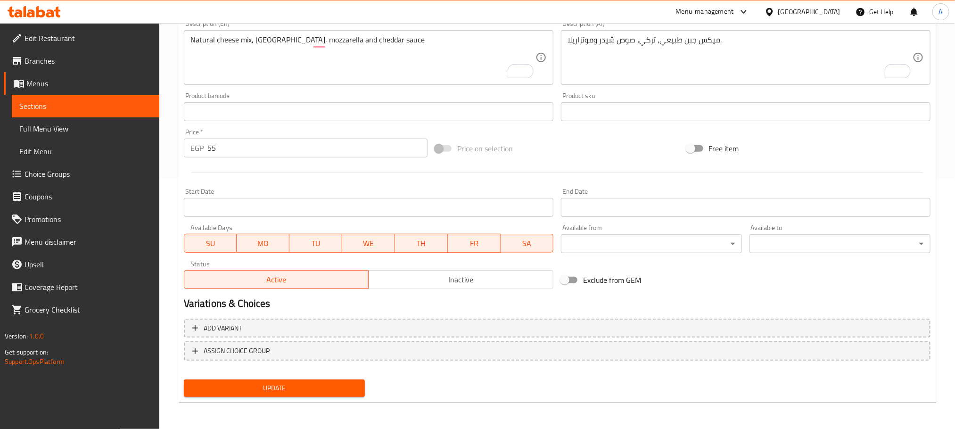
scroll to position [249, 0]
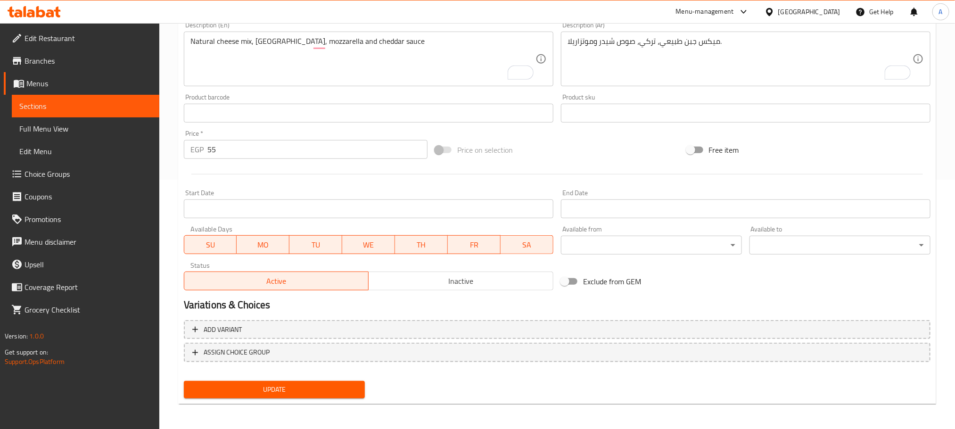
click at [329, 394] on span "Update" at bounding box center [274, 390] width 166 height 12
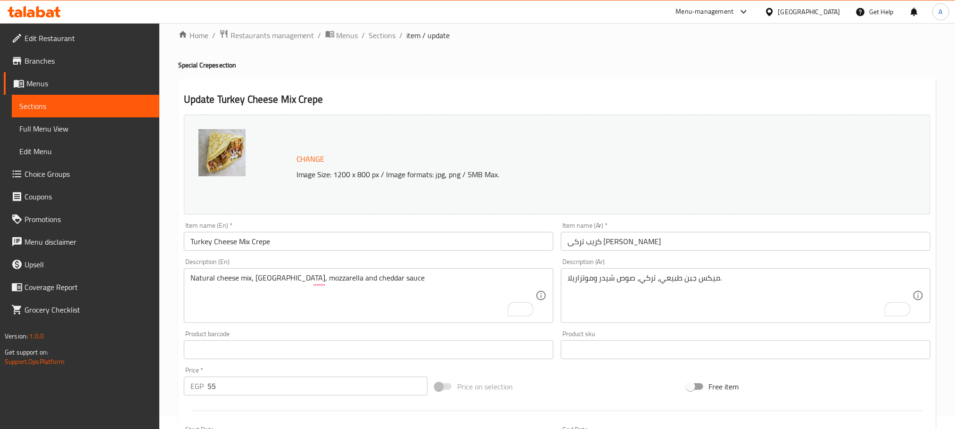
scroll to position [0, 0]
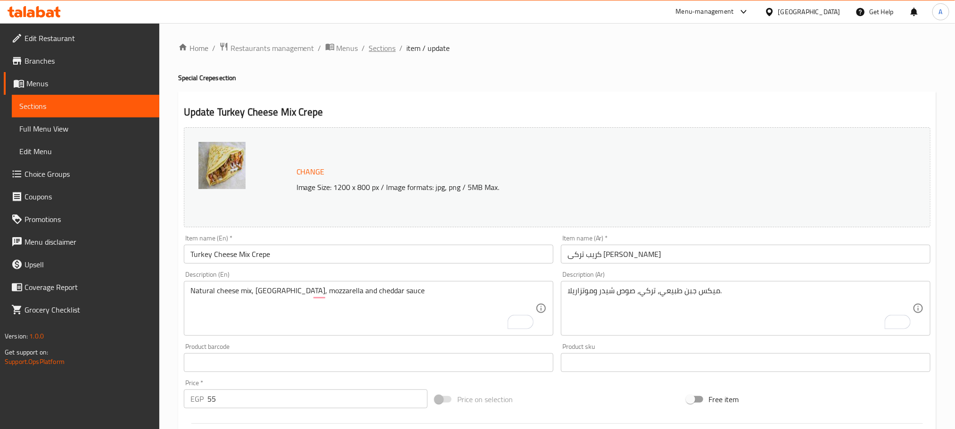
click at [385, 51] on span "Sections" at bounding box center [382, 47] width 27 height 11
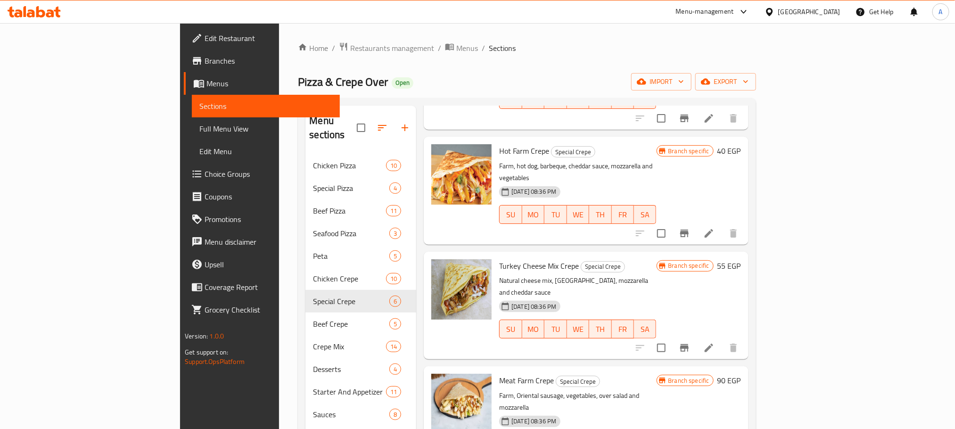
scroll to position [141, 0]
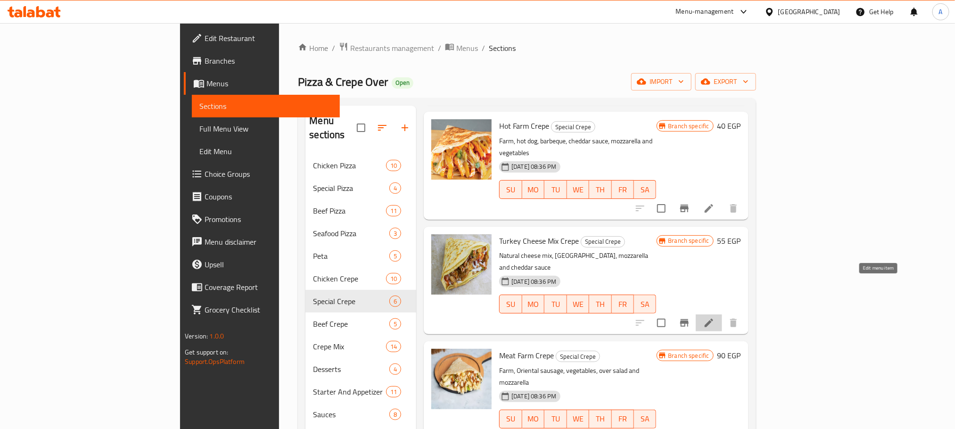
click at [715, 317] on icon at bounding box center [708, 322] width 11 height 11
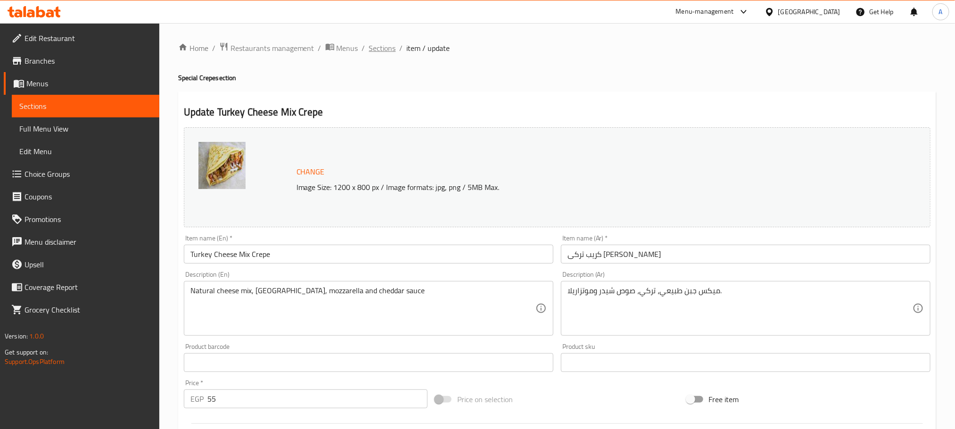
click at [385, 47] on span "Sections" at bounding box center [382, 47] width 27 height 11
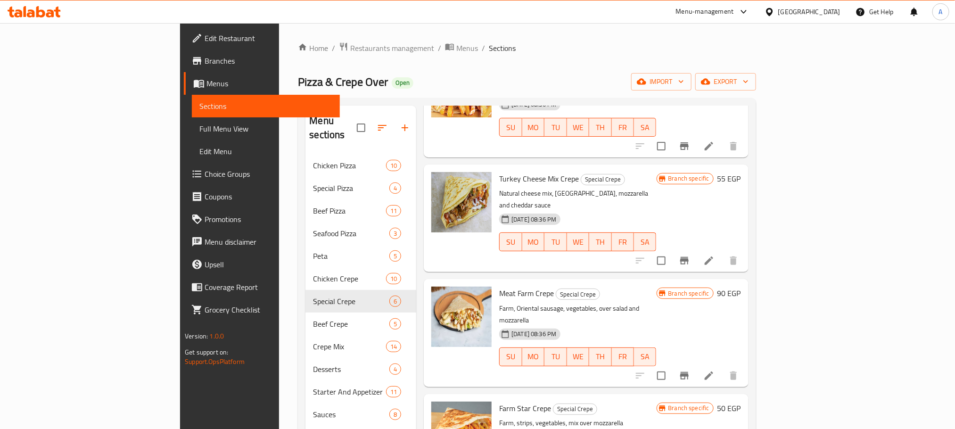
scroll to position [212, 0]
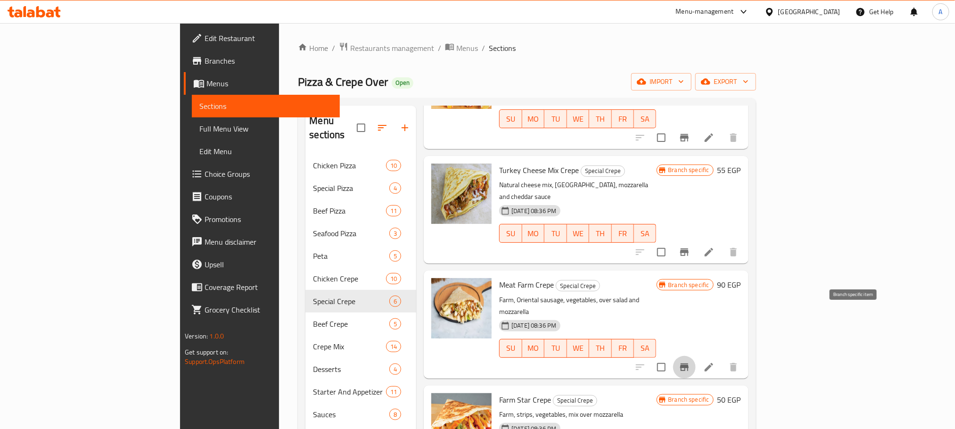
click at [689, 364] on icon "Branch-specific-item" at bounding box center [684, 368] width 8 height 8
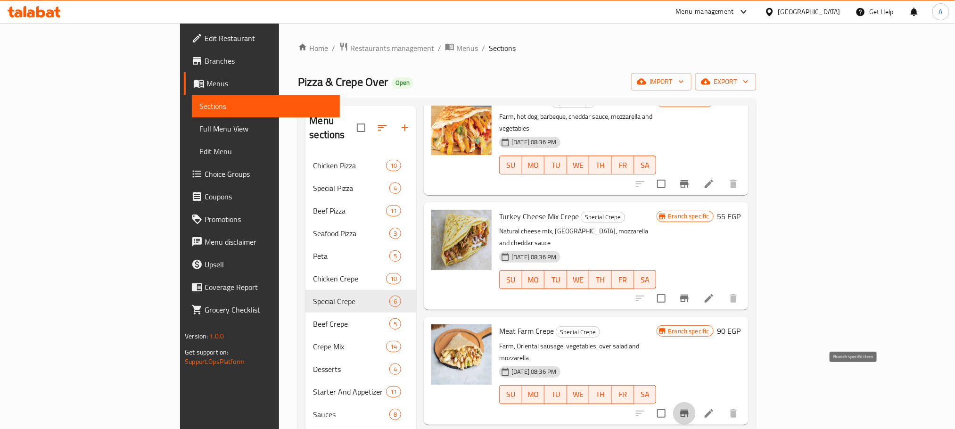
scroll to position [141, 0]
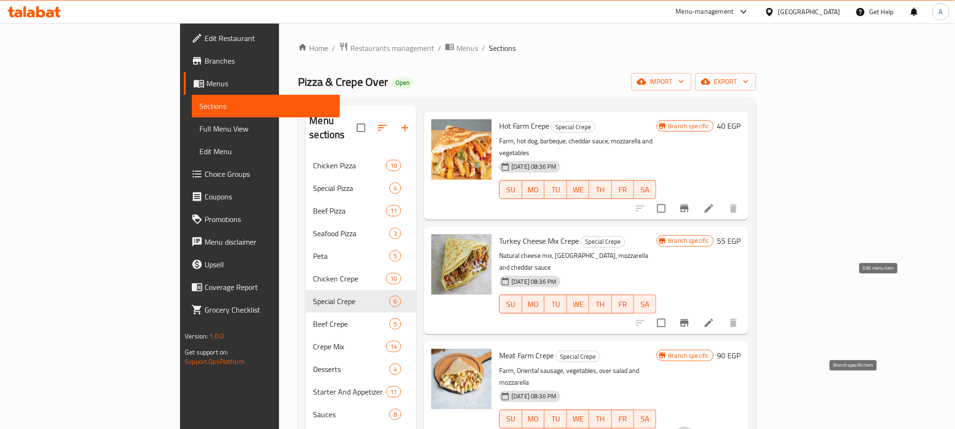
click at [715, 317] on icon at bounding box center [708, 322] width 11 height 11
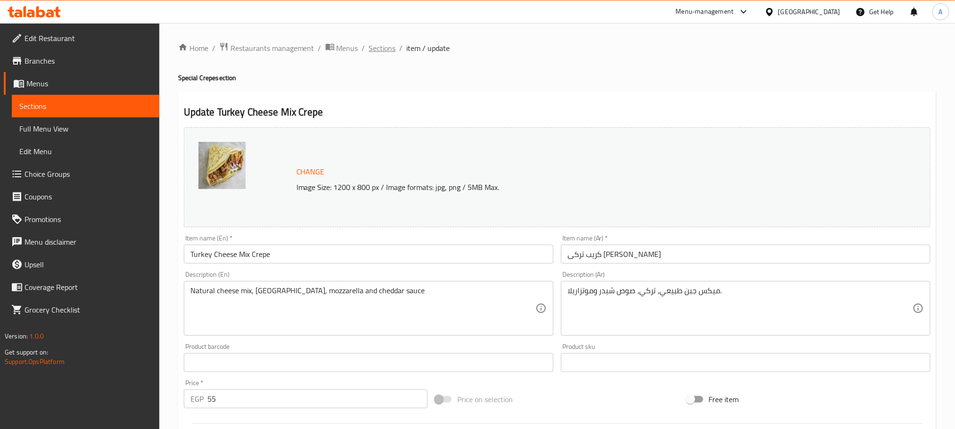
click at [386, 45] on span "Sections" at bounding box center [382, 47] width 27 height 11
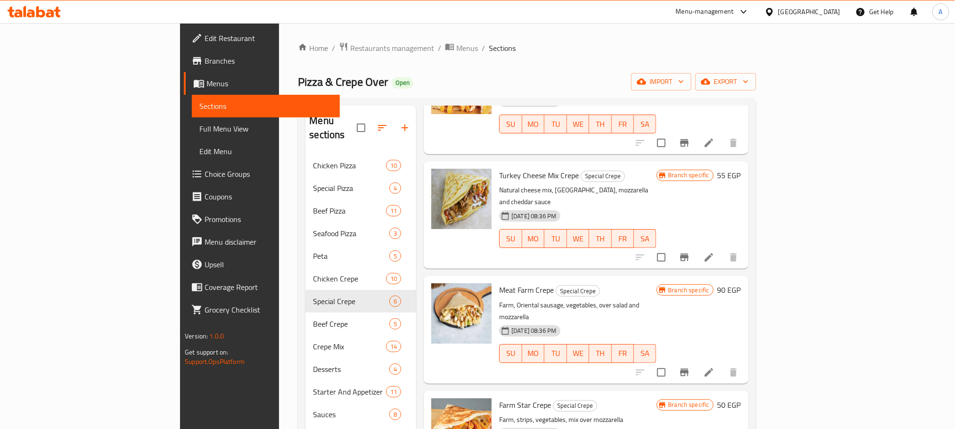
scroll to position [212, 0]
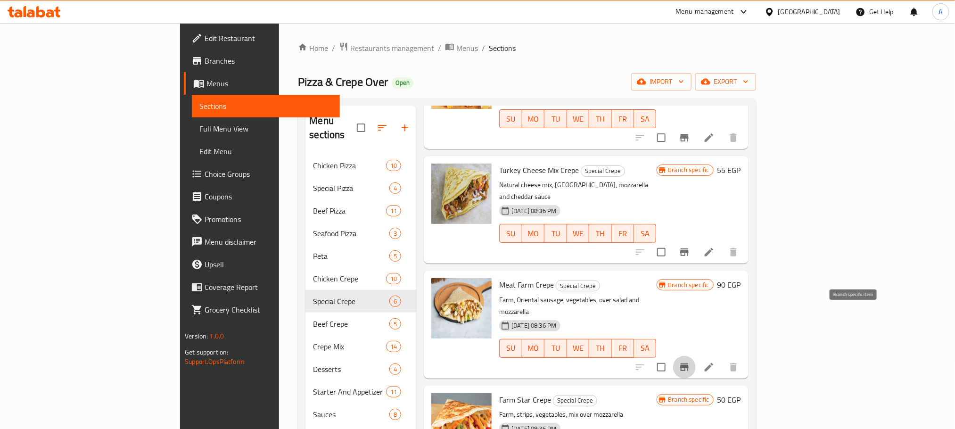
click at [689, 364] on icon "Branch-specific-item" at bounding box center [684, 368] width 8 height 8
click at [715, 362] on icon at bounding box center [708, 367] width 11 height 11
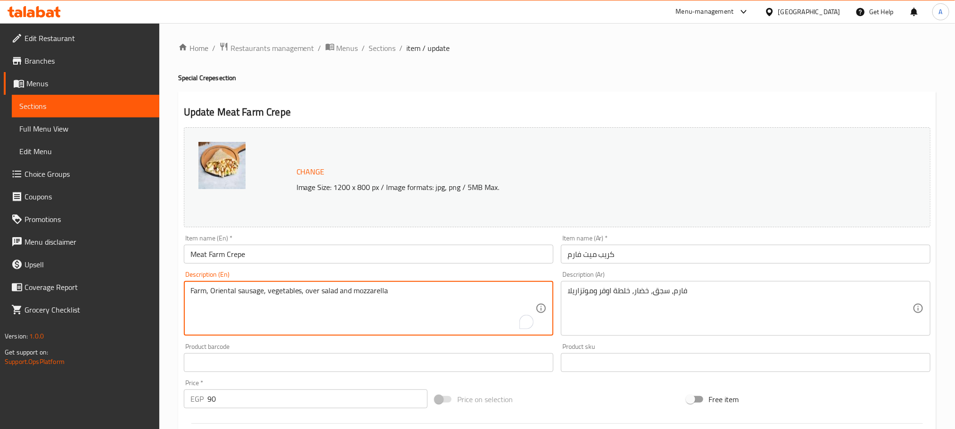
click at [225, 293] on textarea "Farm, Oriental sausage, vegetables, over salad and mozzarella" at bounding box center [362, 308] width 345 height 45
click at [240, 291] on textarea "Farm, sausage, vegetables, over salad and mozzarella" at bounding box center [362, 308] width 345 height 45
click at [419, 289] on textarea "Farm, sausage, barbeque, cheddar sauce, vegetables, over salad and mozzarella" at bounding box center [362, 308] width 345 height 45
click at [324, 292] on textarea "Farm, sausage, barbeque, cheddar sauce, vegetables, over salad and" at bounding box center [362, 308] width 345 height 45
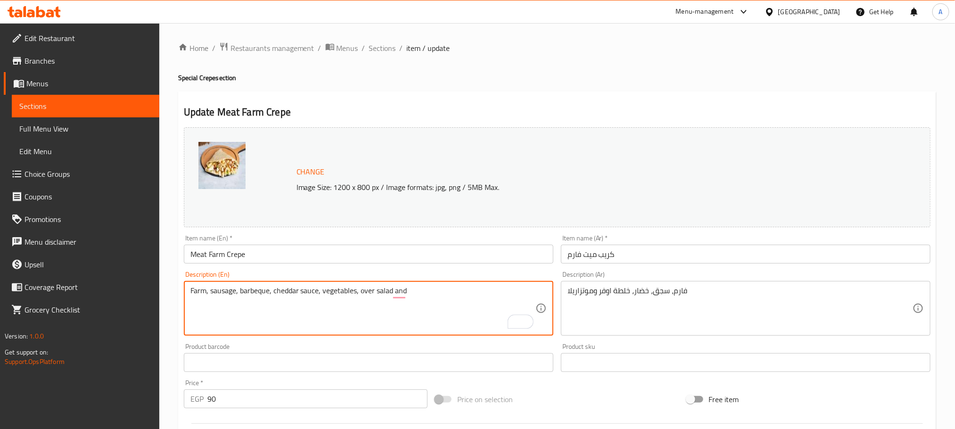
paste textarea "mozzarella"
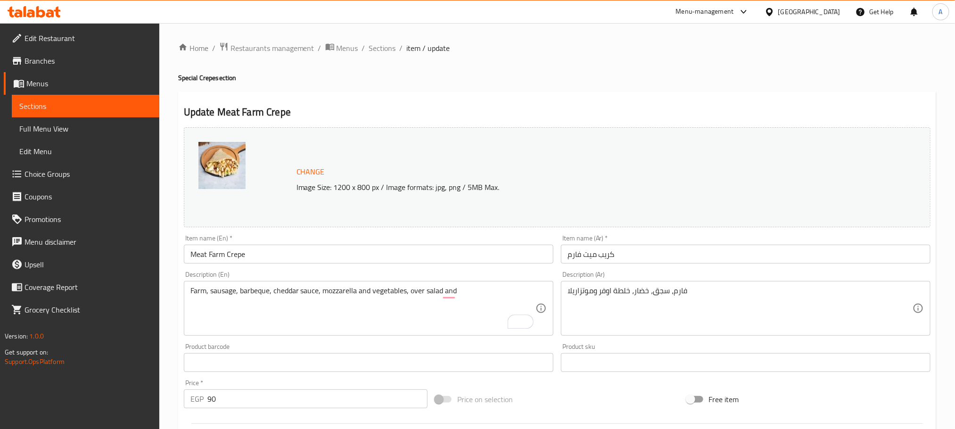
drag, startPoint x: 475, startPoint y: 285, endPoint x: 411, endPoint y: 289, distance: 64.7
click at [411, 289] on div "Farm, sausage, barbeque, cheddar sauce, mozzarella and vegetables, over salad a…" at bounding box center [369, 308] width 370 height 55
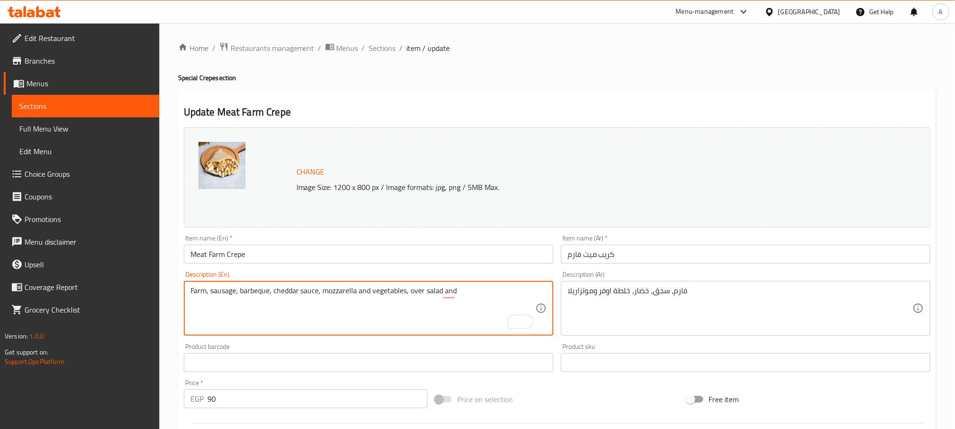
click at [447, 293] on textarea "Farm, sausage, barbeque, cheddar sauce, mozzarella and vegetables, over salad a…" at bounding box center [362, 308] width 345 height 45
drag, startPoint x: 456, startPoint y: 296, endPoint x: 406, endPoint y: 292, distance: 49.6
click at [406, 292] on textarea "Farm, sausage, barbeque, cheddar sauce, mozzarella and vegetables, over salad a…" at bounding box center [362, 308] width 345 height 45
type textarea "Farm, sausage, barbeque, cheddar sauce, mozzarella and vegetables"
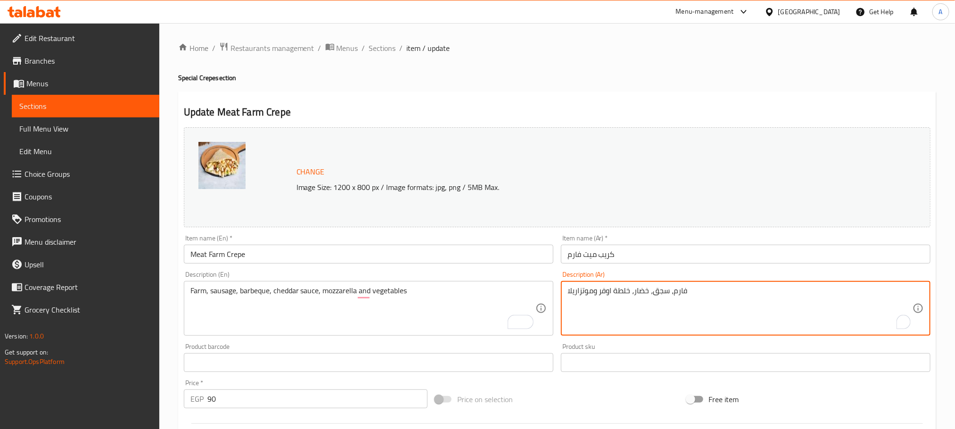
click at [642, 290] on textarea "فارم، سجق، خضار، خلطة اوفر وموتزاريلا" at bounding box center [740, 308] width 345 height 45
click at [649, 292] on textarea "فارم، سجق، خضار، خلطة اوفر وموتزاريلا" at bounding box center [740, 308] width 345 height 45
drag, startPoint x: 650, startPoint y: 292, endPoint x: 593, endPoint y: 291, distance: 56.6
click at [593, 291] on textarea "فارم، سجق، باربكيو، شيدر صوص، خضار، خلطة اوفر وموتزاريلا" at bounding box center [740, 308] width 345 height 45
click at [667, 332] on div "فارم، سجق، باربكيو، شيدر صوص، خضار، خلطة اوفر وموتزاريلا Description (Ar)" at bounding box center [746, 308] width 370 height 55
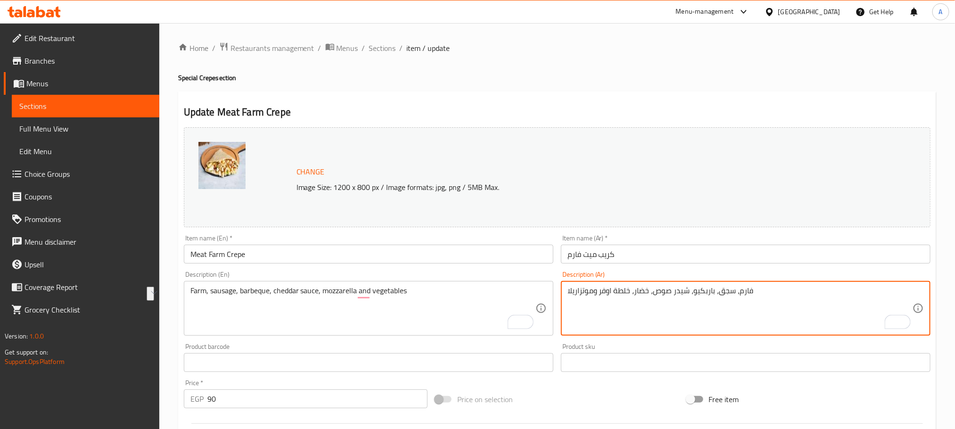
click at [628, 293] on textarea "فارم، سجق، باربكيو، شيدر صوص، خضار، خلطة اوفر وموتزاريلا" at bounding box center [740, 308] width 345 height 45
click at [634, 290] on textarea "فارم، سجق، باربكيو، شيدر صوص، خضار، خلطة اوفر وموتزاريلا" at bounding box center [740, 308] width 345 height 45
drag, startPoint x: 637, startPoint y: 290, endPoint x: 597, endPoint y: 291, distance: 39.6
click at [597, 291] on textarea "فارم، سجق، باربكيو، شيدر صوص، خضار، خلطة اوفر وموتزاريلا" at bounding box center [740, 308] width 345 height 45
drag, startPoint x: 568, startPoint y: 290, endPoint x: 593, endPoint y: 290, distance: 25.5
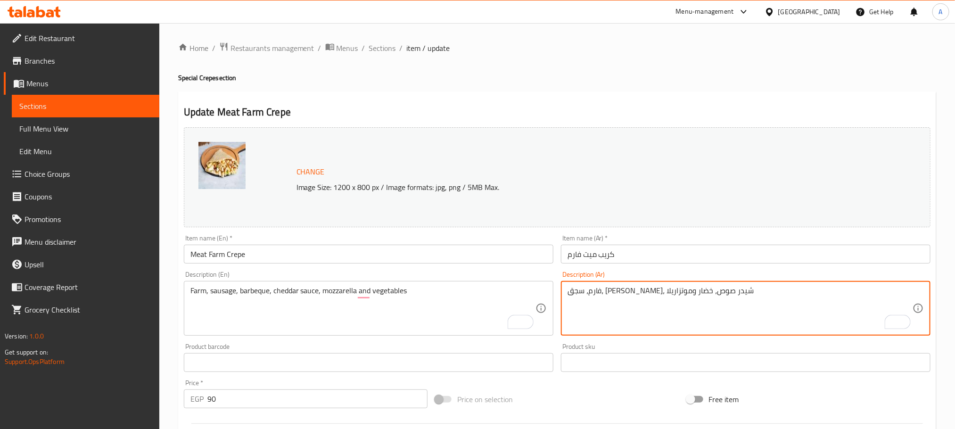
click at [593, 290] on textarea "فارم، سجق، باربكيو، شيدر صوص، خضار وموتزاريلا" at bounding box center [740, 308] width 345 height 45
type textarea "فارم، سجق، باربكيو، شيدر صوص، خضار و"
click at [590, 288] on textarea "فارم، سجق، باربكيو، شيدر صوص، خضار و" at bounding box center [740, 308] width 345 height 45
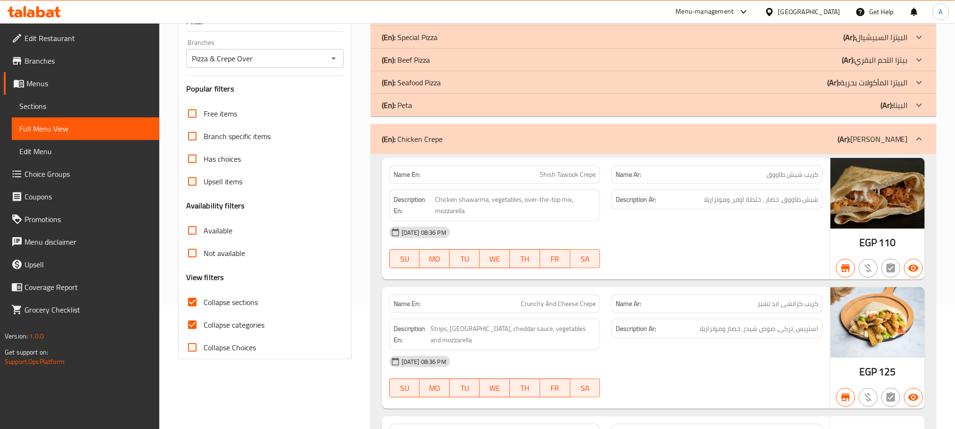
scroll to position [71, 0]
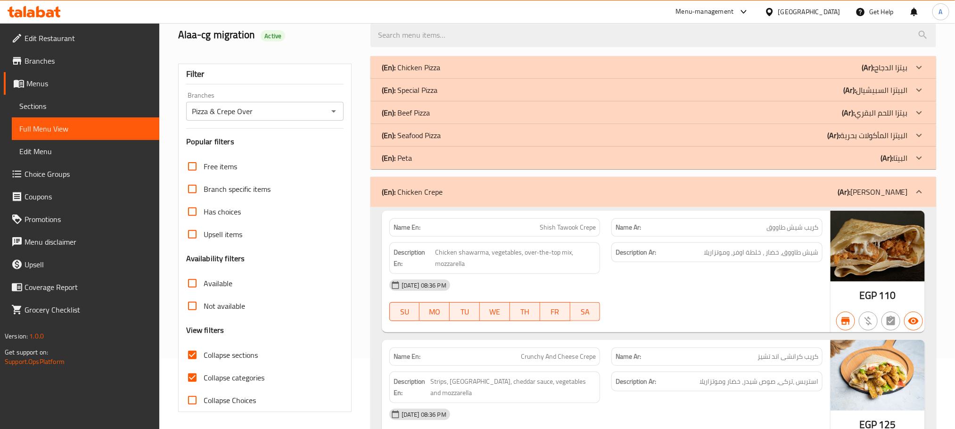
click at [469, 186] on div "(En): Chicken Crepe (Ar): كريب الدجاج" at bounding box center [645, 191] width 526 height 11
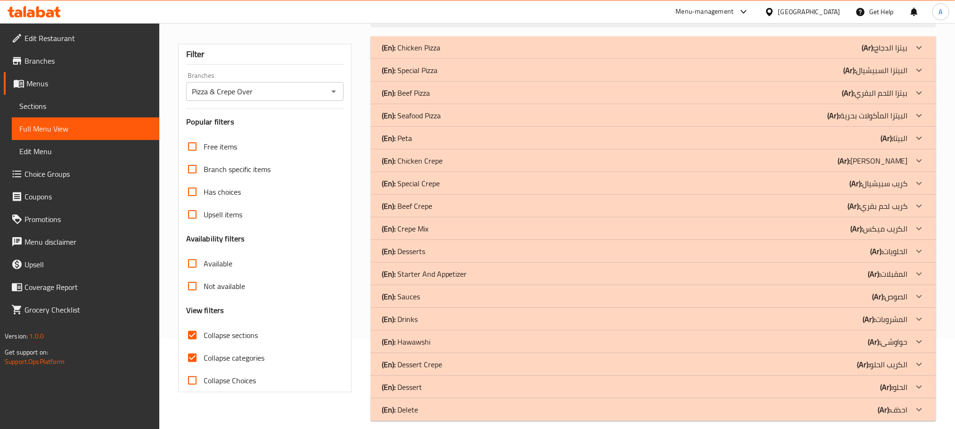
scroll to position [101, 0]
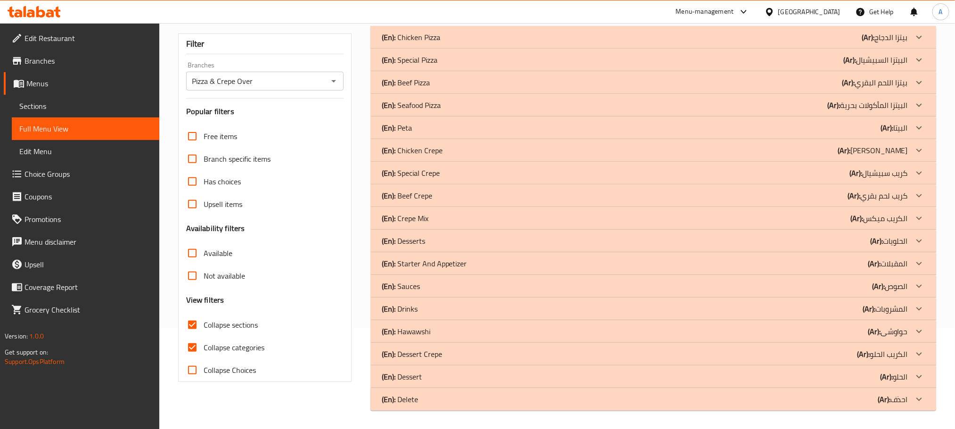
click at [454, 43] on div "(En): Special Crepe (Ar): كريب سبيشيال" at bounding box center [645, 37] width 526 height 11
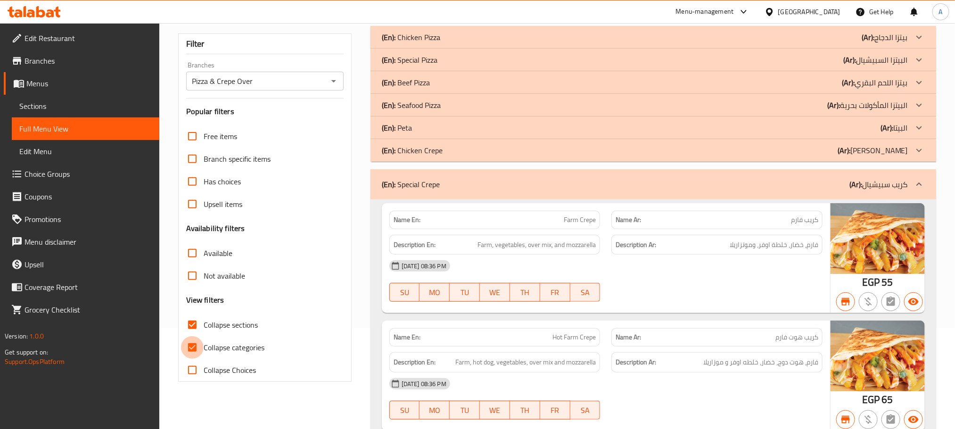
click at [191, 348] on input "Collapse categories" at bounding box center [192, 347] width 23 height 23
checkbox input "false"
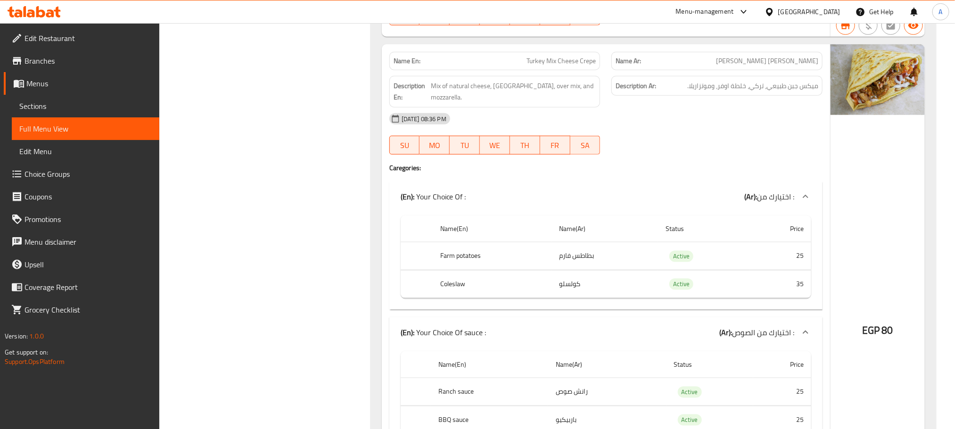
scroll to position [419, 0]
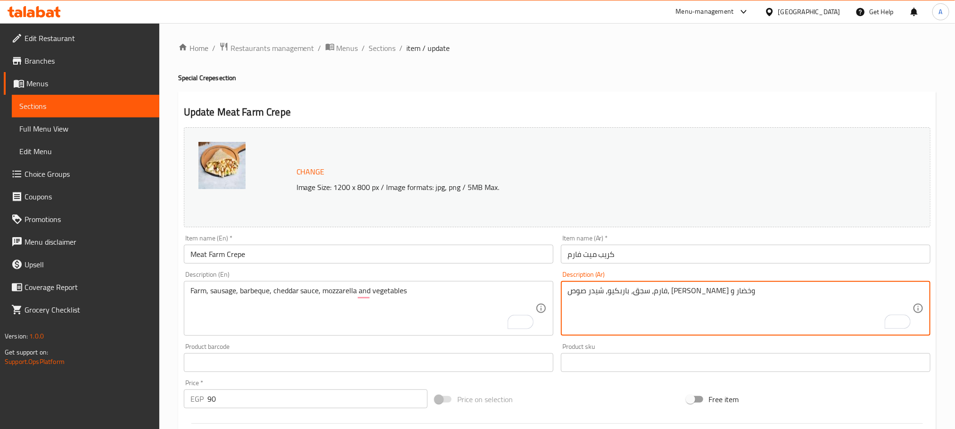
click at [754, 289] on textarea "فارم، سجق، باربكيو، شيدر صوص، [PERSON_NAME] وخضار و" at bounding box center [740, 308] width 345 height 45
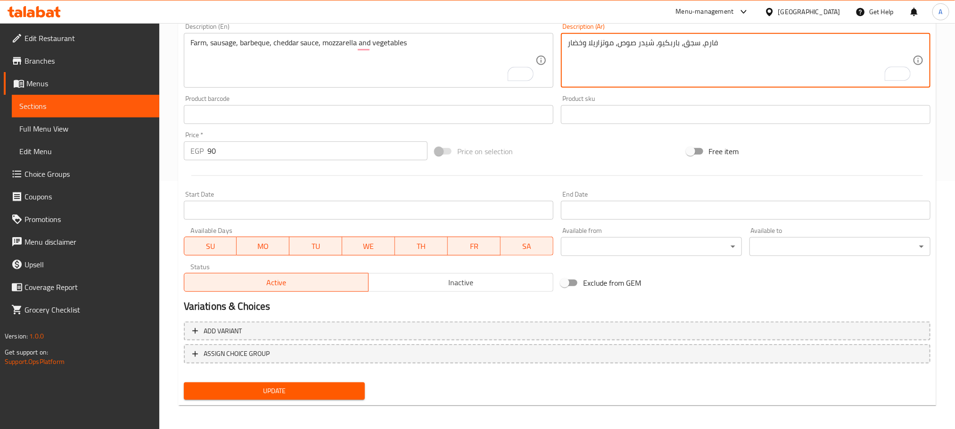
scroll to position [249, 0]
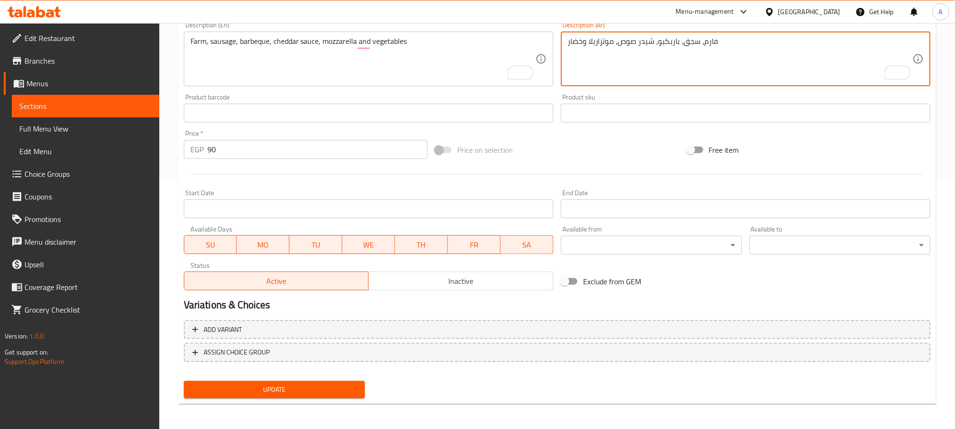
type textarea "فارم، سجق، باربكيو، شيدر صوص، موتزاريلا وخضار"
click at [317, 389] on span "Update" at bounding box center [274, 390] width 166 height 12
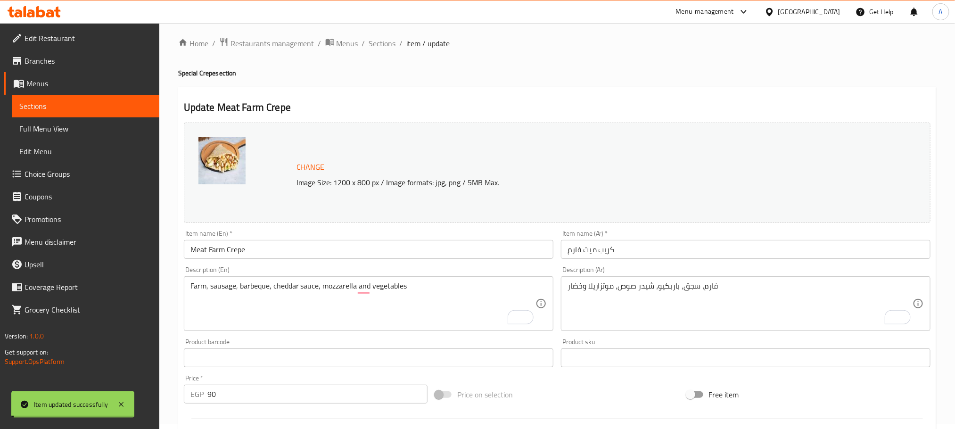
scroll to position [0, 0]
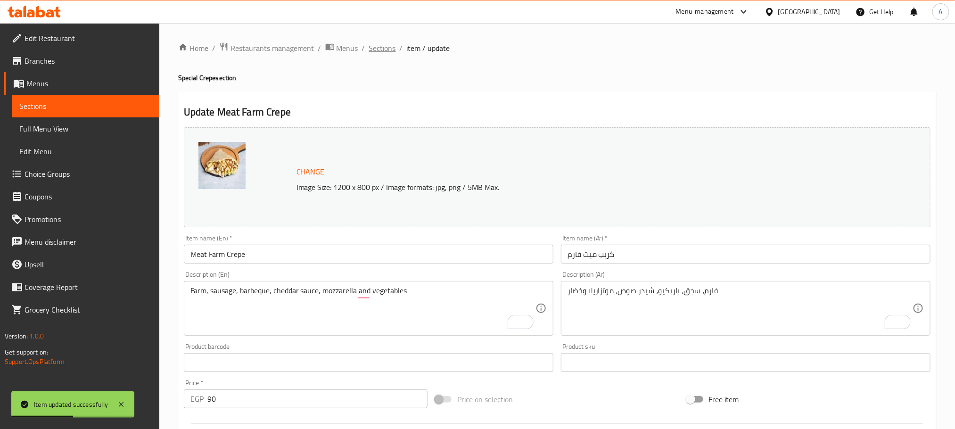
click at [389, 50] on span "Sections" at bounding box center [382, 47] width 27 height 11
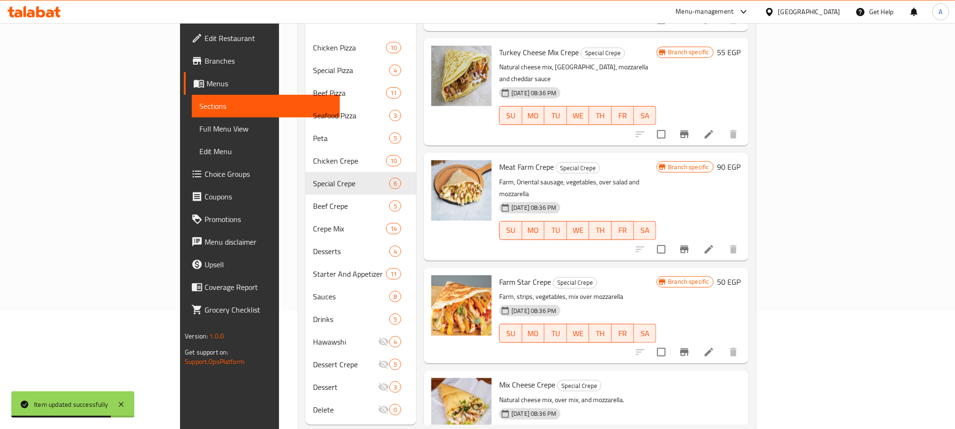
scroll to position [132, 0]
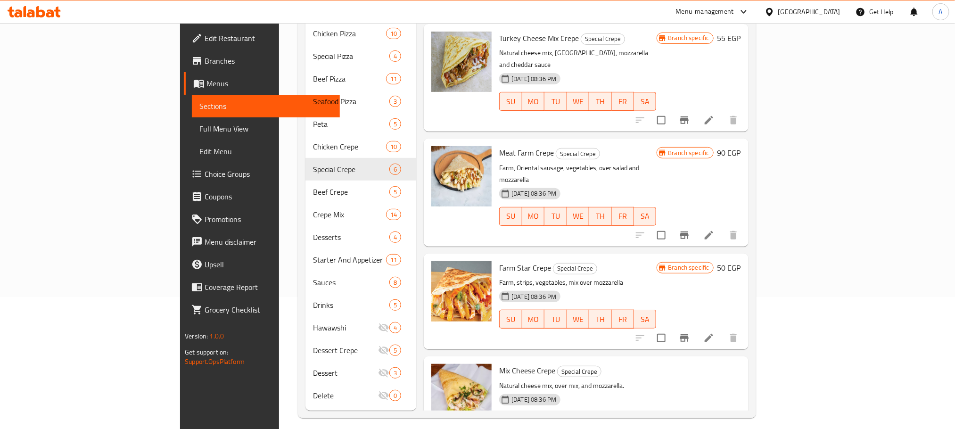
click at [690, 332] on icon "Branch-specific-item" at bounding box center [684, 337] width 11 height 11
click at [715, 332] on icon at bounding box center [708, 337] width 11 height 11
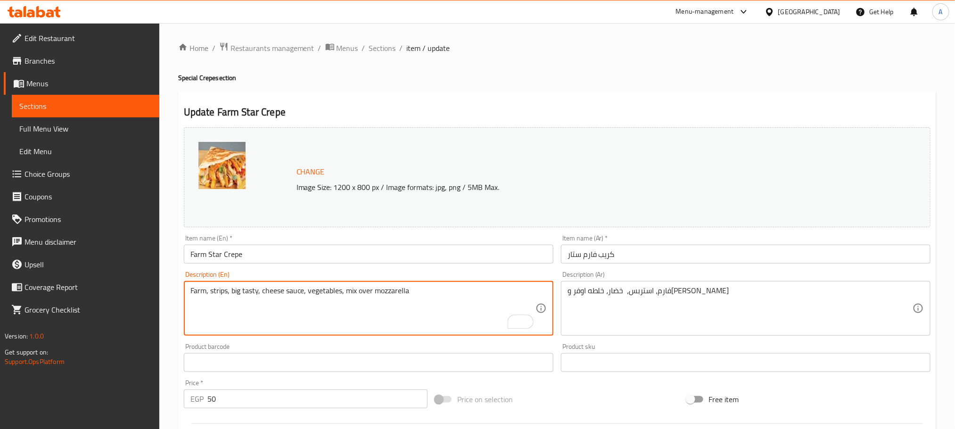
click at [387, 292] on textarea "Farm, strips, big tasty, cheese sauce, vegetables, mix over mozzarella" at bounding box center [362, 308] width 345 height 45
click at [306, 289] on textarea "Farm, strips, big tasty, cheese sauce, vegetables, mix over" at bounding box center [362, 308] width 345 height 45
paste textarea "mozzarella"
click at [392, 314] on textarea "Farm, strips, big tasty, cheese sauce, mozzarella and vegetables, mix over" at bounding box center [362, 308] width 345 height 45
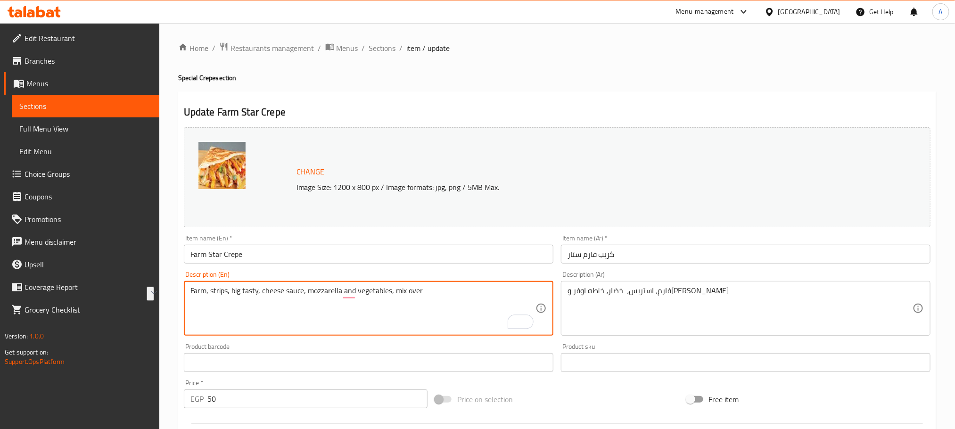
drag, startPoint x: 428, startPoint y: 291, endPoint x: 392, endPoint y: 289, distance: 35.9
click at [392, 289] on textarea "Farm, strips, big tasty, cheese sauce, mozzarella and vegetables, mix over" at bounding box center [362, 308] width 345 height 45
type textarea "Farm, strips, big tasty, cheese sauce, mozzarella and vegetables"
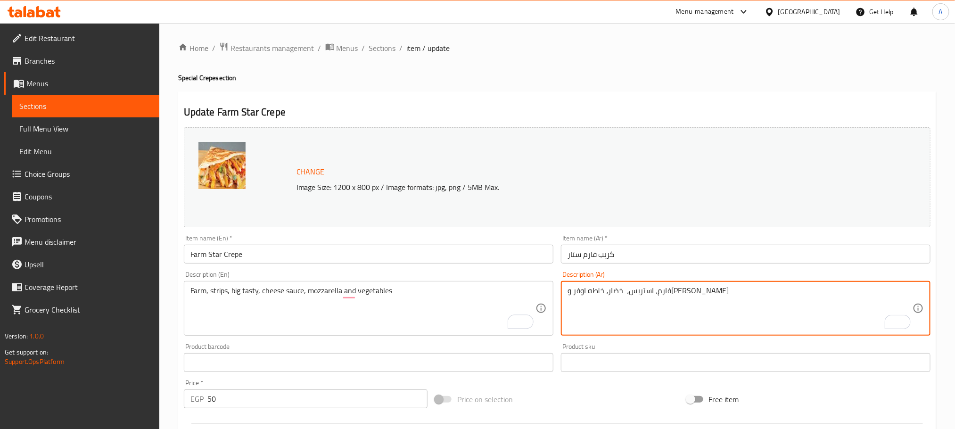
click at [651, 290] on textarea "فارم، استربس، خضار، خلطه اوفر و[PERSON_NAME]" at bounding box center [740, 308] width 345 height 45
drag, startPoint x: 634, startPoint y: 289, endPoint x: 595, endPoint y: 289, distance: 39.1
click at [595, 289] on textarea "فارم، استربس، بيج تيستي، شيدر صوص، خضار، خلطه اوفر وموتزاريلا" at bounding box center [740, 308] width 345 height 45
click at [584, 293] on textarea "فارم، استربس، بيج تيستي، شيدر صوص، خضارموتزاريلا" at bounding box center [740, 308] width 345 height 45
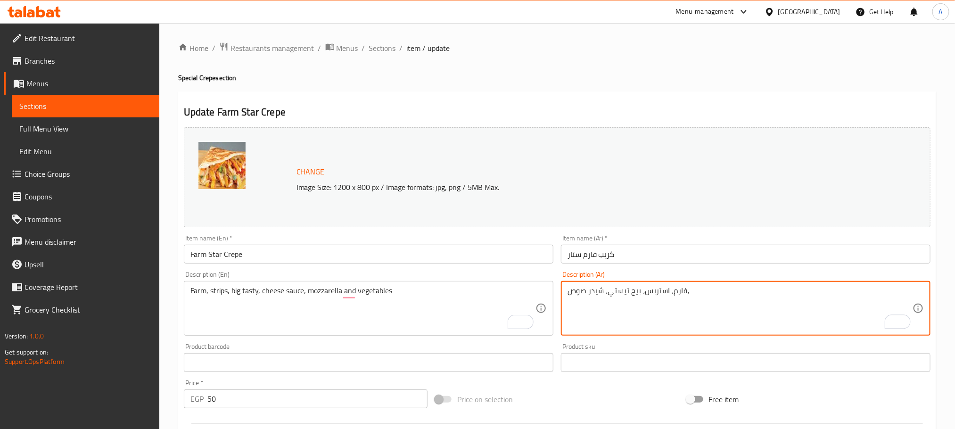
paste textarea "خضارموتزاريلا"
drag, startPoint x: 593, startPoint y: 293, endPoint x: 569, endPoint y: 293, distance: 24.0
click at [569, 293] on textarea "فارم، استربس، بيج تيستي، شيدر صوص، خضارموتزاريلا" at bounding box center [740, 308] width 345 height 45
click at [585, 292] on textarea "فارم، استربس، بيج تيستي، شيدر صوص، خضار" at bounding box center [740, 308] width 345 height 45
paste textarea "موتزاريلا"
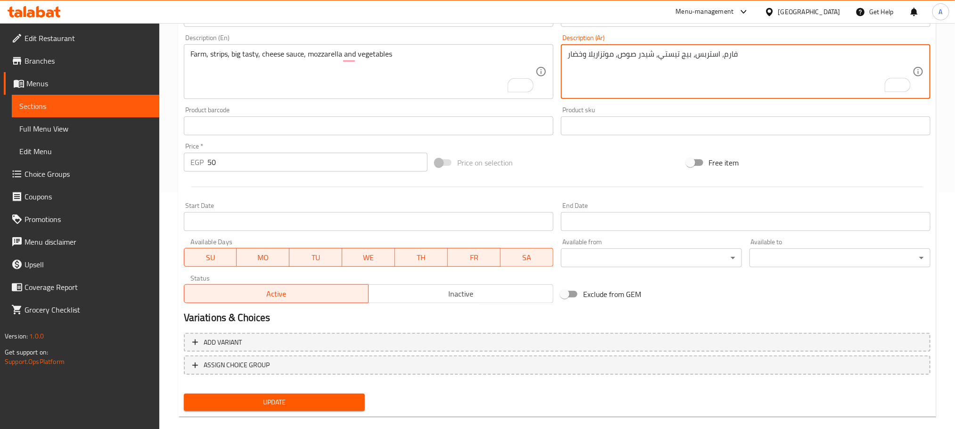
scroll to position [249, 0]
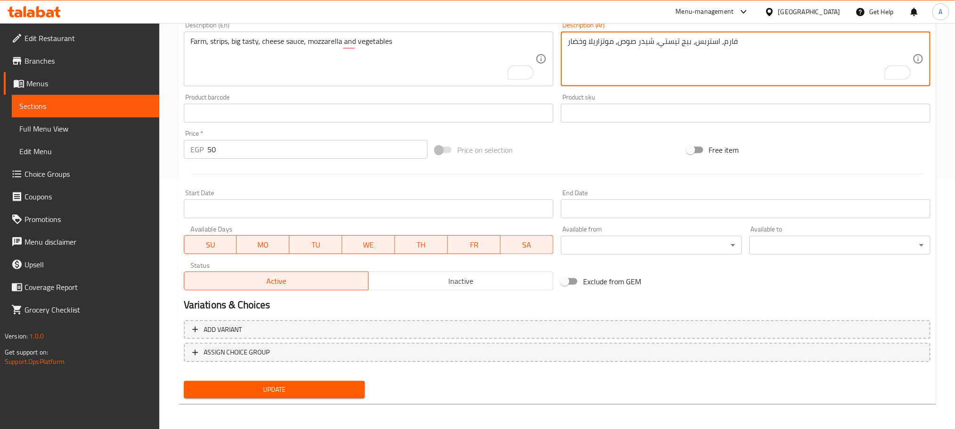
type textarea "فارم، استربس، بيج تيستي، شيدر صوص، موتزاريلا وخضار"
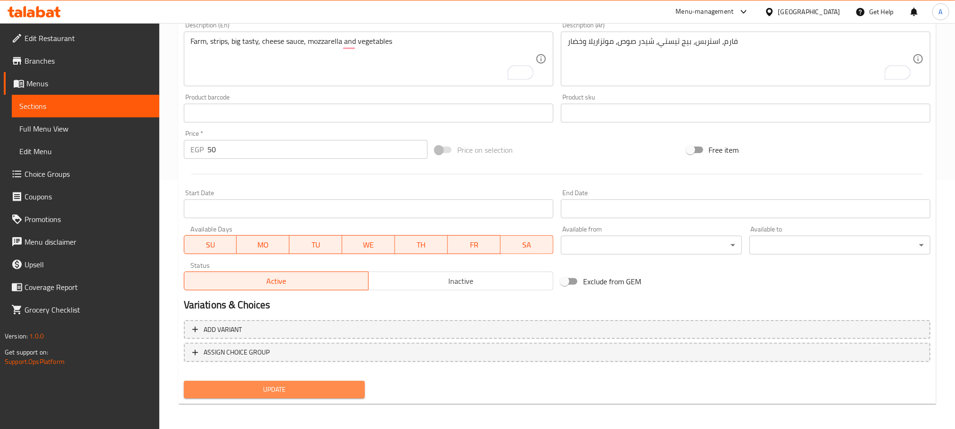
click at [313, 389] on span "Update" at bounding box center [274, 390] width 166 height 12
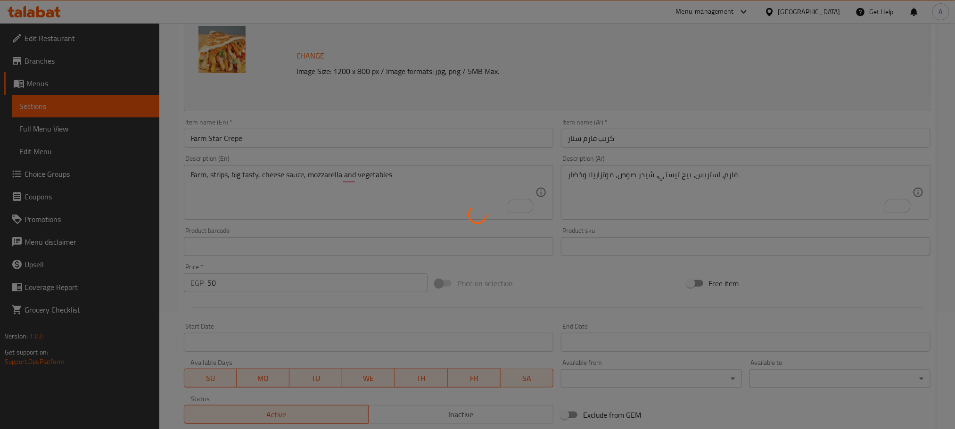
scroll to position [0, 0]
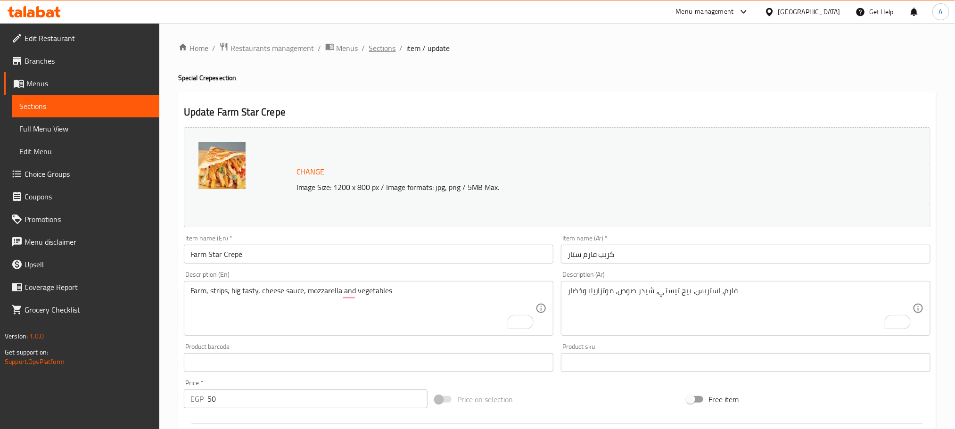
click at [381, 54] on span "Sections" at bounding box center [382, 47] width 27 height 11
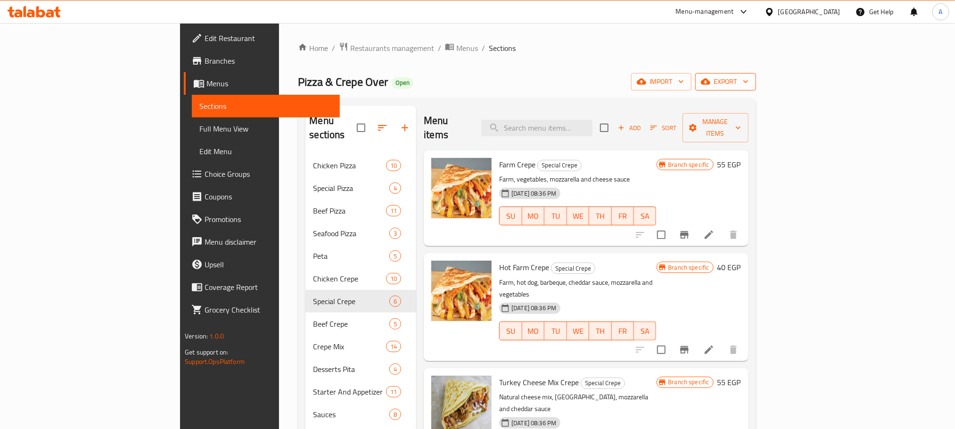
click at [749, 85] on span "export" at bounding box center [726, 82] width 46 height 12
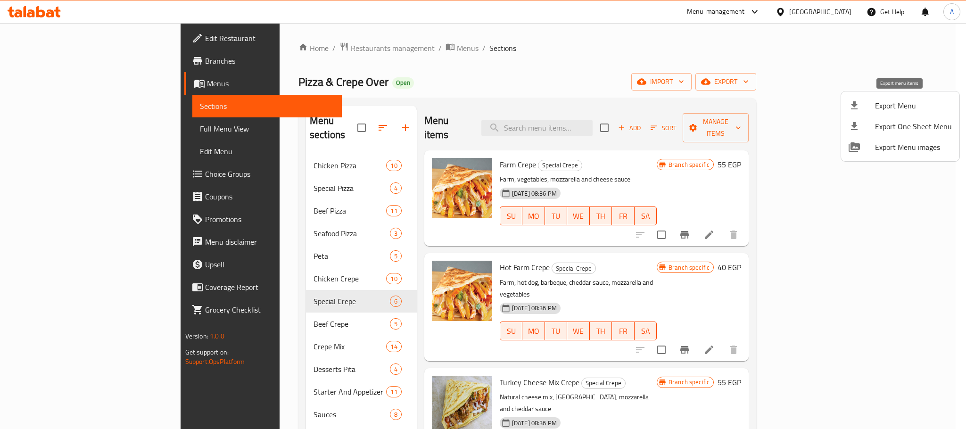
click at [877, 106] on span "Export Menu" at bounding box center [913, 105] width 77 height 11
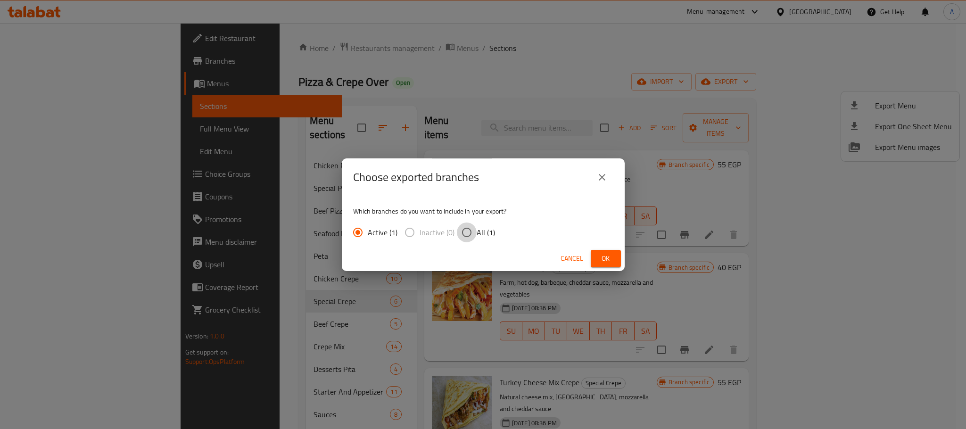
click at [459, 232] on input "All (1)" at bounding box center [467, 233] width 20 height 20
radio input "true"
click at [600, 255] on span "Ok" at bounding box center [605, 259] width 15 height 12
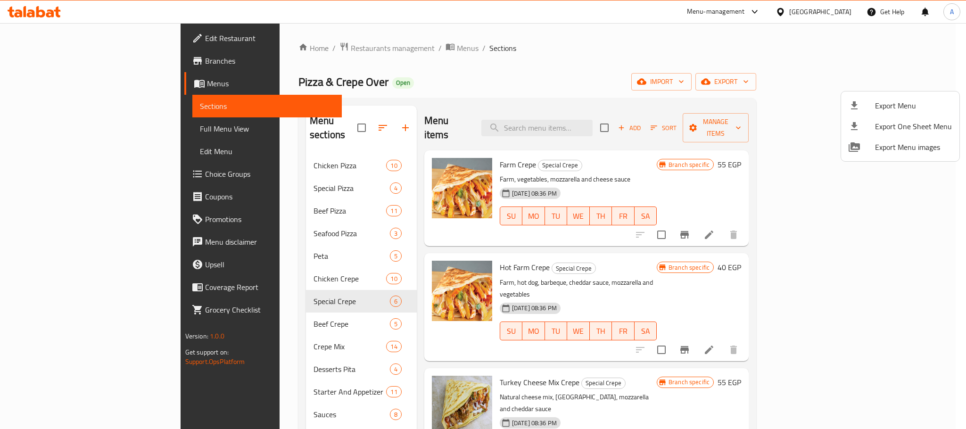
click at [225, 260] on div at bounding box center [483, 214] width 966 height 429
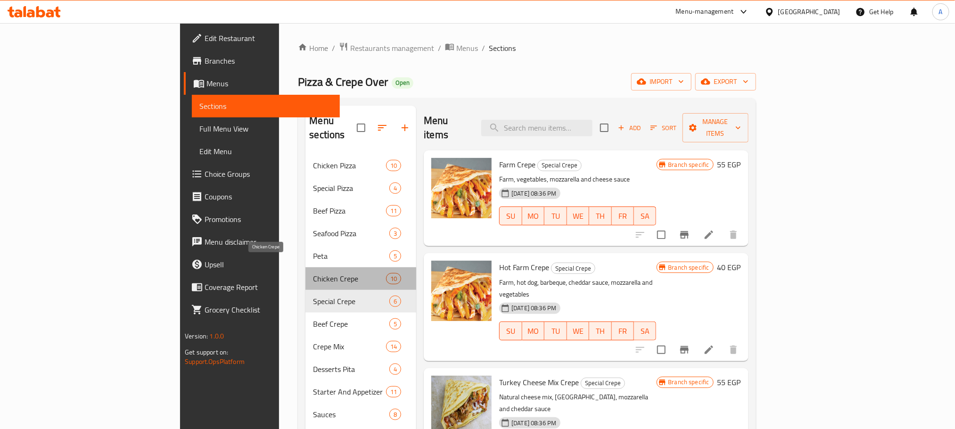
click at [313, 273] on span "Chicken Crepe" at bounding box center [349, 278] width 73 height 11
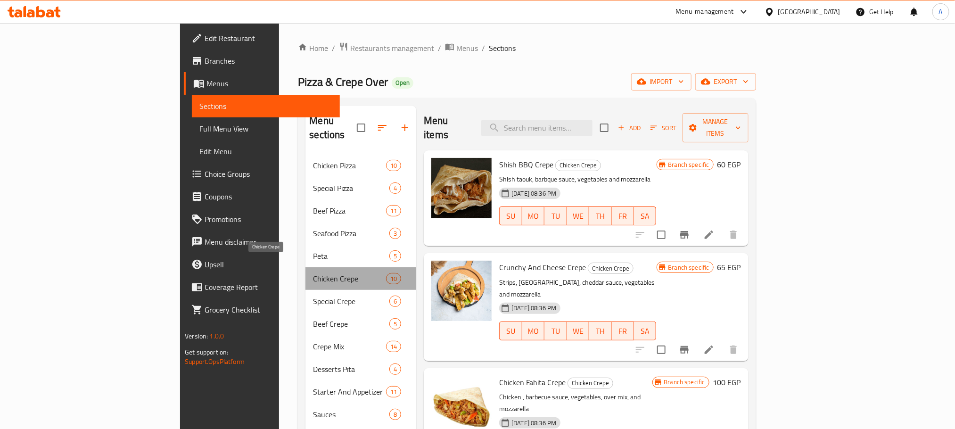
click at [322, 273] on span "Chicken Crepe" at bounding box center [349, 278] width 73 height 11
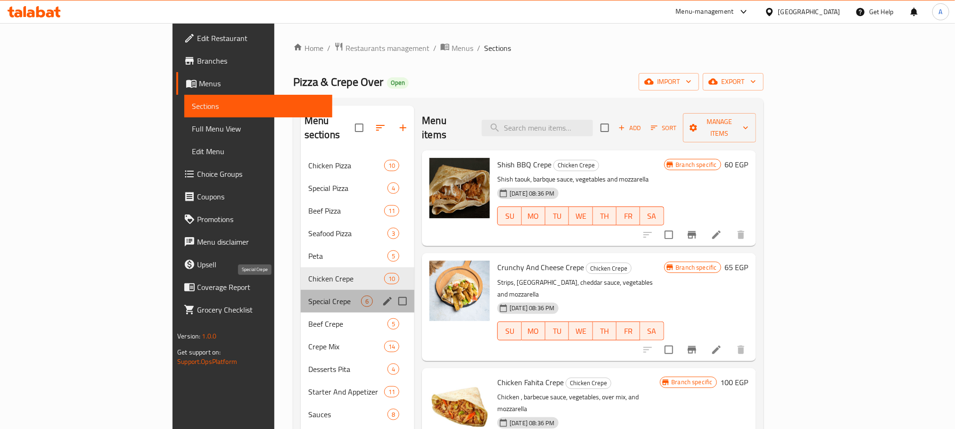
click at [308, 296] on span "Special Crepe" at bounding box center [334, 301] width 53 height 11
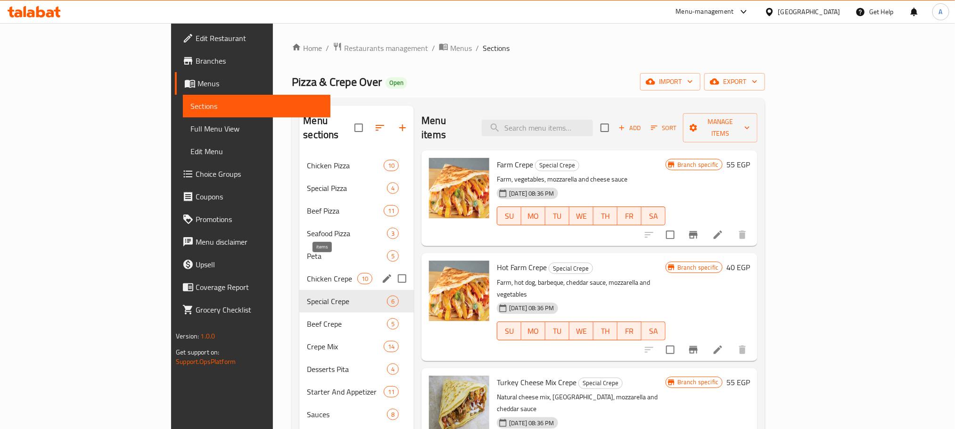
click at [358, 274] on span "10" at bounding box center [365, 278] width 14 height 9
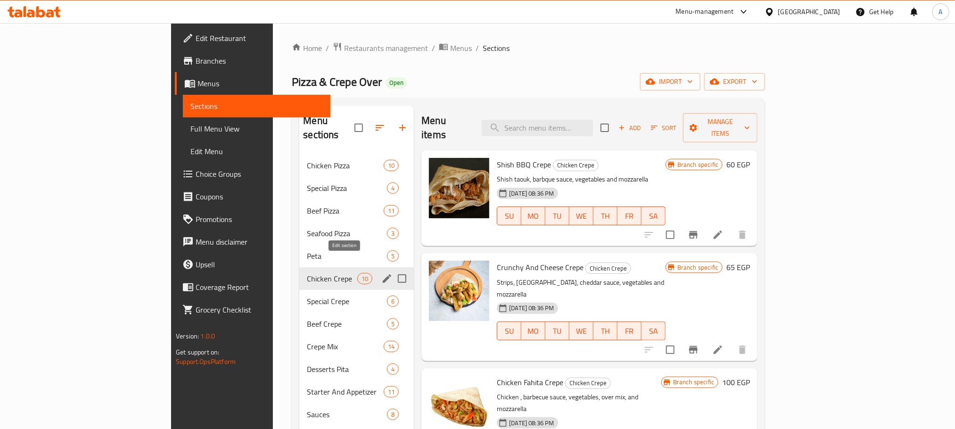
click at [381, 273] on icon "edit" at bounding box center [386, 278] width 11 height 11
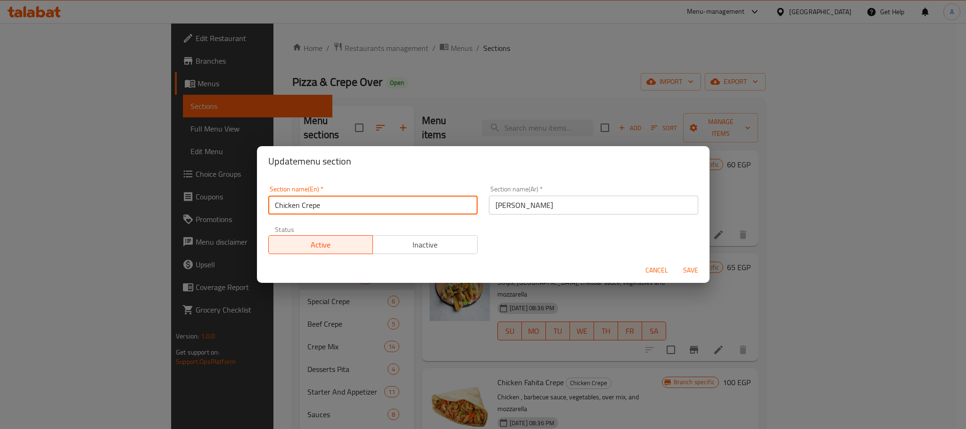
drag, startPoint x: 312, startPoint y: 204, endPoint x: 232, endPoint y: 201, distance: 79.3
click at [232, 201] on div "Update menu section Section name(En)   * Chicken Crepe Section name(En) * Secti…" at bounding box center [483, 214] width 966 height 429
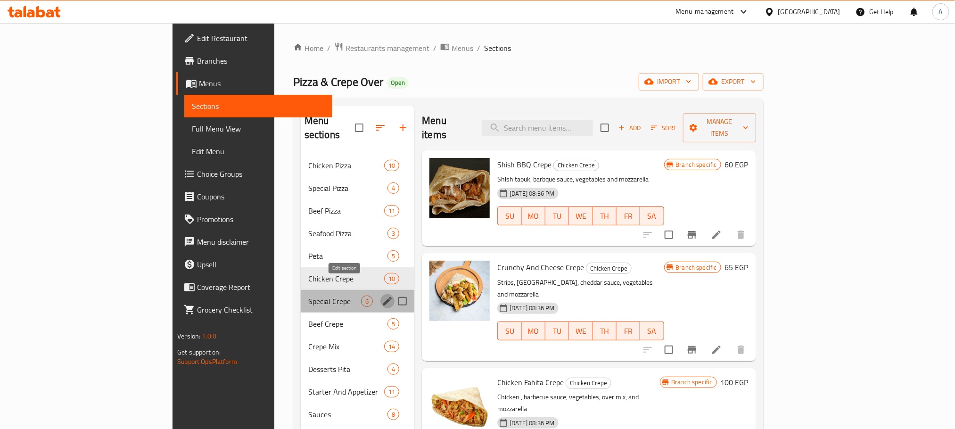
click at [382, 296] on icon "edit" at bounding box center [387, 301] width 11 height 11
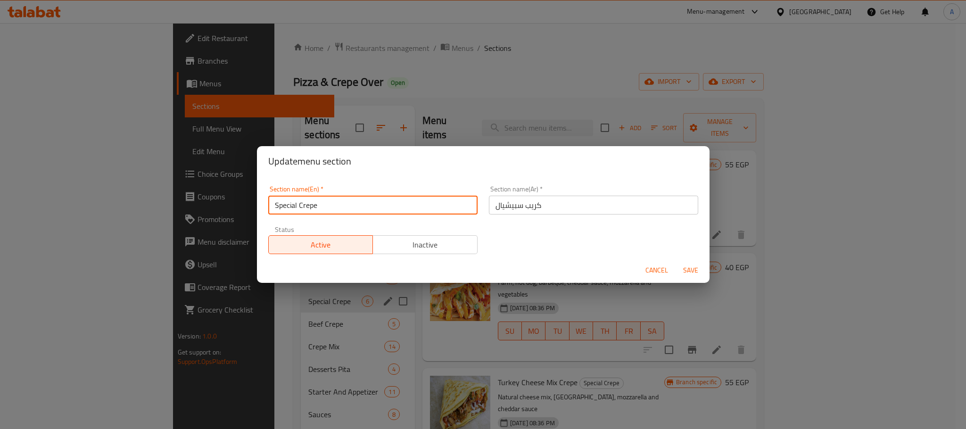
drag, startPoint x: 330, startPoint y: 203, endPoint x: 160, endPoint y: 199, distance: 170.2
click at [160, 199] on div "Update menu section Section name(En)   * Special Crepe Section name(En) * Secti…" at bounding box center [483, 214] width 966 height 429
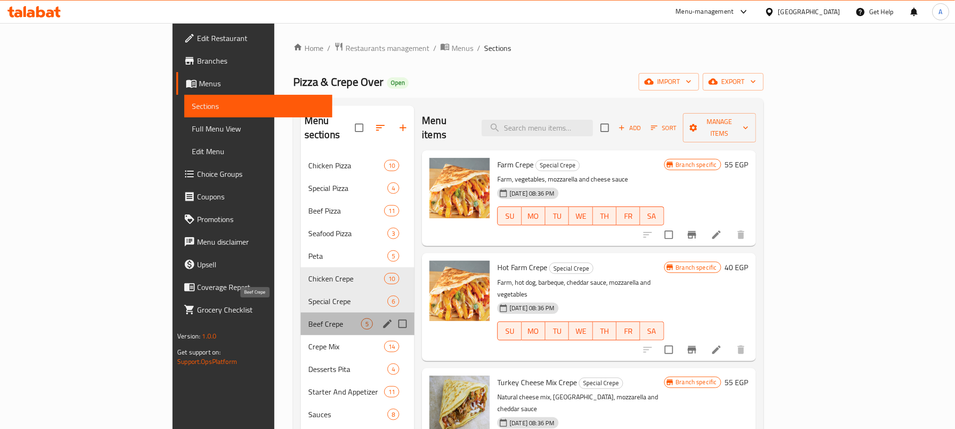
click at [308, 318] on span "Beef Crepe" at bounding box center [334, 323] width 53 height 11
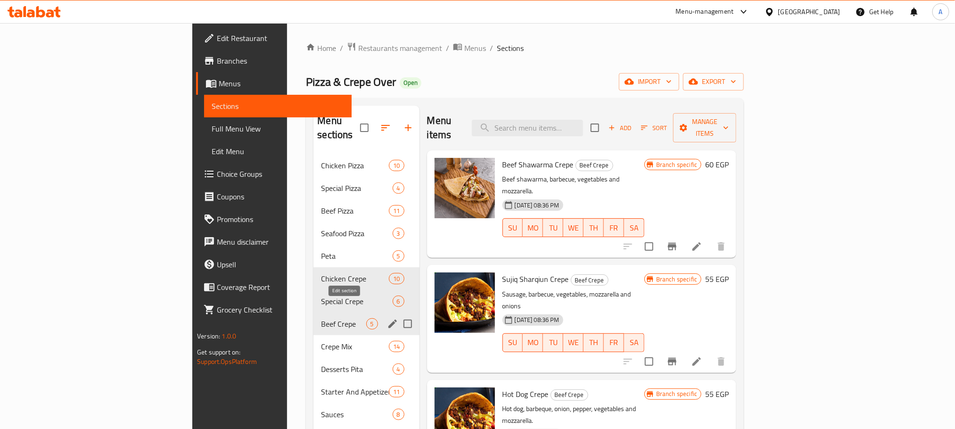
click at [389, 320] on icon "edit" at bounding box center [393, 324] width 8 height 8
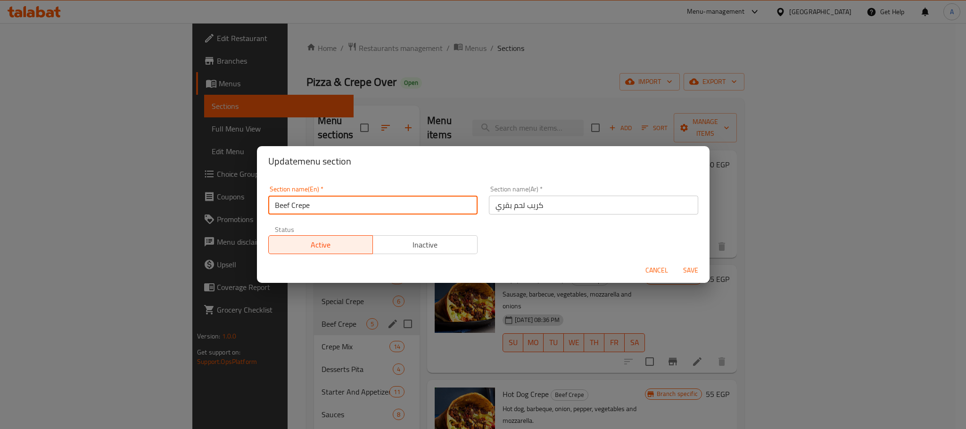
drag, startPoint x: 330, startPoint y: 209, endPoint x: 207, endPoint y: 197, distance: 123.7
click at [207, 197] on div "Update menu section Section name(En)   * Beef Crepe Section name(En) * Section …" at bounding box center [483, 214] width 966 height 429
